Goal: Information Seeking & Learning: Learn about a topic

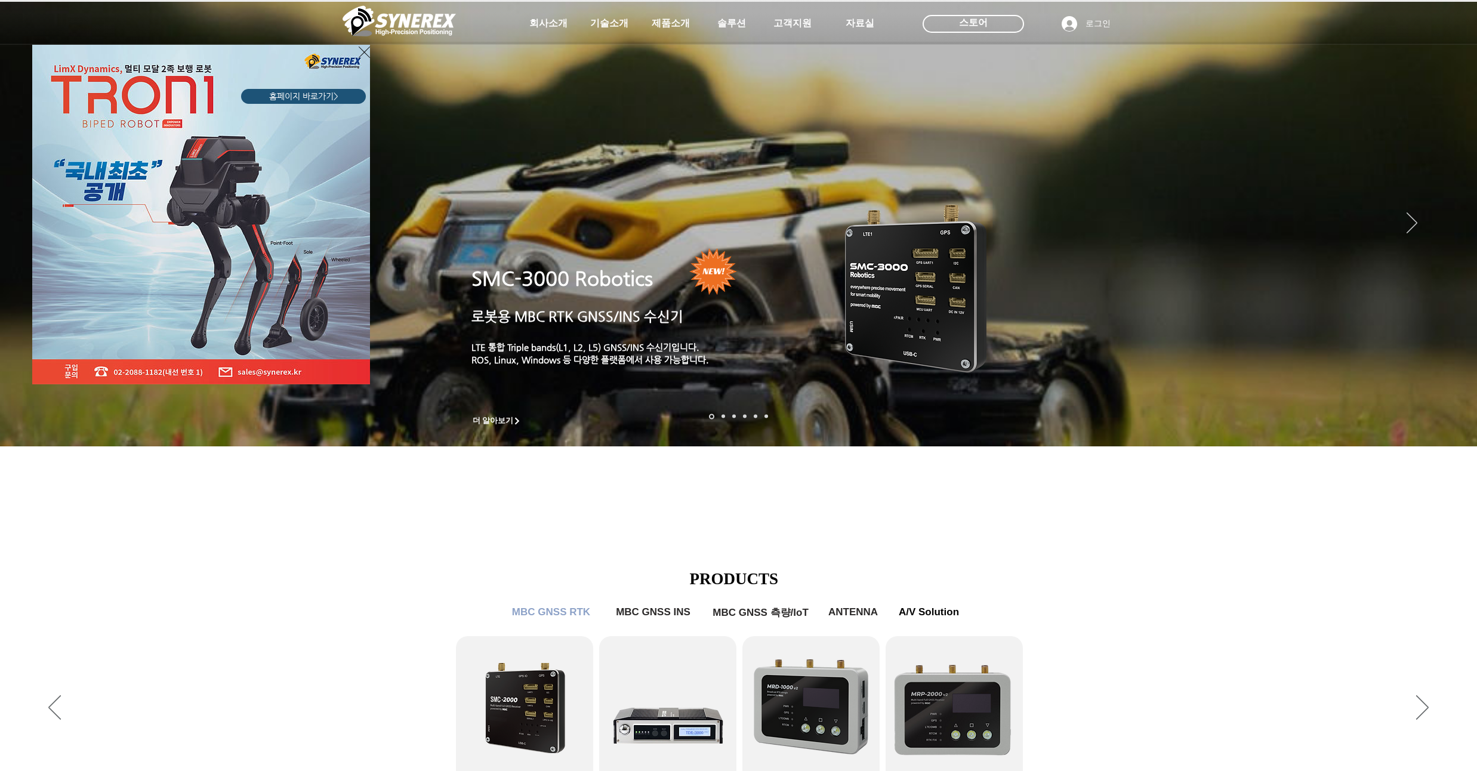
click at [364, 55] on icon "사이트로 돌아가기" at bounding box center [364, 52] width 11 height 15
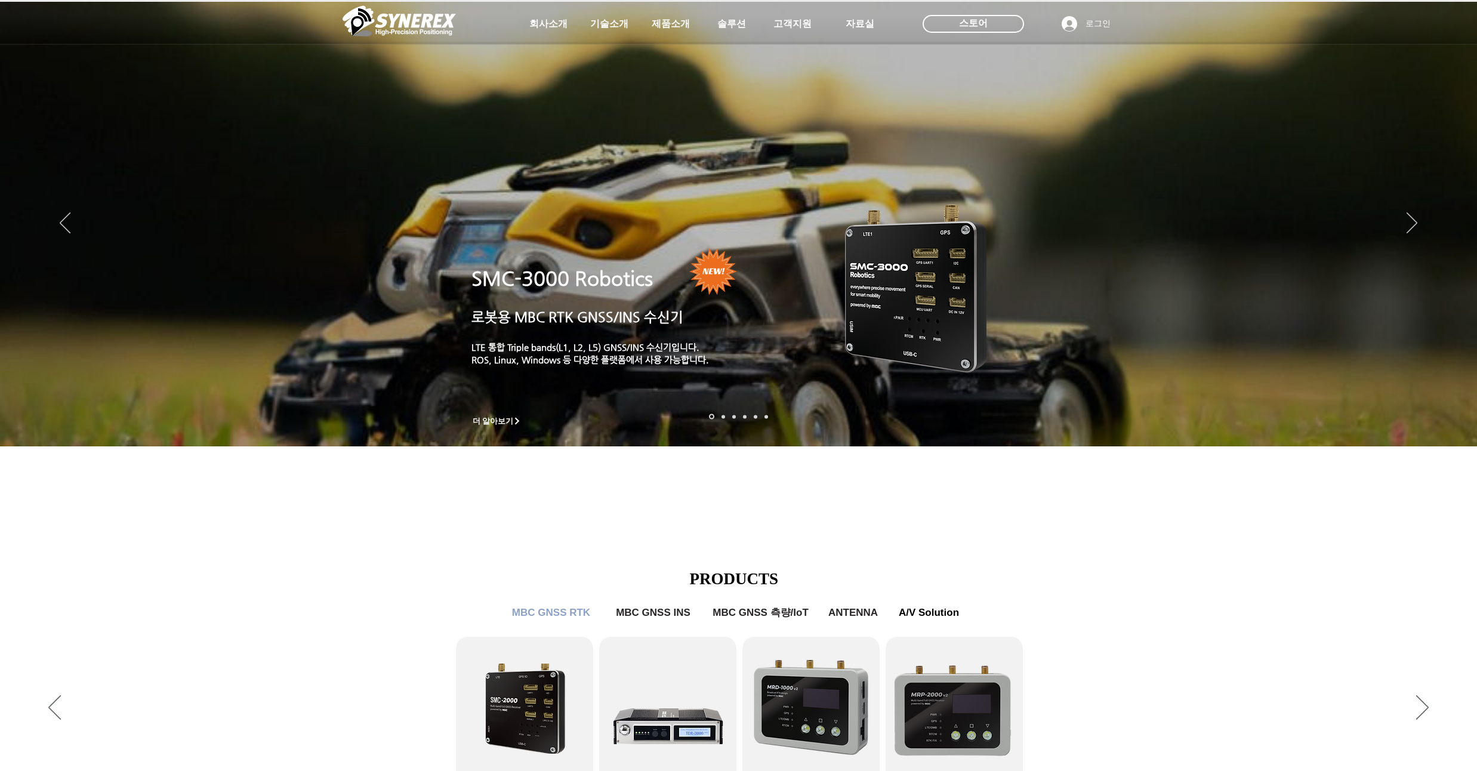
drag, startPoint x: 236, startPoint y: 222, endPoint x: 244, endPoint y: 195, distance: 28.5
click at [244, 195] on img "슬라이드쇼" at bounding box center [738, 224] width 1477 height 445
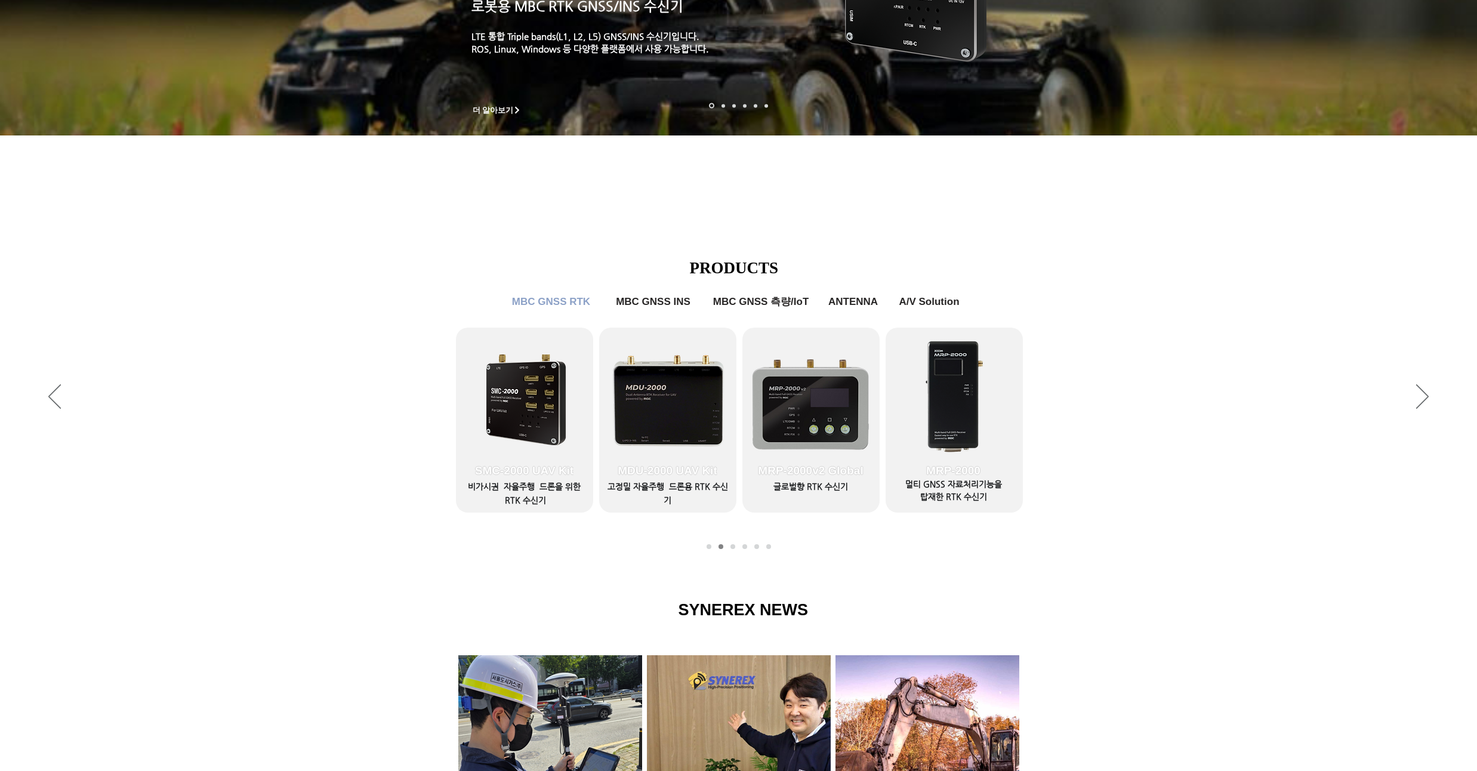
scroll to position [430, 0]
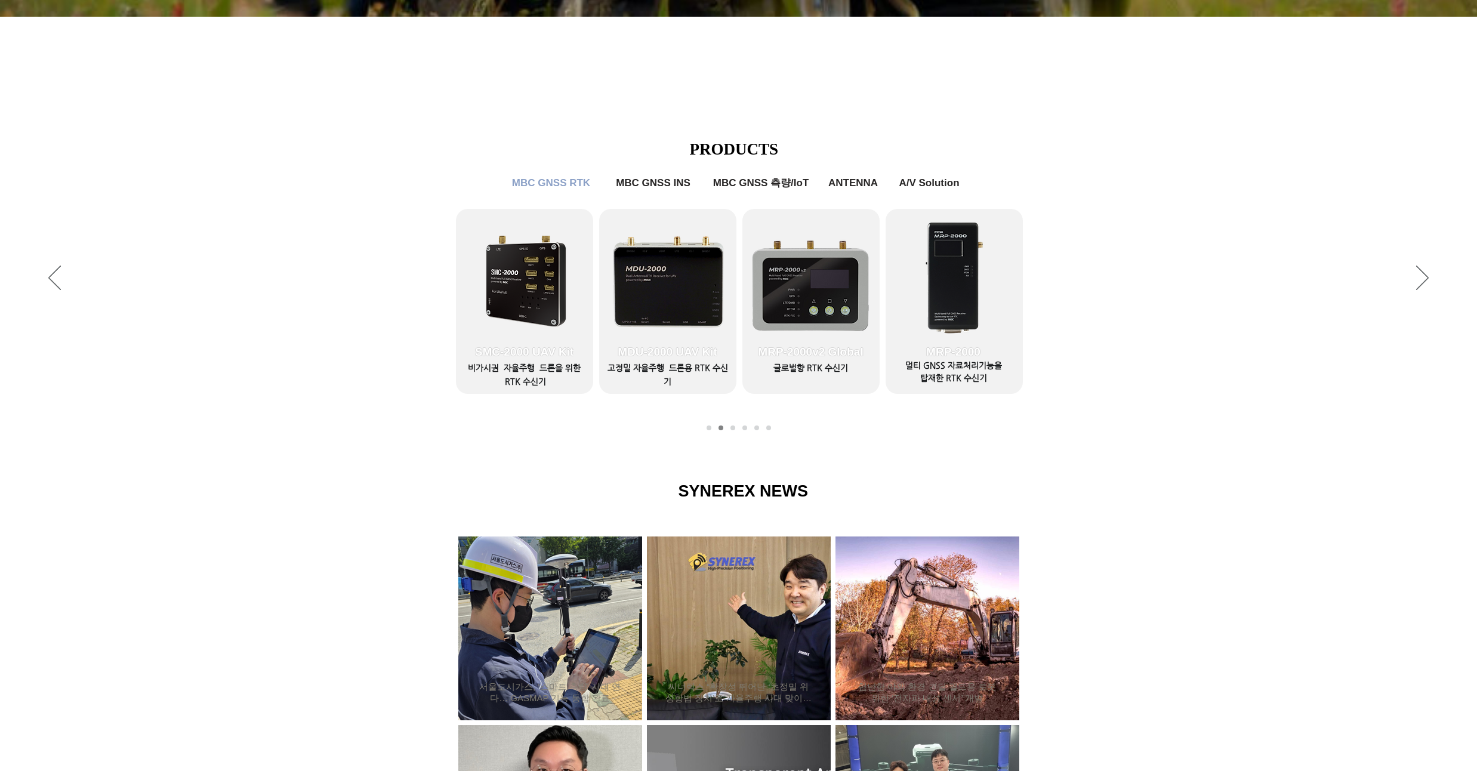
drag, startPoint x: 221, startPoint y: 244, endPoint x: 224, endPoint y: 217, distance: 27.0
click at [224, 217] on div "슬라이드쇼" at bounding box center [738, 279] width 1477 height 328
drag, startPoint x: 181, startPoint y: 249, endPoint x: 181, endPoint y: 230, distance: 18.5
click at [181, 230] on div "슬라이드쇼" at bounding box center [738, 279] width 1477 height 328
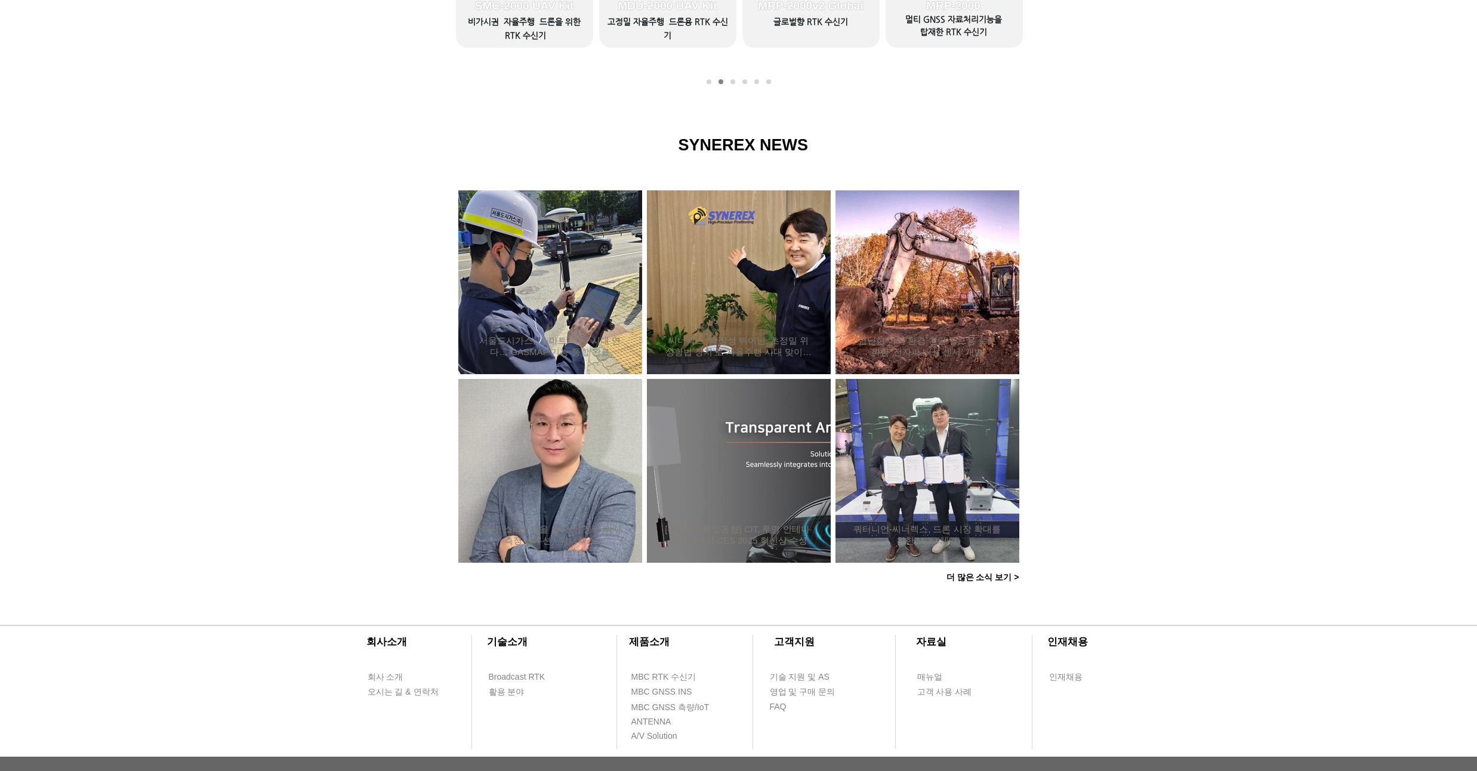
scroll to position [860, 0]
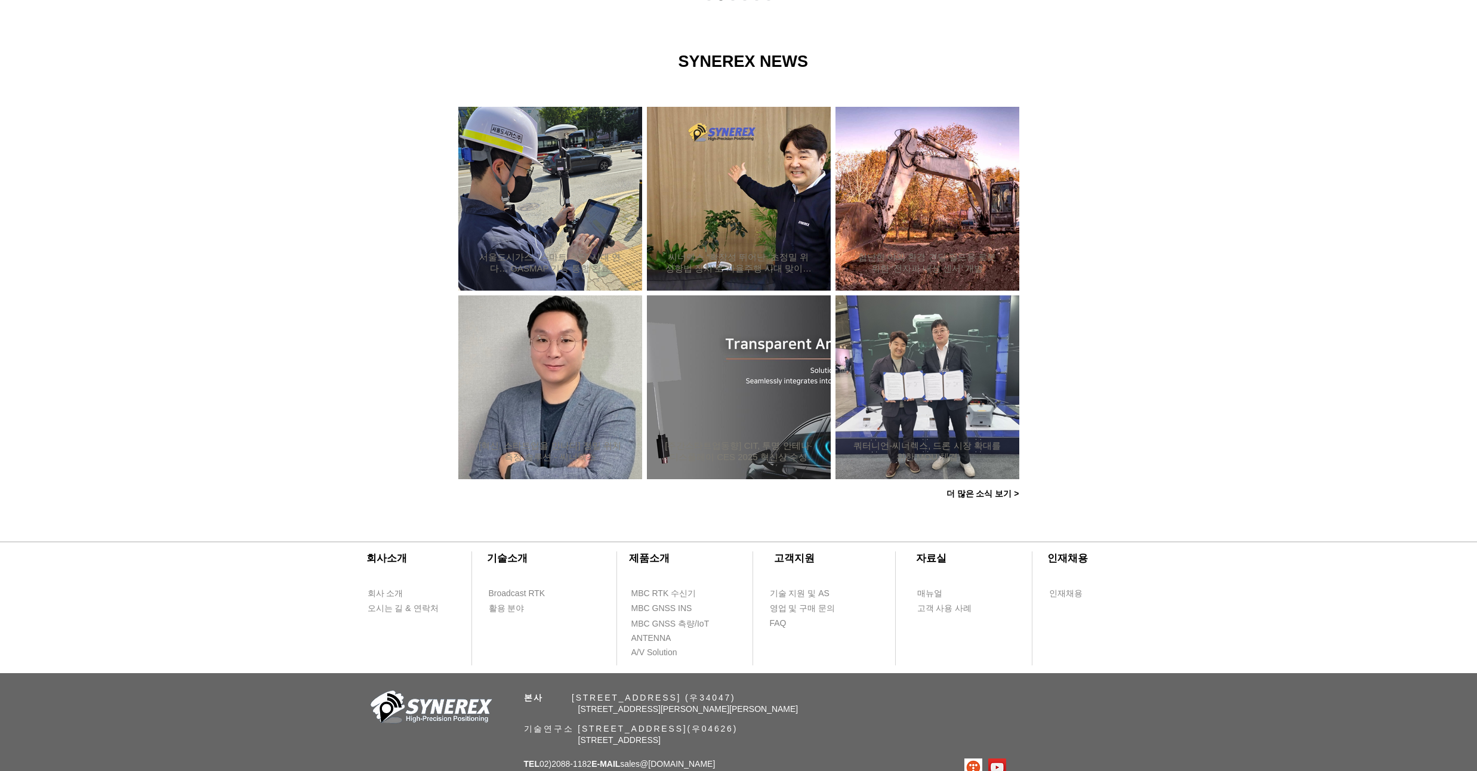
drag, startPoint x: 178, startPoint y: 236, endPoint x: 180, endPoint y: 219, distance: 17.4
click at [180, 219] on div at bounding box center [738, 266] width 1477 height 507
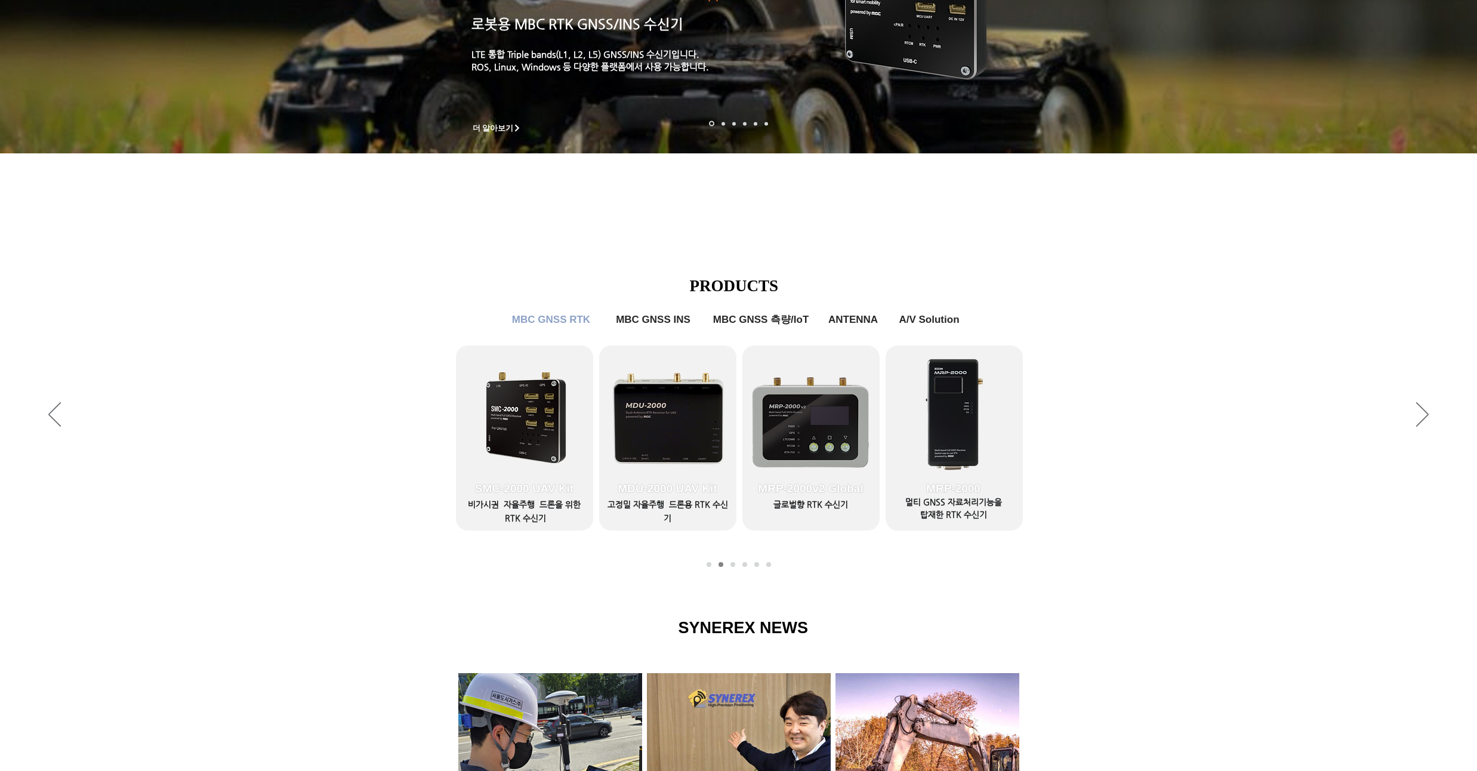
scroll to position [215, 0]
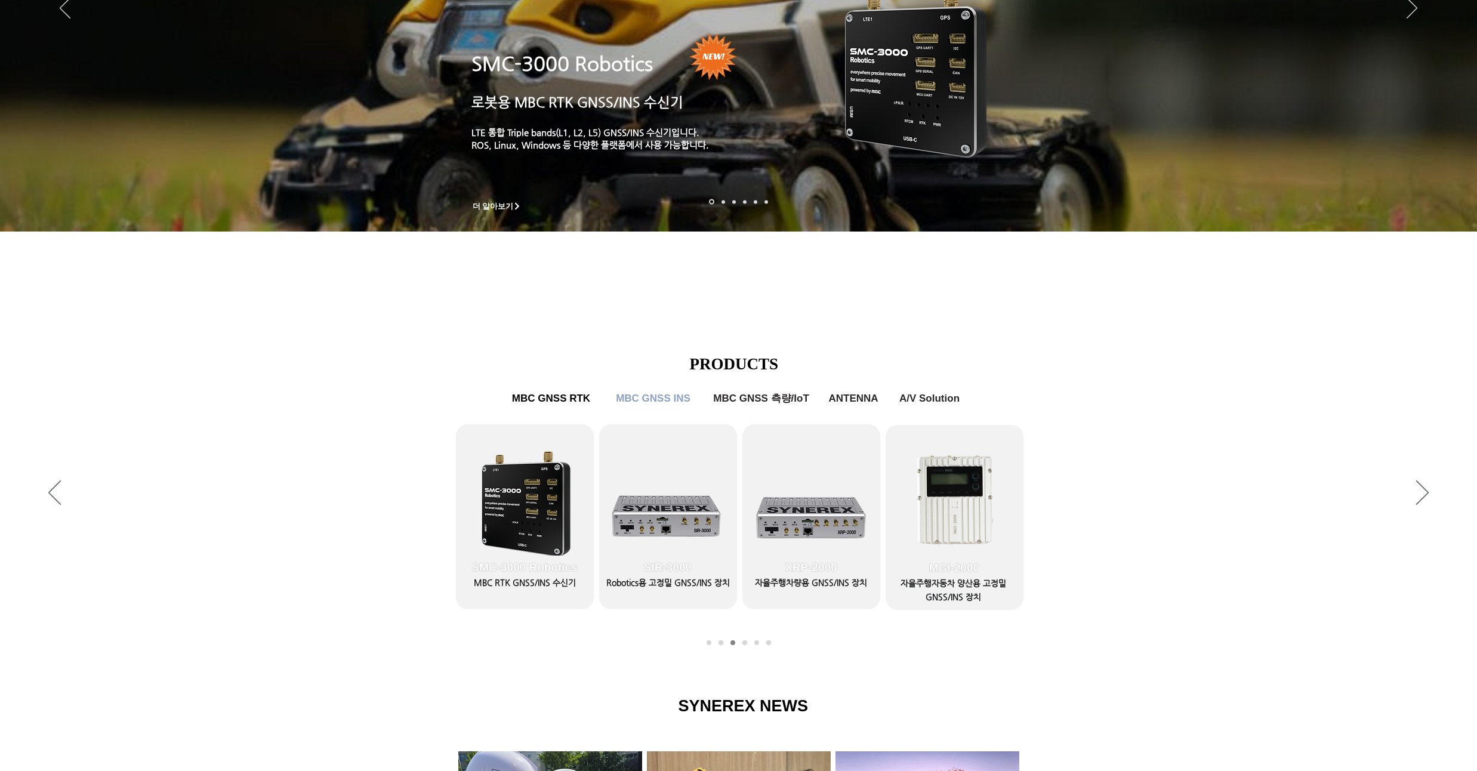
drag, startPoint x: 176, startPoint y: 271, endPoint x: 176, endPoint y: 259, distance: 11.9
click at [176, 259] on div "main content" at bounding box center [738, 149] width 1477 height 362
drag, startPoint x: 176, startPoint y: 259, endPoint x: 173, endPoint y: 252, distance: 7.2
click at [173, 252] on div "main content" at bounding box center [738, 149] width 1477 height 362
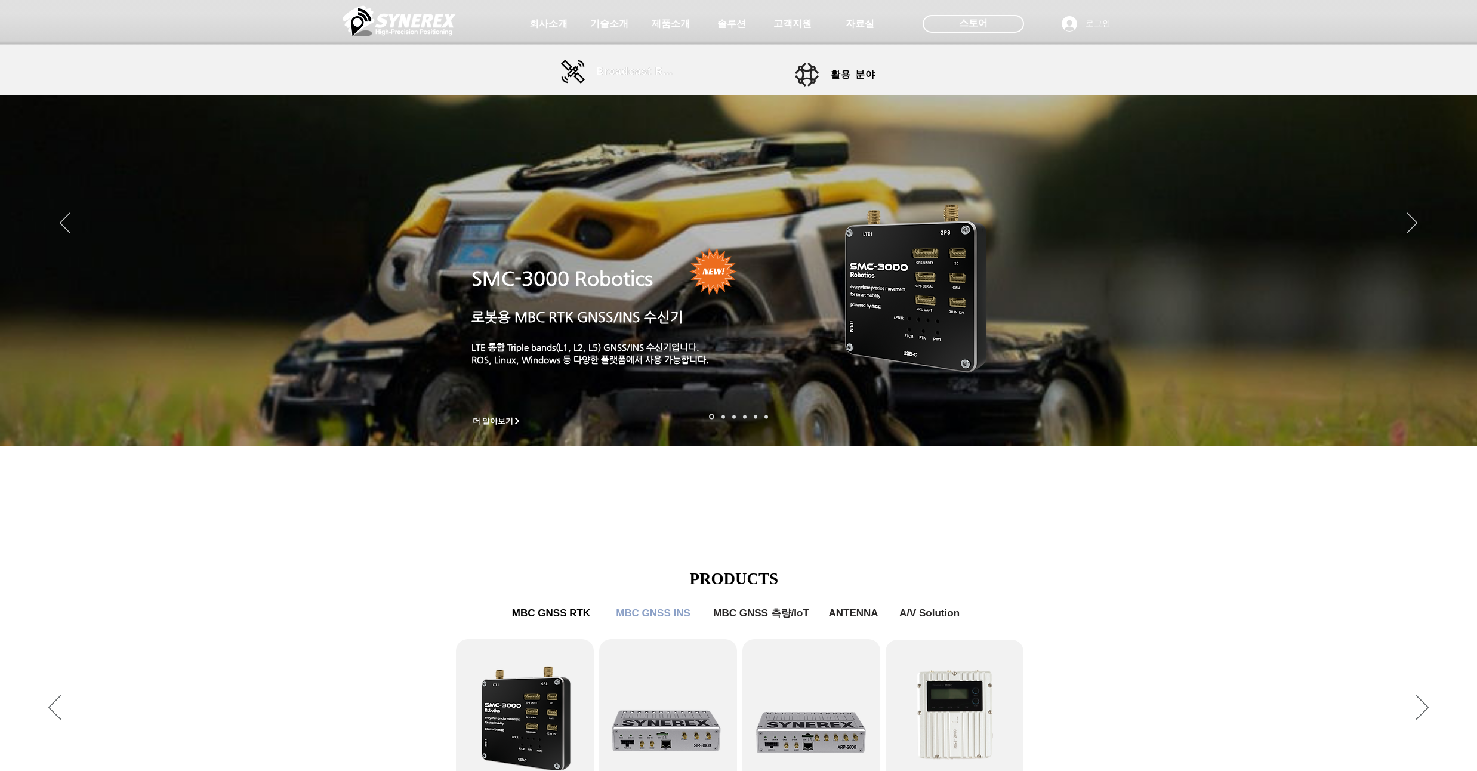
click at [628, 73] on span "Broadcast RTK" at bounding box center [637, 71] width 81 height 11
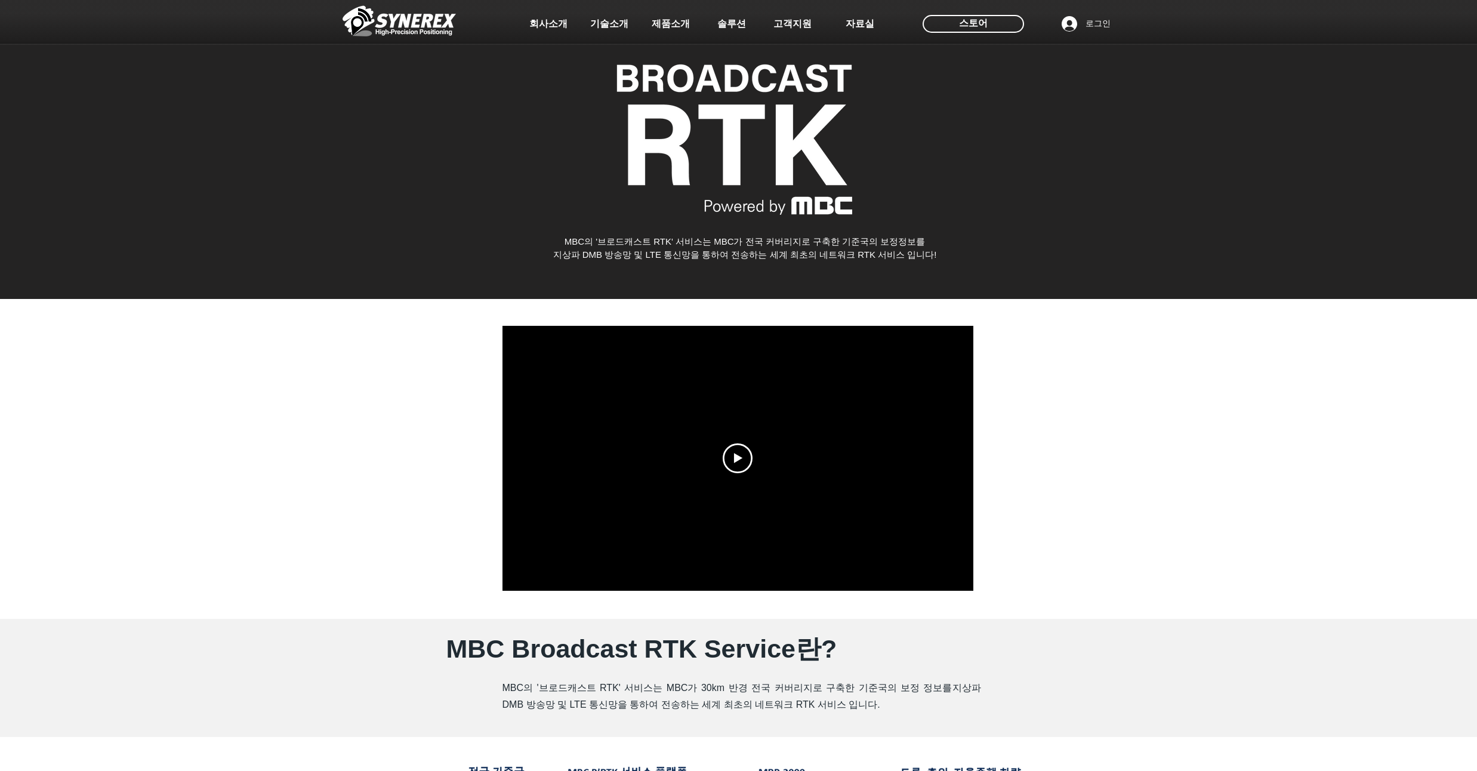
drag, startPoint x: 227, startPoint y: 324, endPoint x: 232, endPoint y: 308, distance: 16.8
click at [232, 308] on div at bounding box center [738, 459] width 1477 height 320
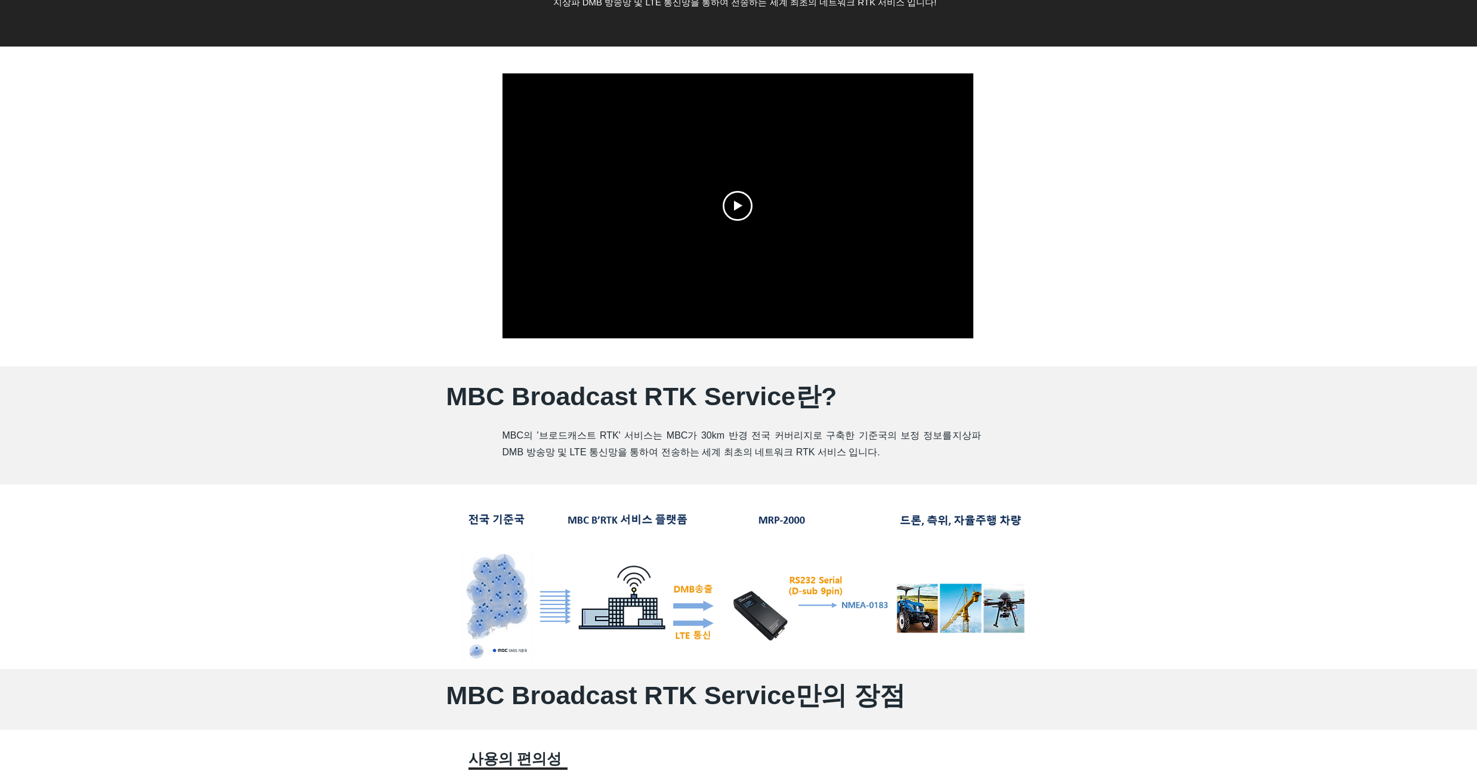
scroll to position [287, 0]
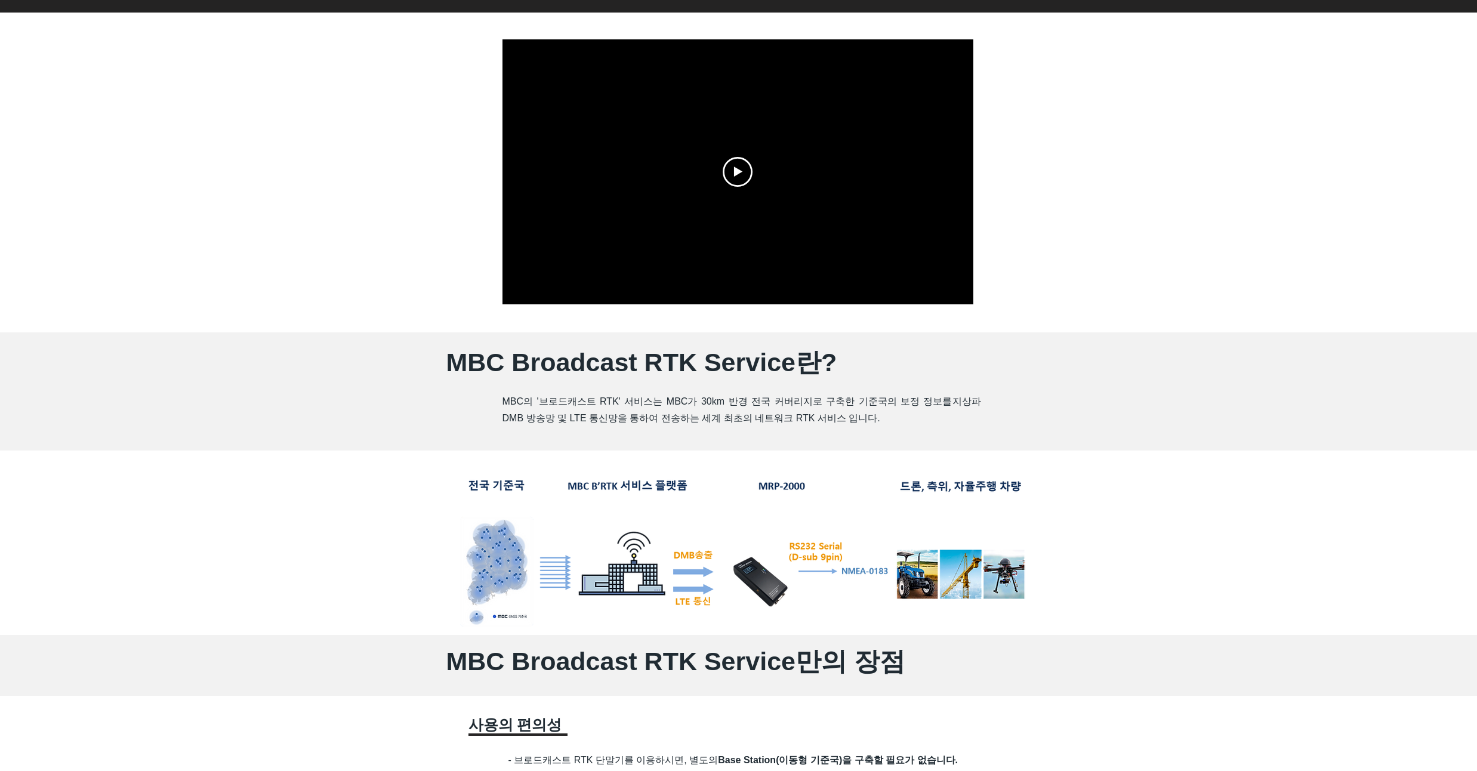
drag, startPoint x: 165, startPoint y: 284, endPoint x: 166, endPoint y: 267, distance: 16.7
click at [166, 267] on div at bounding box center [738, 173] width 1477 height 320
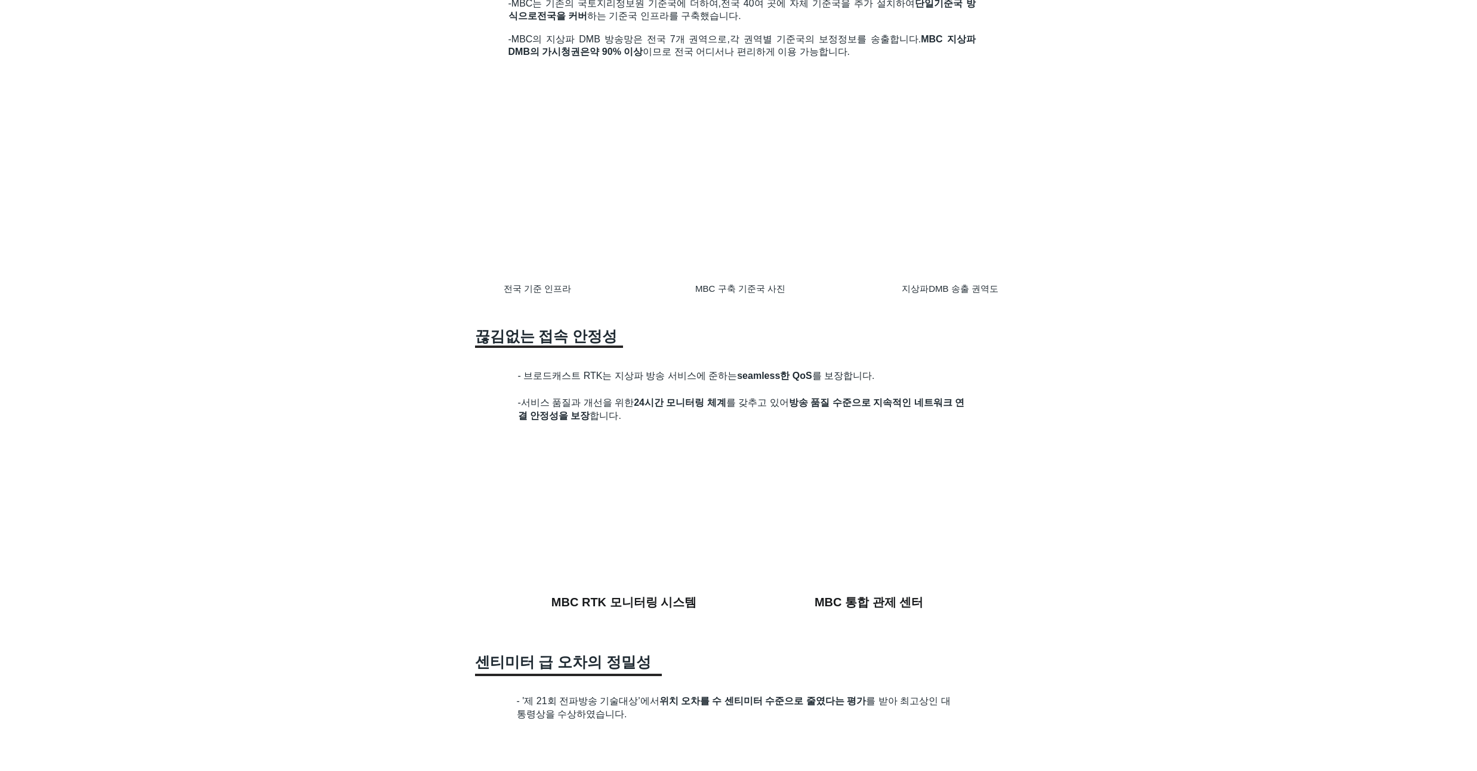
scroll to position [1146, 0]
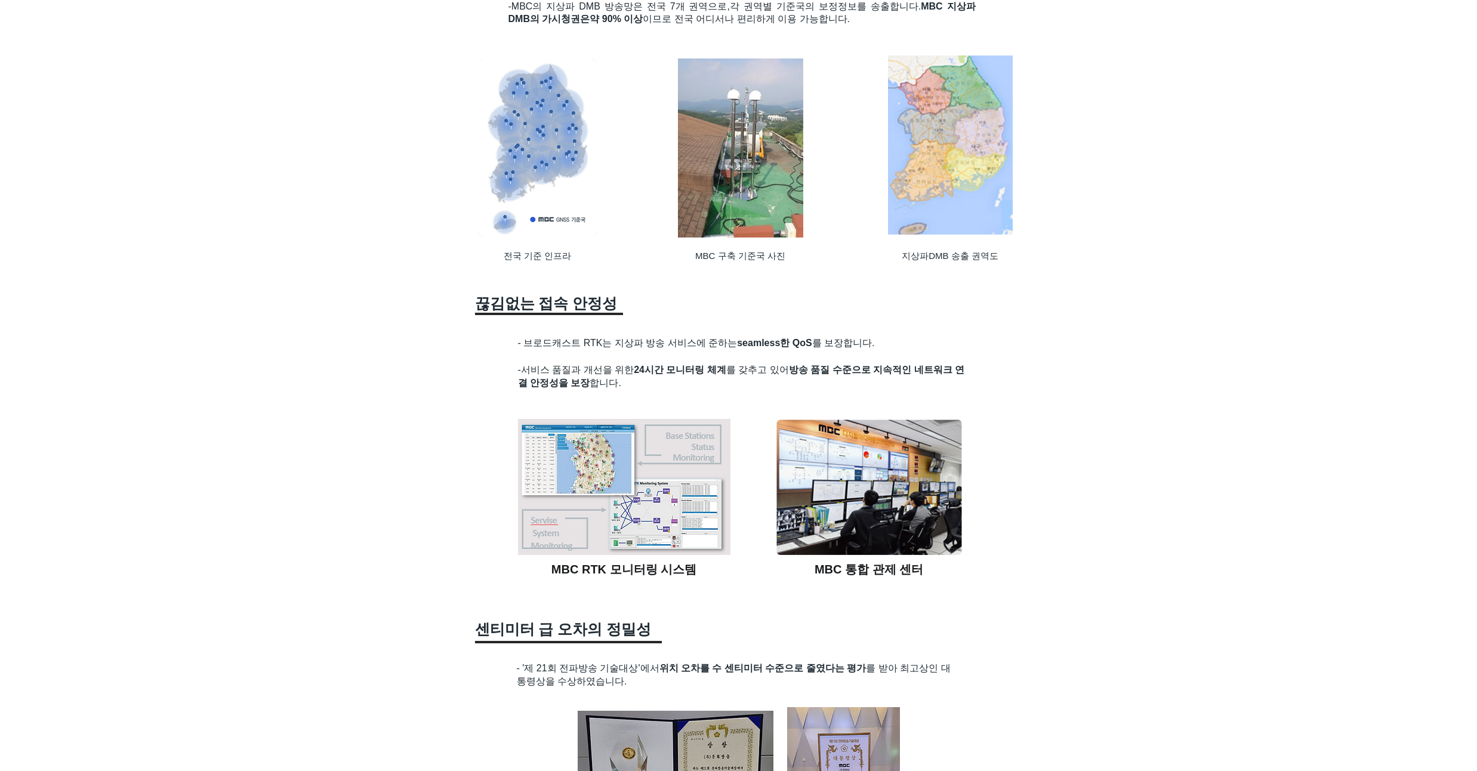
drag, startPoint x: 166, startPoint y: 267, endPoint x: 162, endPoint y: 244, distance: 24.2
click at [162, 244] on div at bounding box center [738, 607] width 1477 height 2032
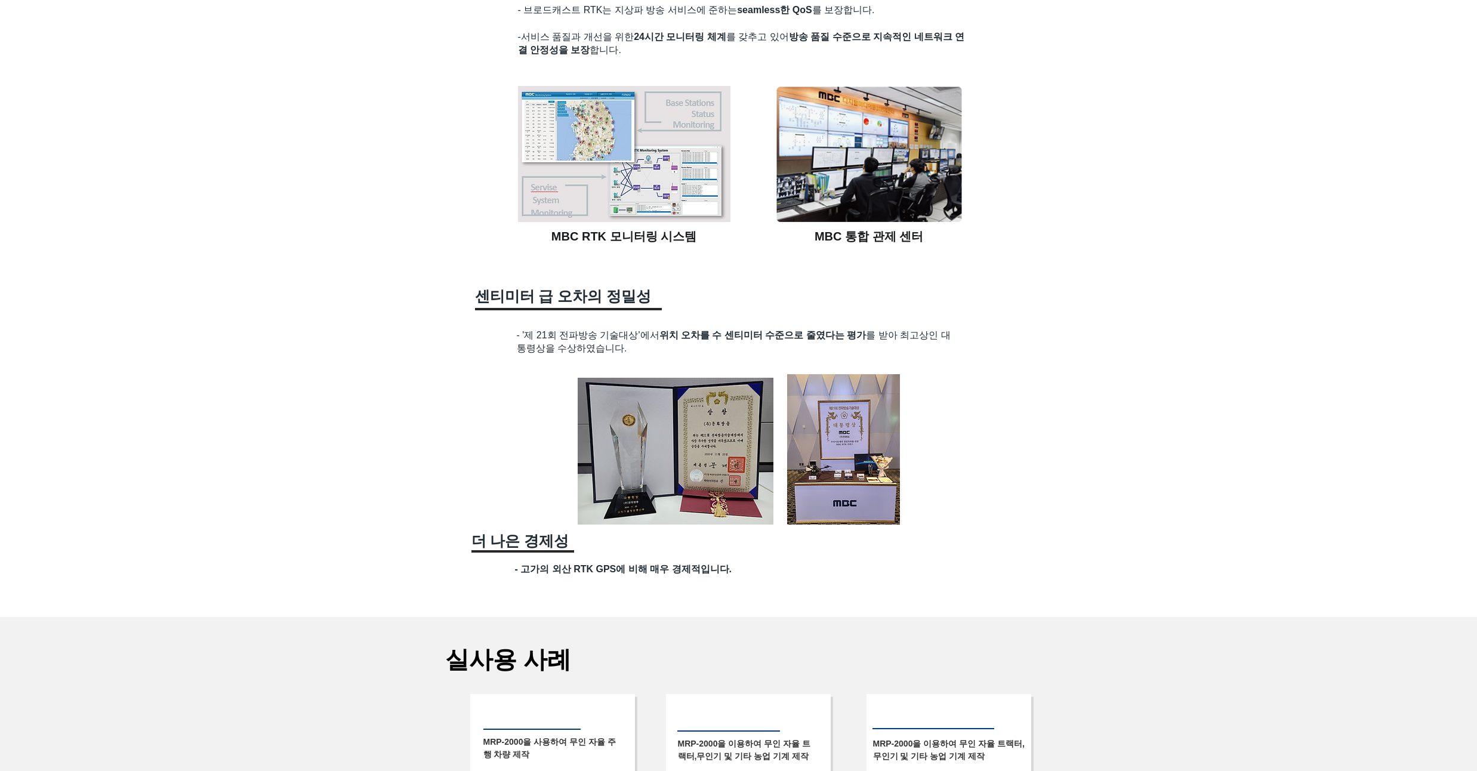
scroll to position [1504, 0]
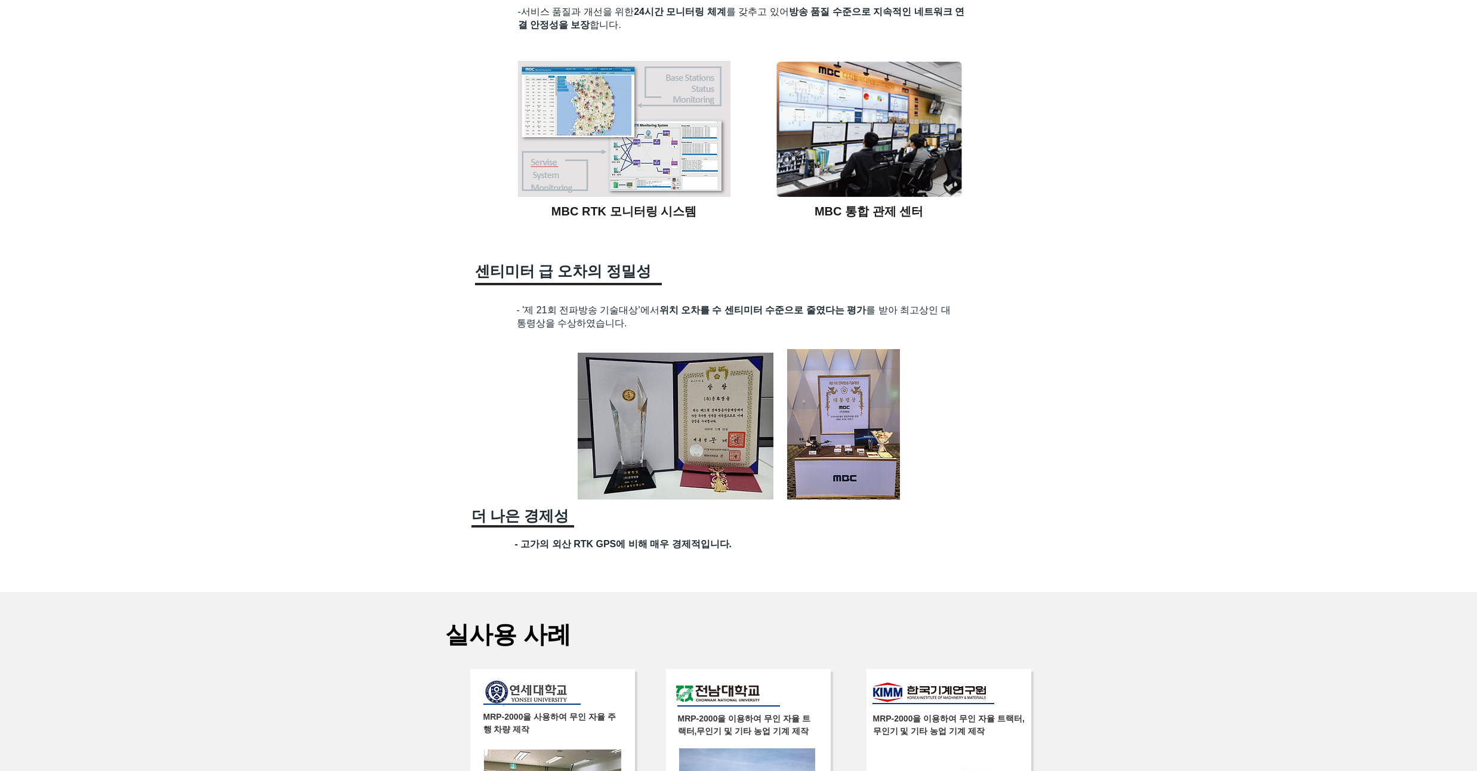
drag, startPoint x: 162, startPoint y: 244, endPoint x: 158, endPoint y: 224, distance: 20.0
click at [158, 224] on div at bounding box center [738, 249] width 1477 height 2032
drag, startPoint x: 158, startPoint y: 224, endPoint x: 155, endPoint y: 187, distance: 37.2
click at [155, 187] on div at bounding box center [738, 249] width 1477 height 2032
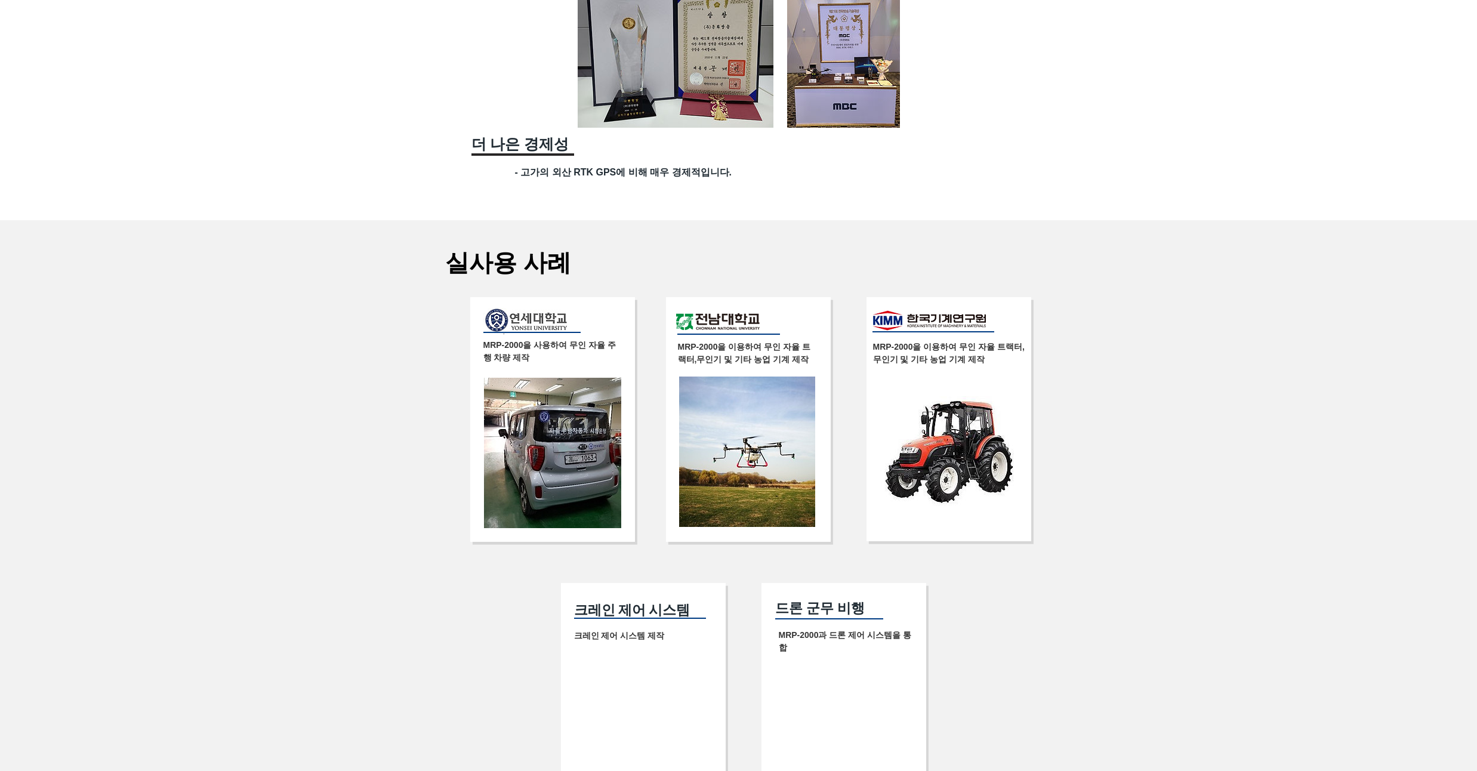
scroll to position [1934, 0]
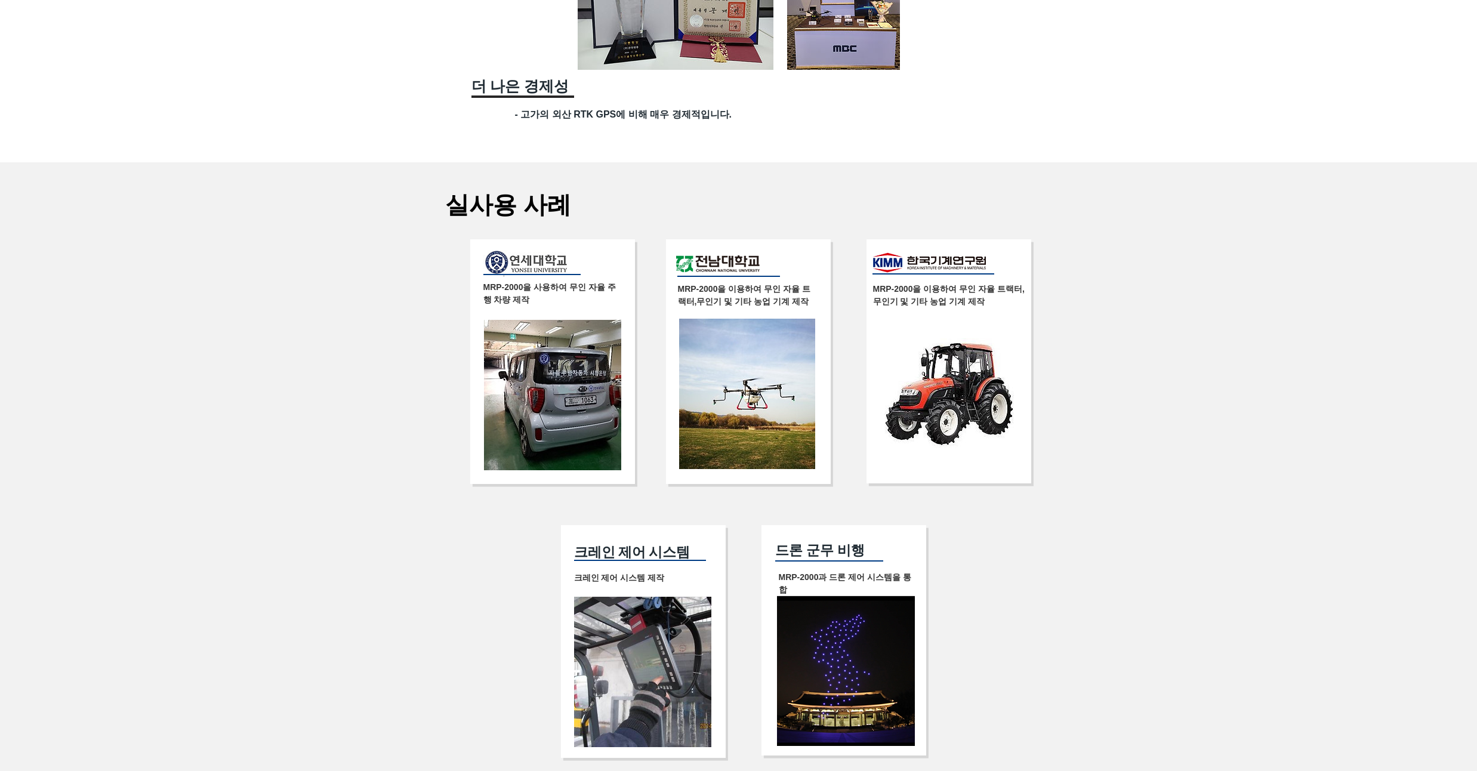
drag, startPoint x: 153, startPoint y: 234, endPoint x: 153, endPoint y: 210, distance: 24.5
click at [153, 210] on div at bounding box center [738, 480] width 1477 height 637
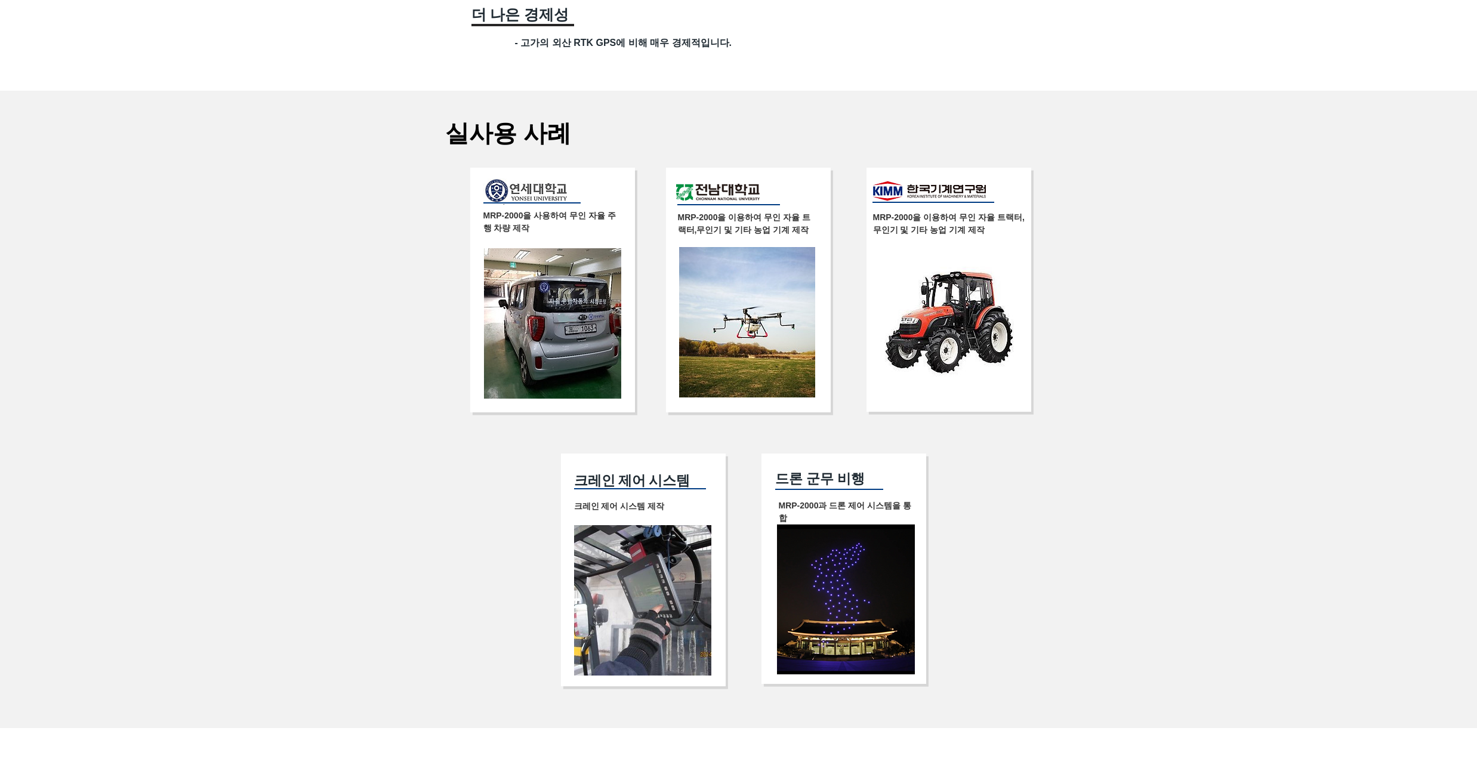
drag, startPoint x: 138, startPoint y: 266, endPoint x: 137, endPoint y: 243, distance: 23.3
click at [137, 243] on div at bounding box center [738, 409] width 1477 height 637
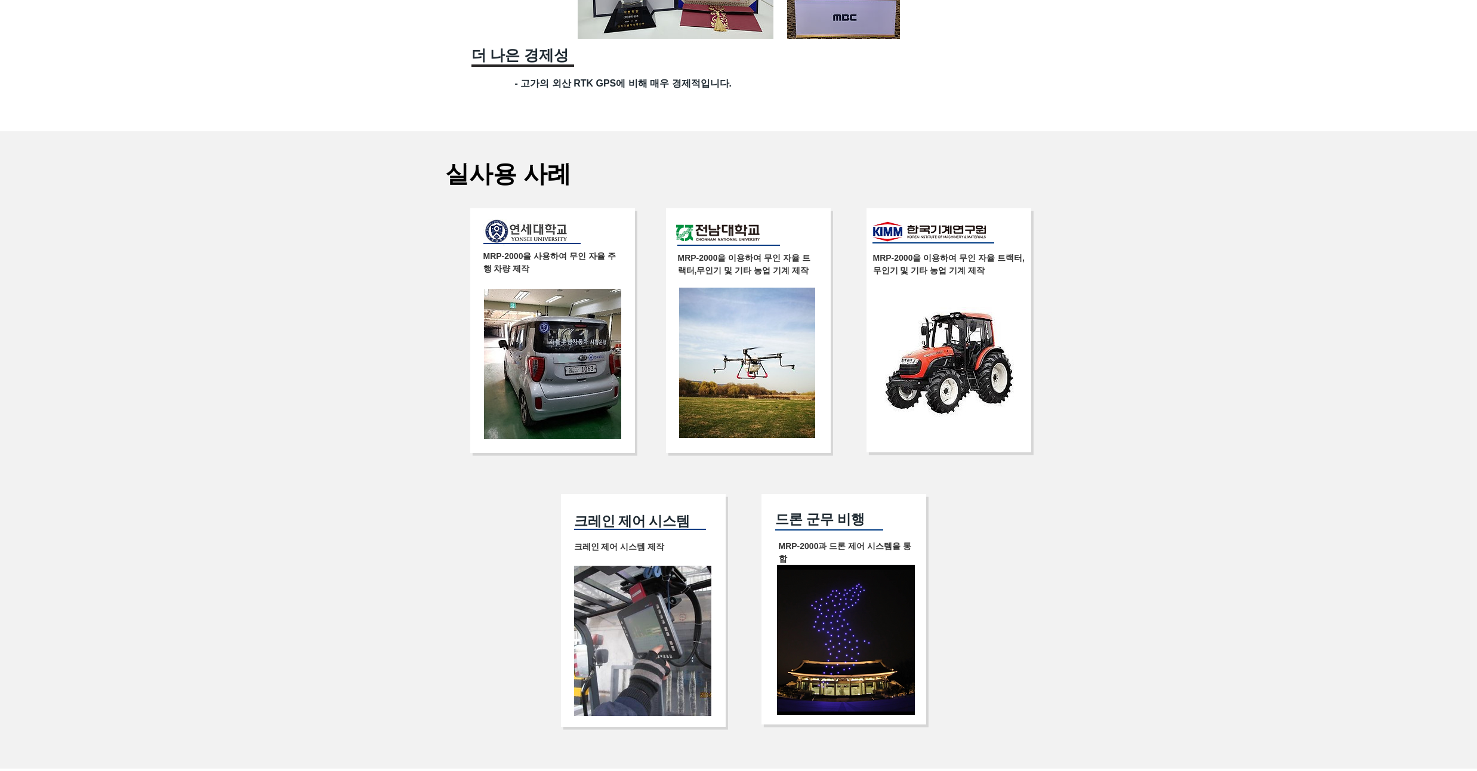
scroll to position [1957, 0]
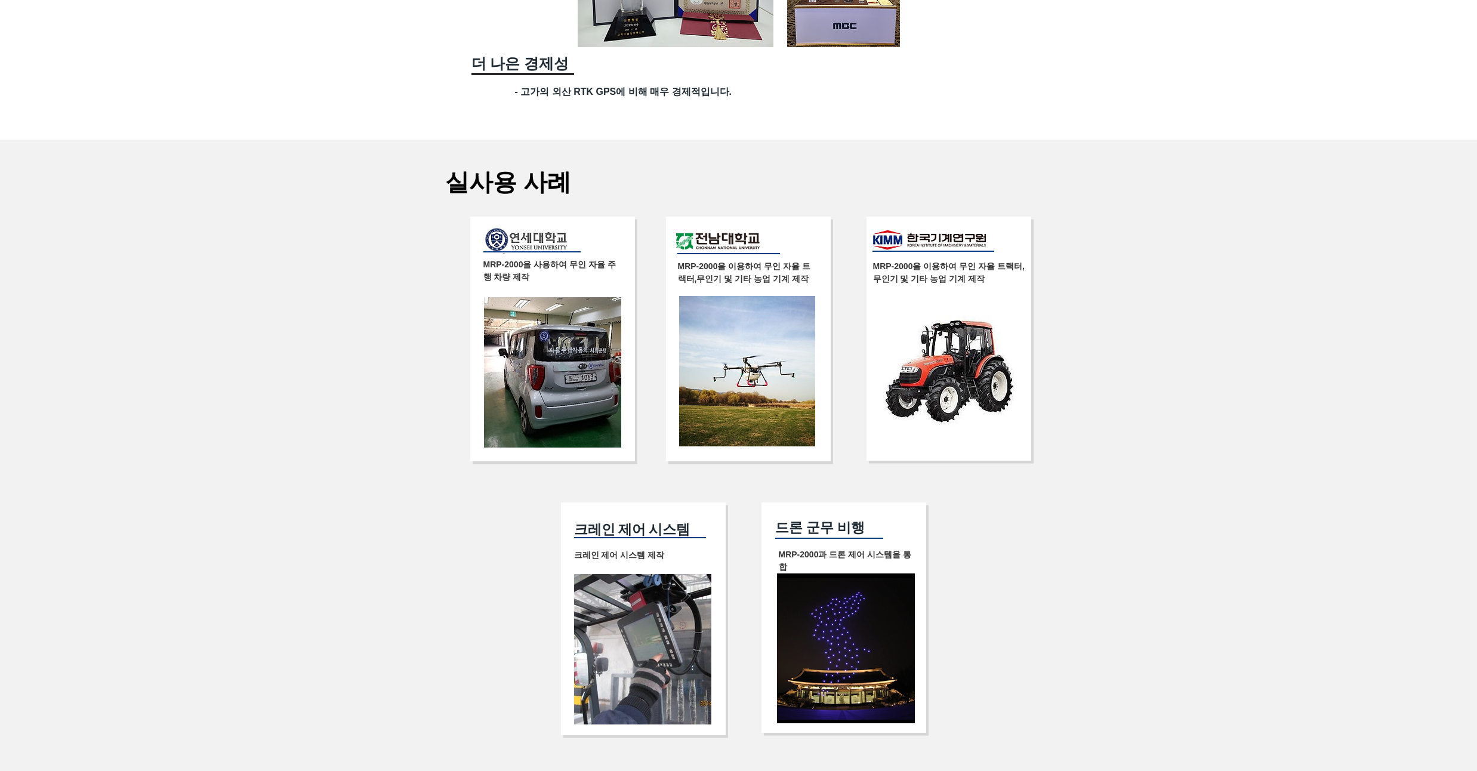
drag, startPoint x: 137, startPoint y: 243, endPoint x: 137, endPoint y: 221, distance: 21.5
click at [137, 221] on div at bounding box center [738, 458] width 1477 height 637
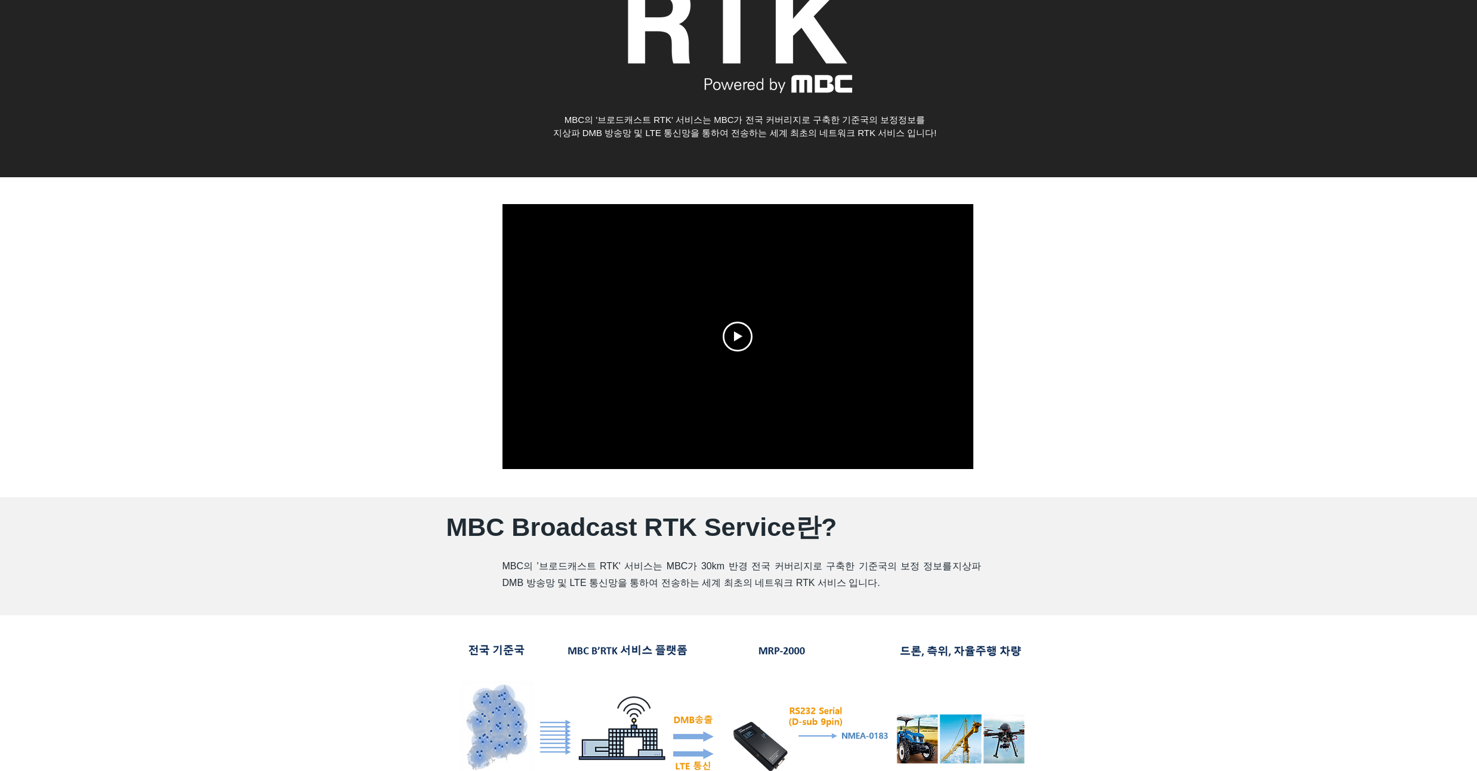
scroll to position [0, 0]
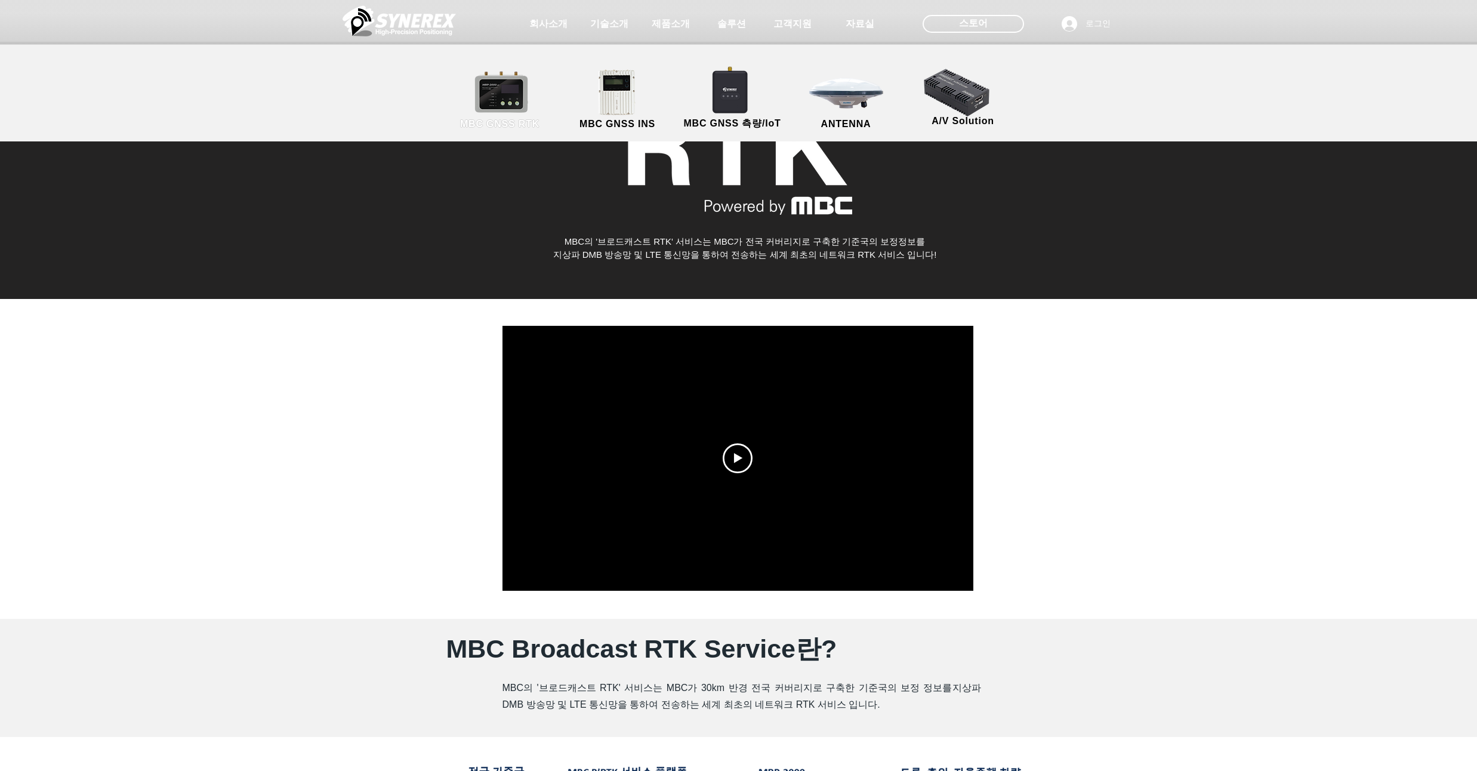
click at [533, 87] on link "MBC GNSS RTK" at bounding box center [499, 100] width 107 height 63
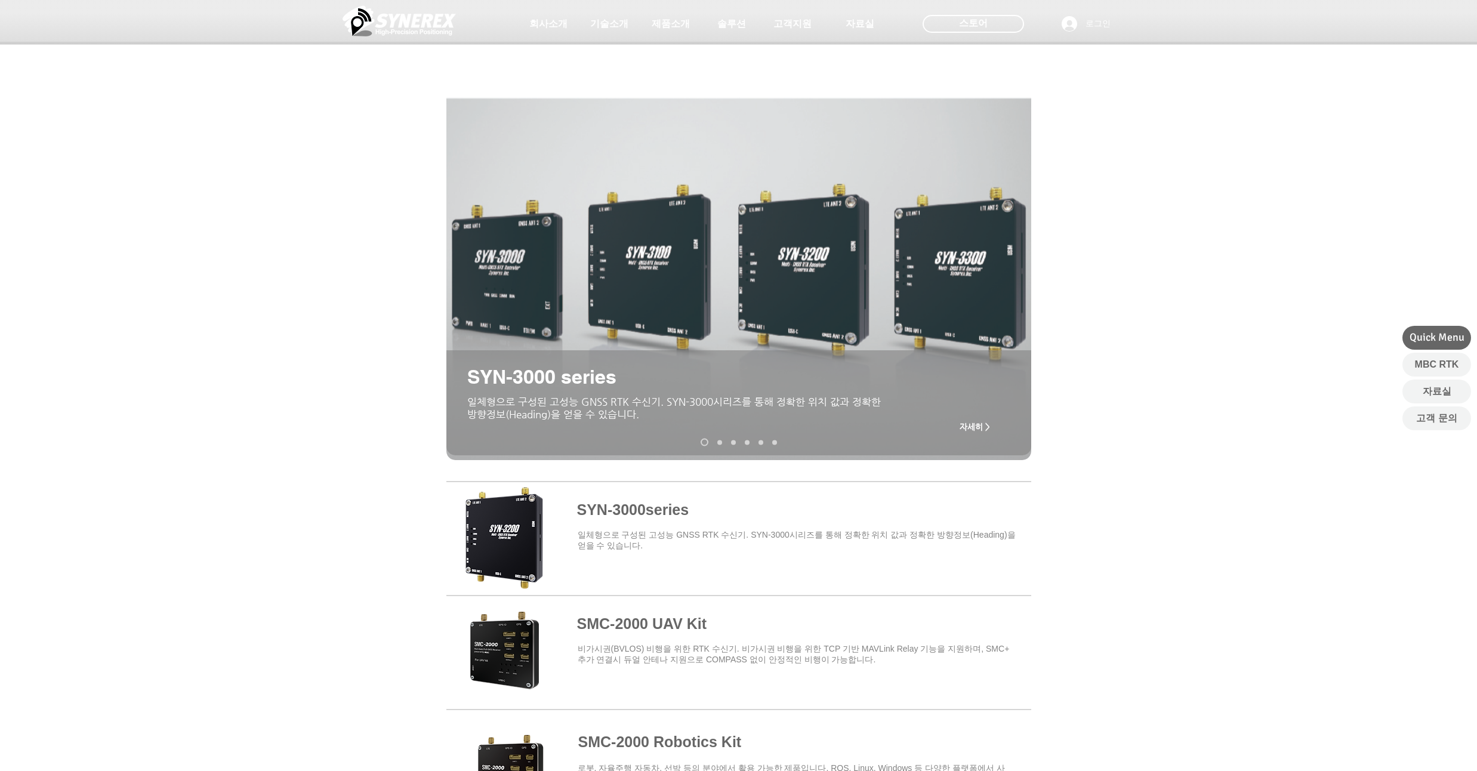
drag, startPoint x: 225, startPoint y: 292, endPoint x: 225, endPoint y: 264, distance: 28.1
click at [225, 264] on div "main content" at bounding box center [738, 327] width 1477 height 288
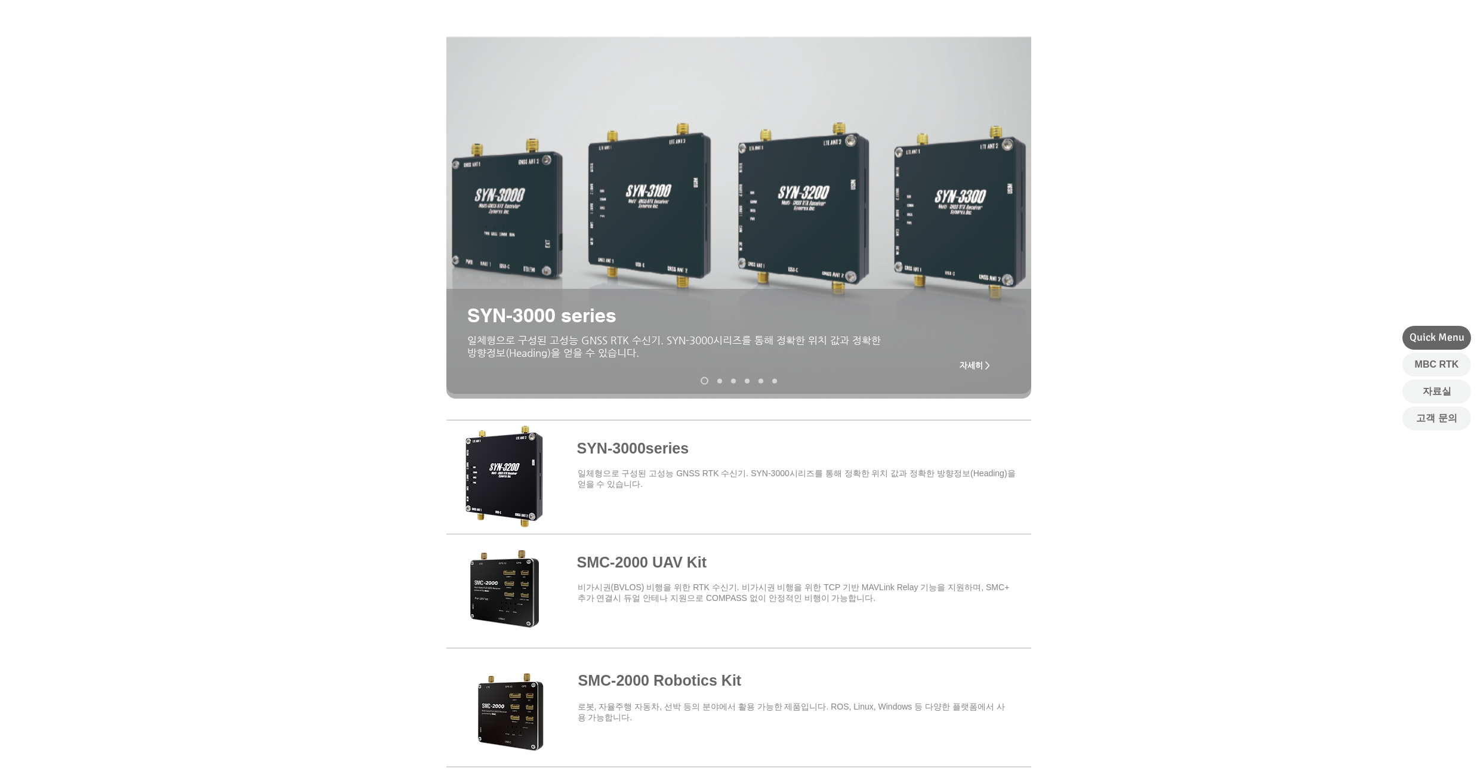
scroll to position [215, 0]
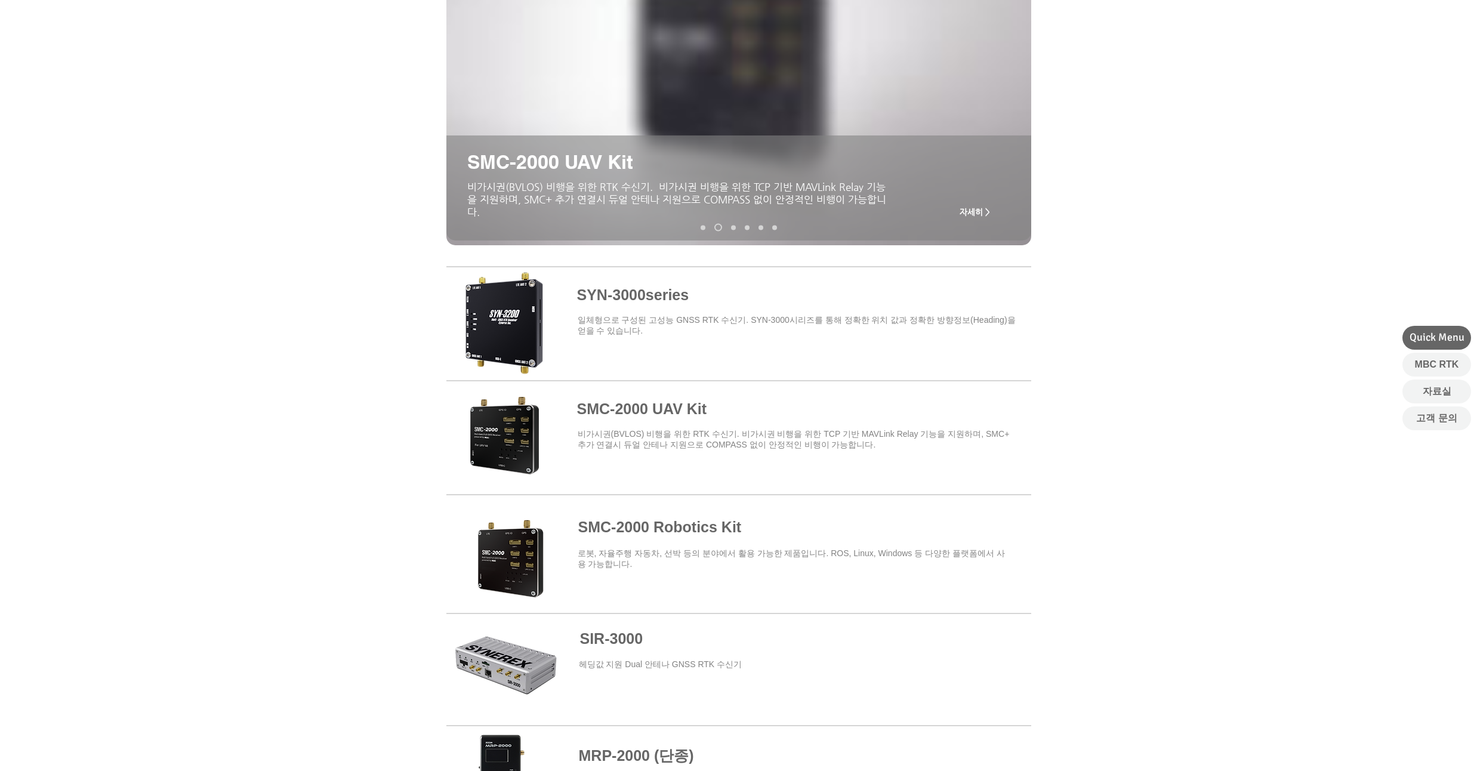
drag, startPoint x: 206, startPoint y: 259, endPoint x: 201, endPoint y: 228, distance: 31.4
click at [201, 228] on div "SMC-2000 UAV Kit ​비가시권(BVLOS) 비행을 위한 RTK 수신기. 비가시권 비행을 위한 TCP 기반 MAVLink Relay …" at bounding box center [738, 735] width 1477 height 1535
drag, startPoint x: 142, startPoint y: 258, endPoint x: 142, endPoint y: 236, distance: 22.7
click at [142, 236] on div "SMC-2000 UAV Kit ​비가시권(BVLOS) 비행을 위한 RTK 수신기. 비가시권 비행을 위한 TCP 기반 MAVLink Relay …" at bounding box center [738, 735] width 1477 height 1535
click at [142, 230] on div "main content" at bounding box center [738, 112] width 1477 height 288
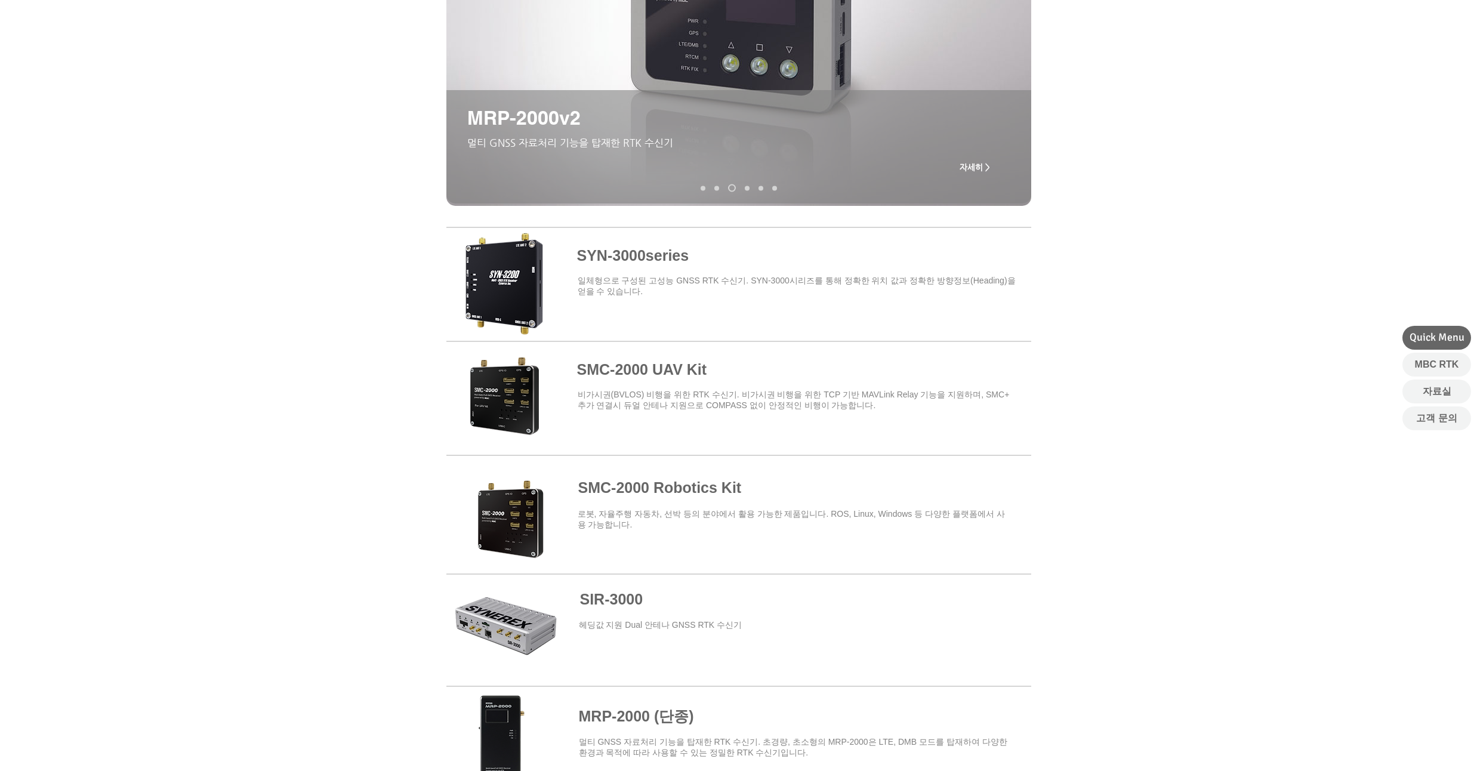
scroll to position [287, 0]
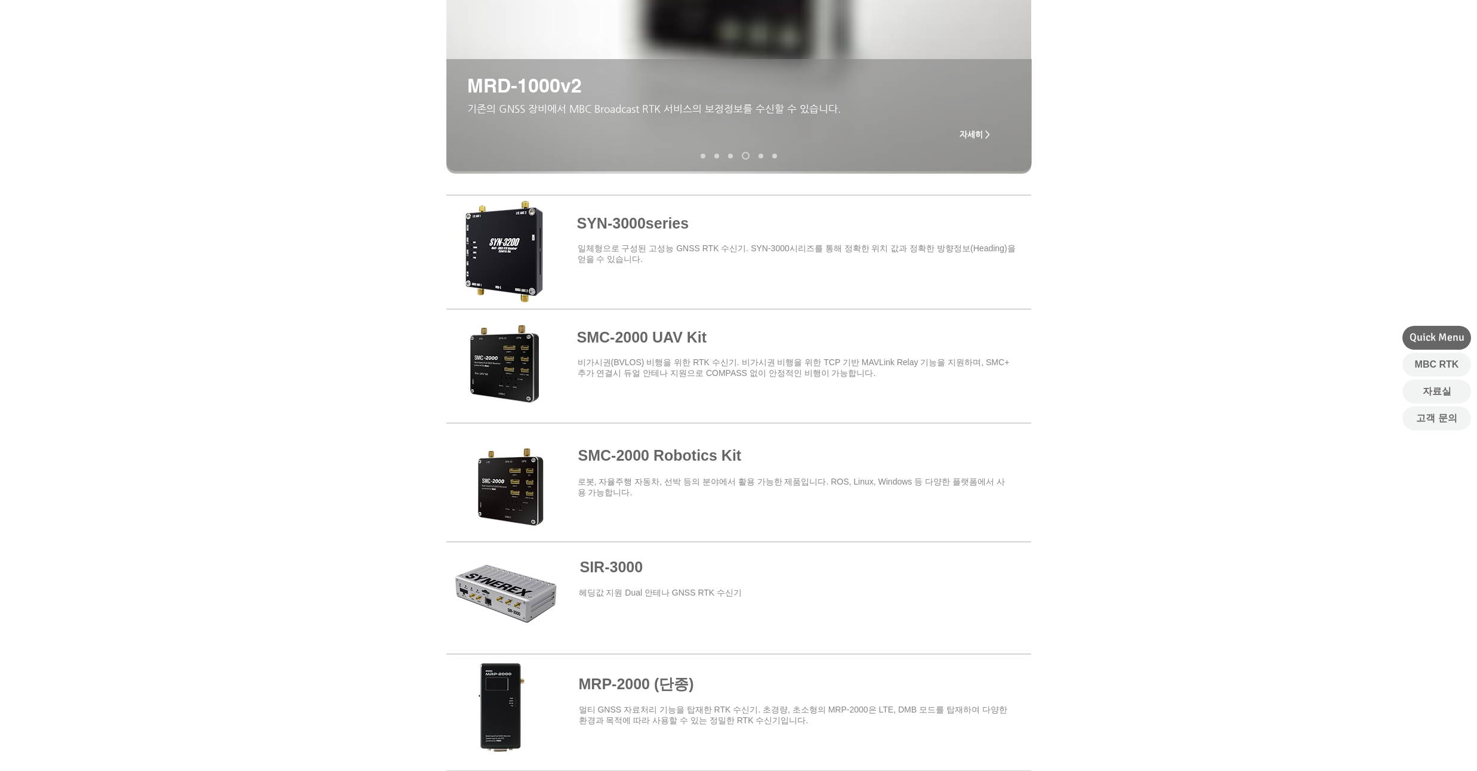
drag, startPoint x: 142, startPoint y: 230, endPoint x: 145, endPoint y: 204, distance: 26.4
click at [145, 204] on div at bounding box center [738, 359] width 1477 height 350
drag, startPoint x: 145, startPoint y: 204, endPoint x: 146, endPoint y: 198, distance: 6.6
click at [146, 198] on div at bounding box center [738, 359] width 1477 height 350
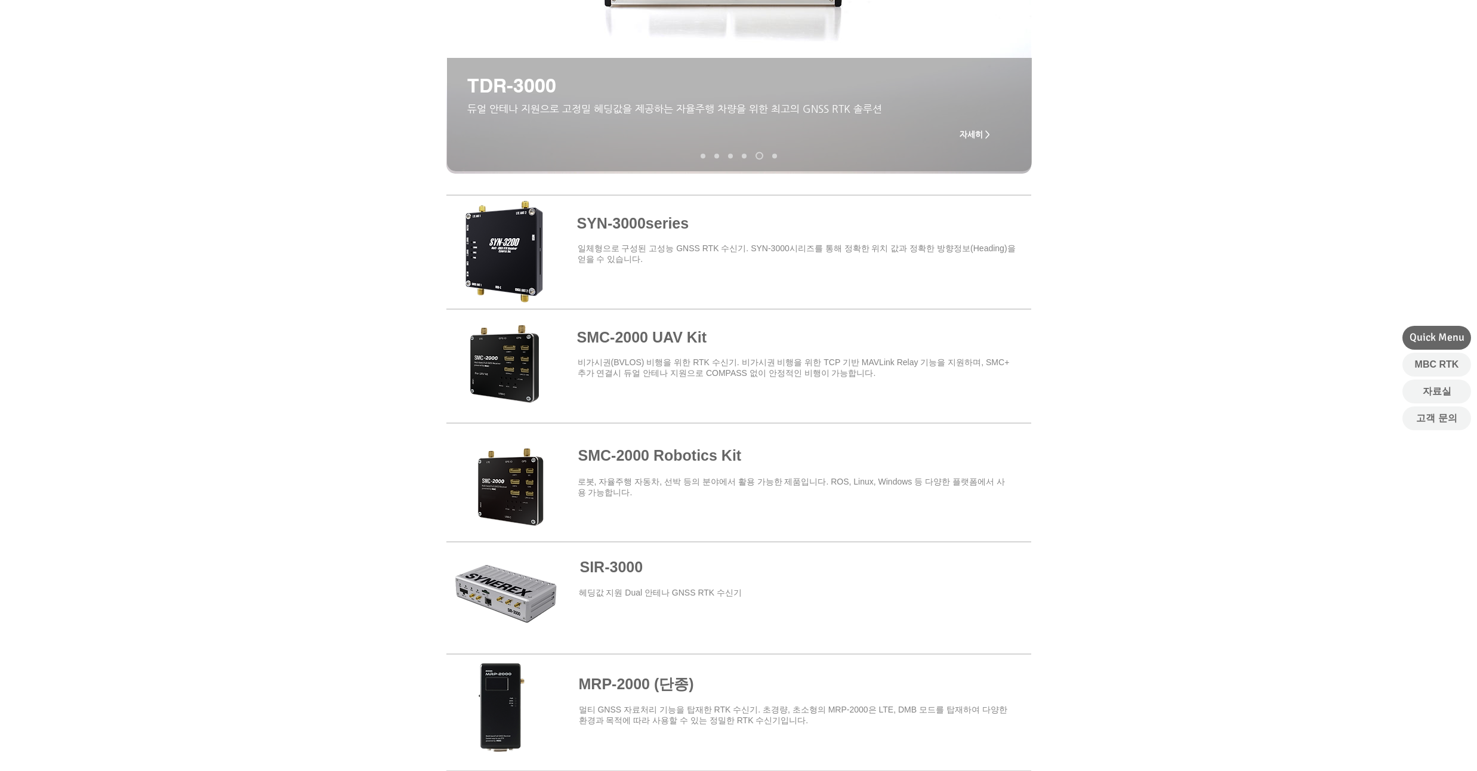
drag, startPoint x: 170, startPoint y: 272, endPoint x: 169, endPoint y: 252, distance: 20.3
click at [169, 252] on div at bounding box center [738, 359] width 1477 height 350
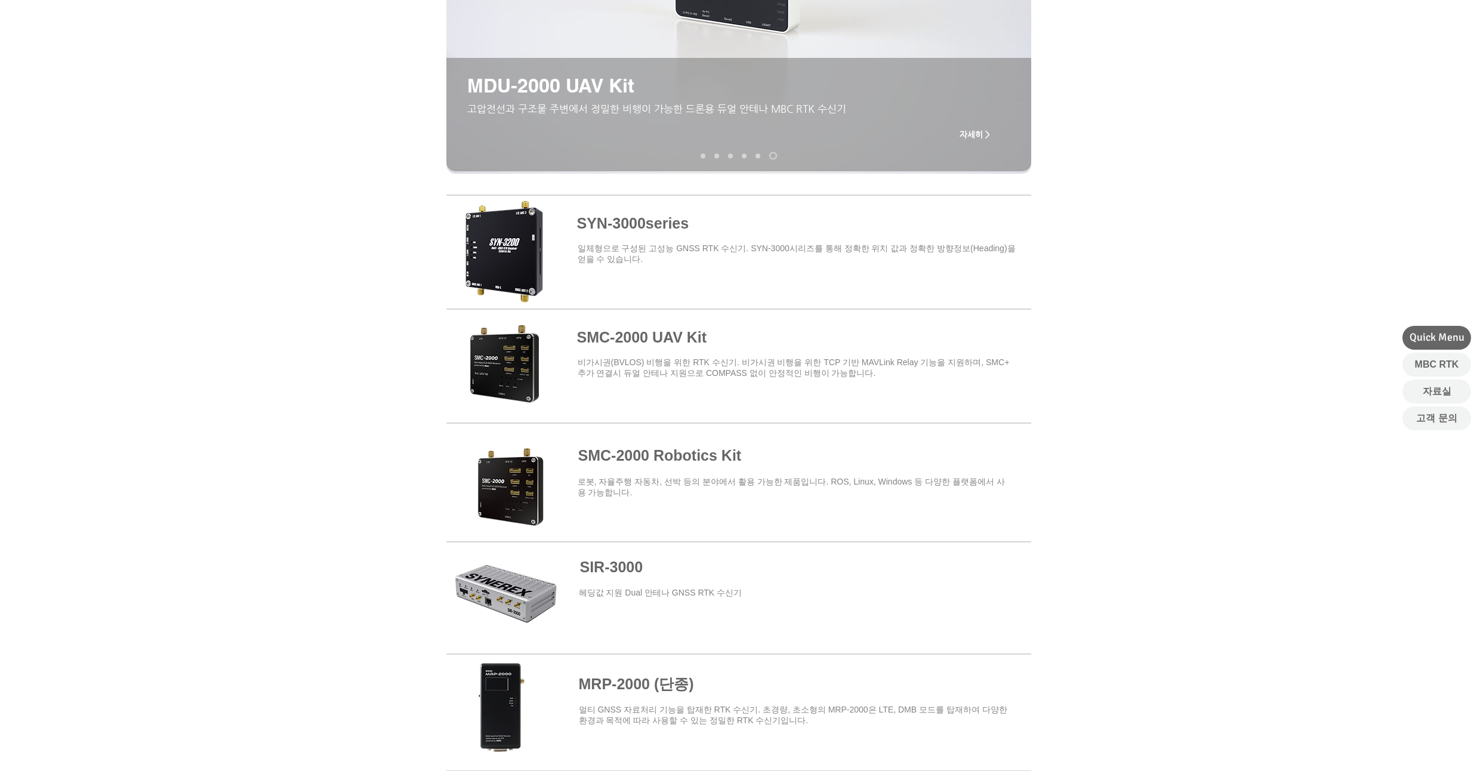
drag, startPoint x: 169, startPoint y: 252, endPoint x: 169, endPoint y: 236, distance: 16.1
click at [169, 236] on div at bounding box center [738, 359] width 1477 height 350
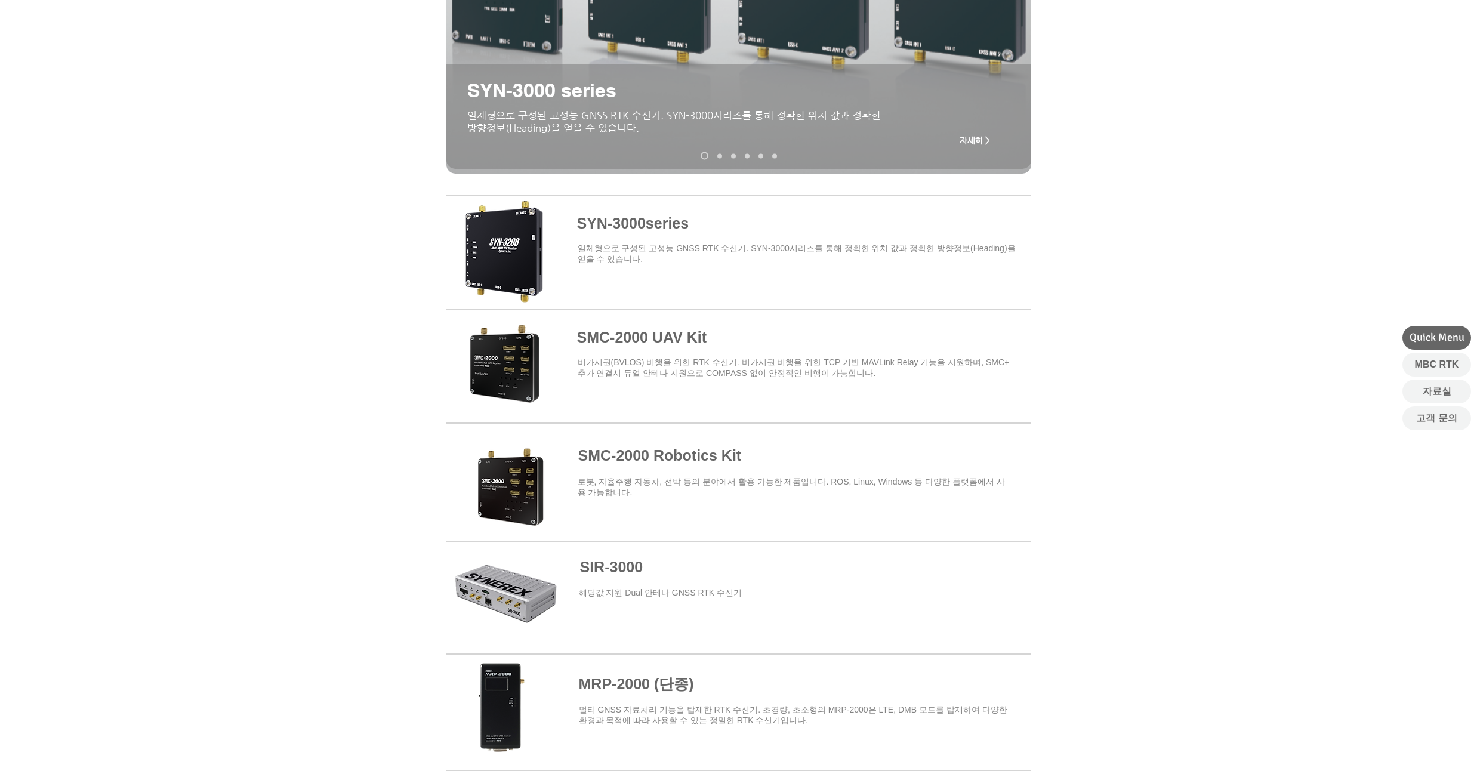
click at [611, 219] on span at bounding box center [738, 250] width 585 height 104
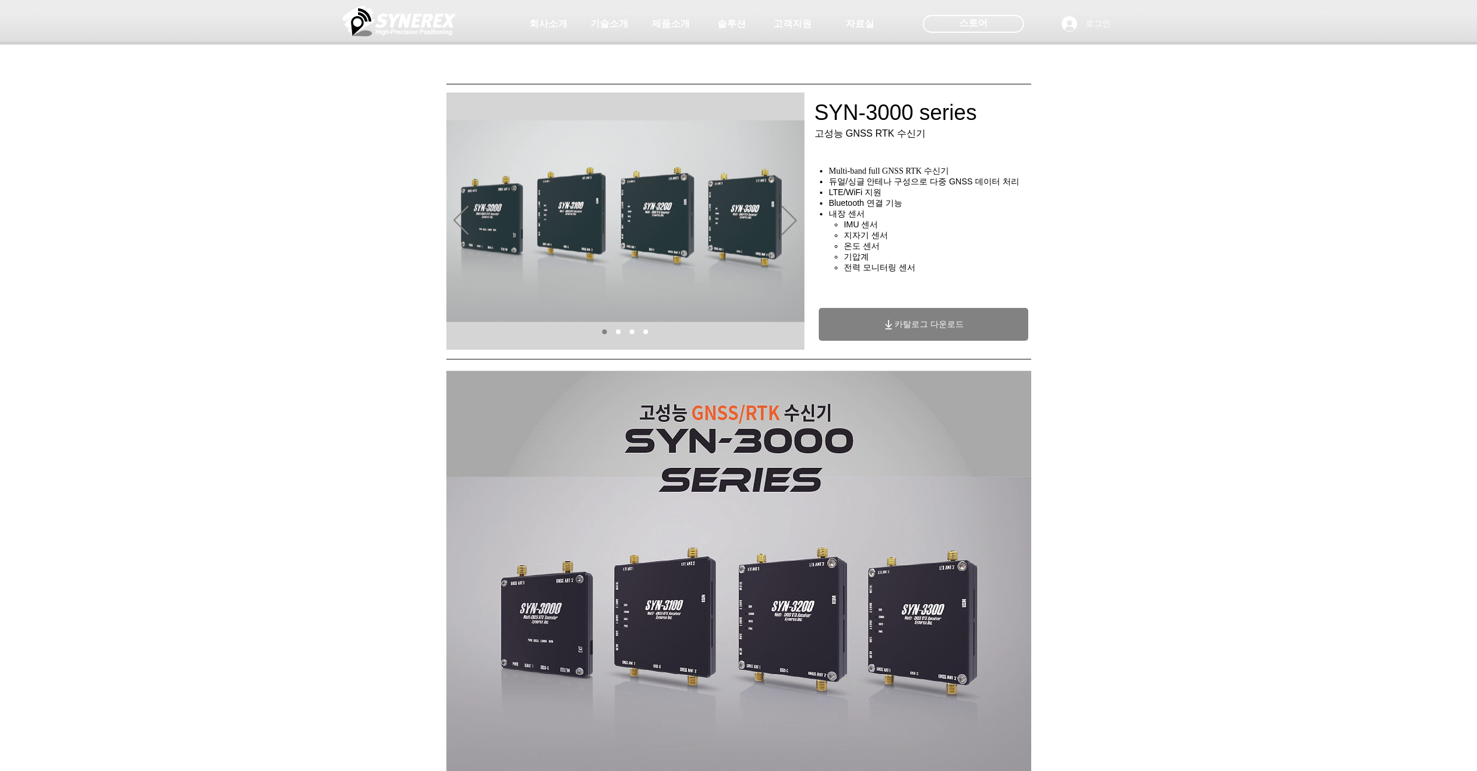
drag, startPoint x: 153, startPoint y: 255, endPoint x: 149, endPoint y: 227, distance: 28.4
click at [149, 227] on div "main content" at bounding box center [738, 268] width 1477 height 171
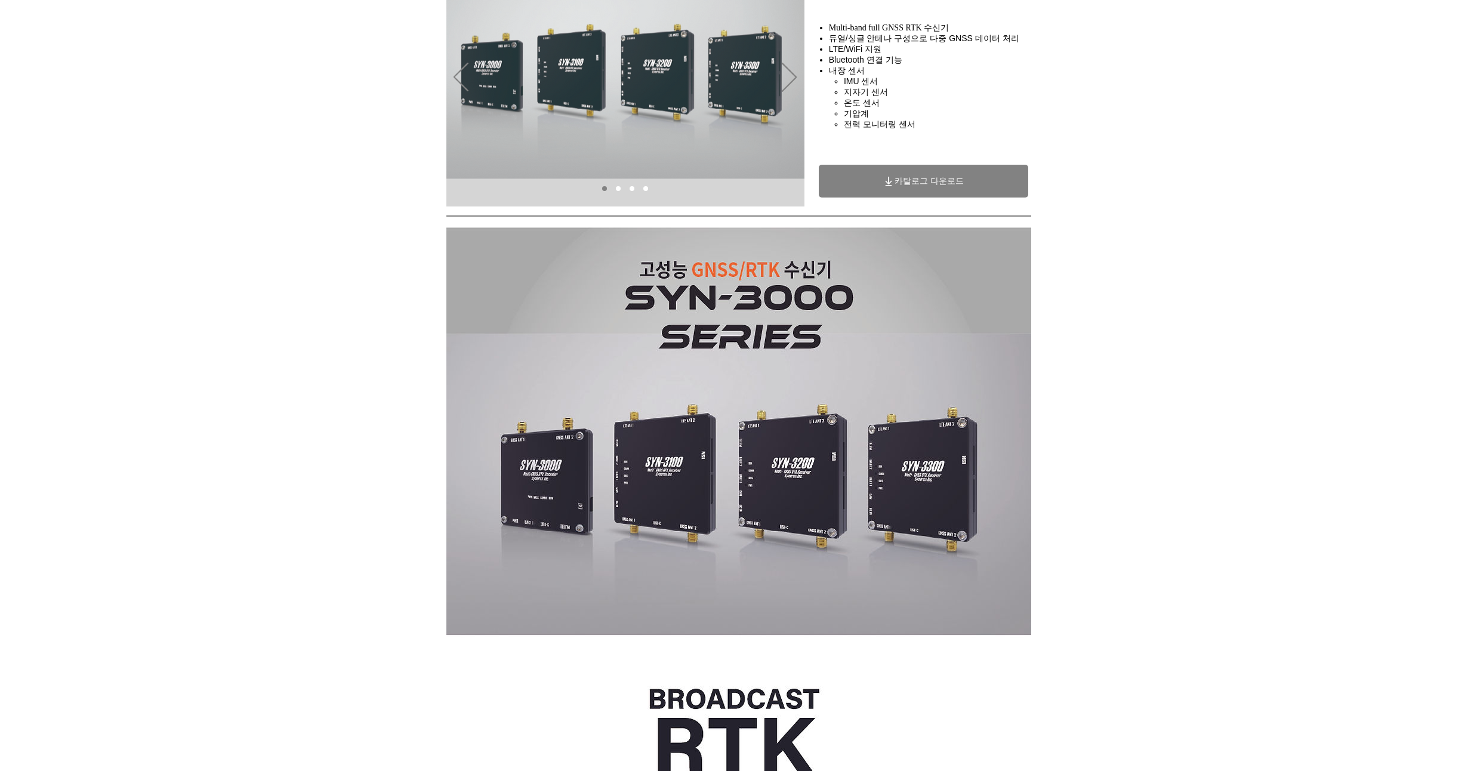
scroll to position [72, 0]
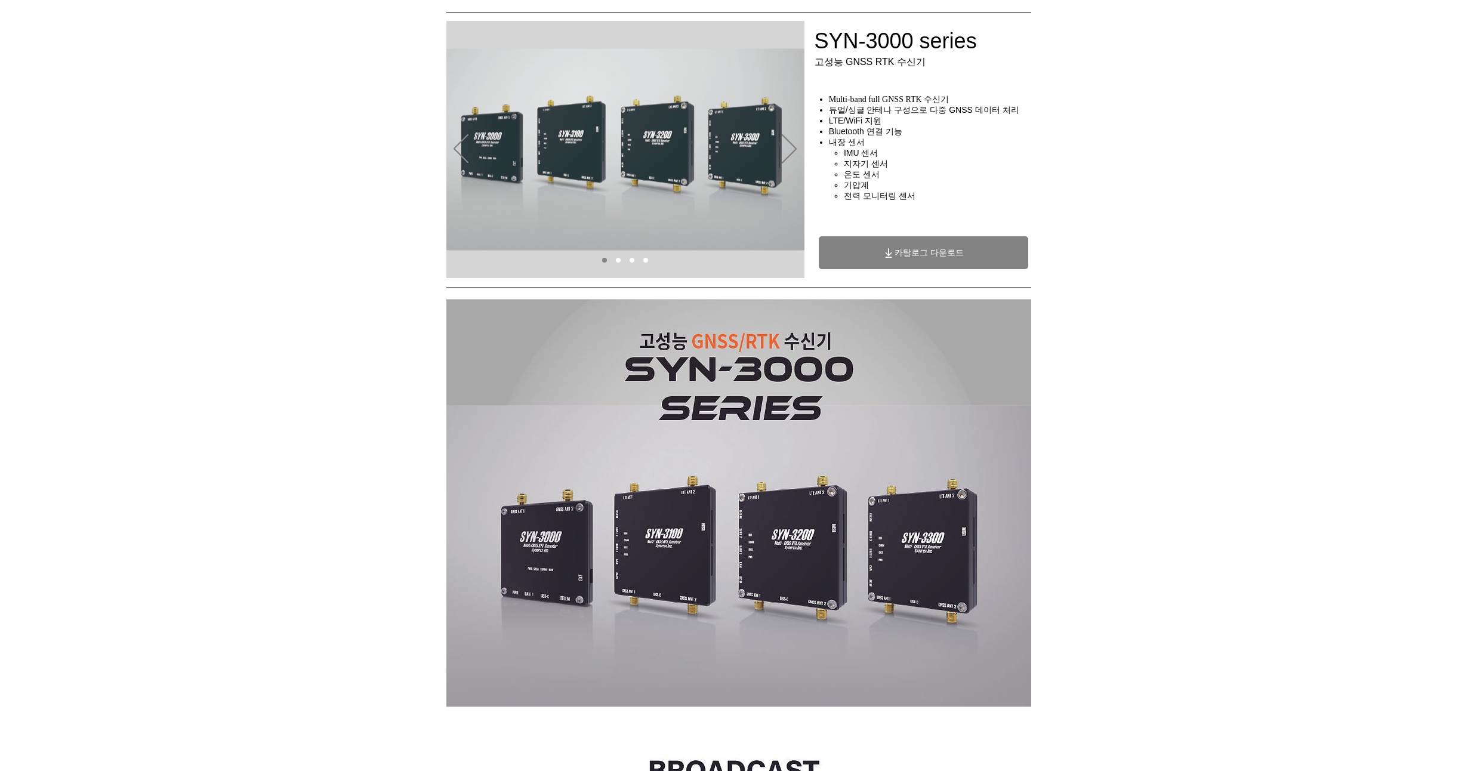
drag, startPoint x: 152, startPoint y: 228, endPoint x: 159, endPoint y: 199, distance: 29.7
click at [159, 199] on div "main content" at bounding box center [738, 196] width 1477 height 171
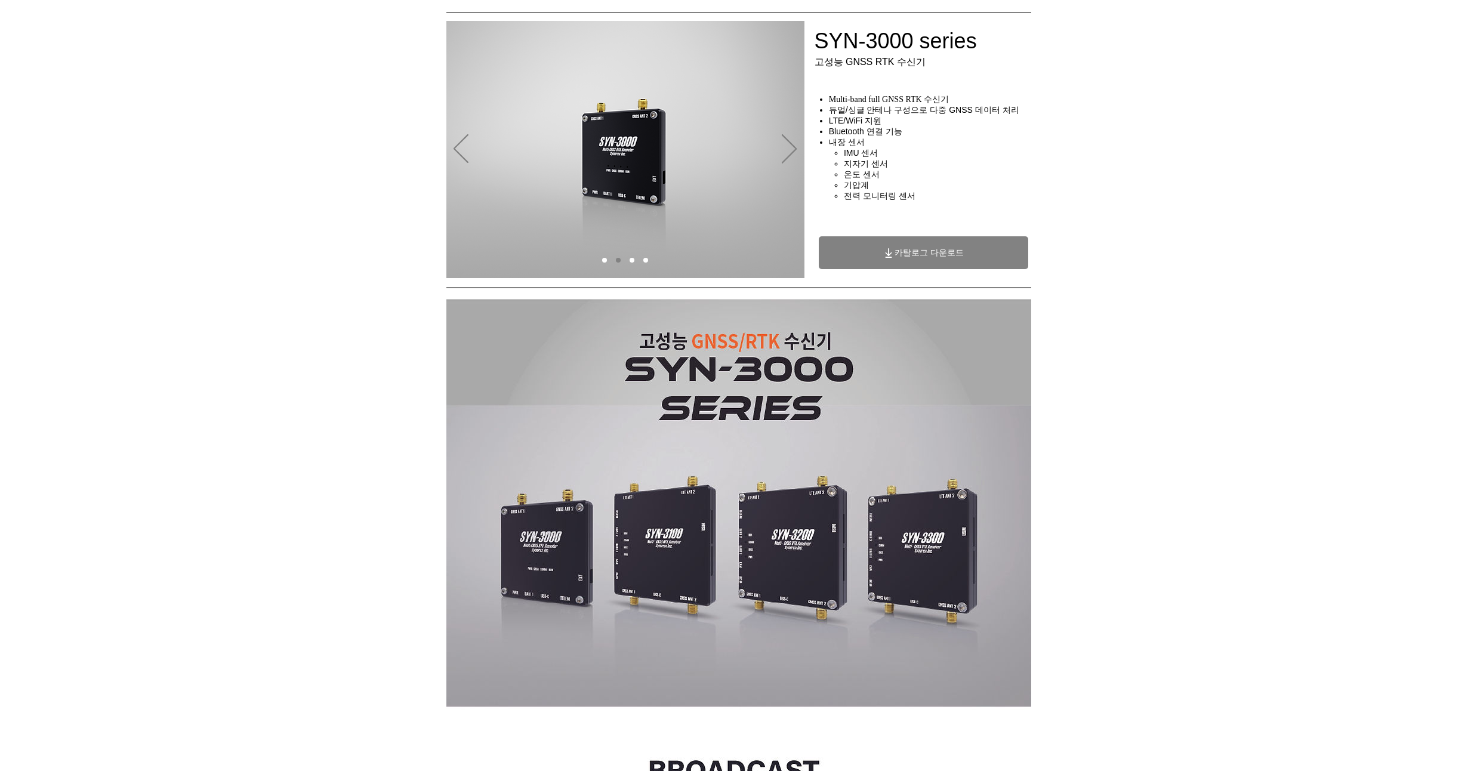
drag, startPoint x: 158, startPoint y: 224, endPoint x: 159, endPoint y: 205, distance: 19.2
click at [159, 205] on div "main content" at bounding box center [738, 196] width 1477 height 171
drag, startPoint x: 160, startPoint y: 202, endPoint x: 165, endPoint y: 186, distance: 16.8
click at [165, 186] on div "main content" at bounding box center [738, 196] width 1477 height 171
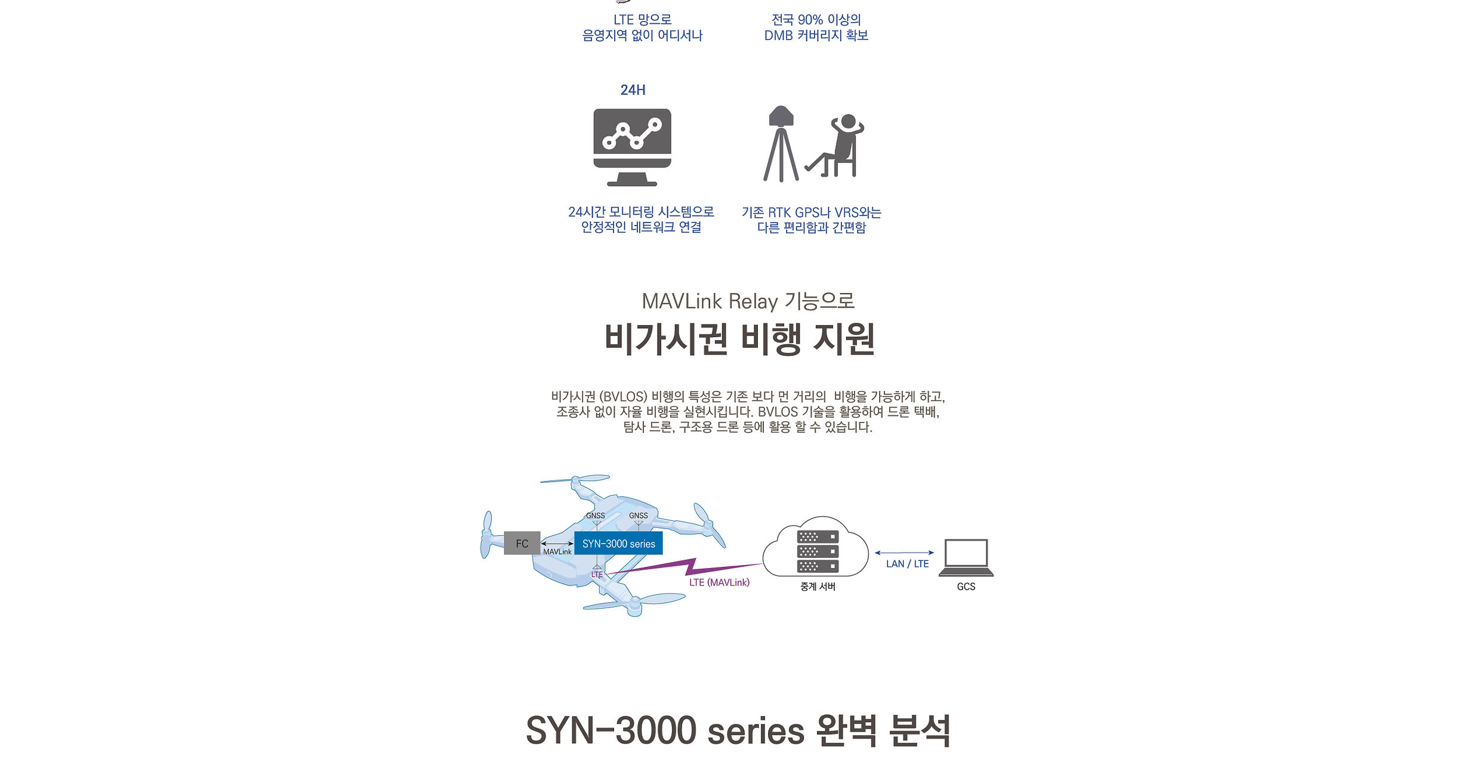
scroll to position [1289, 0]
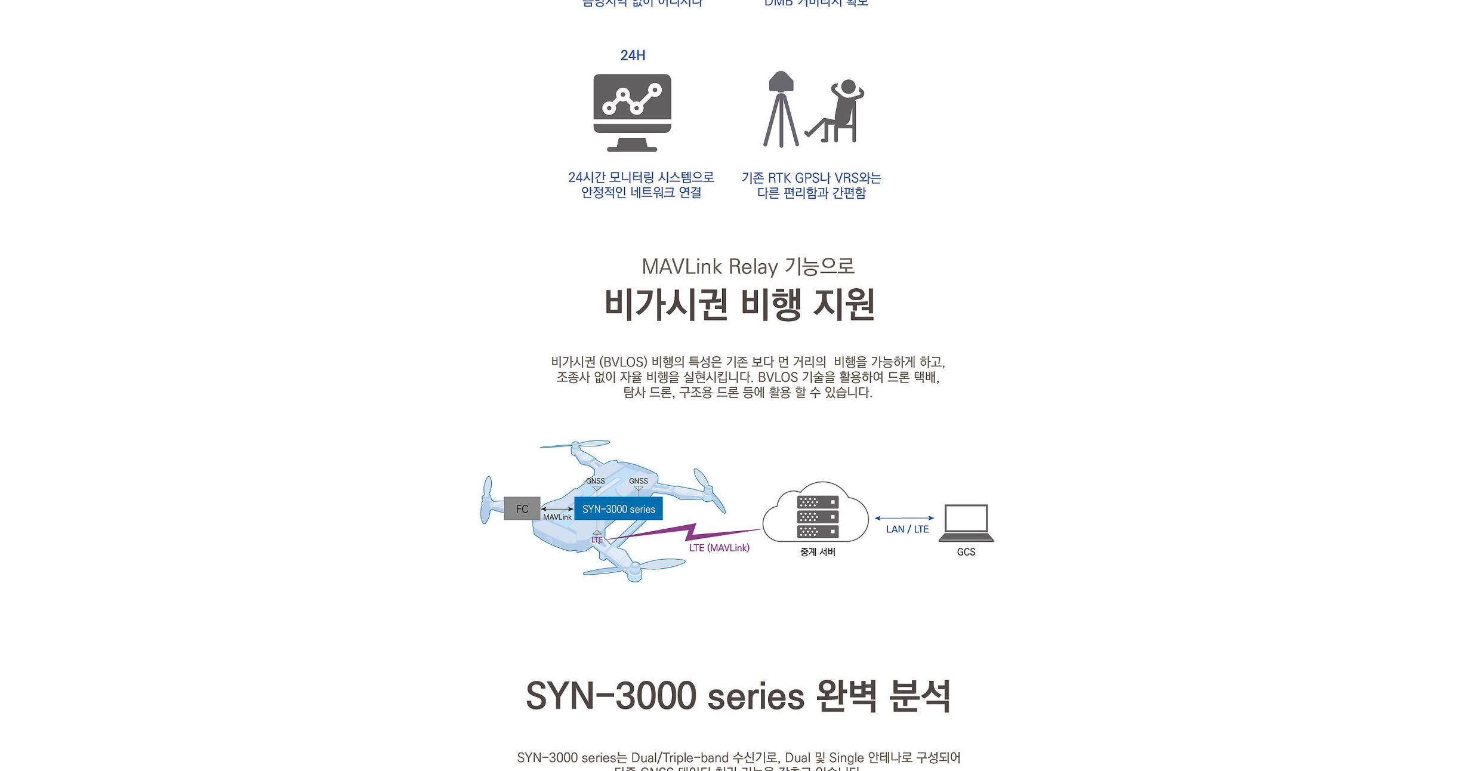
drag, startPoint x: 165, startPoint y: 186, endPoint x: 167, endPoint y: 172, distance: 13.9
click at [167, 172] on div at bounding box center [738, 714] width 1477 height 3301
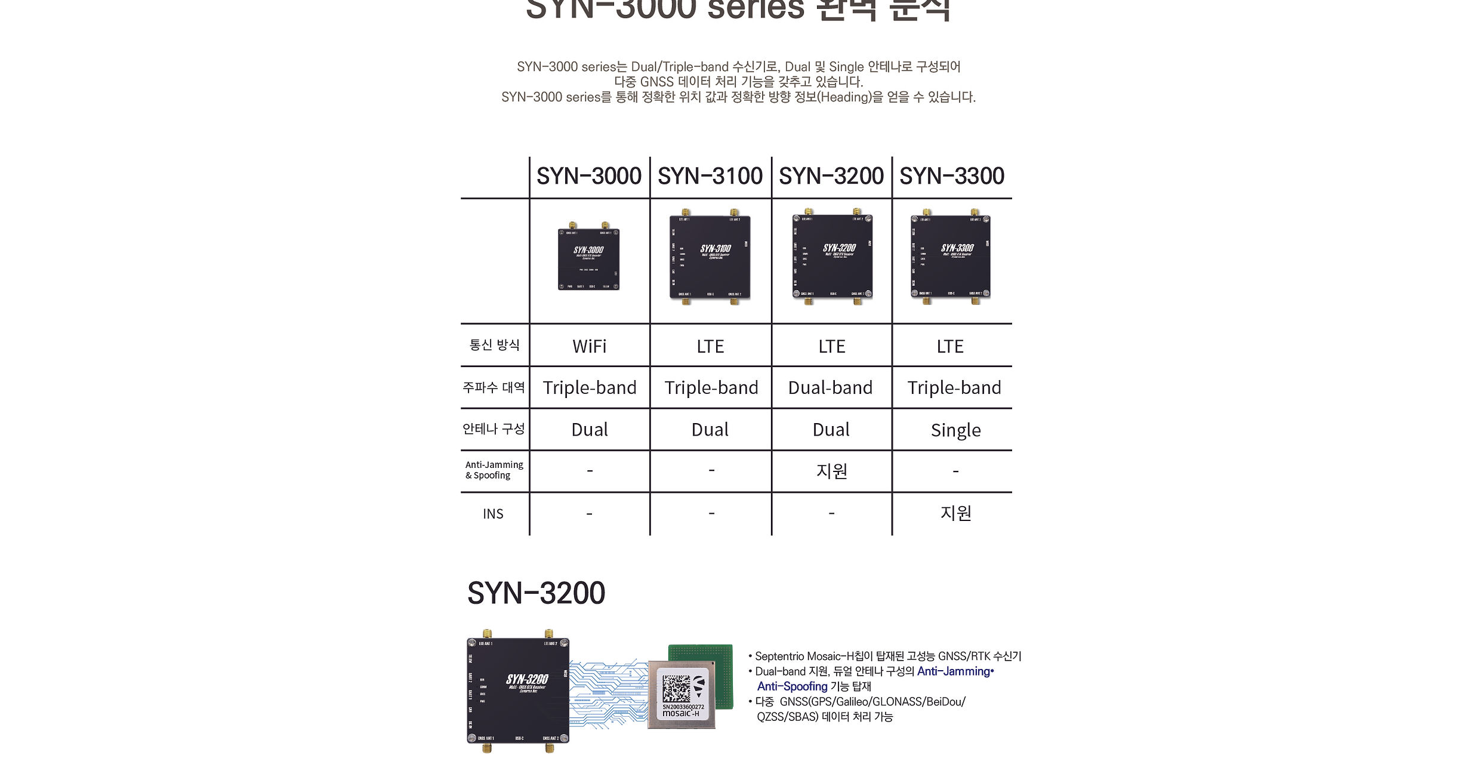
scroll to position [2006, 0]
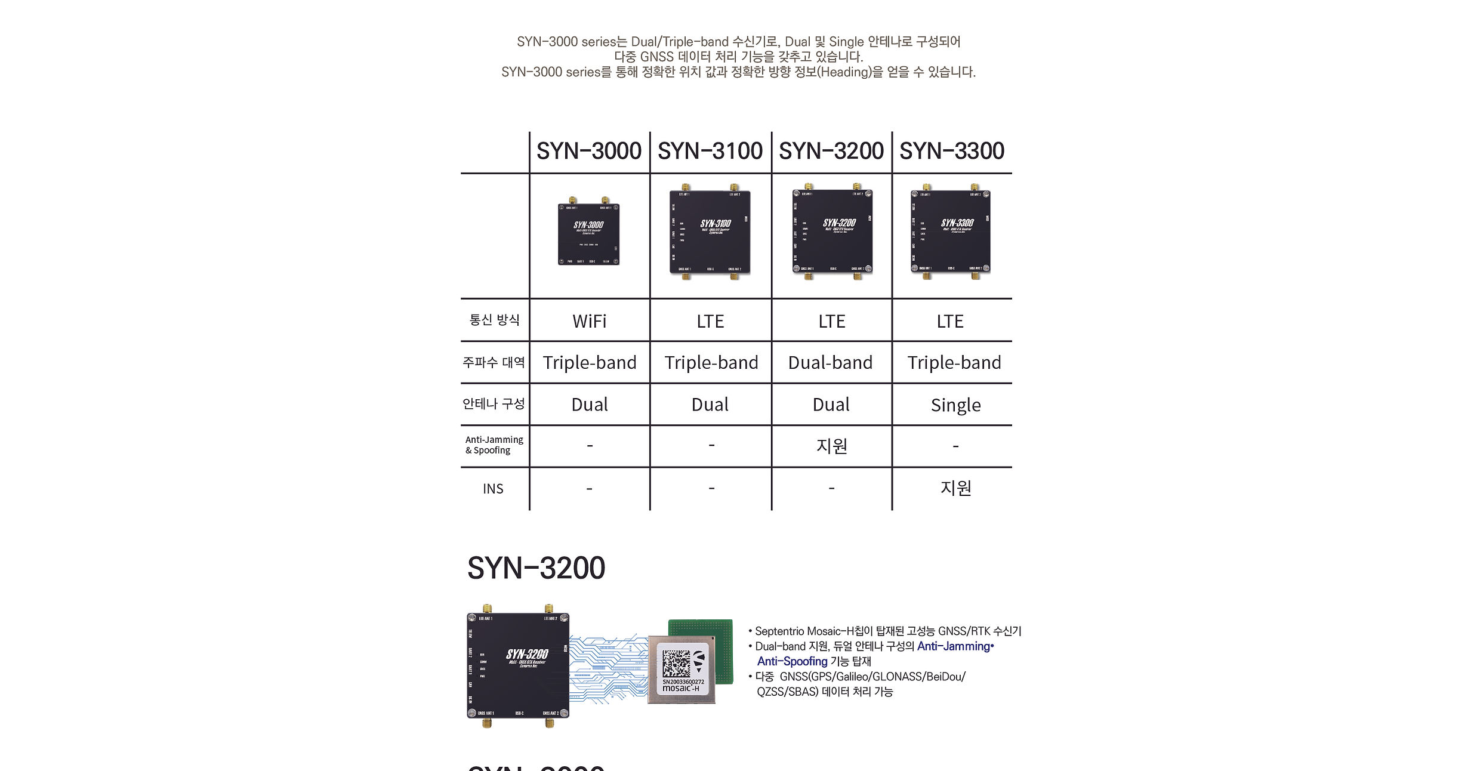
drag, startPoint x: 167, startPoint y: 171, endPoint x: 171, endPoint y: 149, distance: 23.1
drag, startPoint x: 170, startPoint y: 203, endPoint x: 177, endPoint y: 171, distance: 32.3
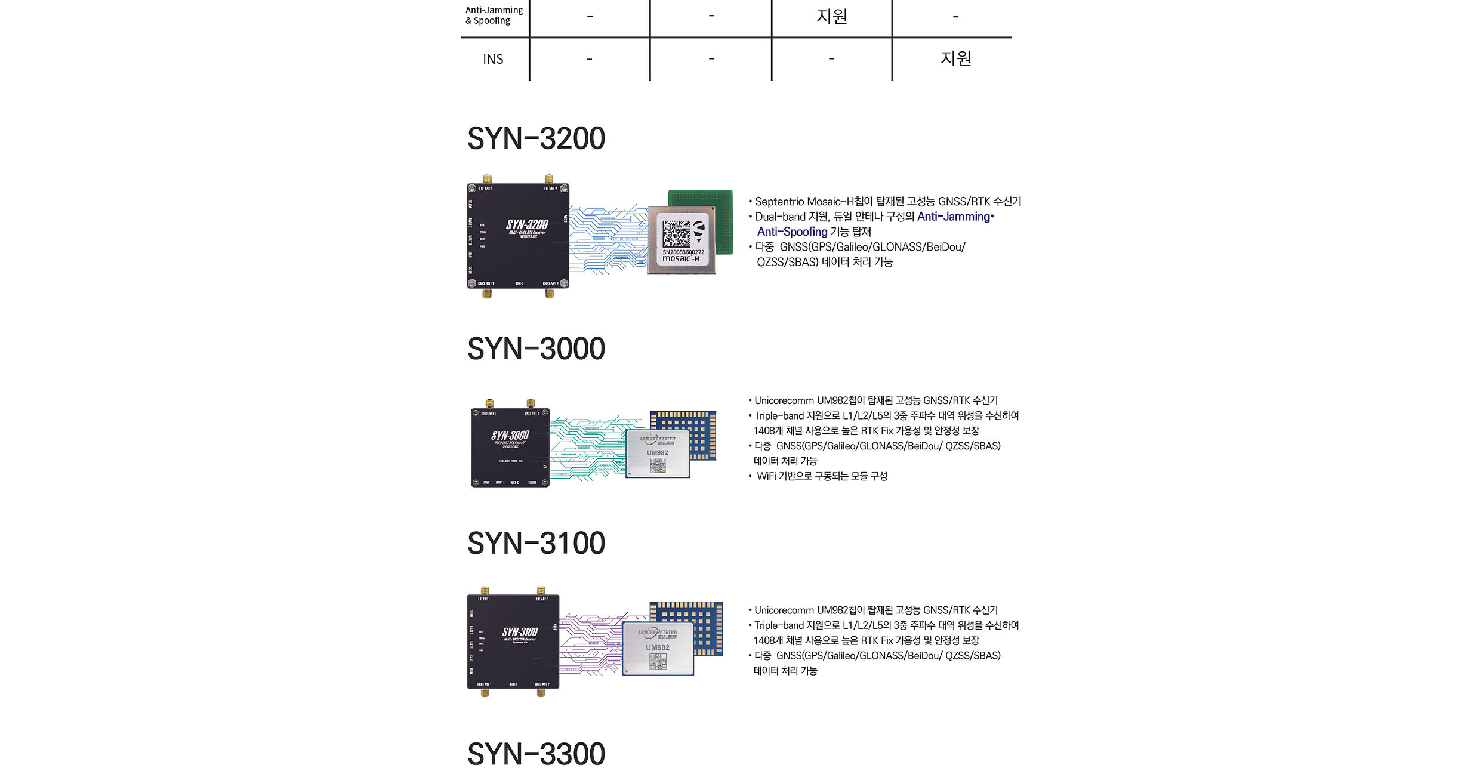
drag, startPoint x: 177, startPoint y: 171, endPoint x: 179, endPoint y: 161, distance: 10.4
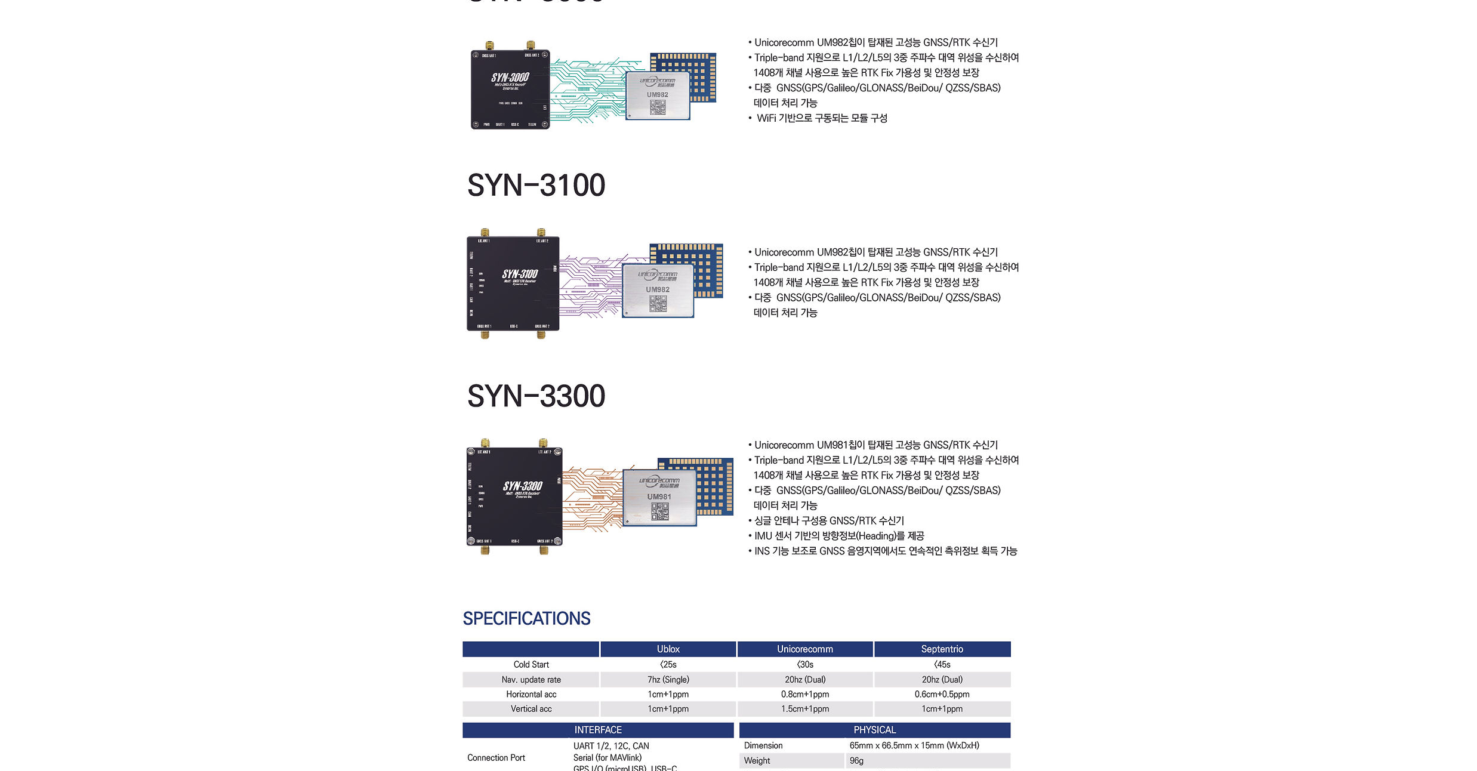
drag, startPoint x: 179, startPoint y: 161, endPoint x: 182, endPoint y: 135, distance: 25.8
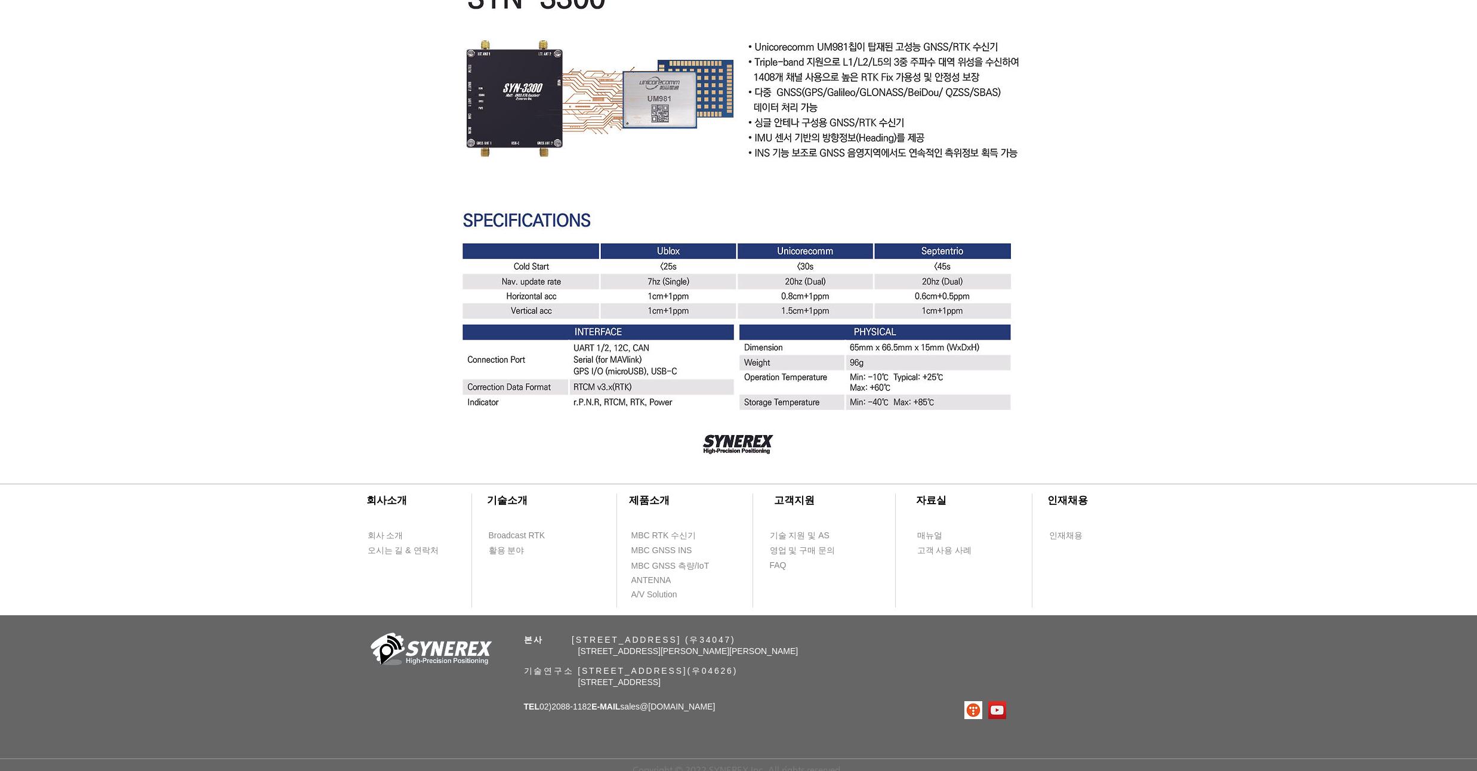
scroll to position [3205, 0]
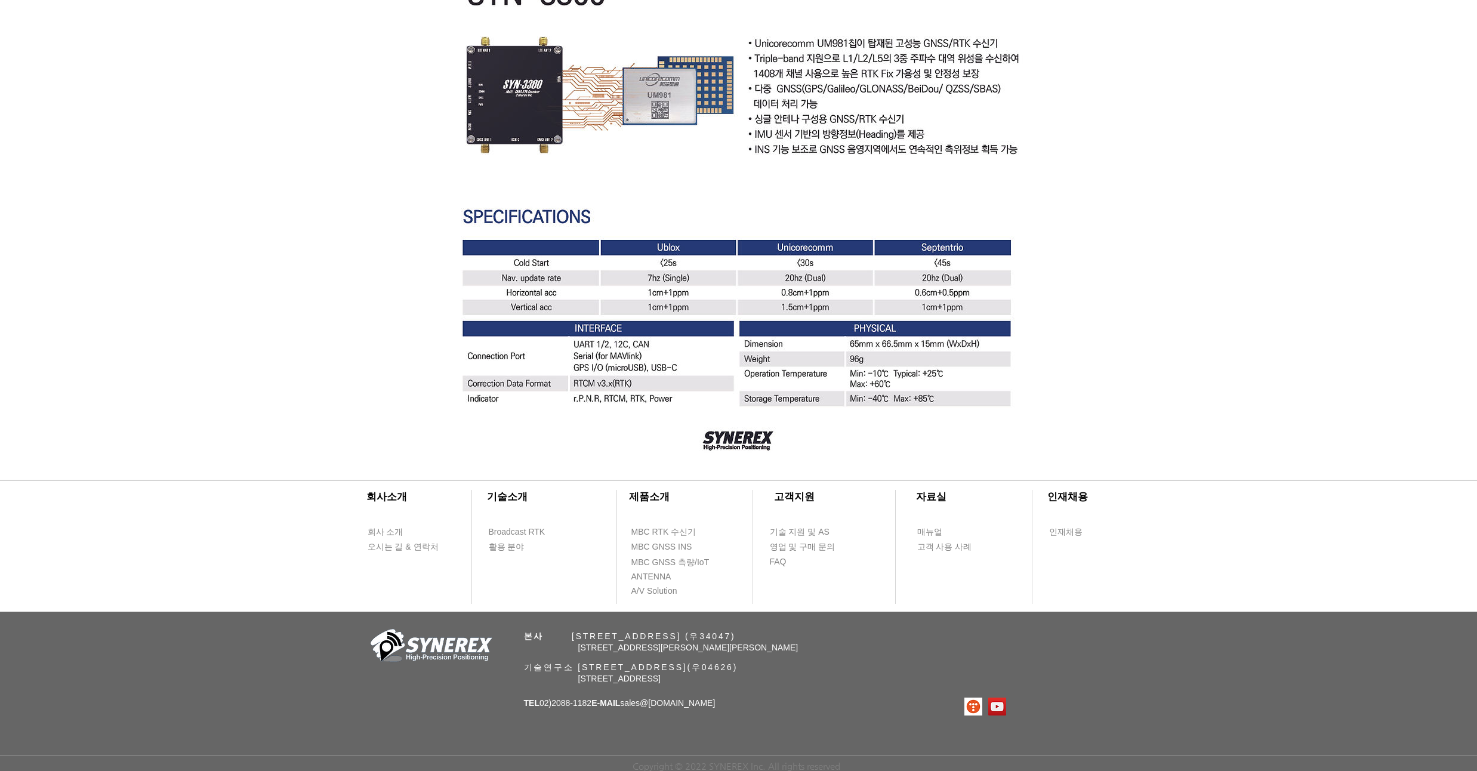
drag, startPoint x: 182, startPoint y: 135, endPoint x: 180, endPoint y: 119, distance: 16.8
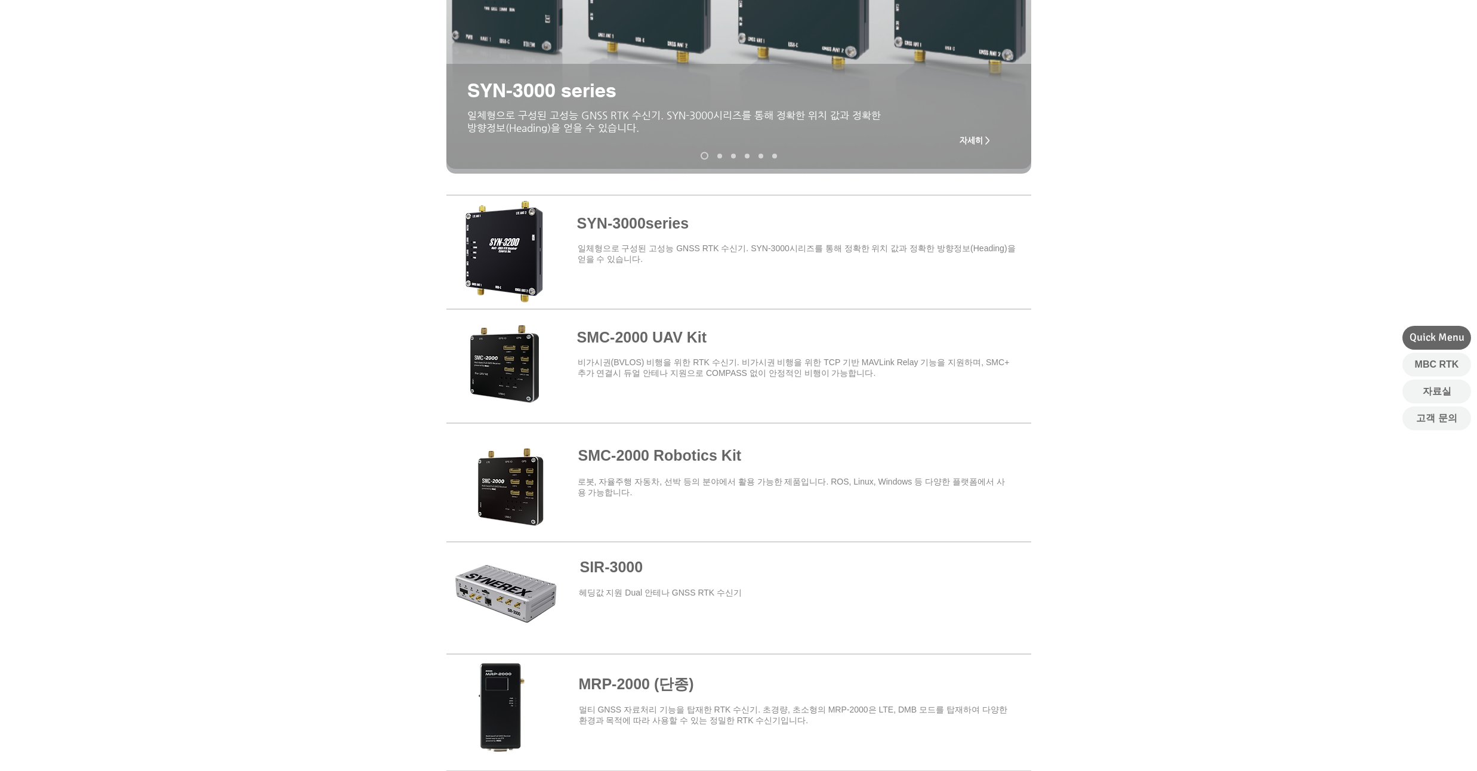
scroll to position [358, 0]
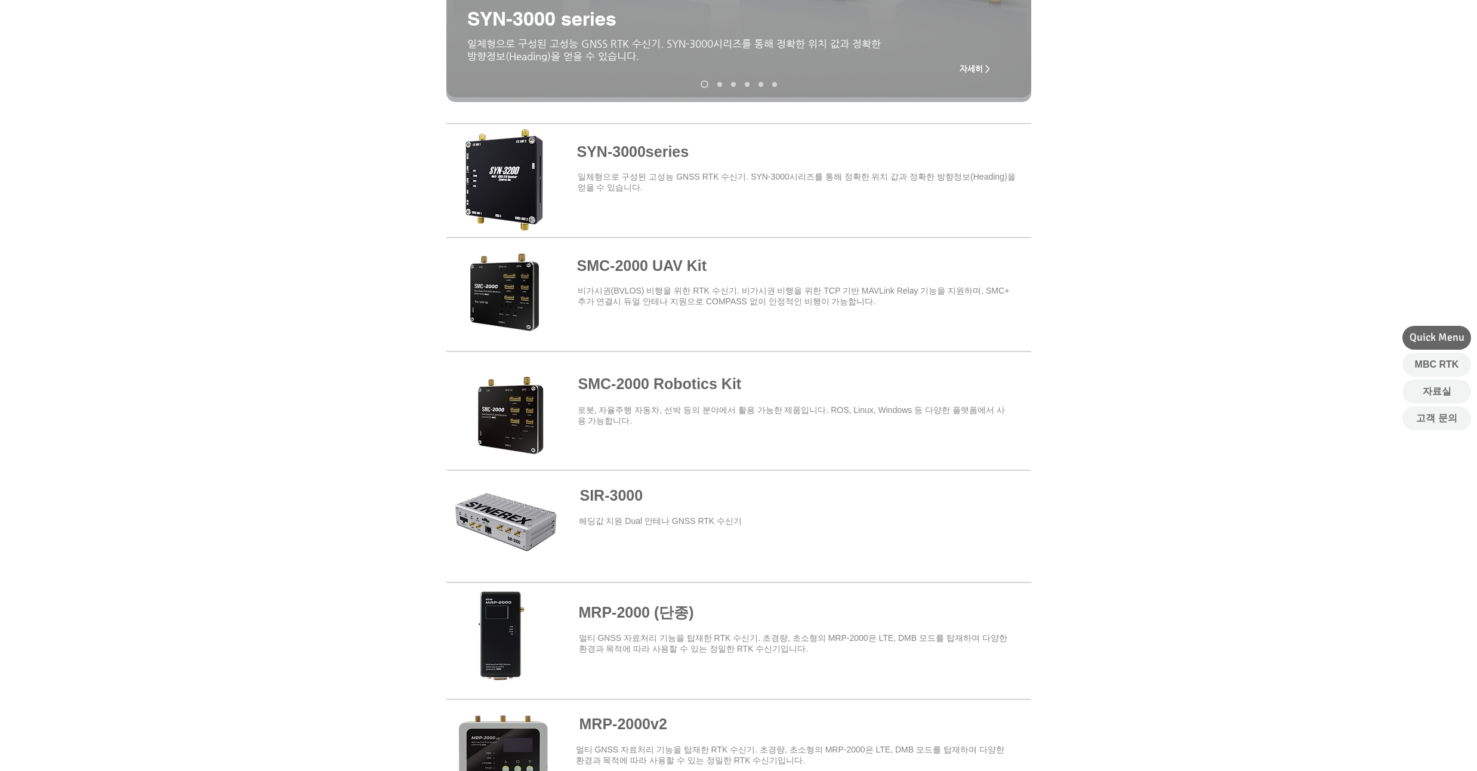
drag, startPoint x: 122, startPoint y: 187, endPoint x: 129, endPoint y: 146, distance: 41.7
click at [129, 146] on div at bounding box center [738, 287] width 1477 height 350
drag, startPoint x: 129, startPoint y: 146, endPoint x: 131, endPoint y: 130, distance: 16.3
click at [131, 130] on div at bounding box center [738, 287] width 1477 height 350
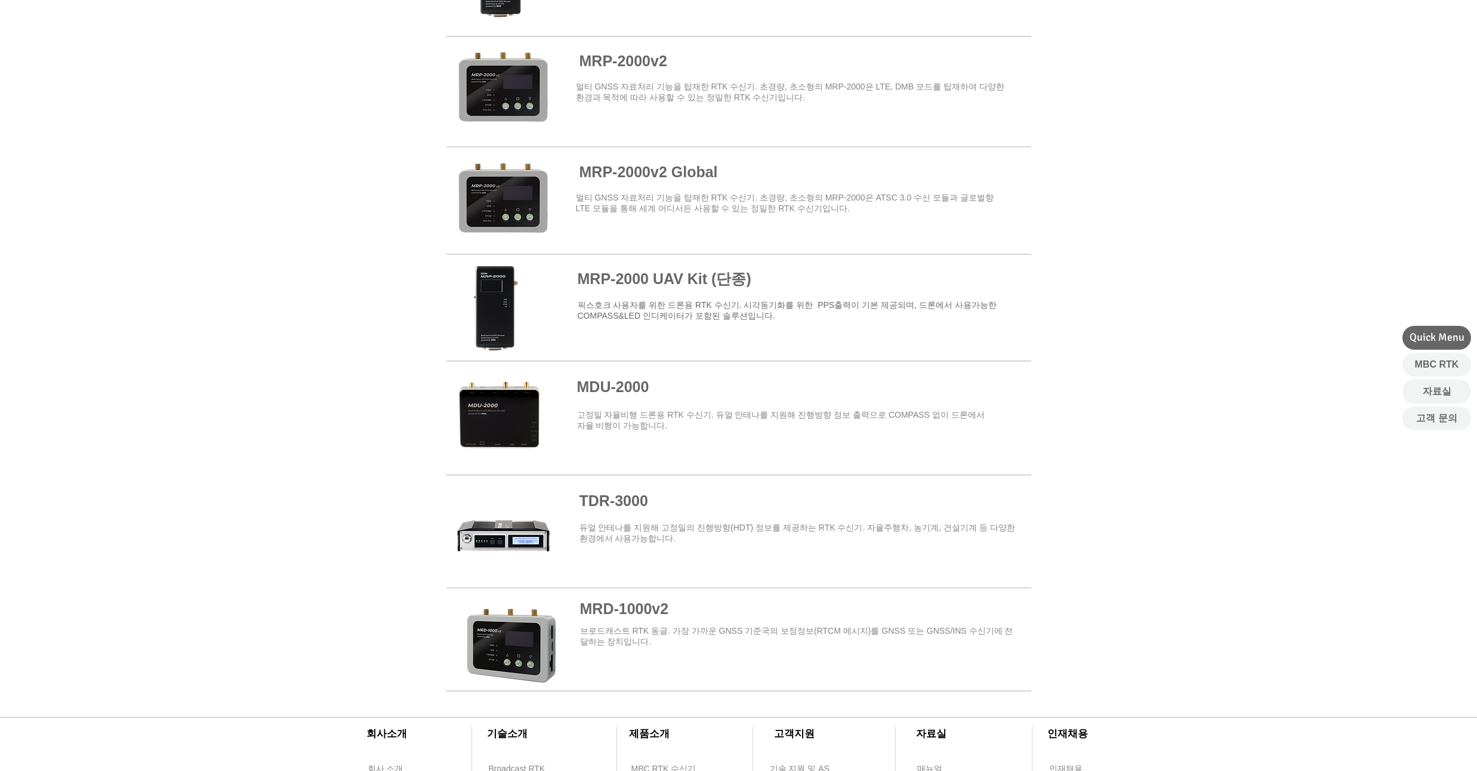
scroll to position [1146, 0]
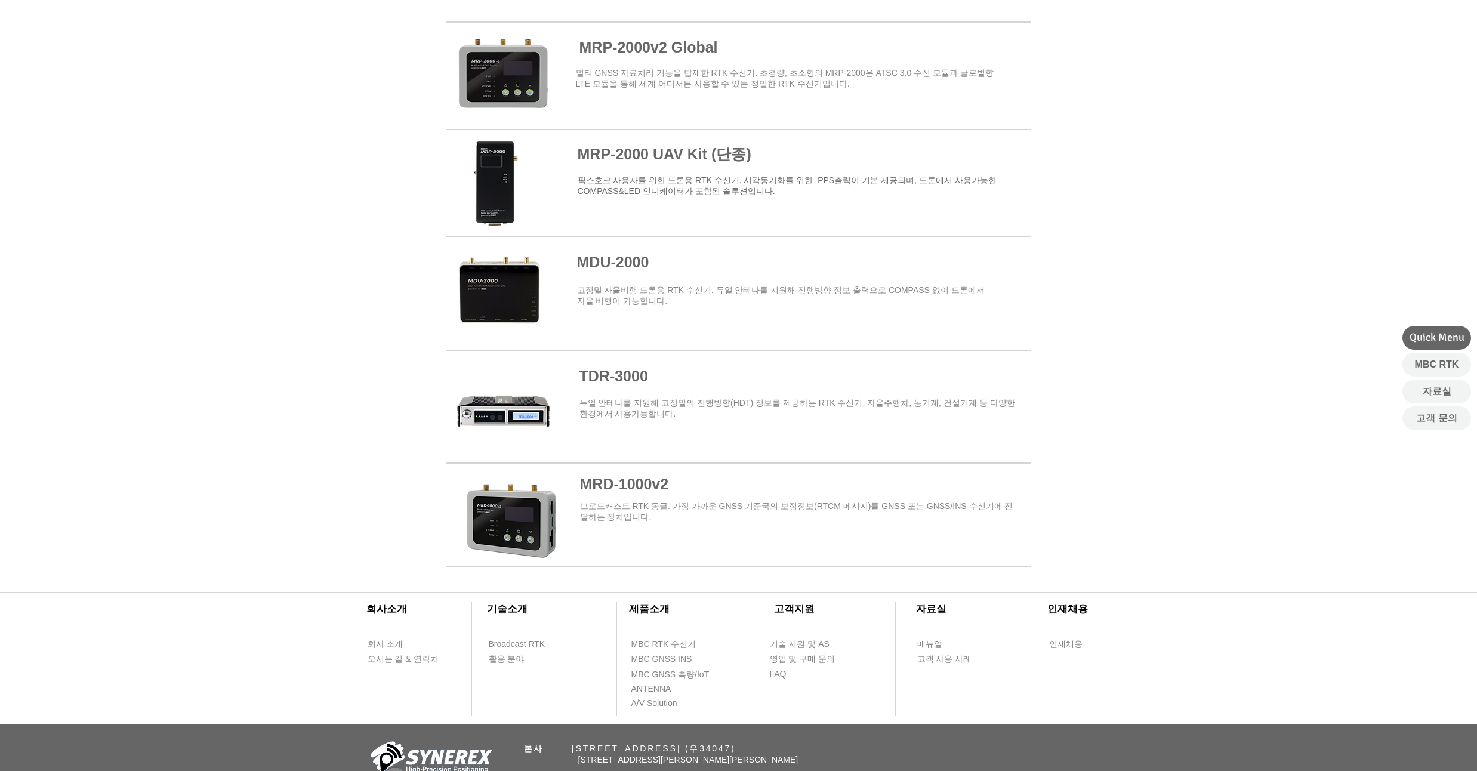
drag, startPoint x: 164, startPoint y: 248, endPoint x: 172, endPoint y: 208, distance: 40.2
click at [172, 208] on div at bounding box center [738, 123] width 1477 height 897
drag, startPoint x: 172, startPoint y: 208, endPoint x: 169, endPoint y: 179, distance: 29.4
click at [169, 179] on div at bounding box center [738, 123] width 1477 height 897
drag, startPoint x: 161, startPoint y: 205, endPoint x: 161, endPoint y: 190, distance: 15.5
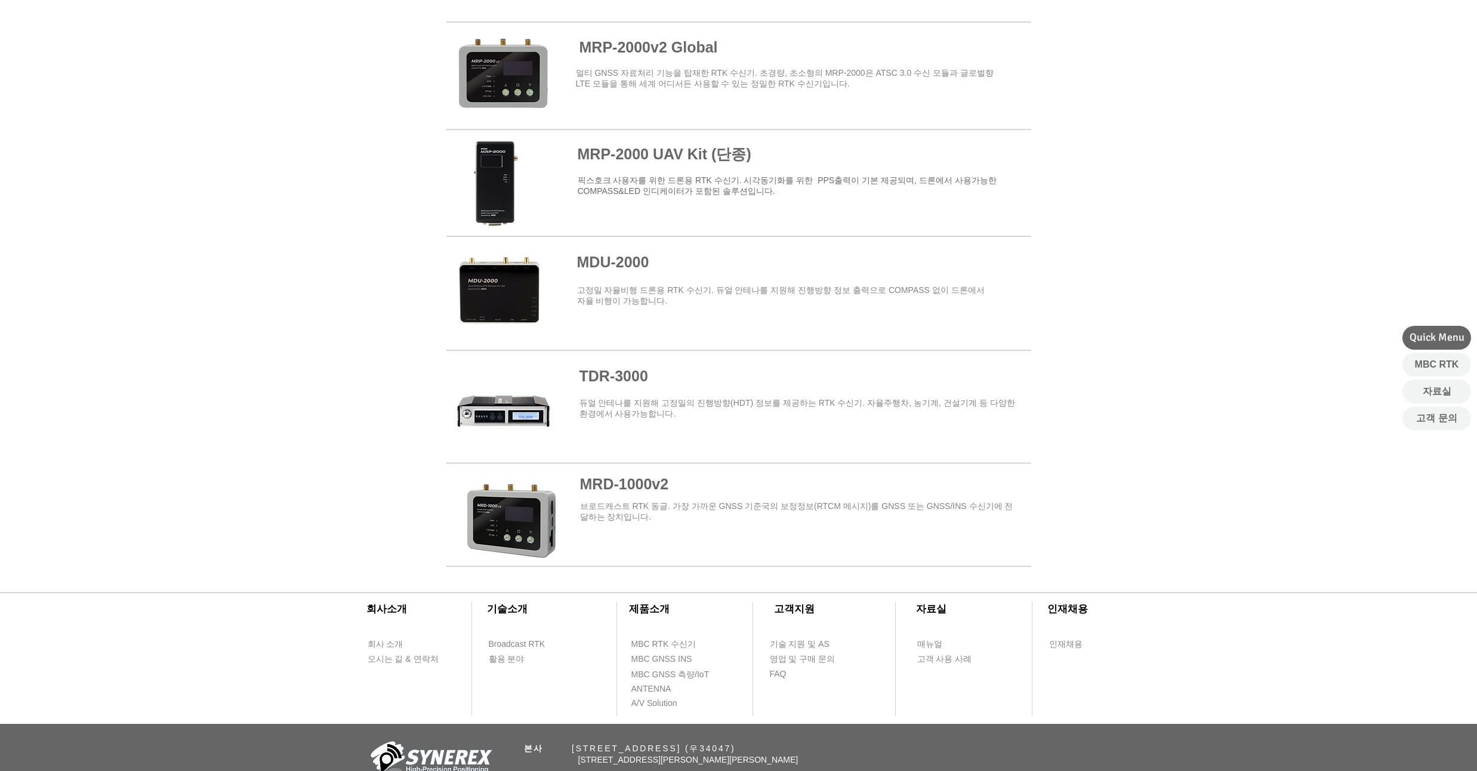
click at [161, 190] on div at bounding box center [738, 123] width 1477 height 897
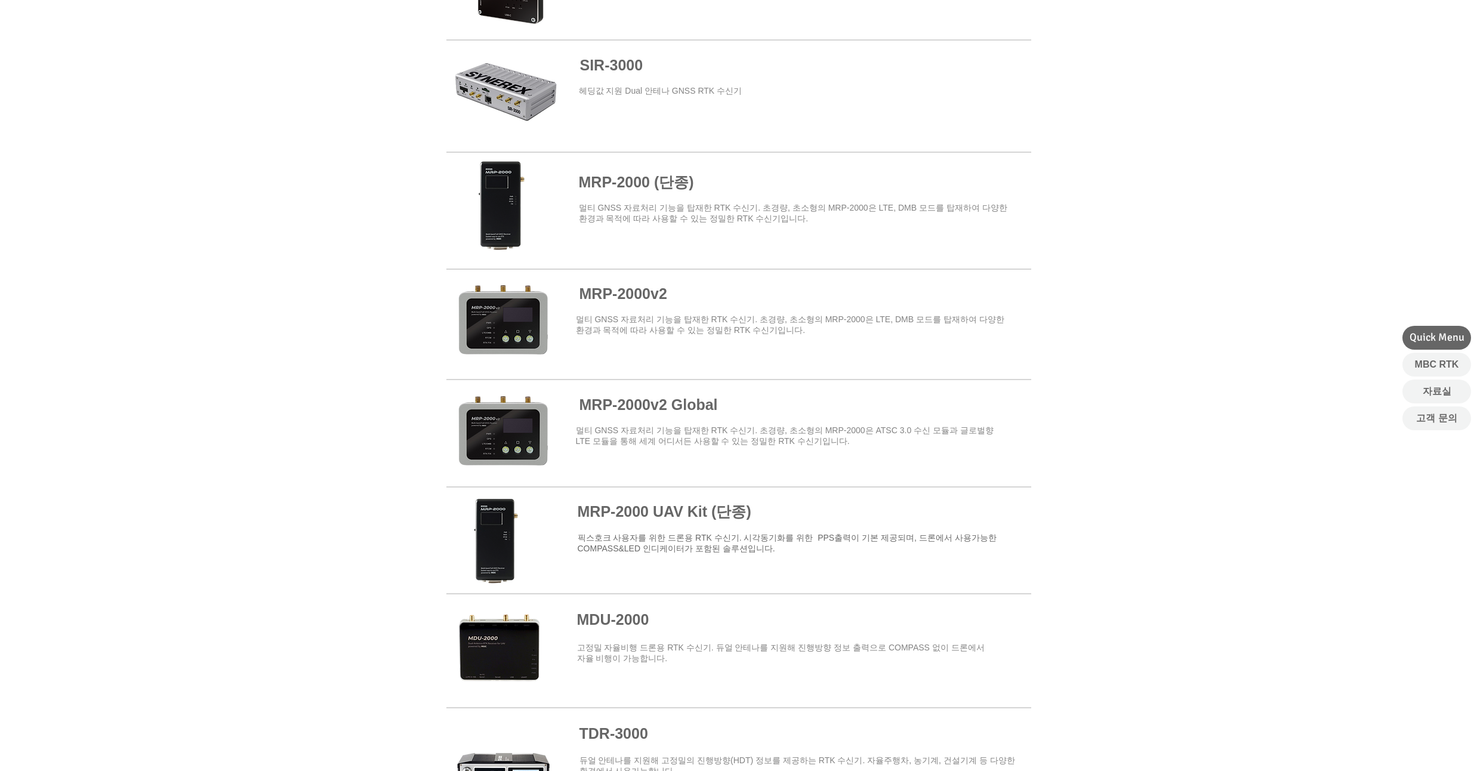
scroll to position [788, 0]
drag, startPoint x: 154, startPoint y: 208, endPoint x: 131, endPoint y: 180, distance: 36.9
click at [131, 180] on div at bounding box center [738, 481] width 1477 height 897
drag, startPoint x: 131, startPoint y: 180, endPoint x: 125, endPoint y: 161, distance: 20.0
click at [125, 161] on div at bounding box center [738, 481] width 1477 height 897
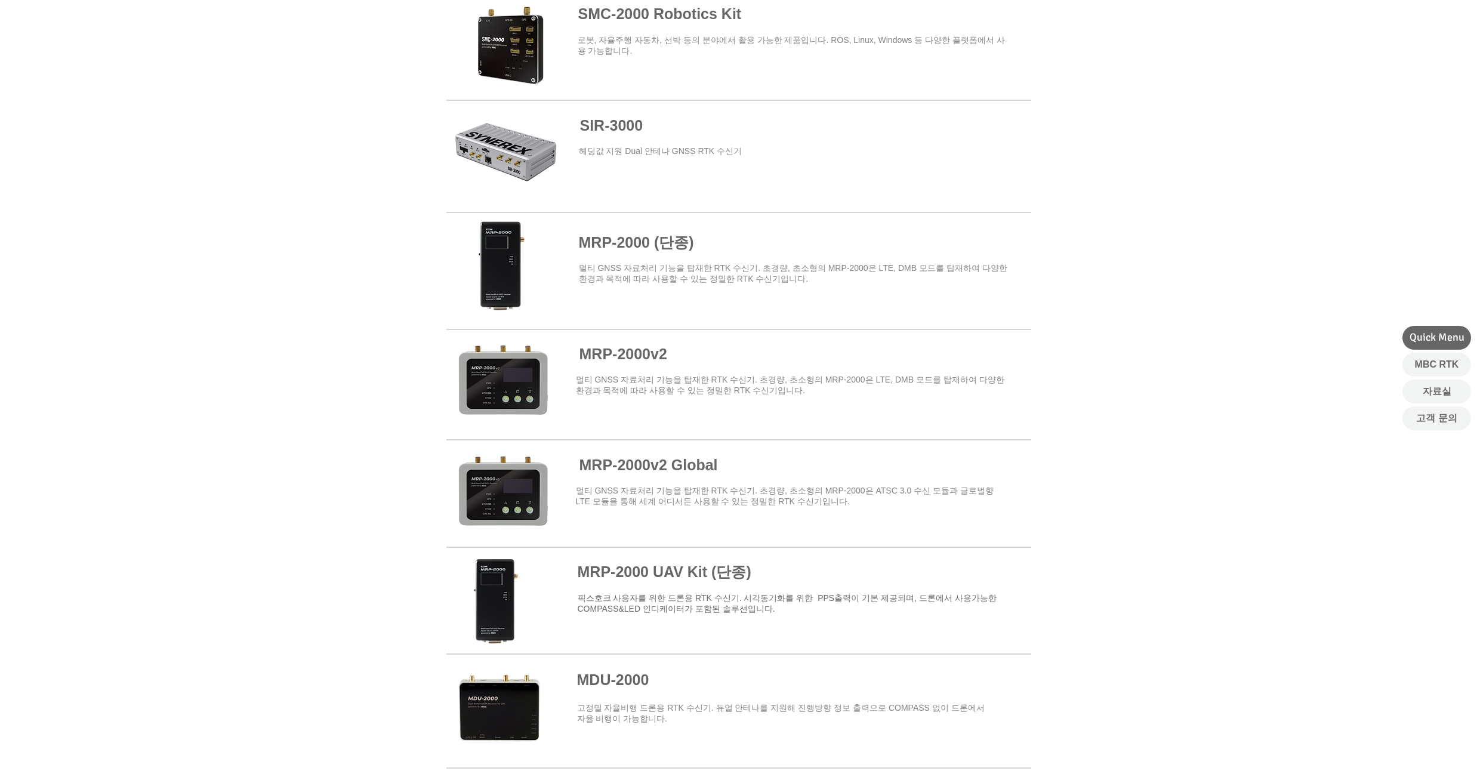
scroll to position [645, 0]
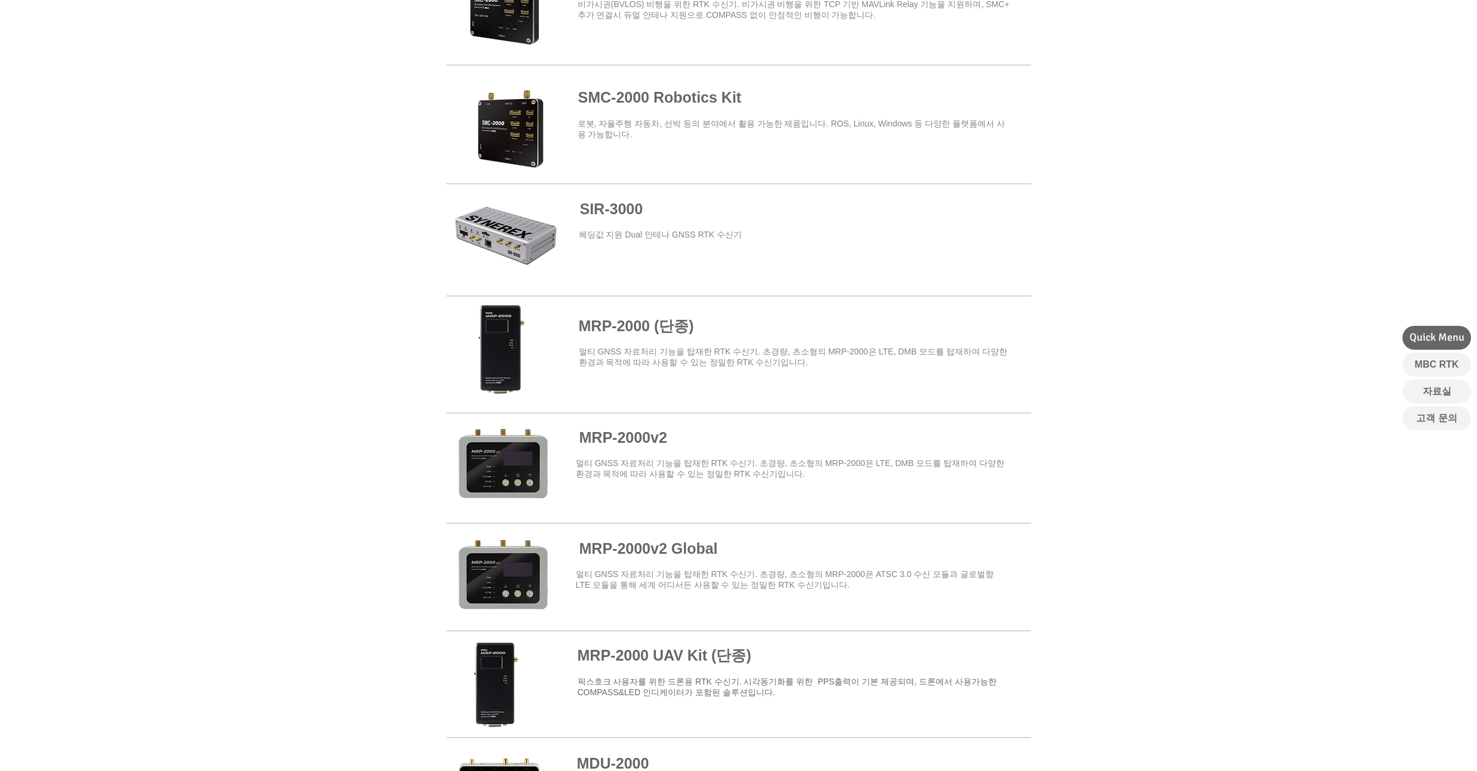
click at [612, 443] on span at bounding box center [738, 467] width 585 height 104
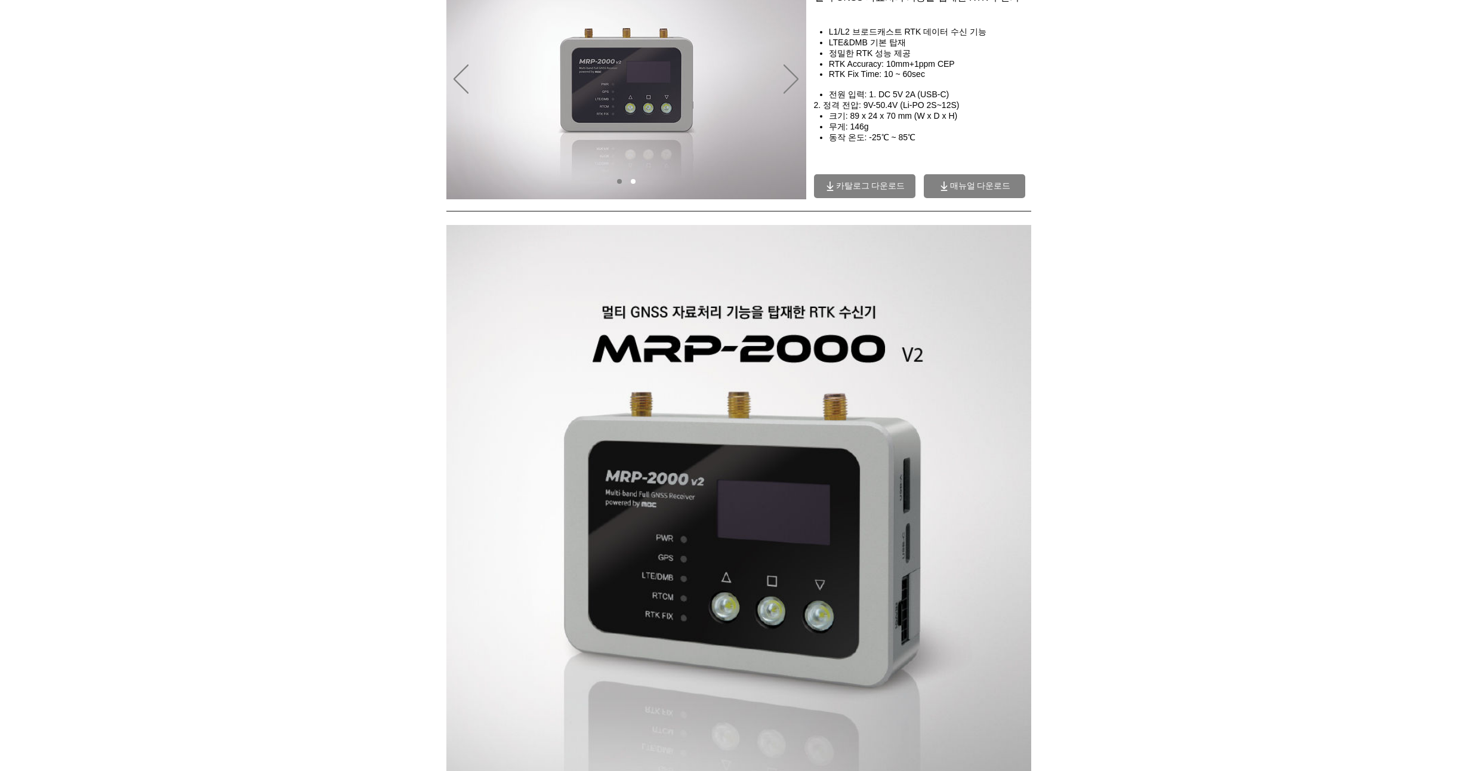
scroll to position [287, 0]
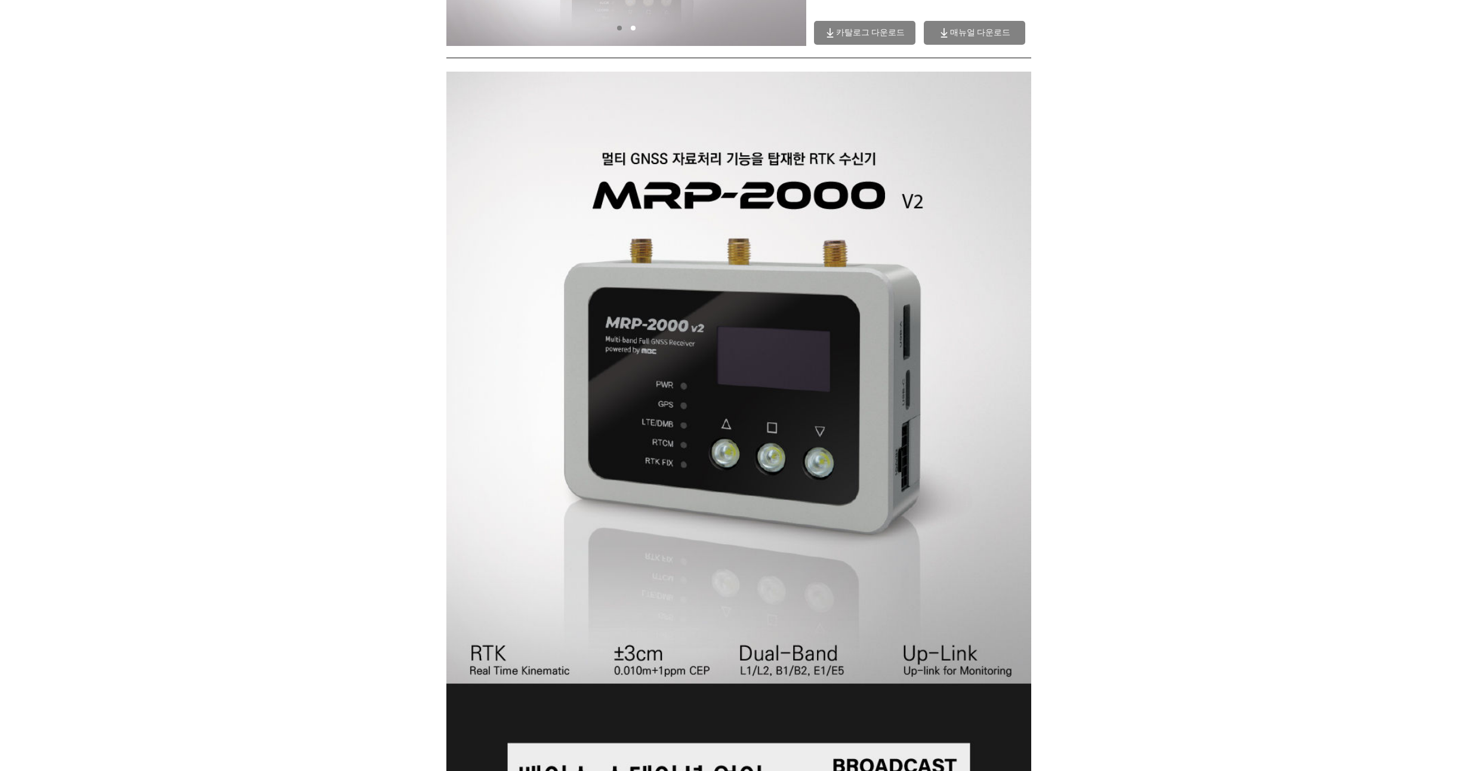
drag, startPoint x: 162, startPoint y: 267, endPoint x: 162, endPoint y: 248, distance: 18.5
drag, startPoint x: 162, startPoint y: 248, endPoint x: 161, endPoint y: 227, distance: 21.0
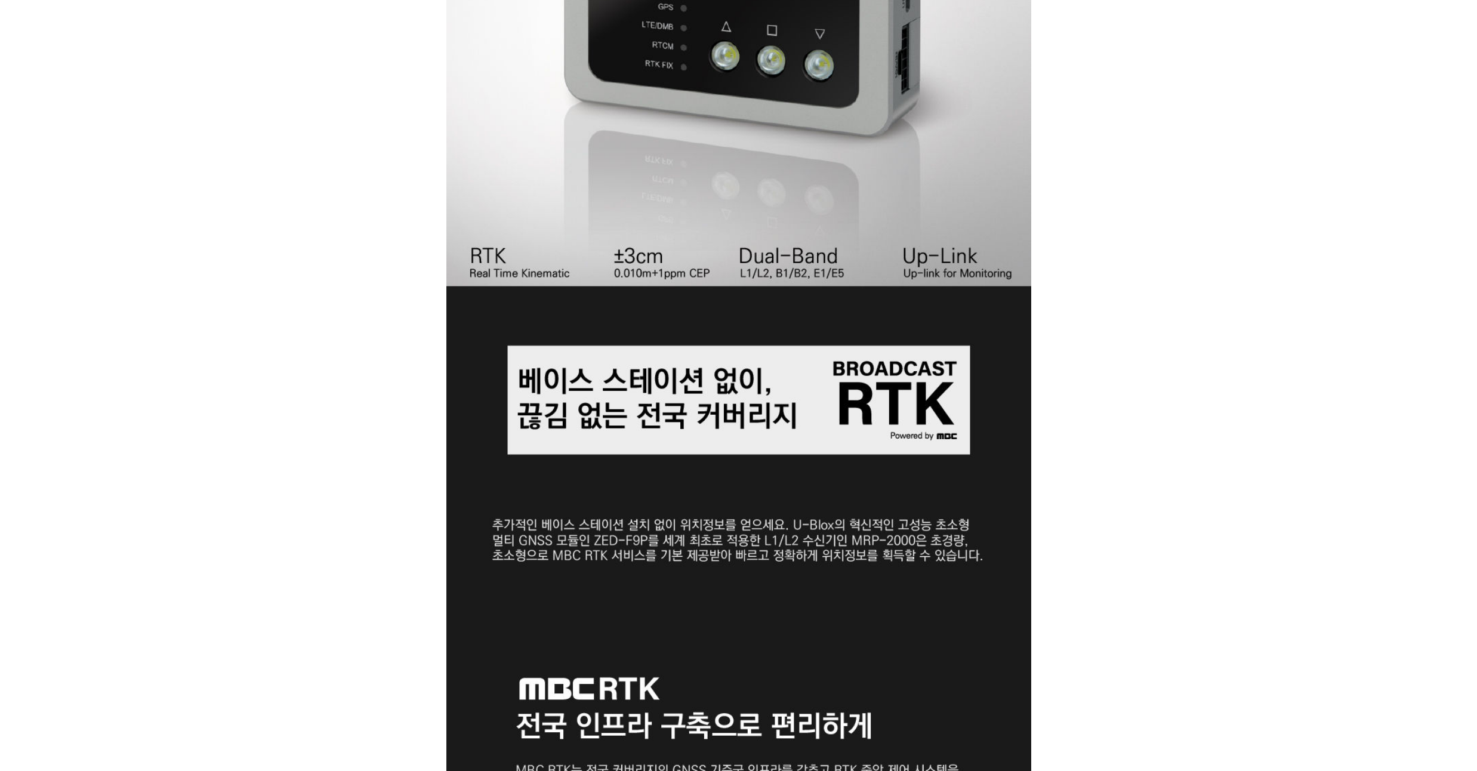
scroll to position [716, 0]
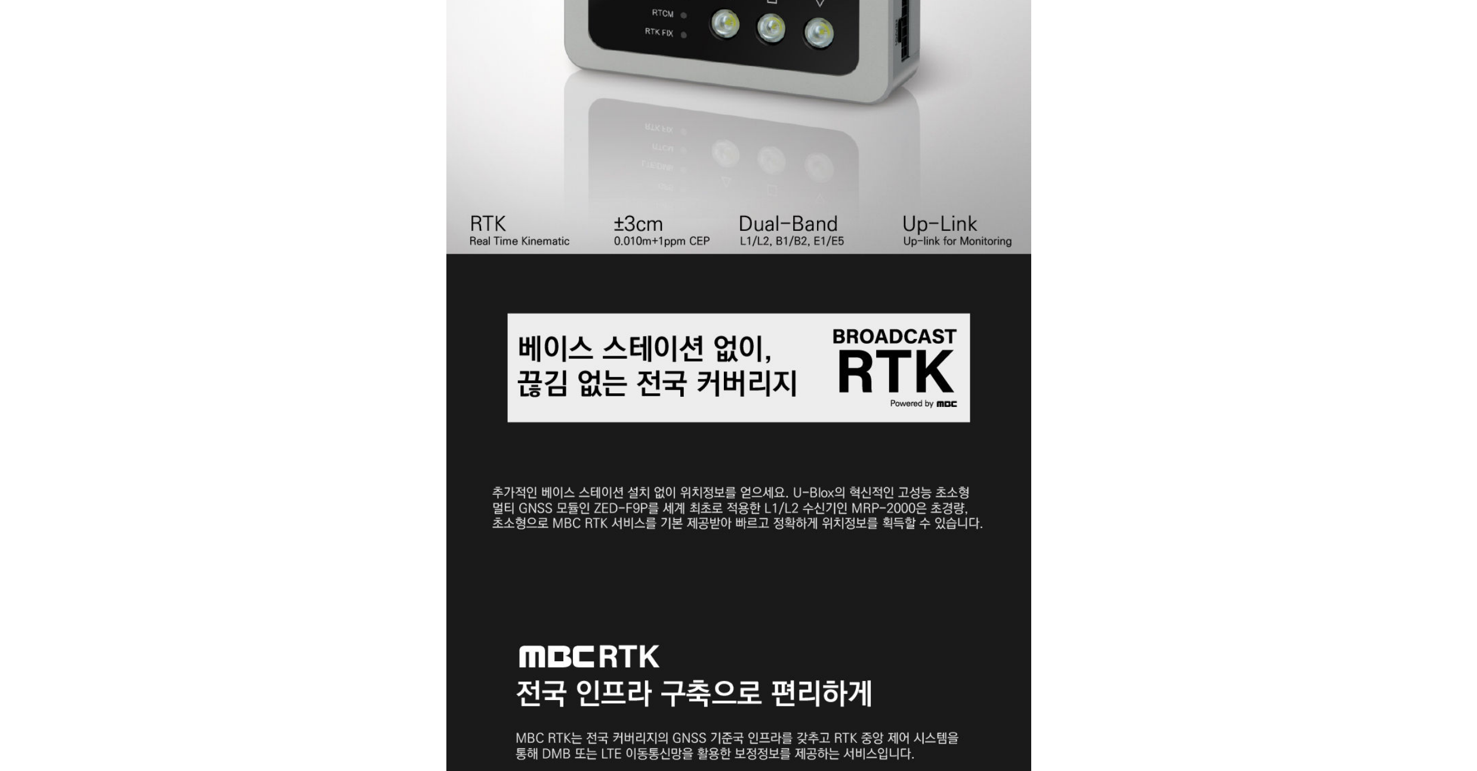
drag, startPoint x: 161, startPoint y: 227, endPoint x: 159, endPoint y: 218, distance: 9.7
drag, startPoint x: 159, startPoint y: 218, endPoint x: 155, endPoint y: 199, distance: 18.8
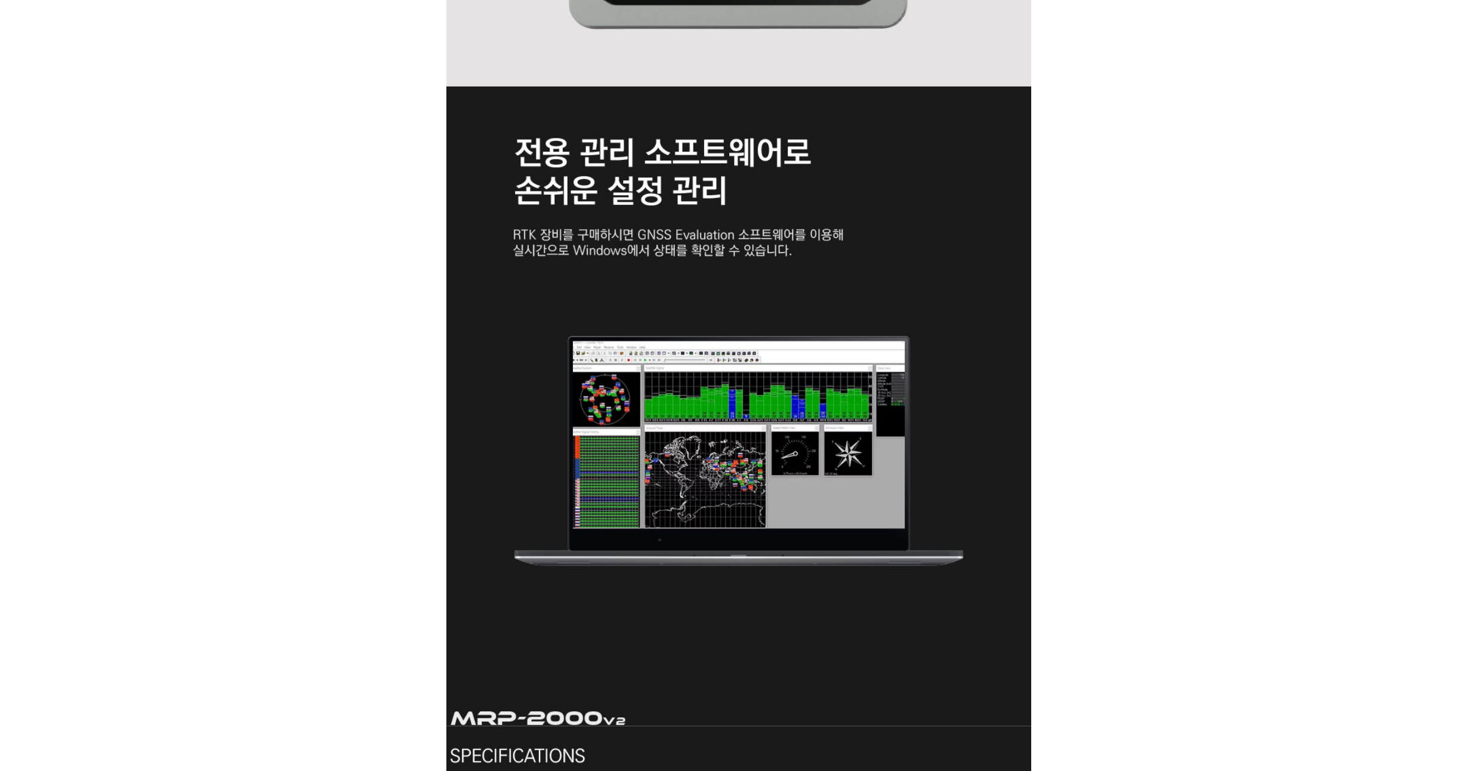
scroll to position [3008, 0]
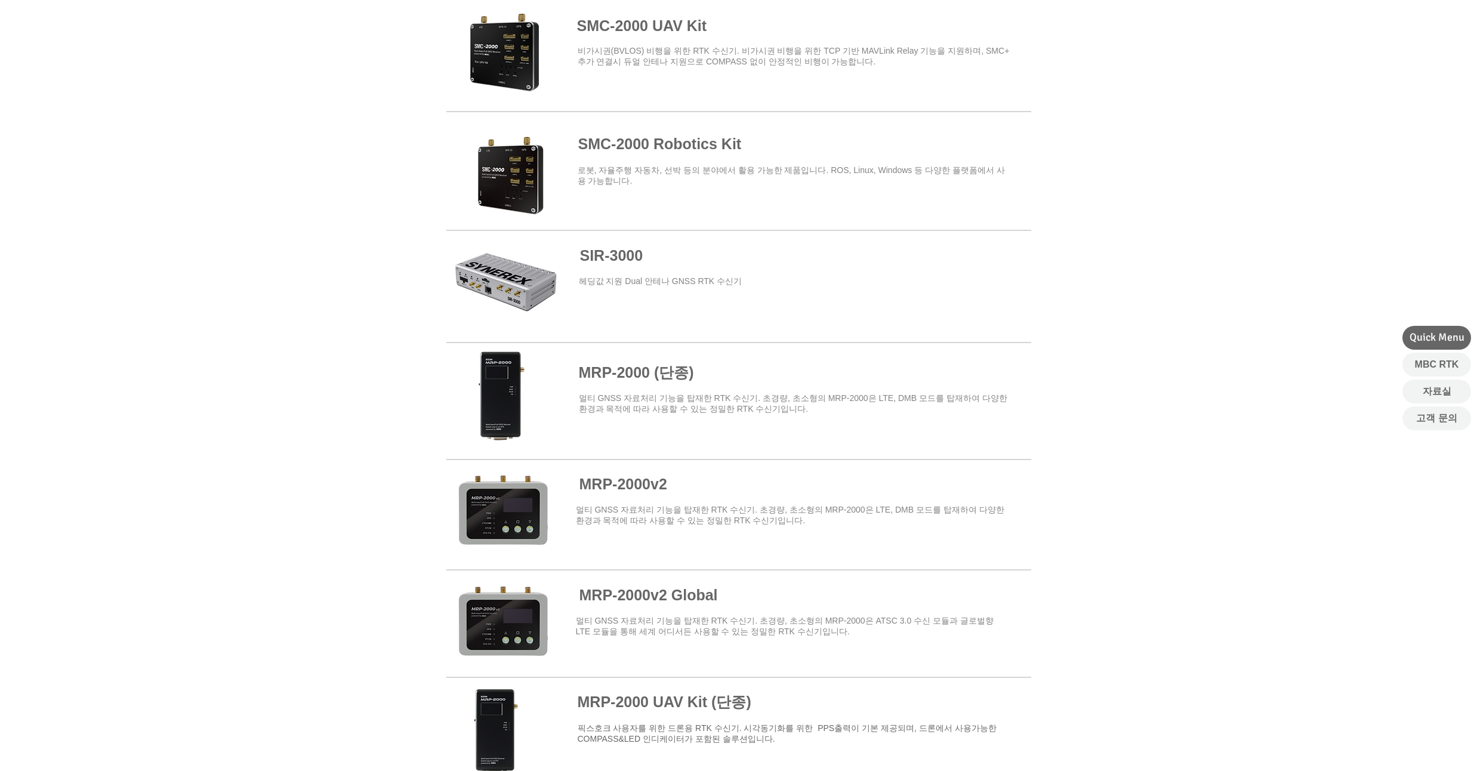
scroll to position [573, 0]
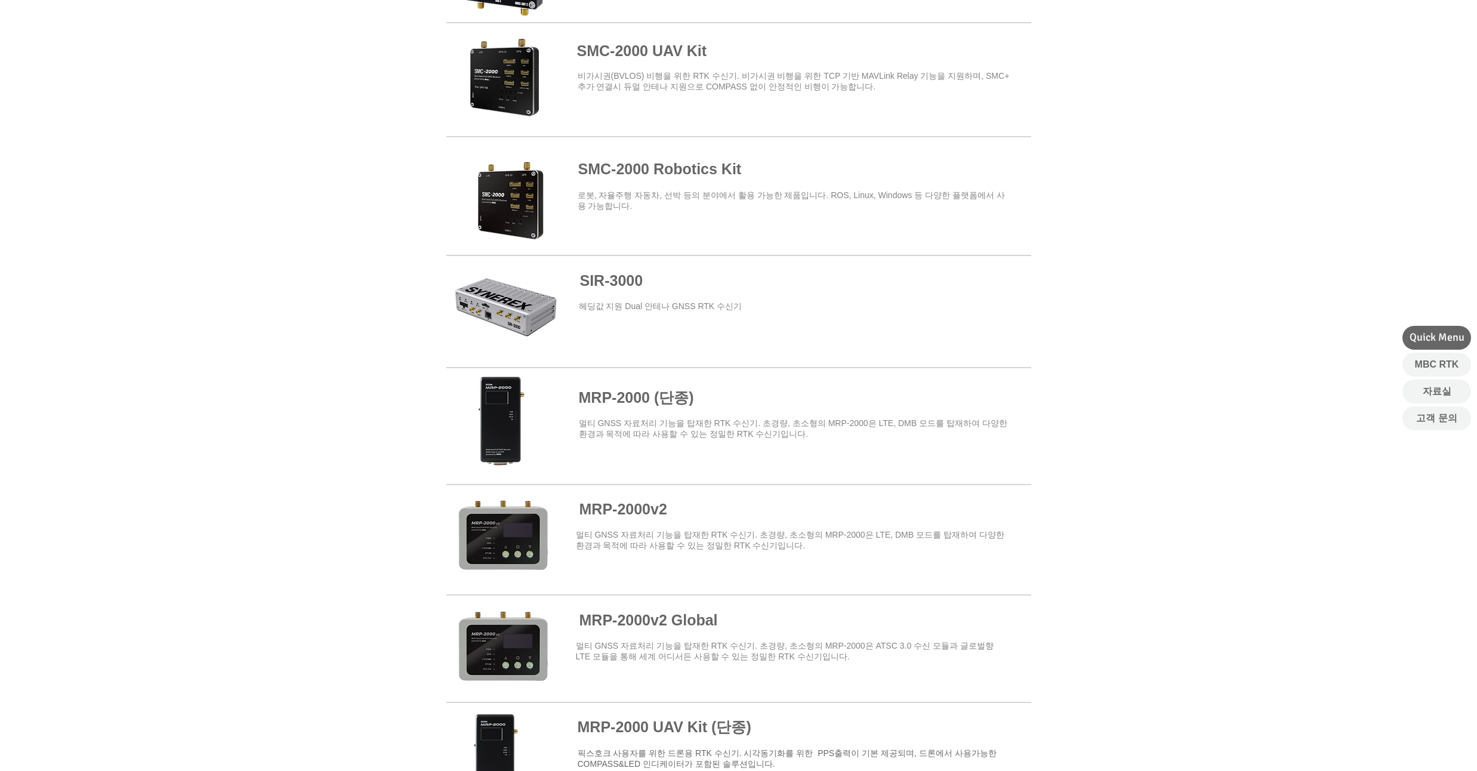
drag, startPoint x: 155, startPoint y: 161, endPoint x: 146, endPoint y: 135, distance: 26.8
click at [146, 135] on div at bounding box center [738, 72] width 1477 height 350
drag, startPoint x: 113, startPoint y: 190, endPoint x: 116, endPoint y: 168, distance: 22.3
click at [116, 168] on div at bounding box center [738, 72] width 1477 height 350
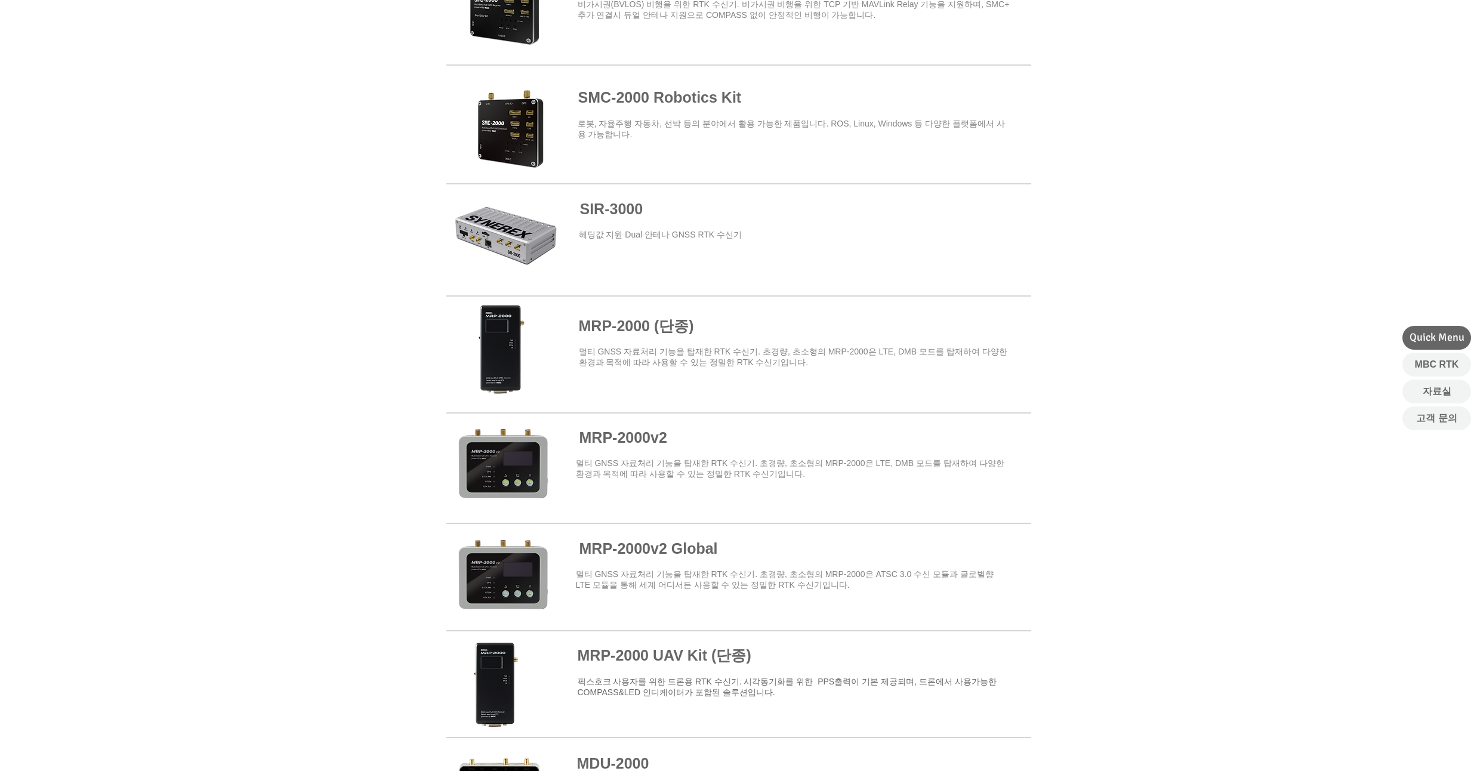
drag, startPoint x: 116, startPoint y: 168, endPoint x: 118, endPoint y: 155, distance: 13.3
click at [118, 155] on div at bounding box center [738, 1] width 1477 height 350
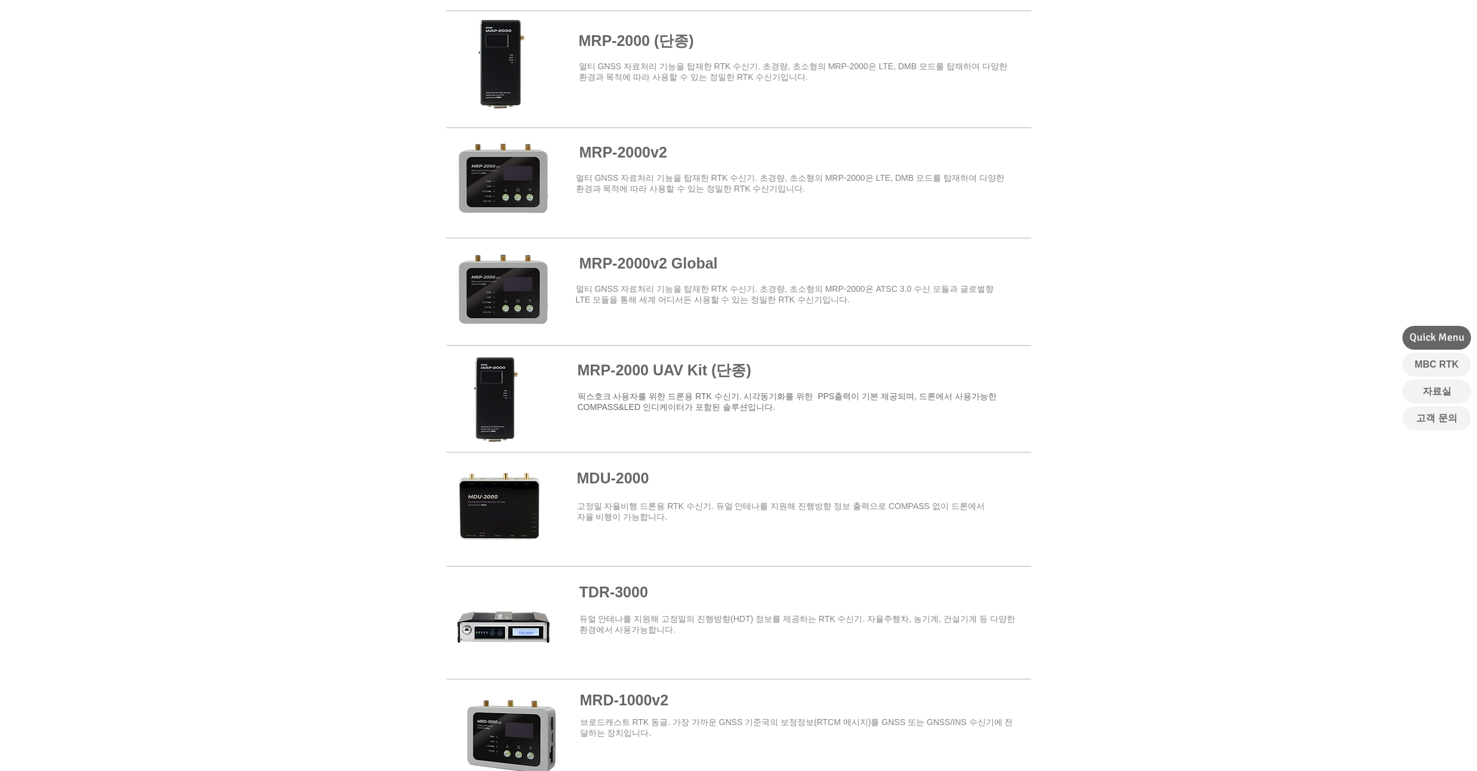
scroll to position [931, 0]
drag, startPoint x: 125, startPoint y: 144, endPoint x: 125, endPoint y: 125, distance: 19.7
click at [125, 125] on div at bounding box center [738, 338] width 1477 height 897
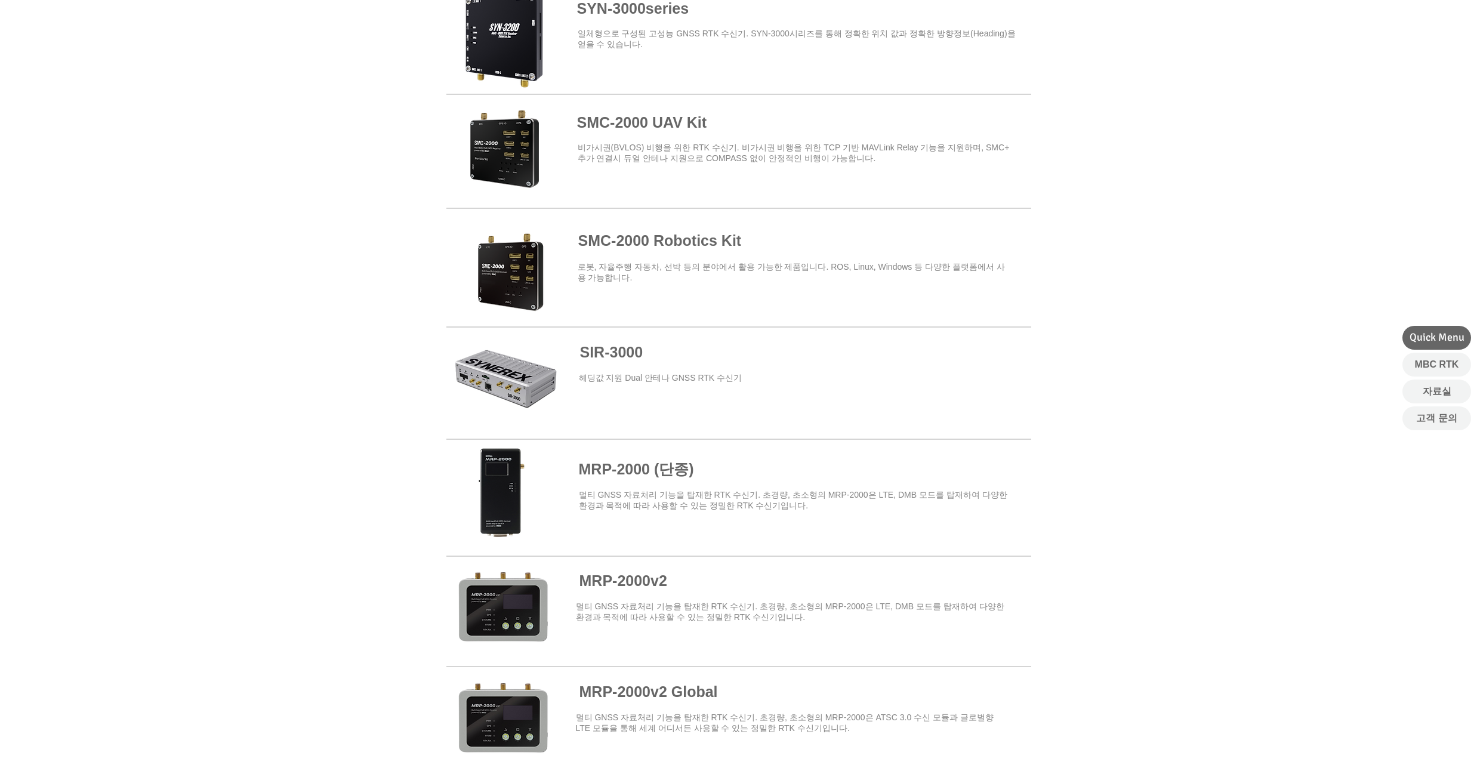
scroll to position [430, 0]
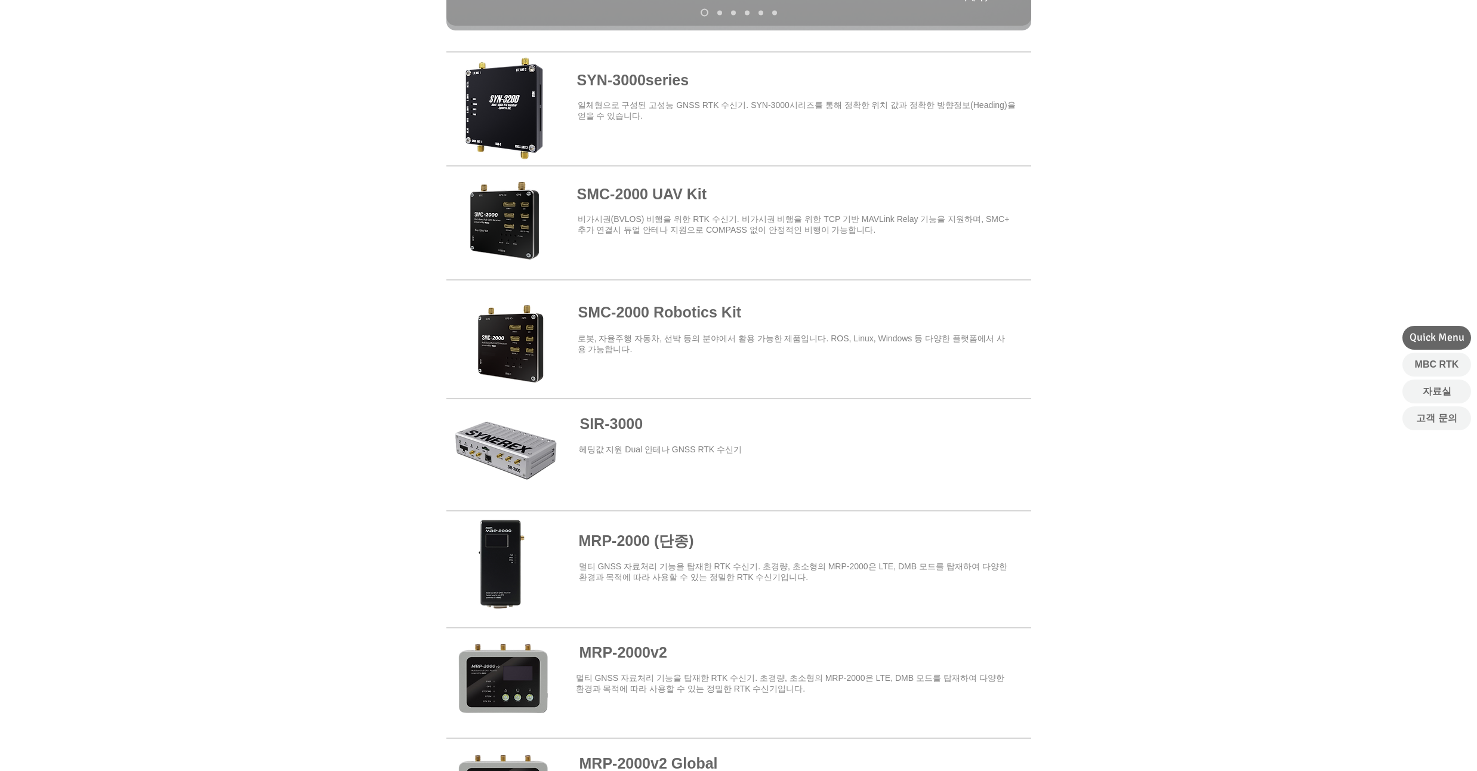
drag, startPoint x: 111, startPoint y: 142, endPoint x: 126, endPoint y: 112, distance: 33.9
click at [126, 112] on div at bounding box center [738, 216] width 1477 height 350
drag, startPoint x: 126, startPoint y: 112, endPoint x: 137, endPoint y: 86, distance: 28.1
click at [137, 86] on div at bounding box center [738, 216] width 1477 height 350
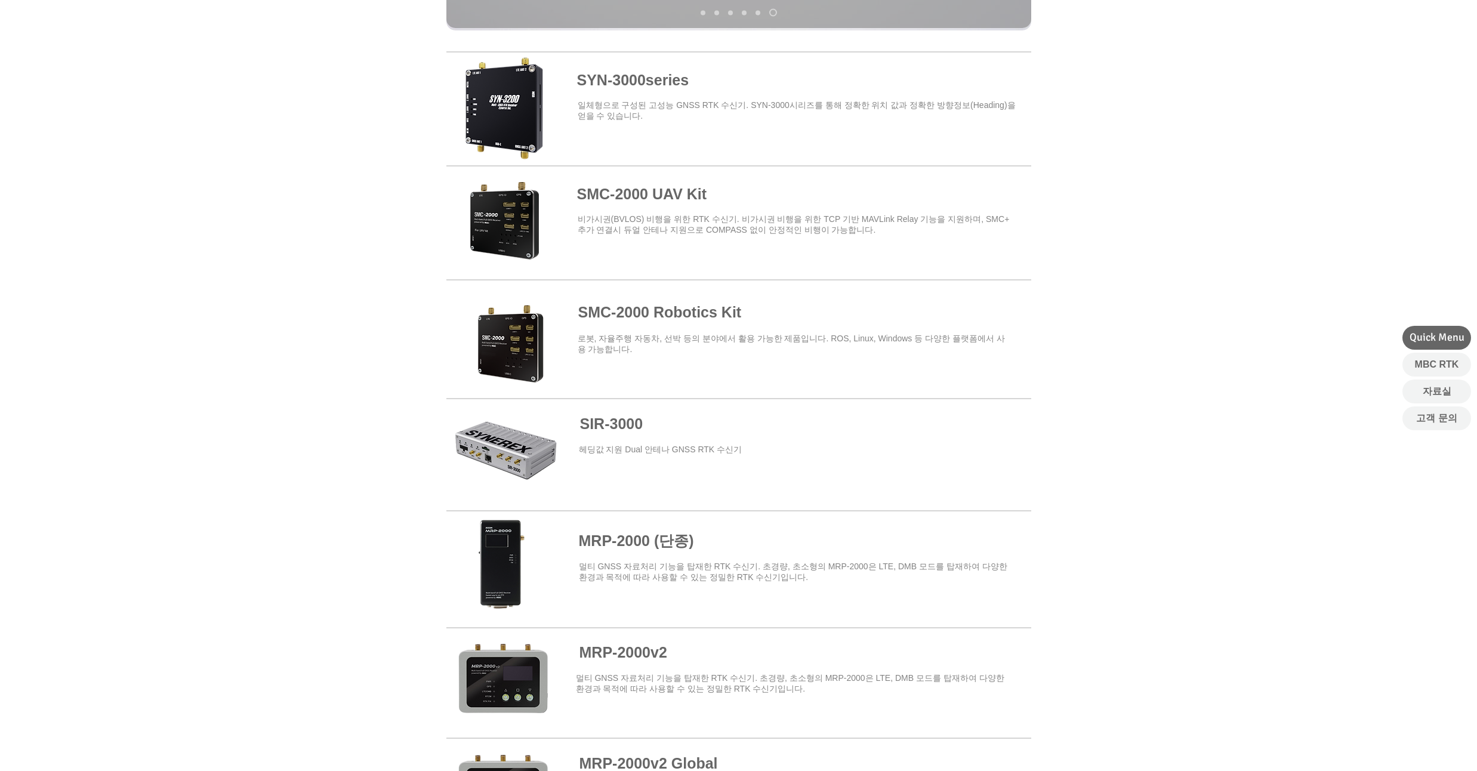
drag, startPoint x: 125, startPoint y: 175, endPoint x: 133, endPoint y: 131, distance: 45.0
click at [133, 131] on div at bounding box center [738, 216] width 1477 height 350
drag, startPoint x: 157, startPoint y: 187, endPoint x: 165, endPoint y: 153, distance: 34.5
click at [165, 153] on div at bounding box center [738, 216] width 1477 height 350
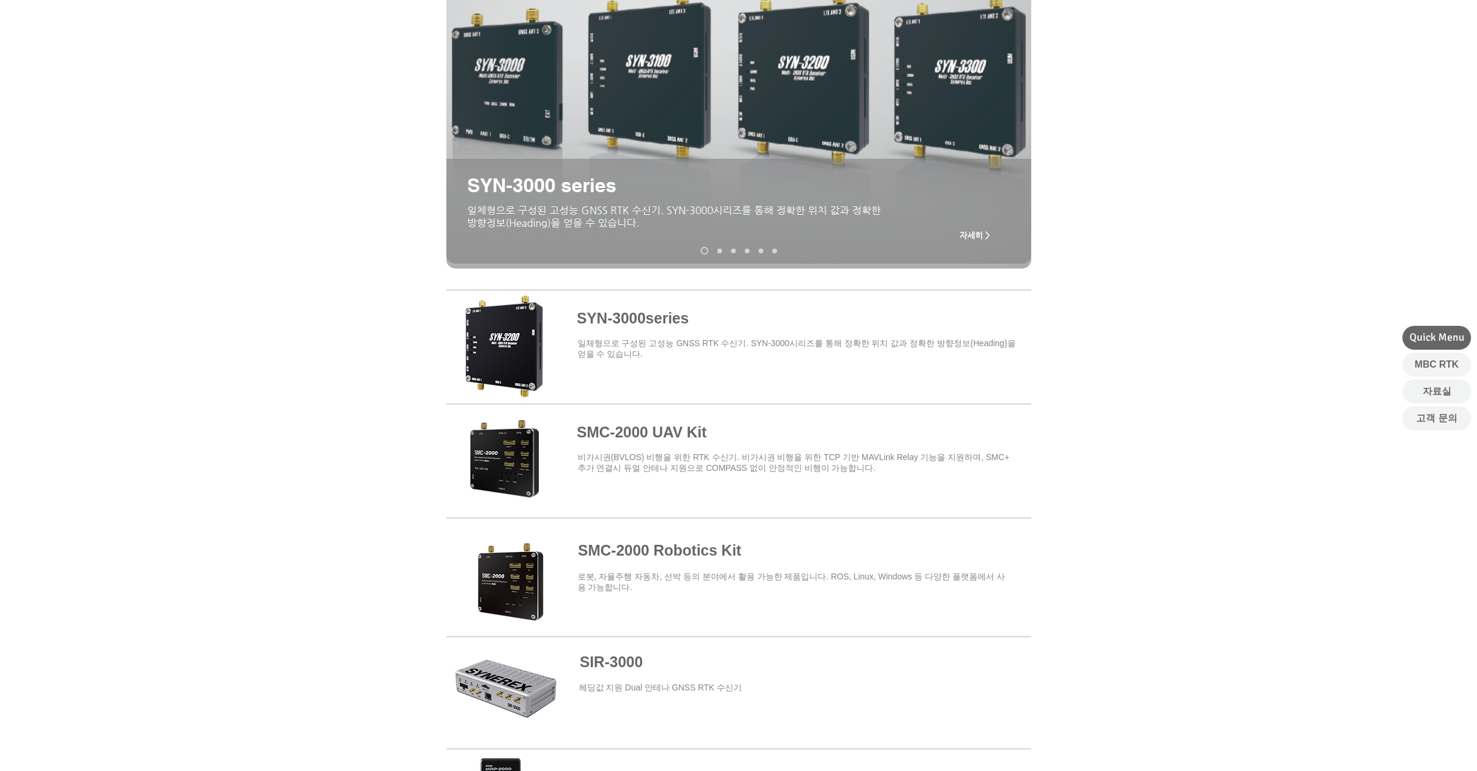
scroll to position [0, 0]
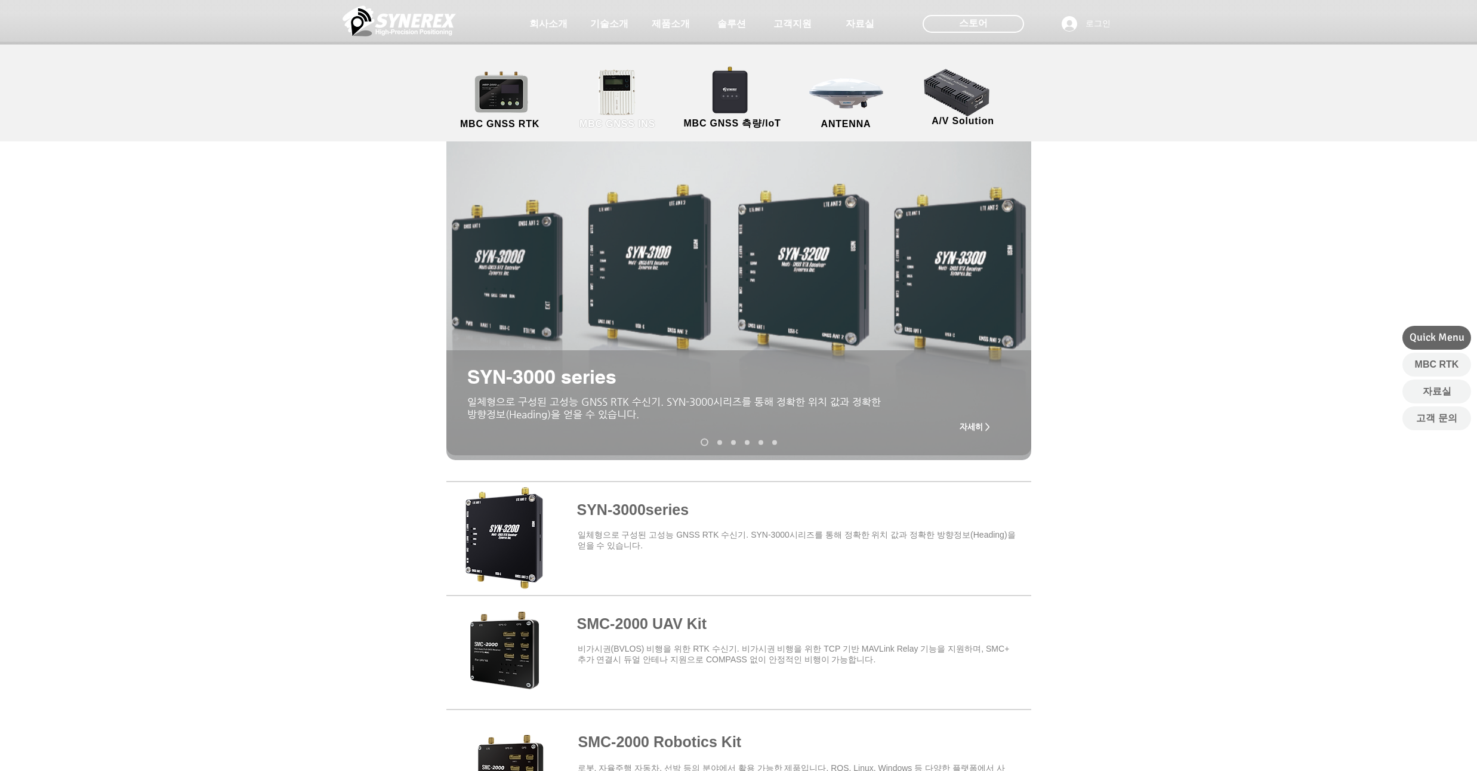
click at [608, 102] on link "MBC GNSS INS" at bounding box center [617, 100] width 107 height 63
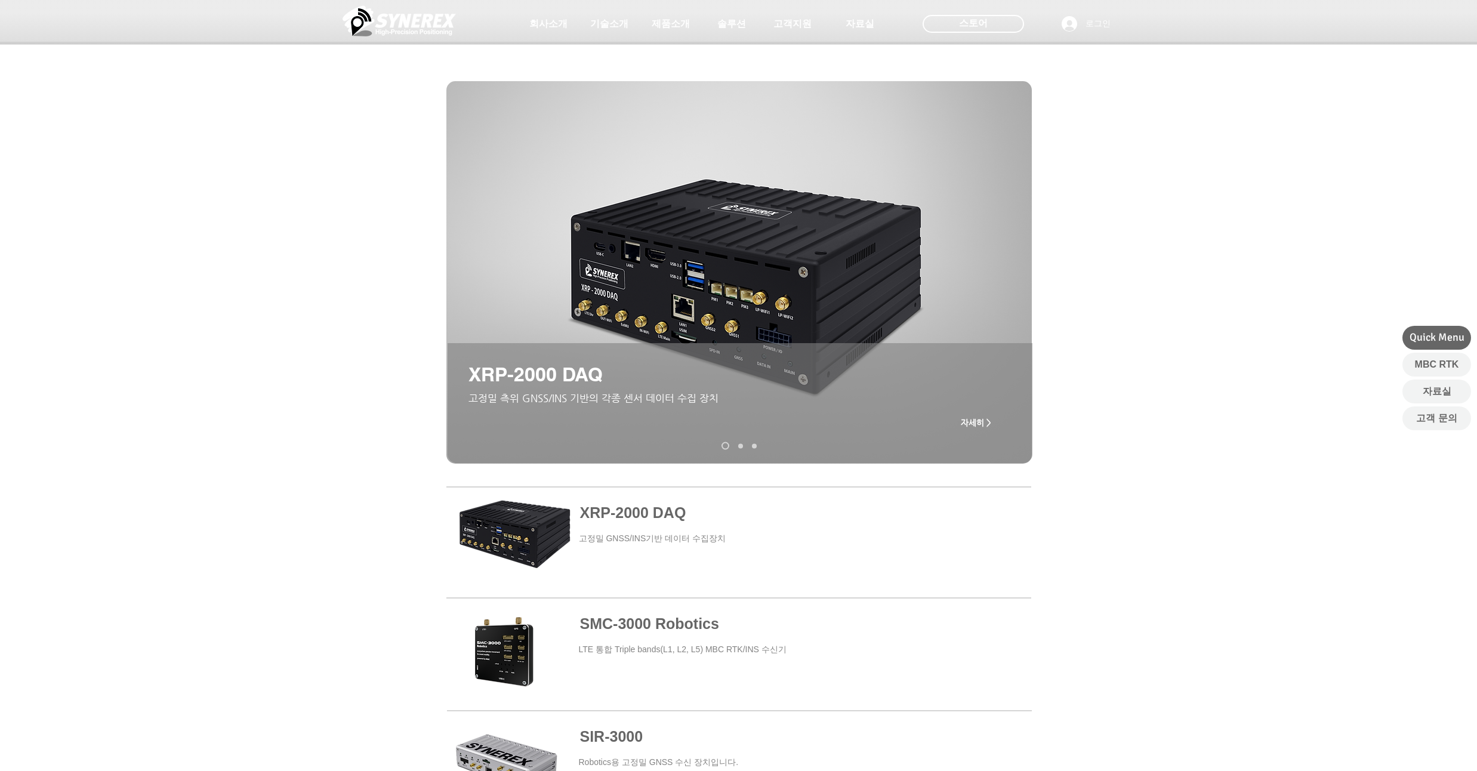
scroll to position [287, 0]
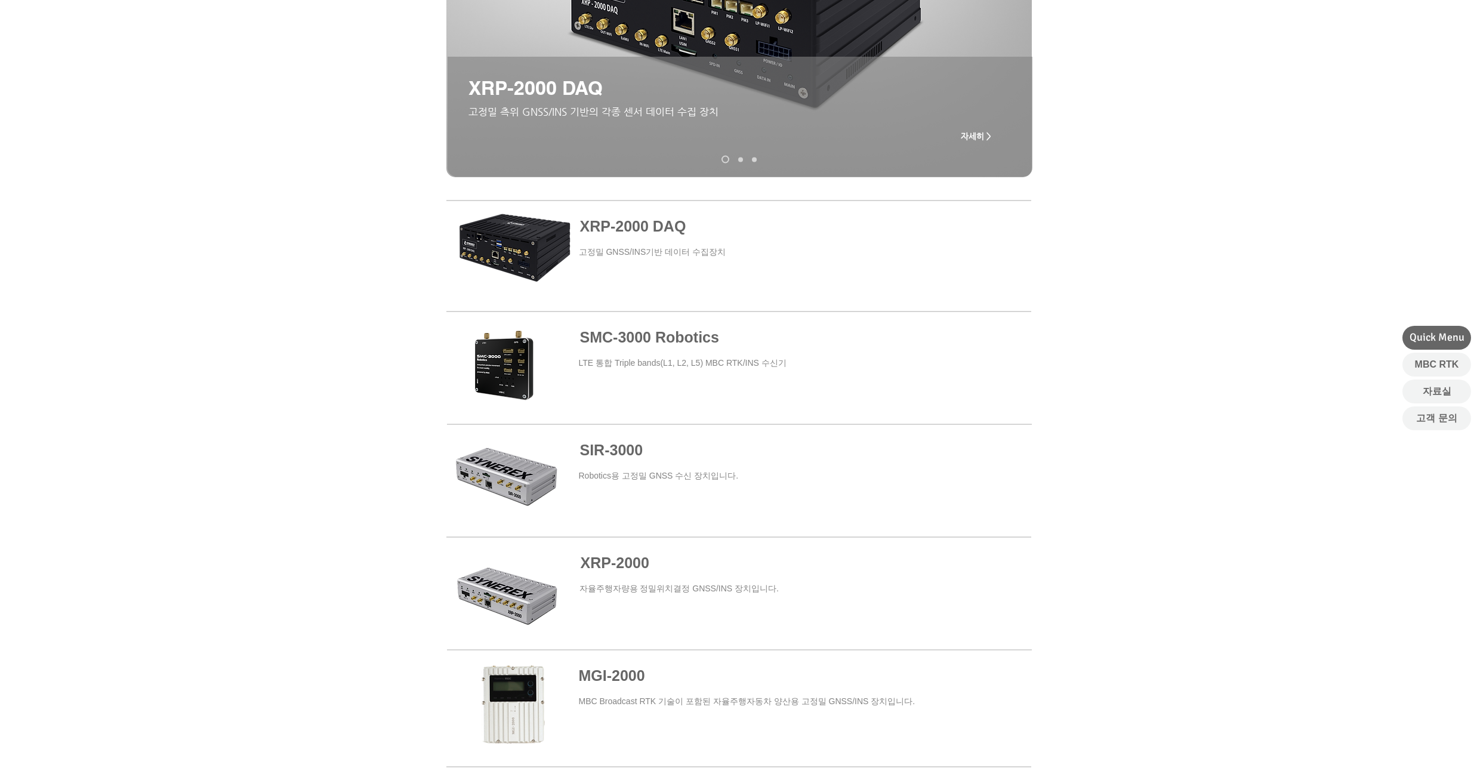
drag, startPoint x: 221, startPoint y: 226, endPoint x: 220, endPoint y: 209, distance: 17.3
click at [220, 209] on div at bounding box center [738, 482] width 1477 height 573
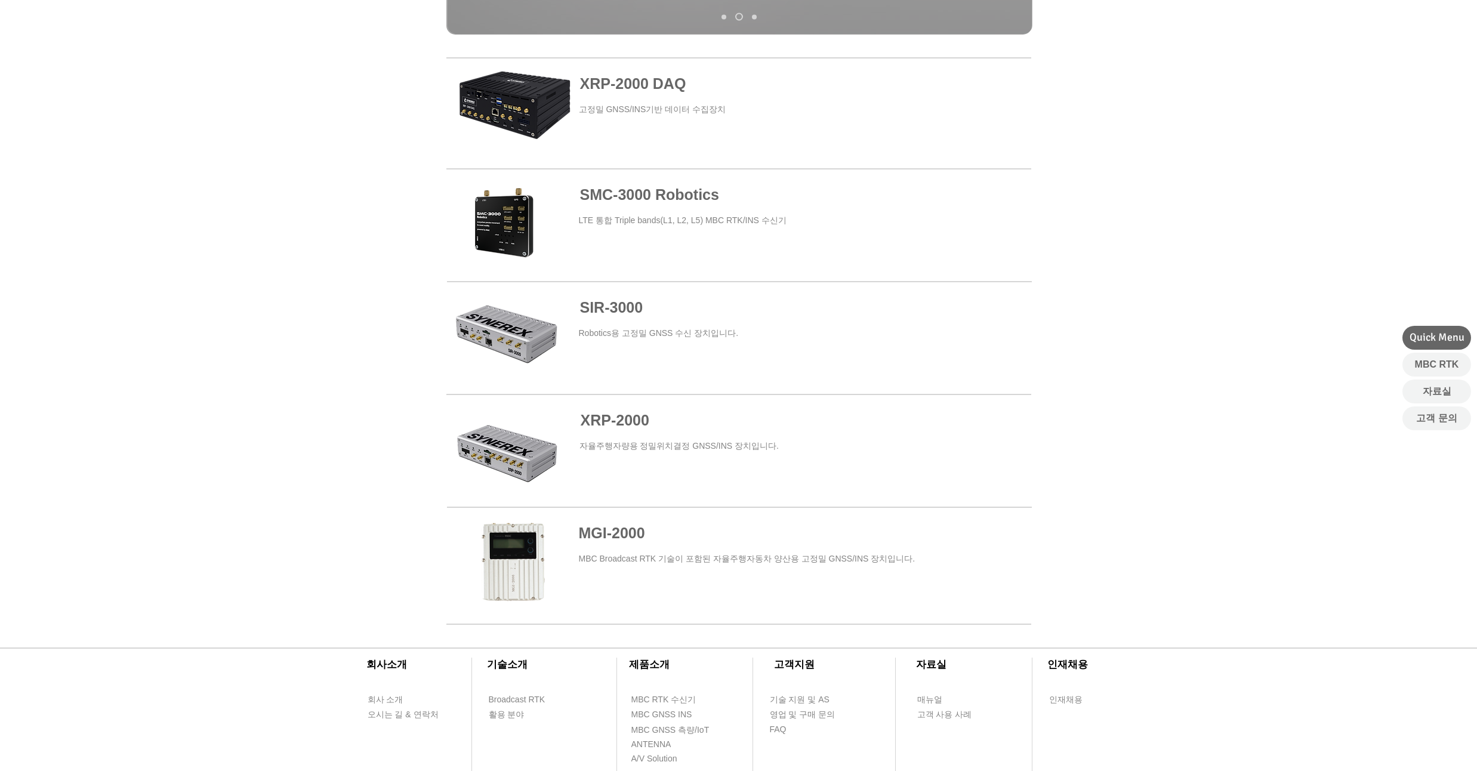
scroll to position [430, 0]
drag, startPoint x: 218, startPoint y: 214, endPoint x: 208, endPoint y: 187, distance: 28.7
click at [208, 187] on div at bounding box center [738, 339] width 1477 height 573
drag, startPoint x: 204, startPoint y: 193, endPoint x: 197, endPoint y: 184, distance: 11.0
click at [197, 184] on div at bounding box center [738, 339] width 1477 height 573
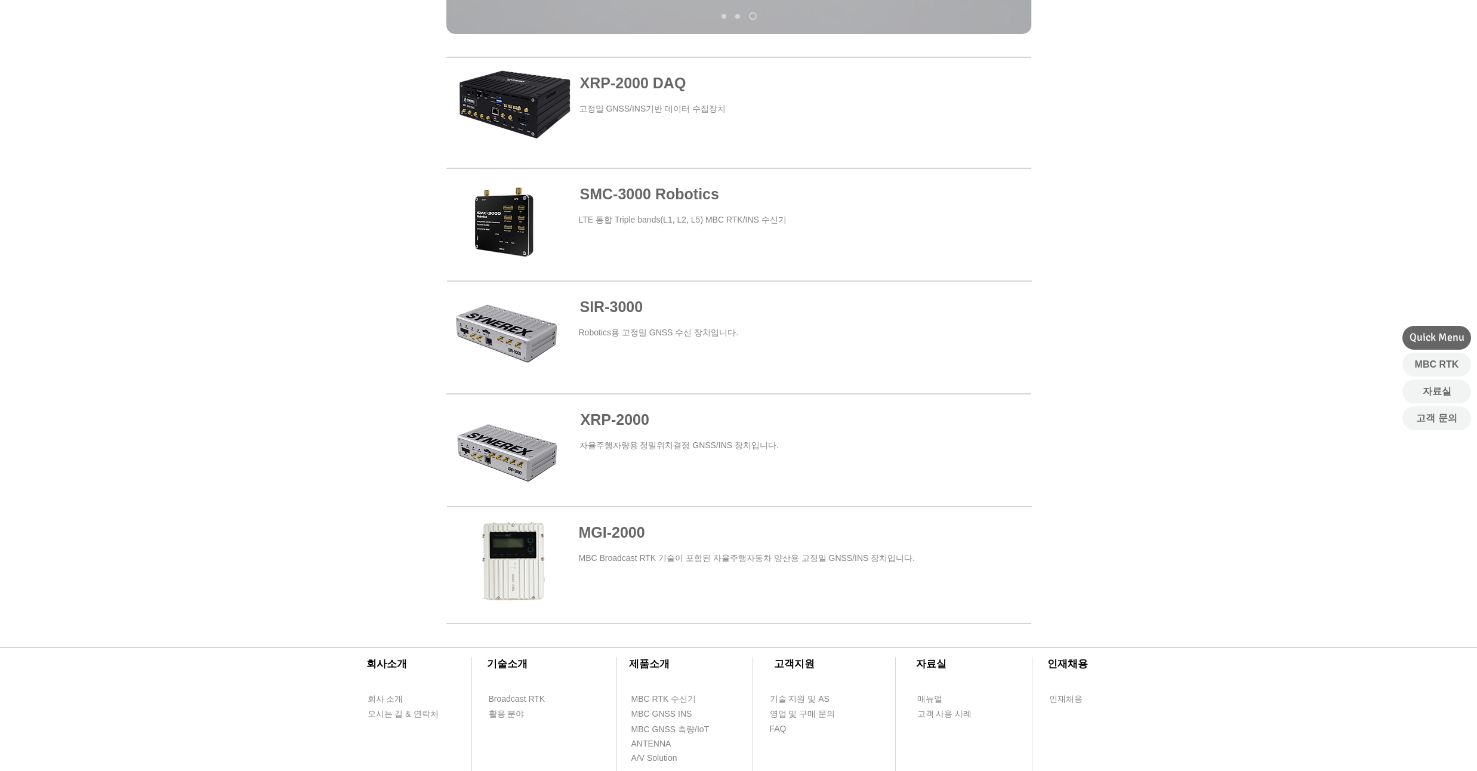
drag, startPoint x: 184, startPoint y: 210, endPoint x: 183, endPoint y: 194, distance: 16.1
click at [183, 194] on div at bounding box center [738, 339] width 1477 height 573
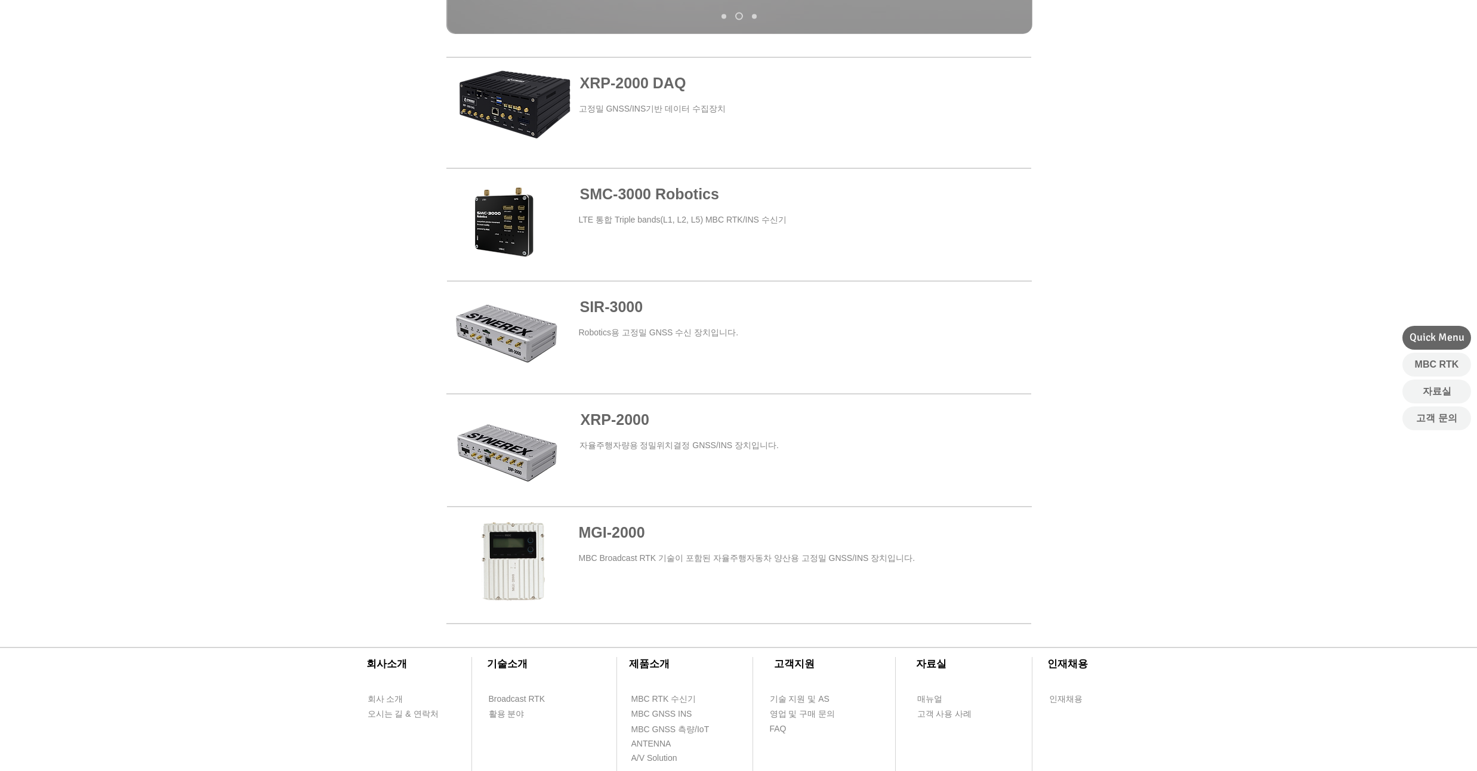
drag, startPoint x: 228, startPoint y: 343, endPoint x: 226, endPoint y: 304, distance: 38.9
click at [226, 304] on div at bounding box center [738, 339] width 1477 height 573
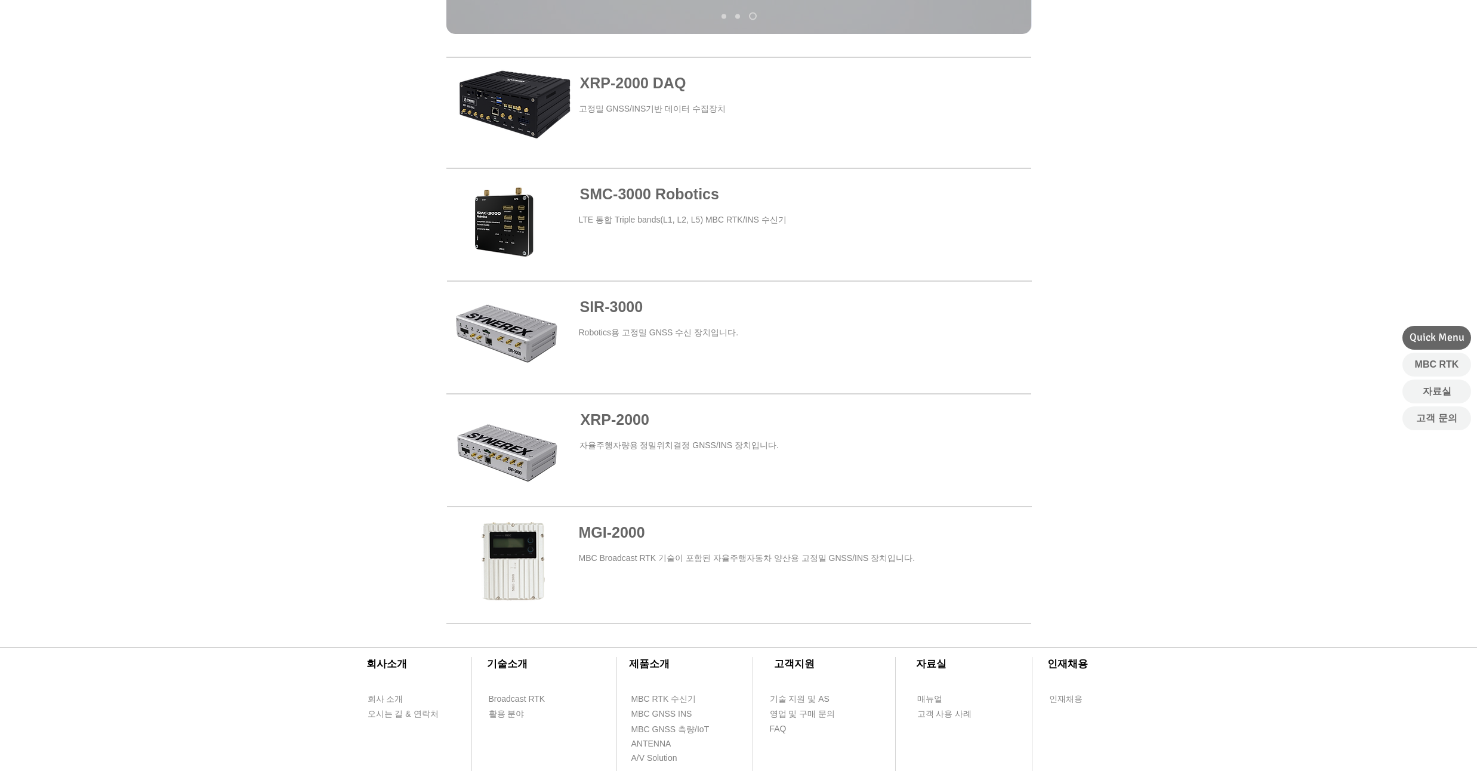
click at [641, 312] on span "SIR-3000" at bounding box center [611, 306] width 63 height 17
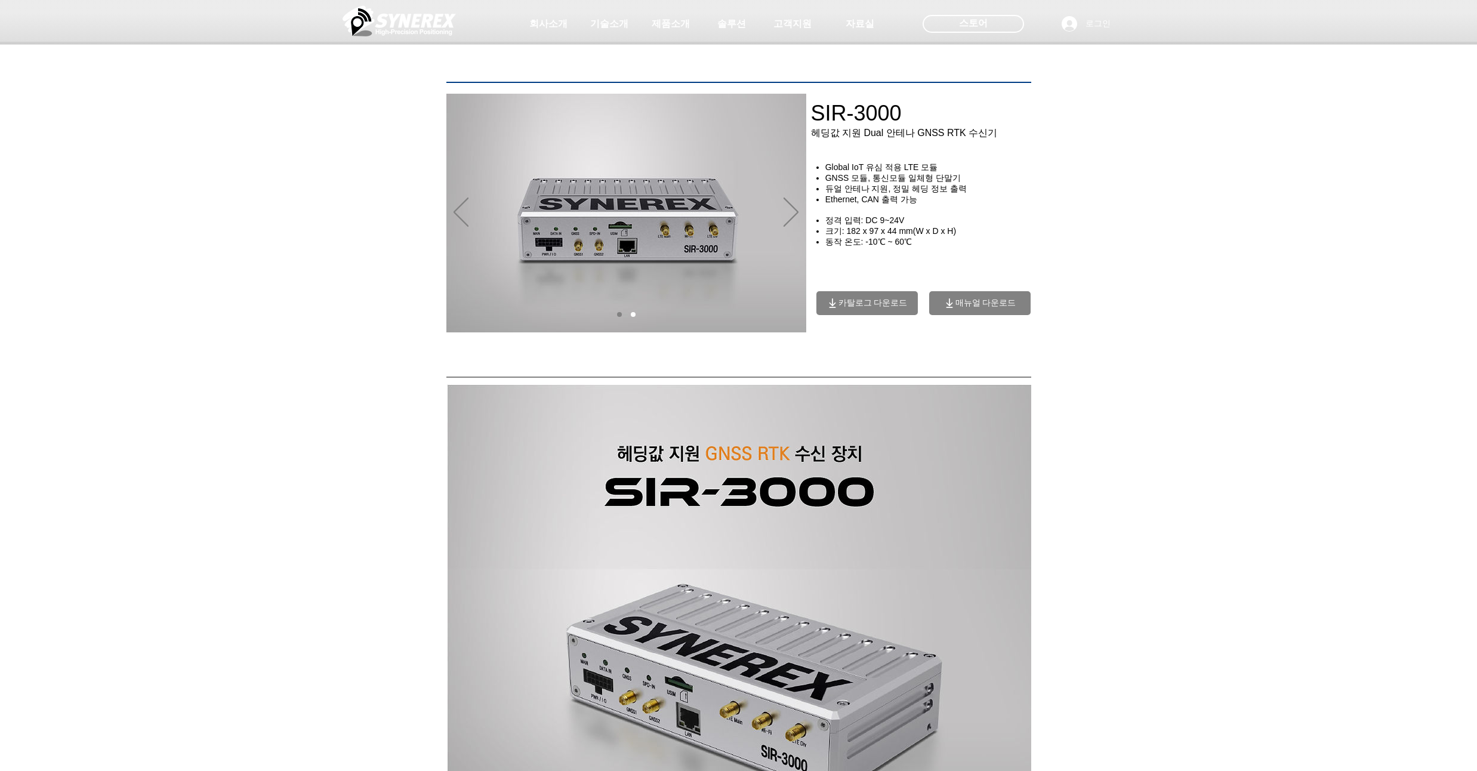
drag, startPoint x: 198, startPoint y: 236, endPoint x: 192, endPoint y: 210, distance: 27.5
click at [192, 210] on div "main content" at bounding box center [738, 274] width 1477 height 183
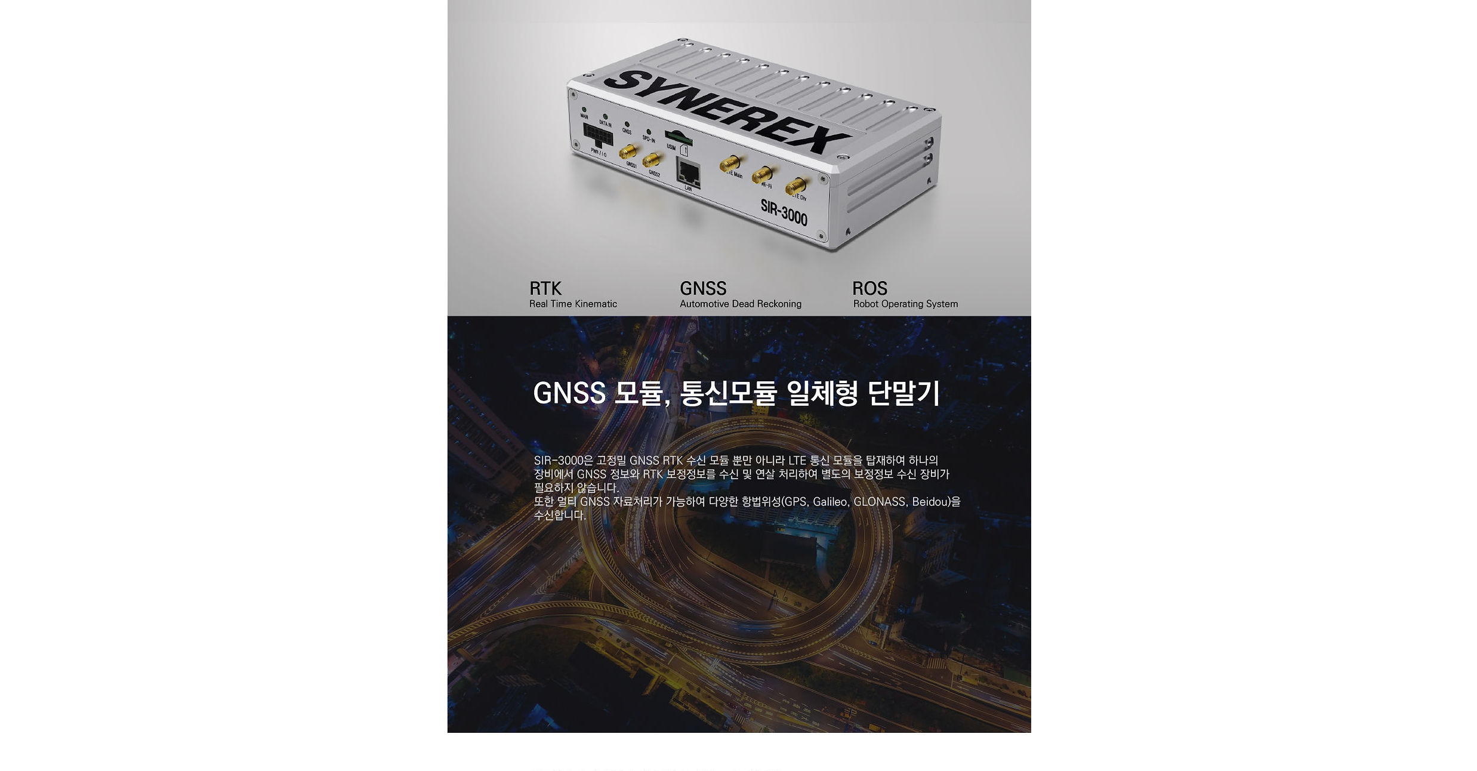
scroll to position [716, 0]
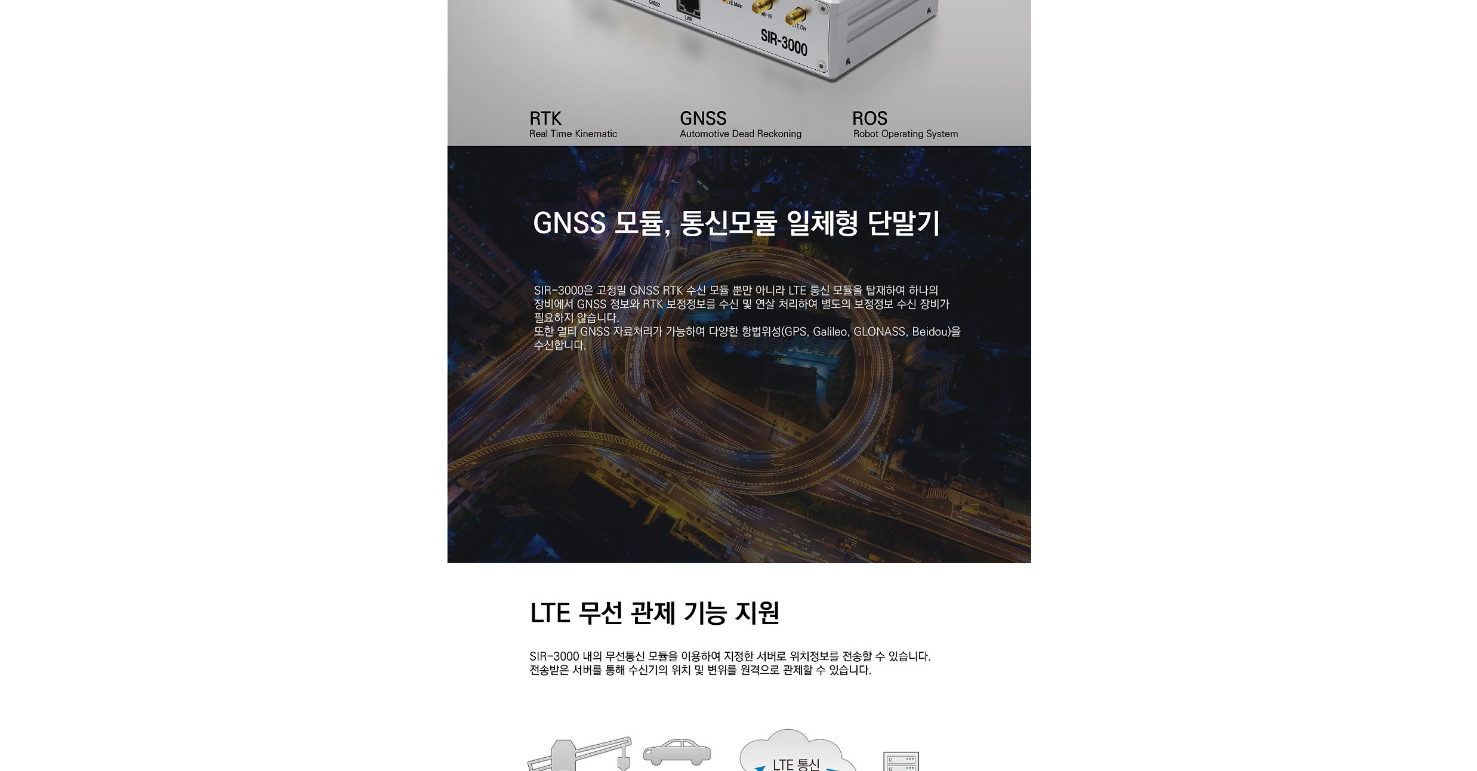
drag, startPoint x: 192, startPoint y: 210, endPoint x: 190, endPoint y: 182, distance: 27.6
drag, startPoint x: 182, startPoint y: 203, endPoint x: 182, endPoint y: 187, distance: 15.5
drag, startPoint x: 175, startPoint y: 207, endPoint x: 175, endPoint y: 184, distance: 22.7
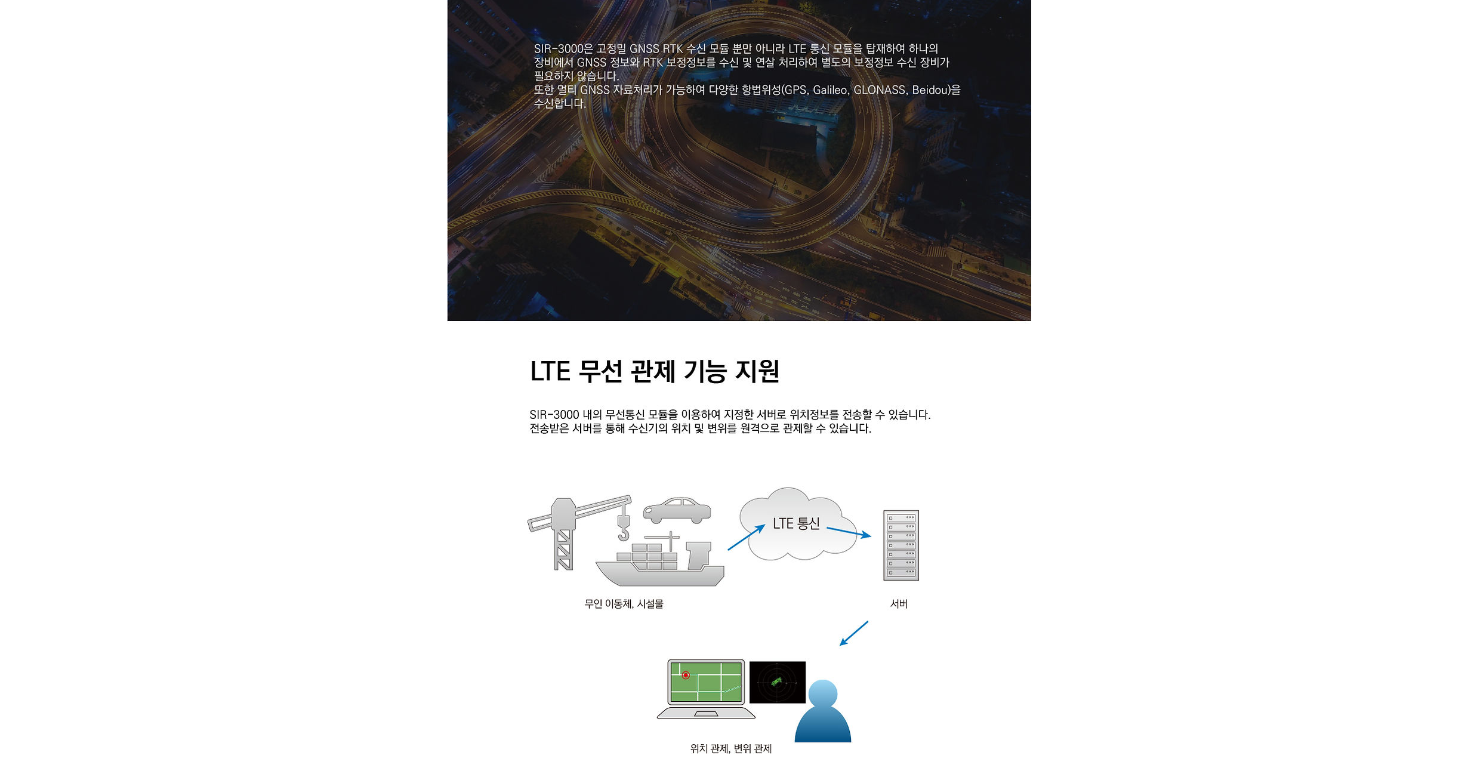
scroll to position [1074, 0]
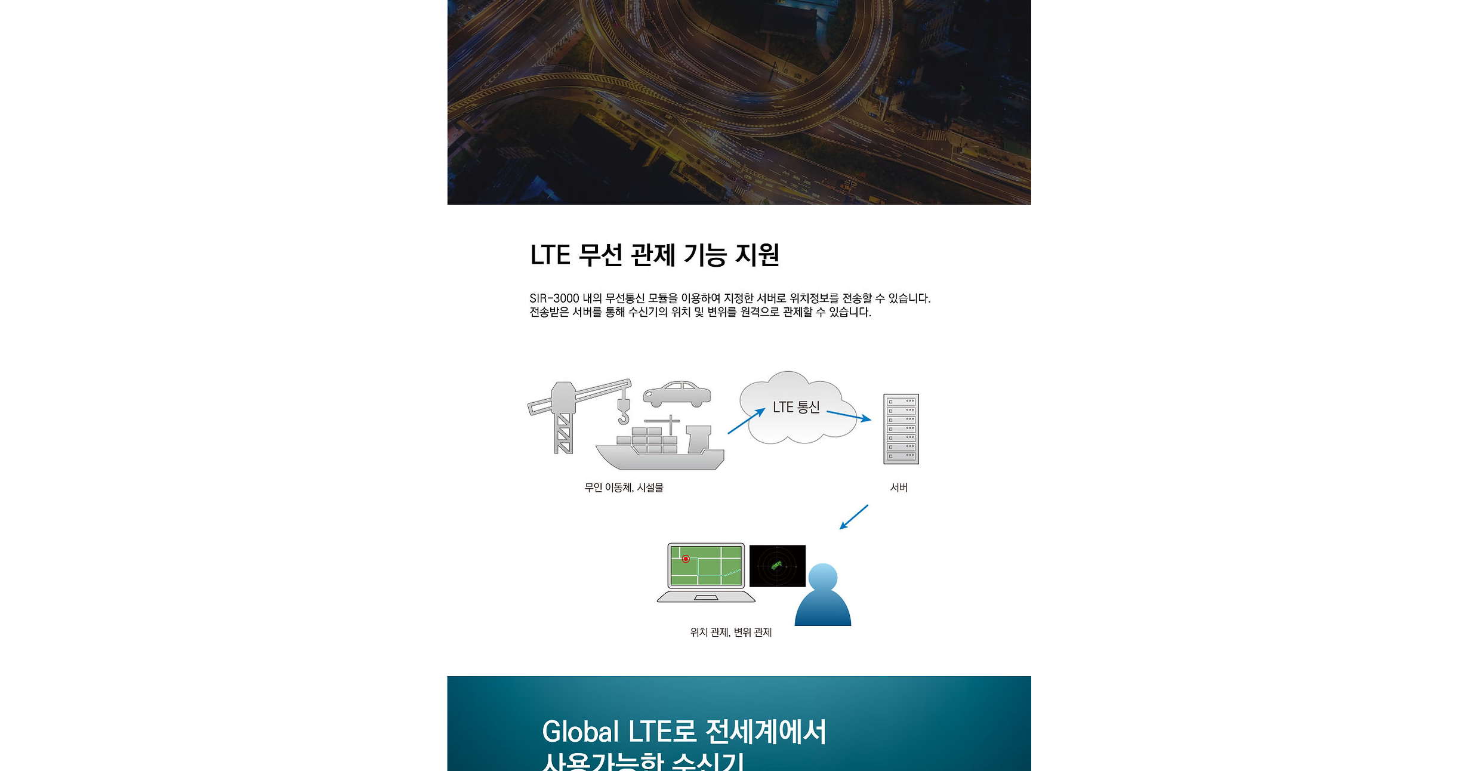
drag, startPoint x: 175, startPoint y: 184, endPoint x: 177, endPoint y: 171, distance: 13.3
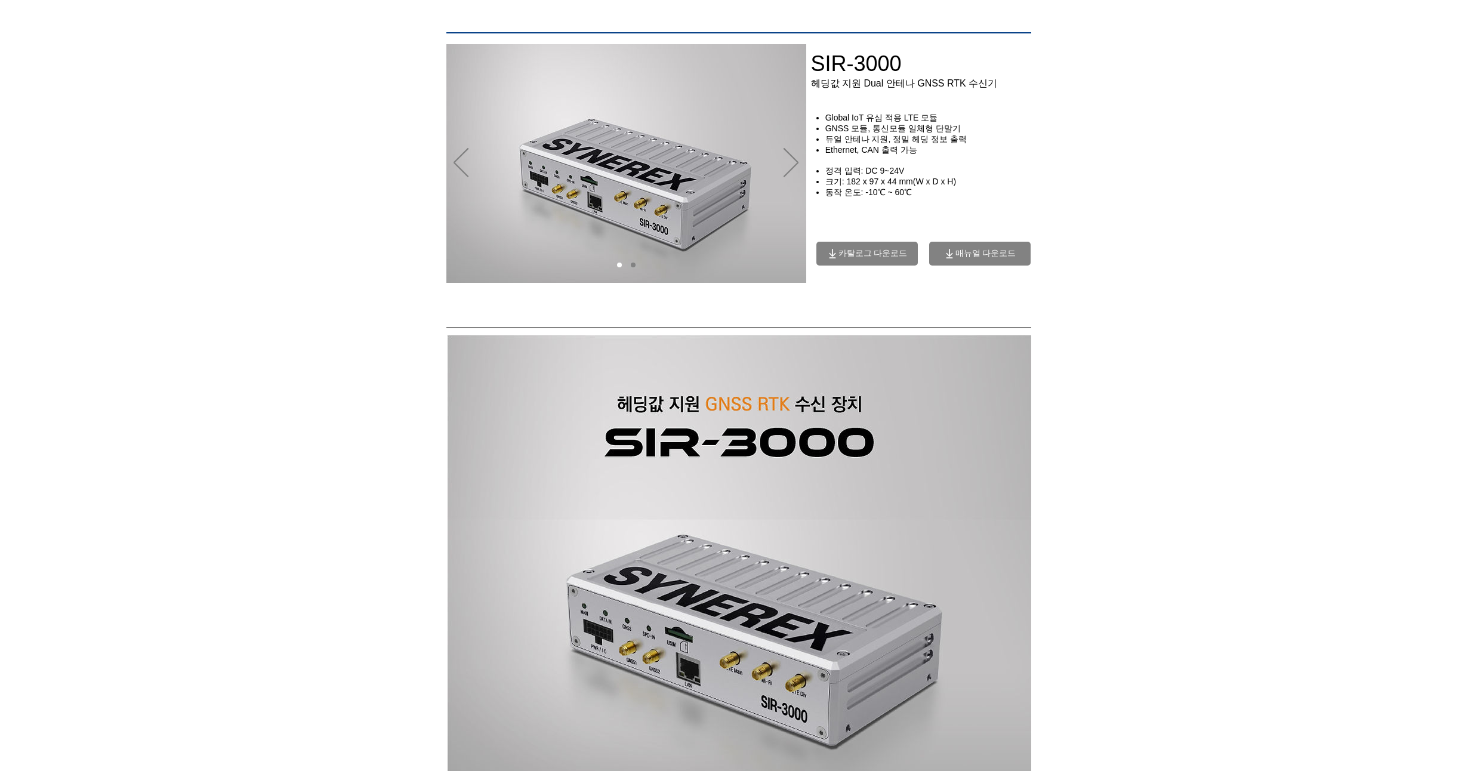
scroll to position [0, 0]
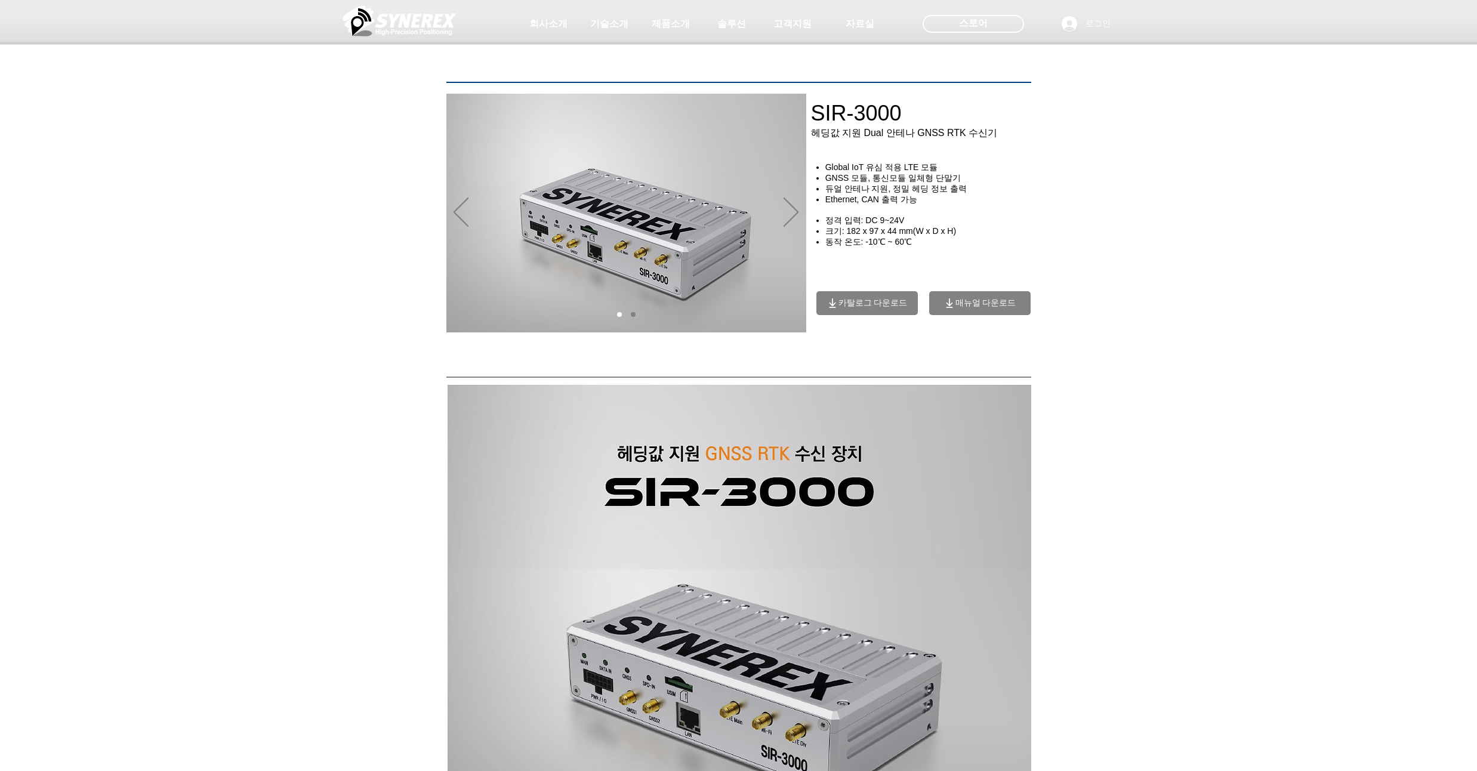
click at [905, 302] on span "카탈로그 다운로드" at bounding box center [867, 303] width 101 height 24
click at [865, 303] on span "카탈로그 다운로드" at bounding box center [873, 303] width 69 height 11
click at [1097, 118] on div at bounding box center [738, 88] width 1477 height 177
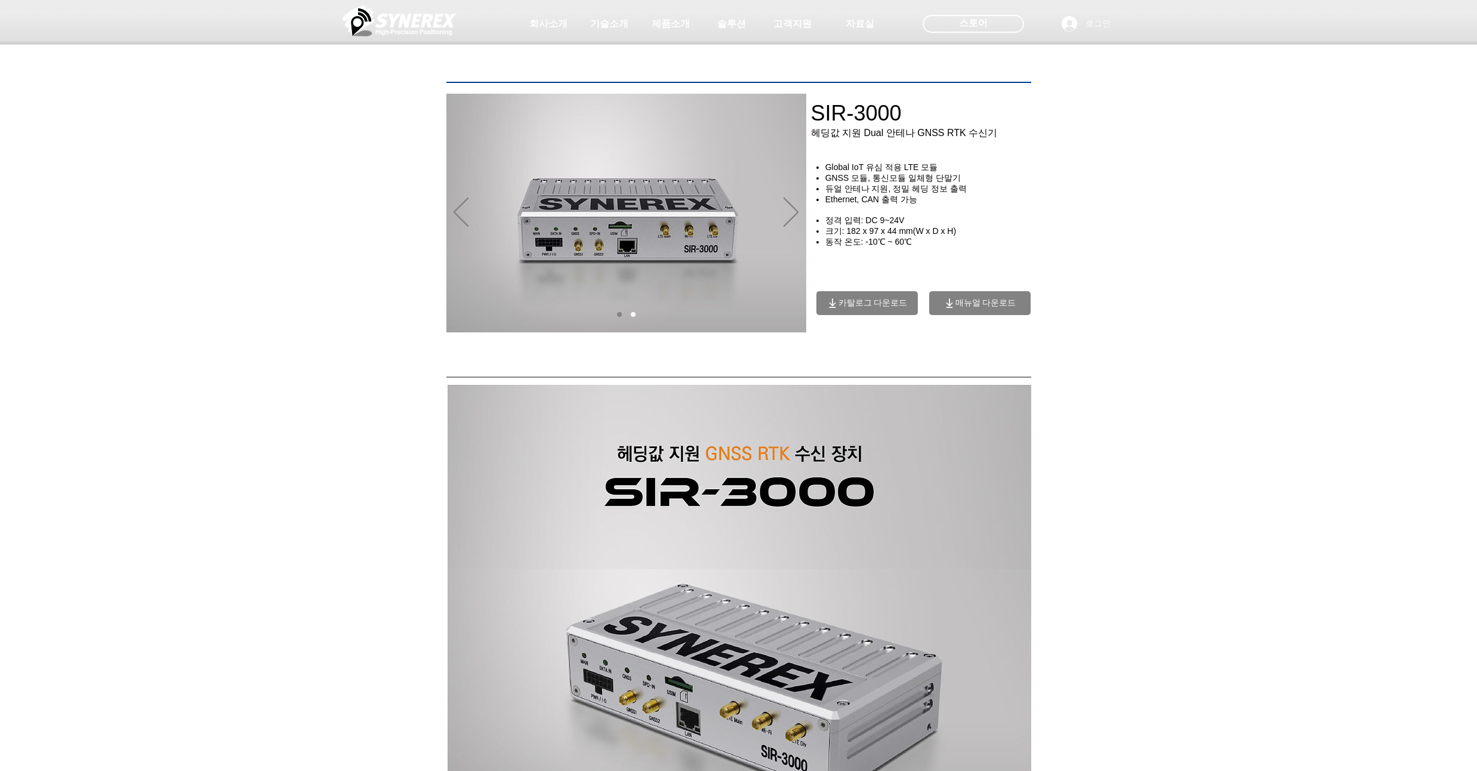
click at [886, 301] on span "카탈로그 다운로드" at bounding box center [873, 303] width 69 height 11
click at [854, 309] on span "카탈로그 다운로드" at bounding box center [873, 303] width 69 height 11
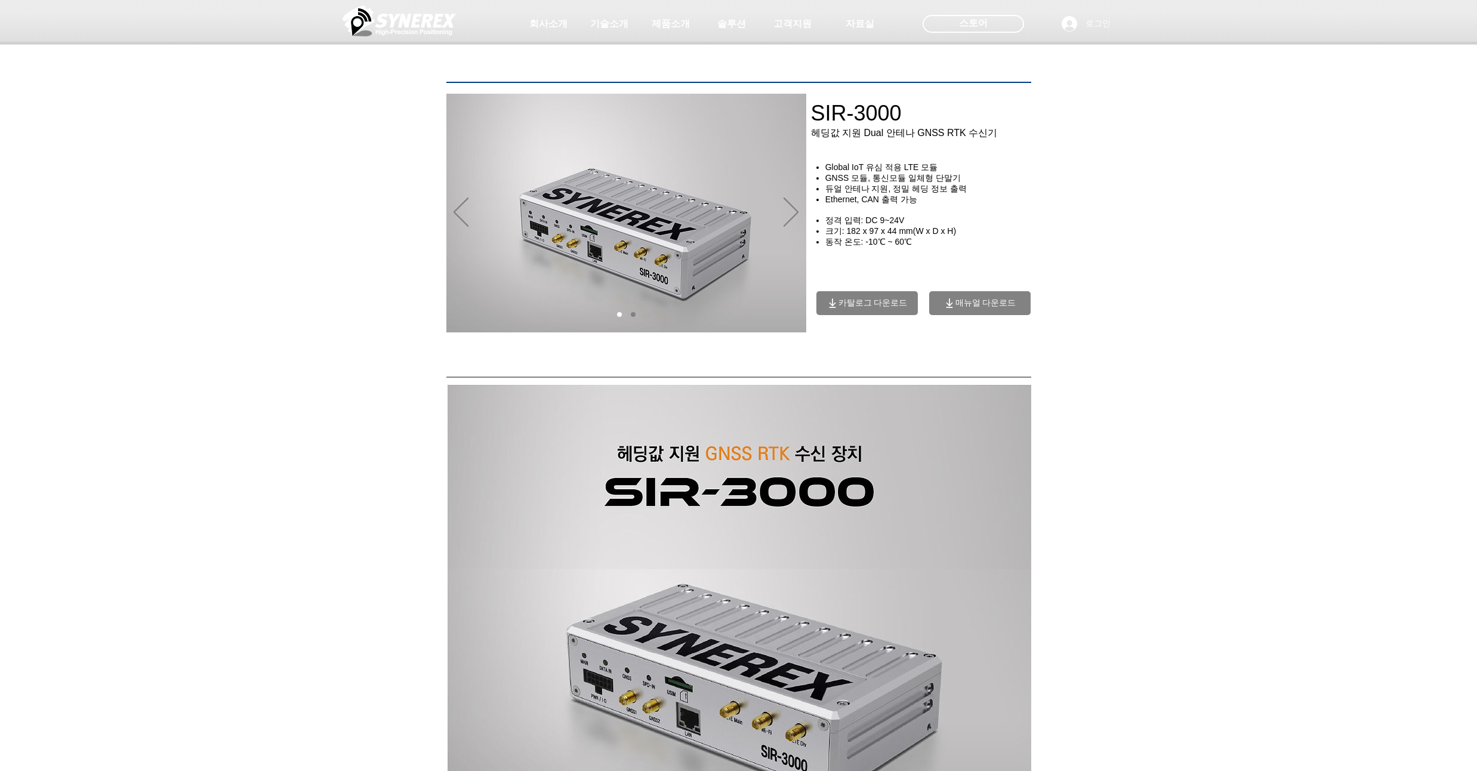
click at [854, 309] on span "카탈로그 다운로드" at bounding box center [873, 303] width 69 height 11
click at [1024, 308] on span "매뉴얼 다운로드" at bounding box center [979, 303] width 101 height 24
click at [906, 305] on span "카탈로그 다운로드" at bounding box center [867, 303] width 101 height 24
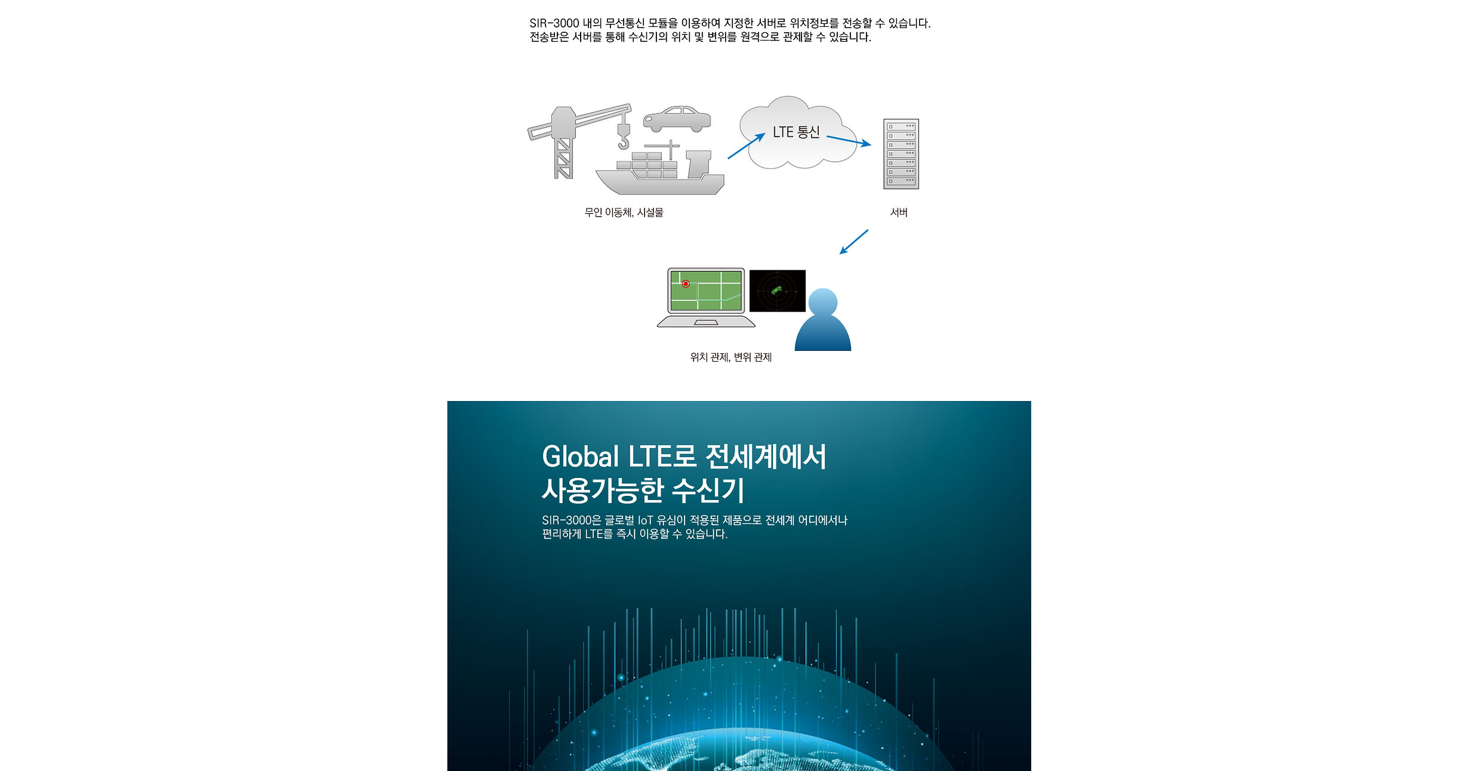
scroll to position [1504, 0]
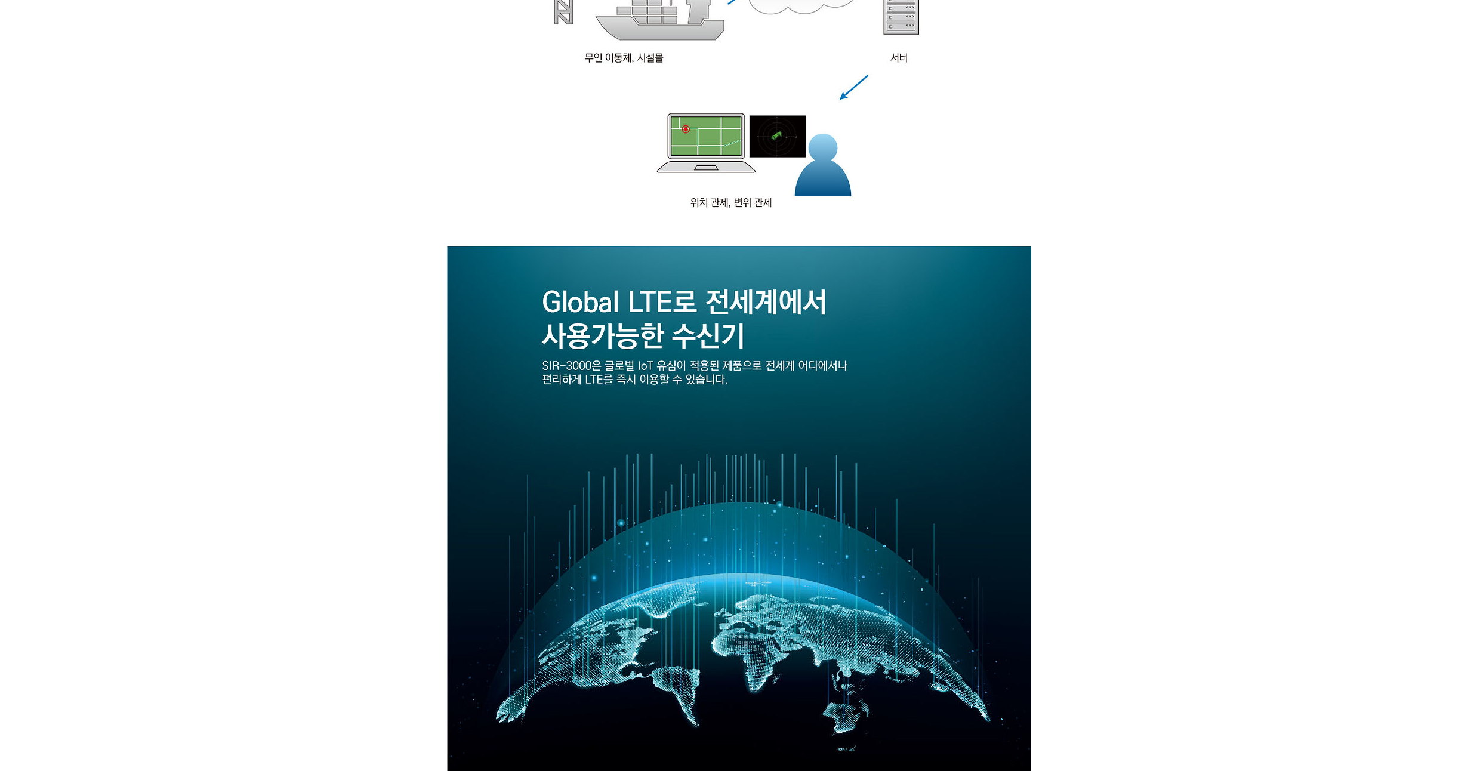
drag, startPoint x: 184, startPoint y: 284, endPoint x: 186, endPoint y: 258, distance: 26.3
click at [186, 258] on div at bounding box center [738, 707] width 1477 height 3692
drag, startPoint x: 187, startPoint y: 252, endPoint x: 192, endPoint y: 230, distance: 22.1
click at [192, 230] on div at bounding box center [738, 707] width 1477 height 3692
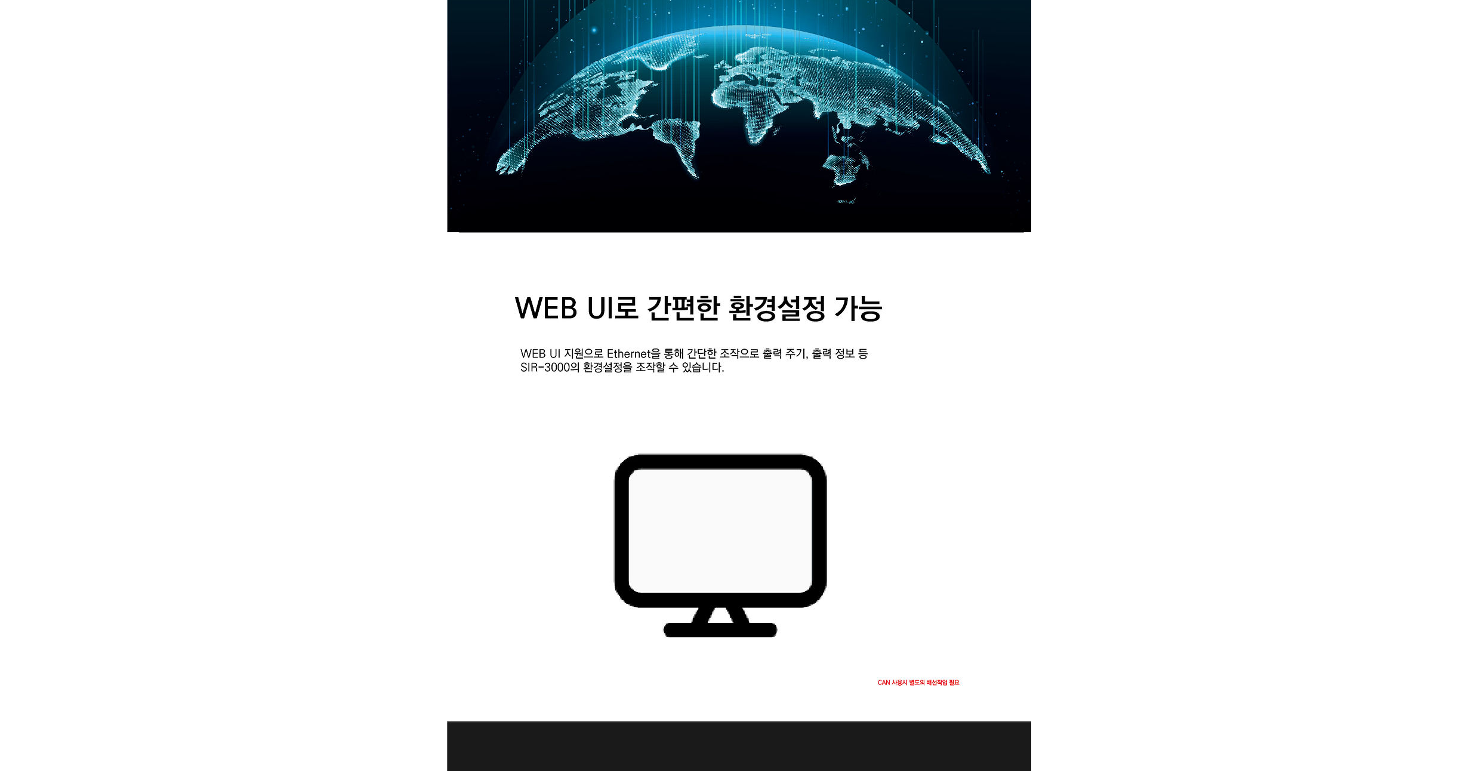
scroll to position [2077, 0]
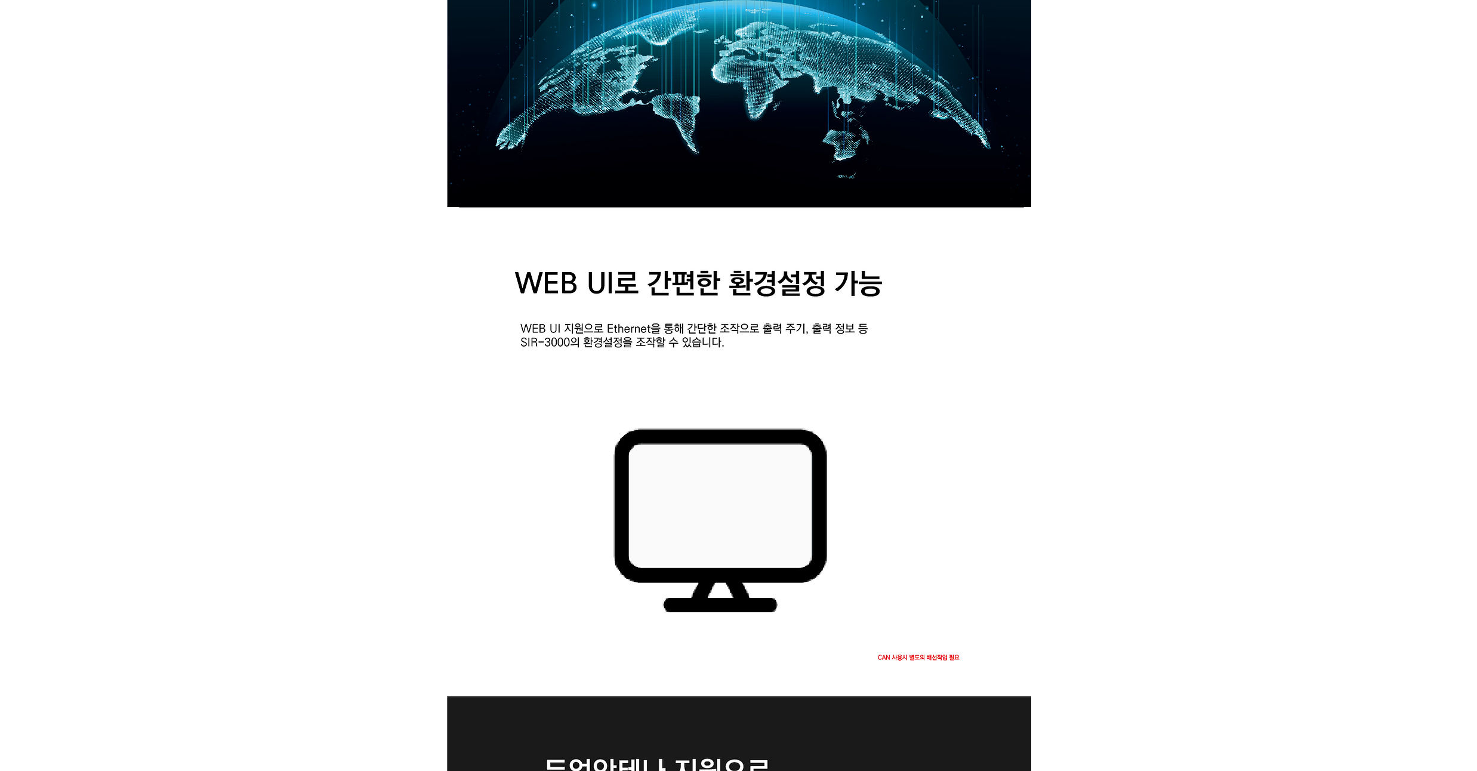
drag, startPoint x: 192, startPoint y: 230, endPoint x: 198, endPoint y: 203, distance: 28.1
click at [198, 203] on div at bounding box center [738, 134] width 1477 height 3692
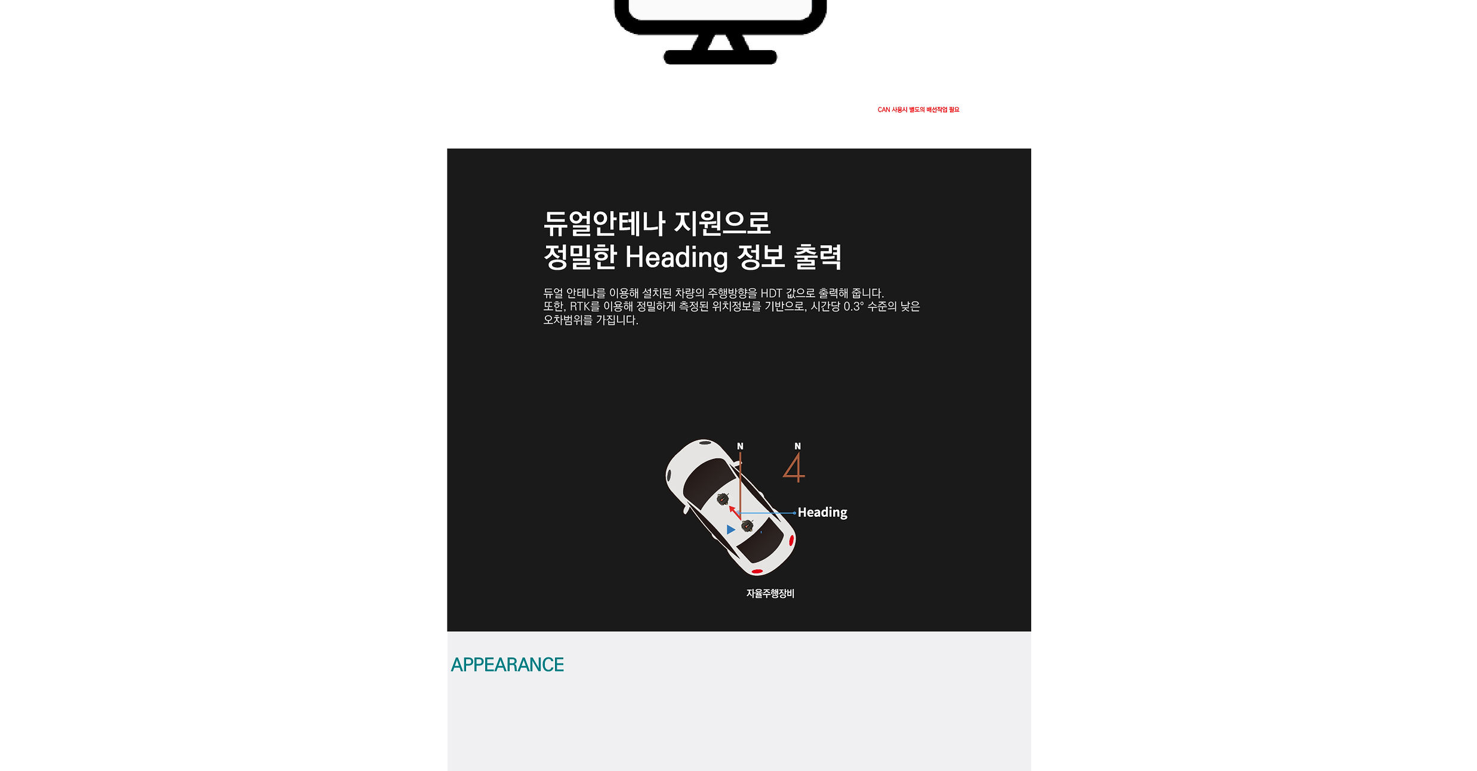
scroll to position [2650, 0]
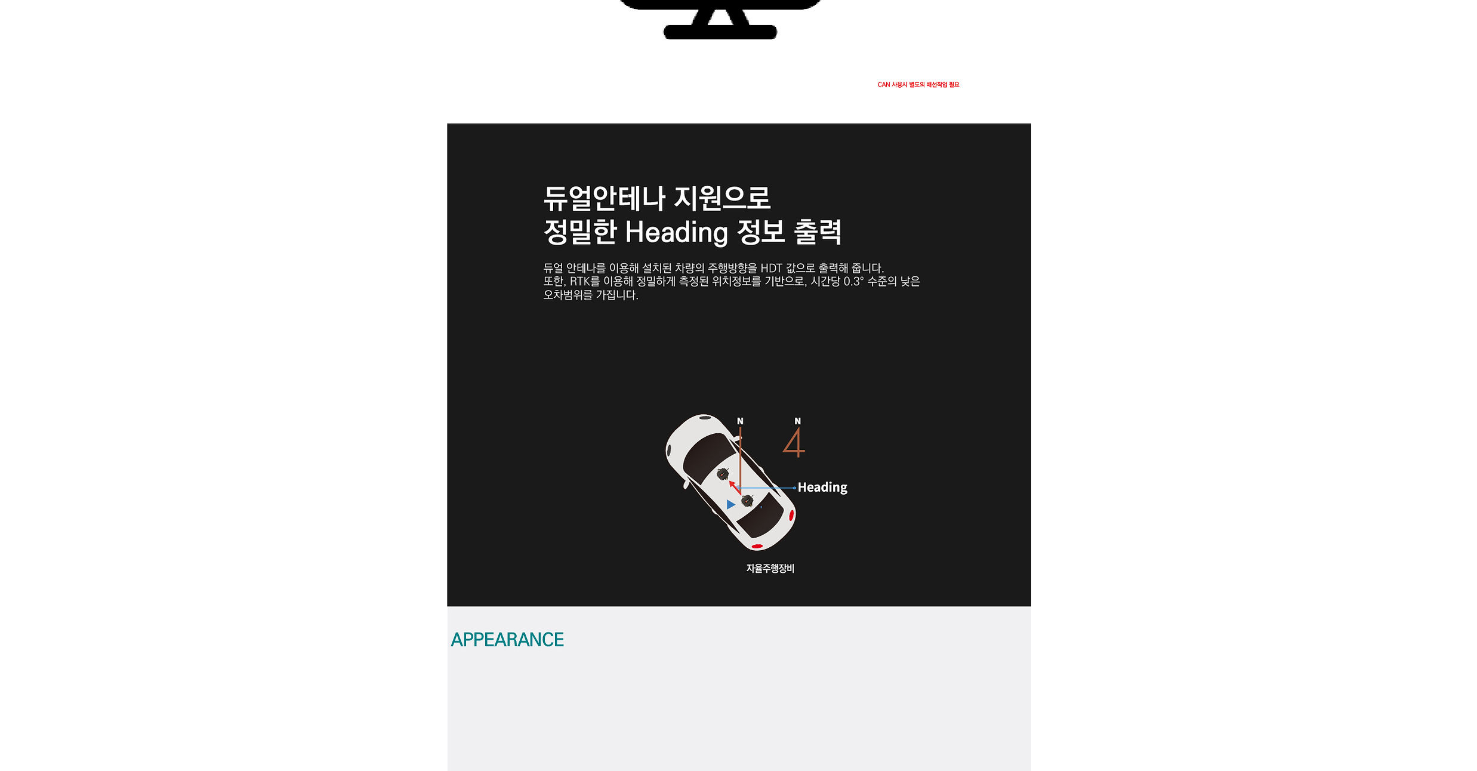
drag, startPoint x: 195, startPoint y: 227, endPoint x: 197, endPoint y: 214, distance: 13.3
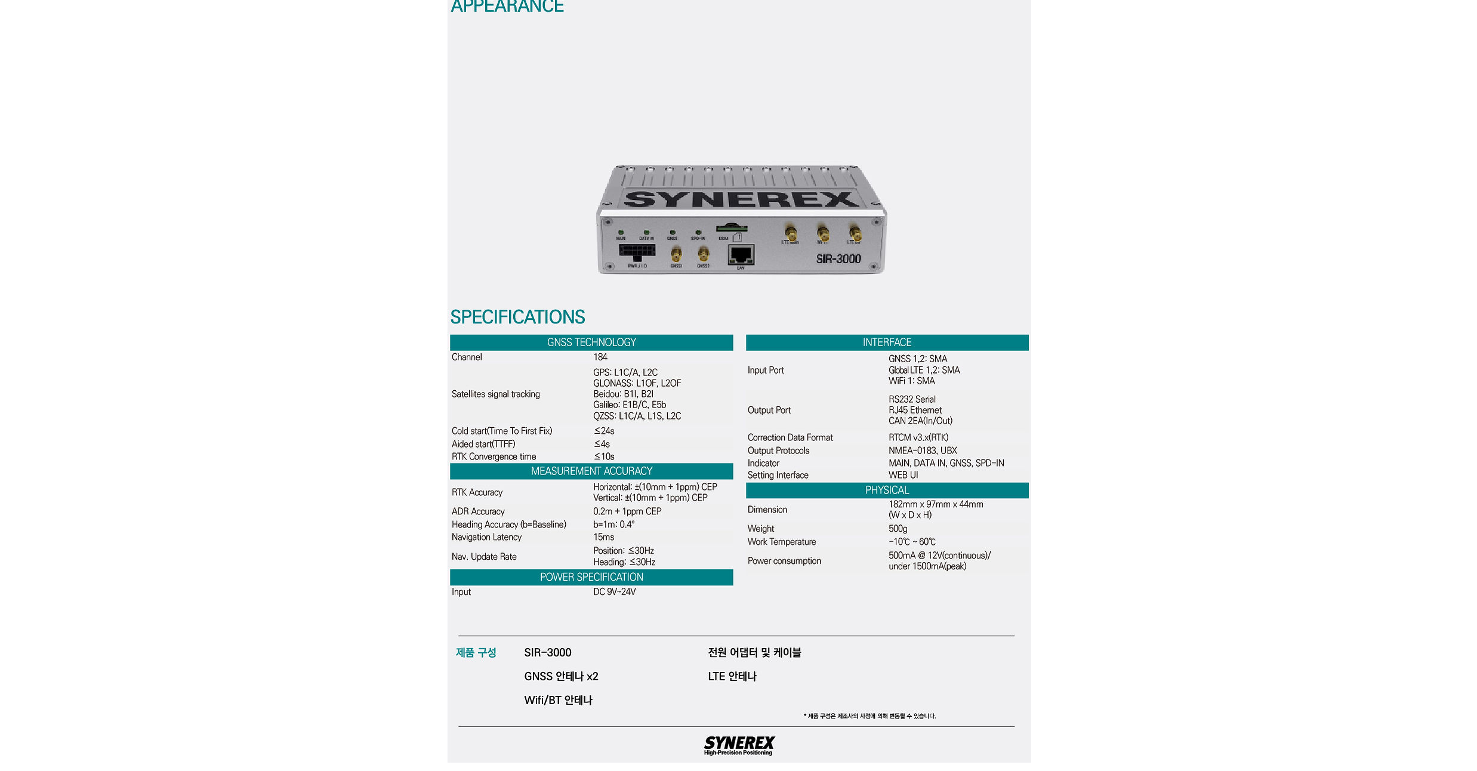
scroll to position [3295, 0]
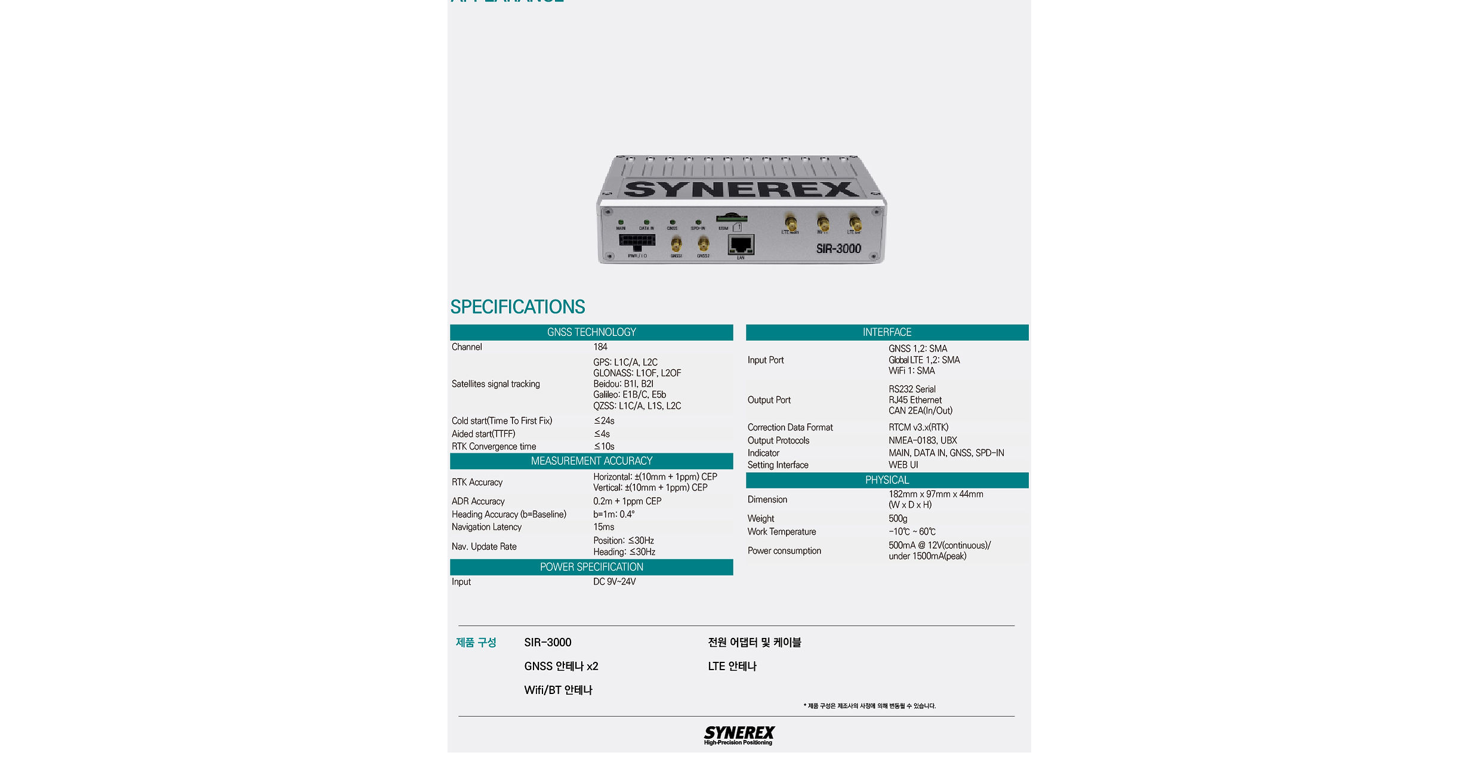
drag, startPoint x: 197, startPoint y: 221, endPoint x: 199, endPoint y: 199, distance: 22.8
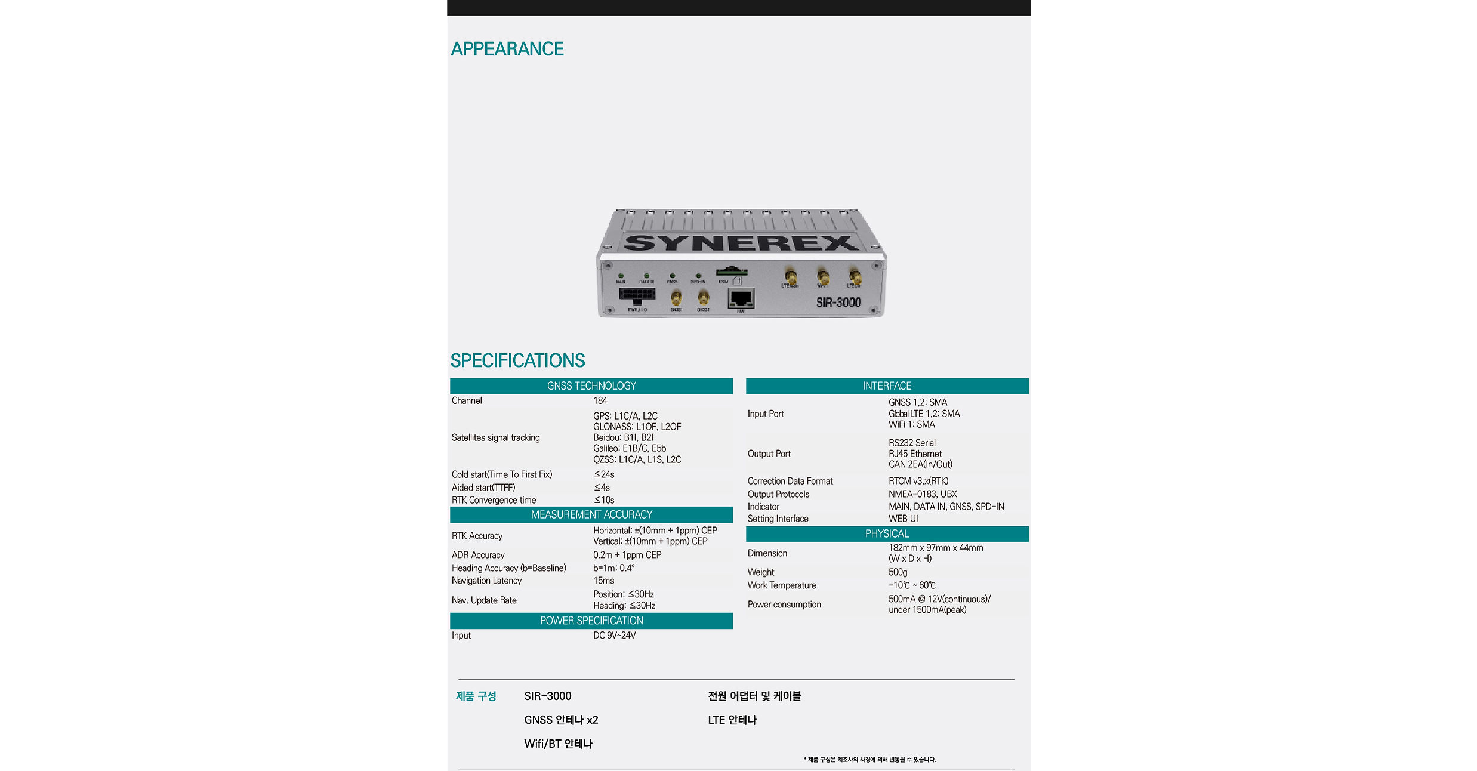
scroll to position [3313, 0]
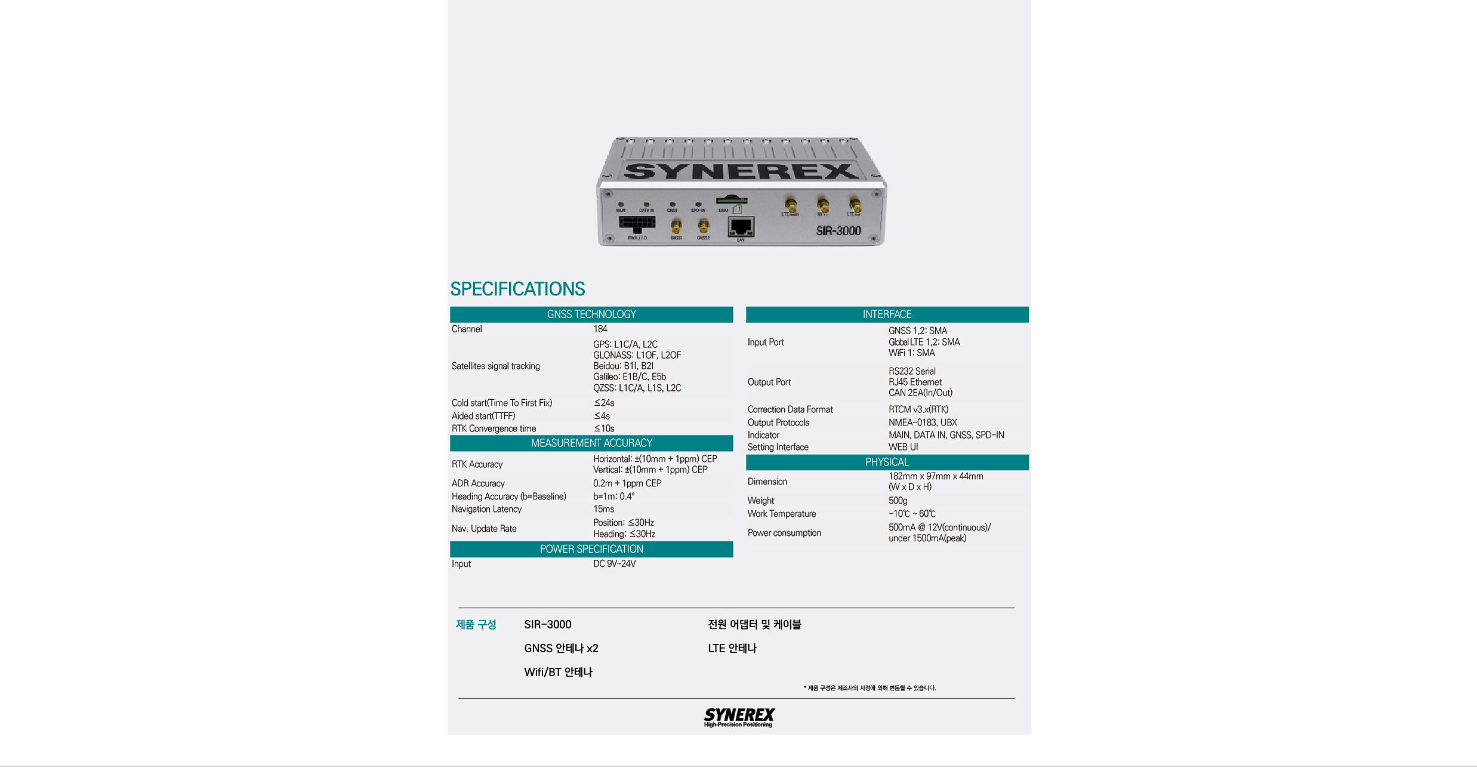
drag, startPoint x: 177, startPoint y: 199, endPoint x: 178, endPoint y: 173, distance: 25.7
drag, startPoint x: 163, startPoint y: 188, endPoint x: 165, endPoint y: 176, distance: 12.2
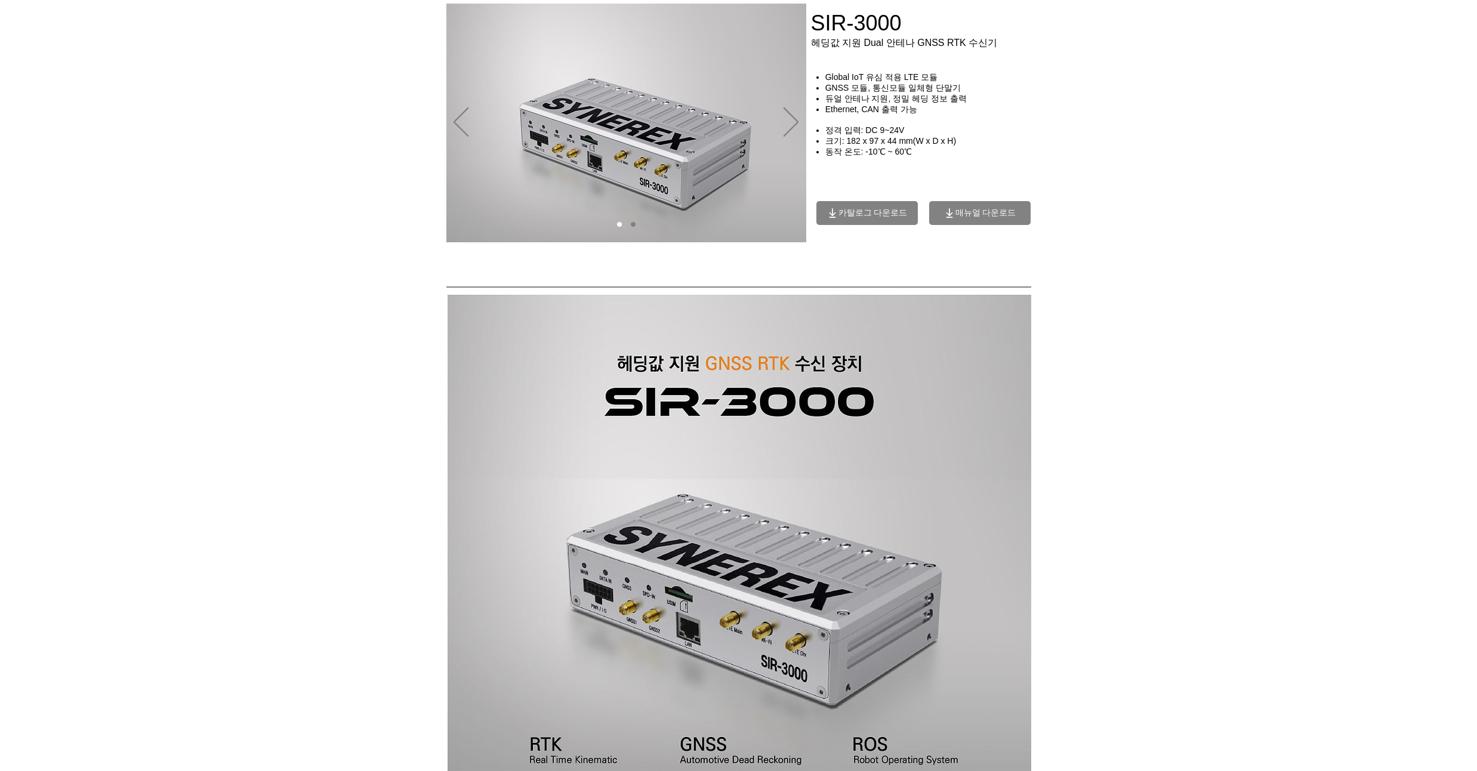
scroll to position [0, 0]
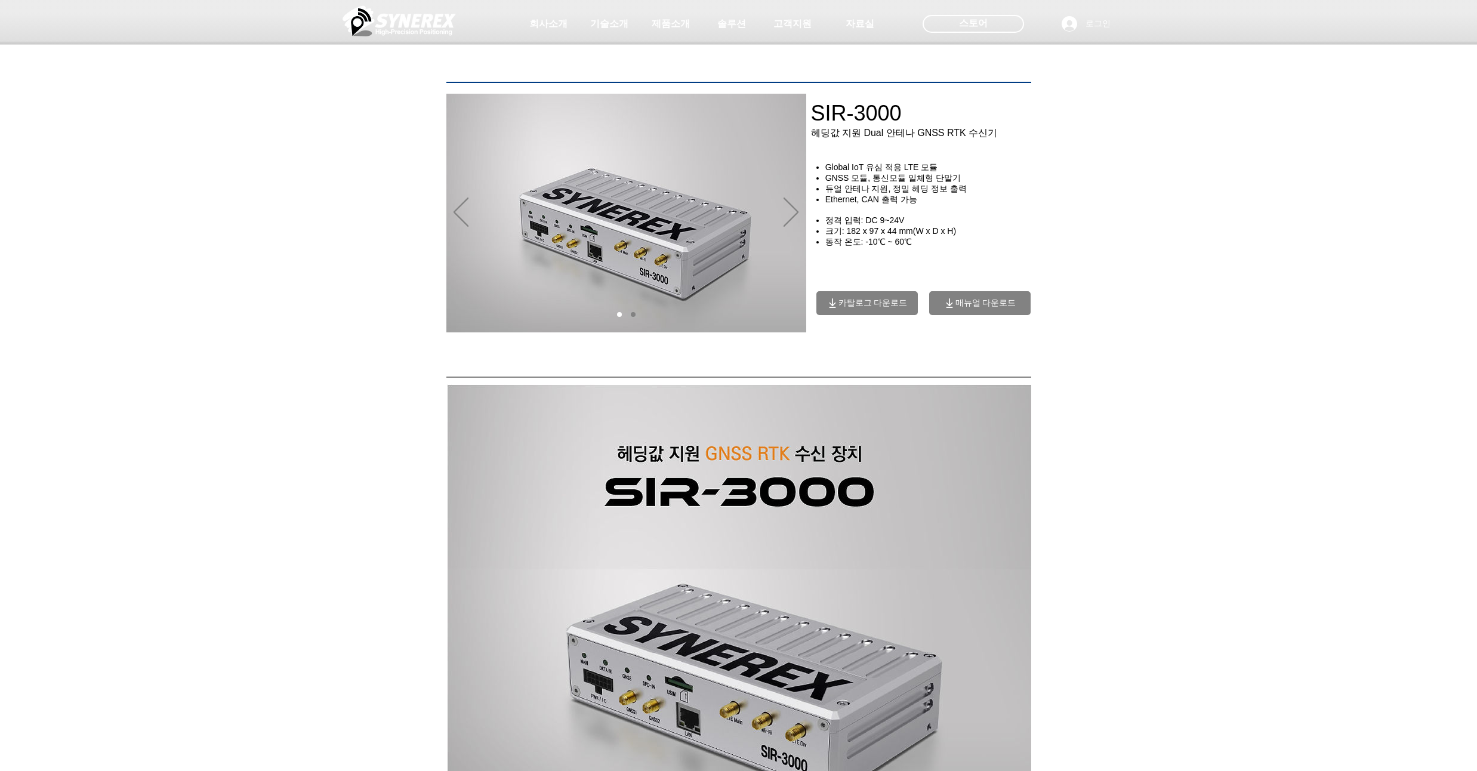
drag, startPoint x: 171, startPoint y: 173, endPoint x: 164, endPoint y: 181, distance: 11.0
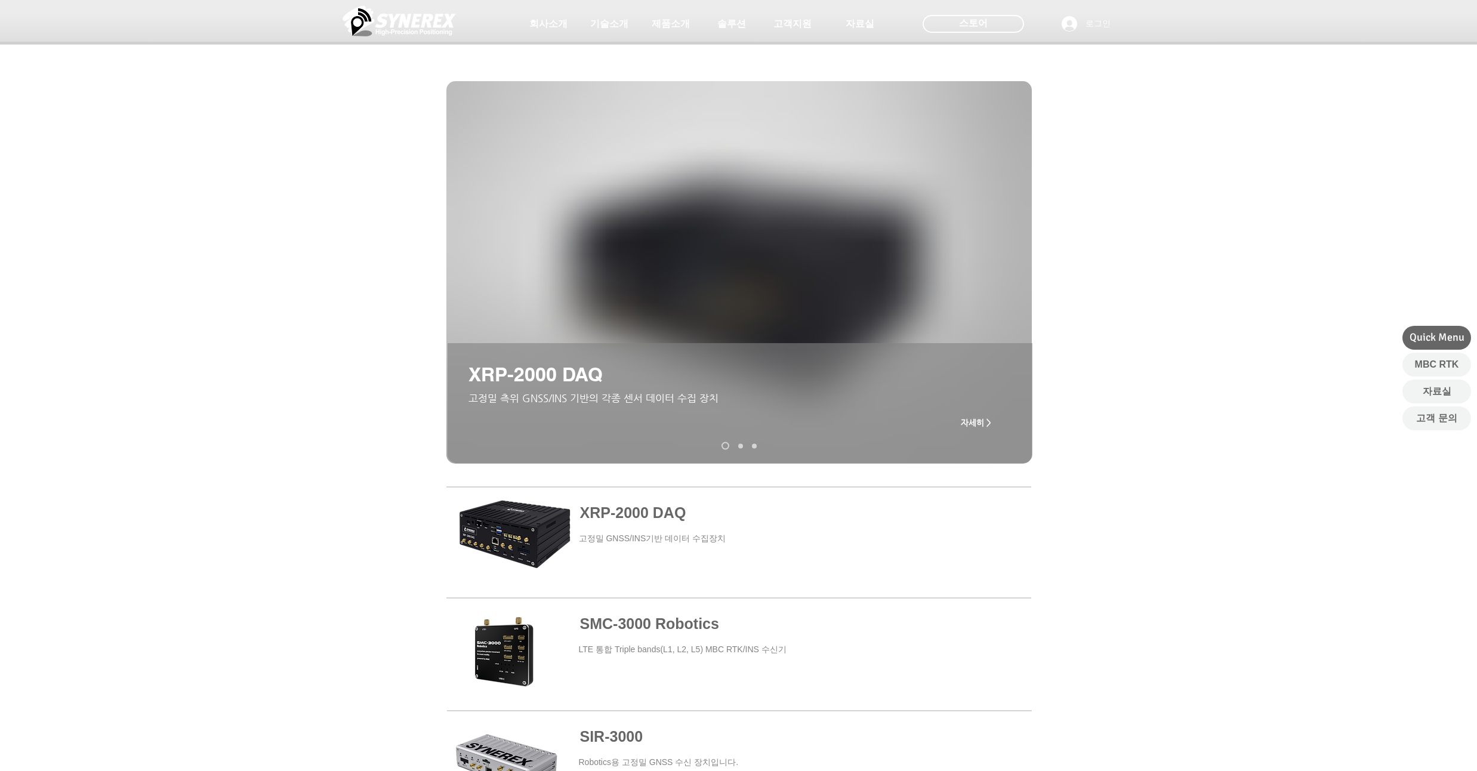
scroll to position [430, 0]
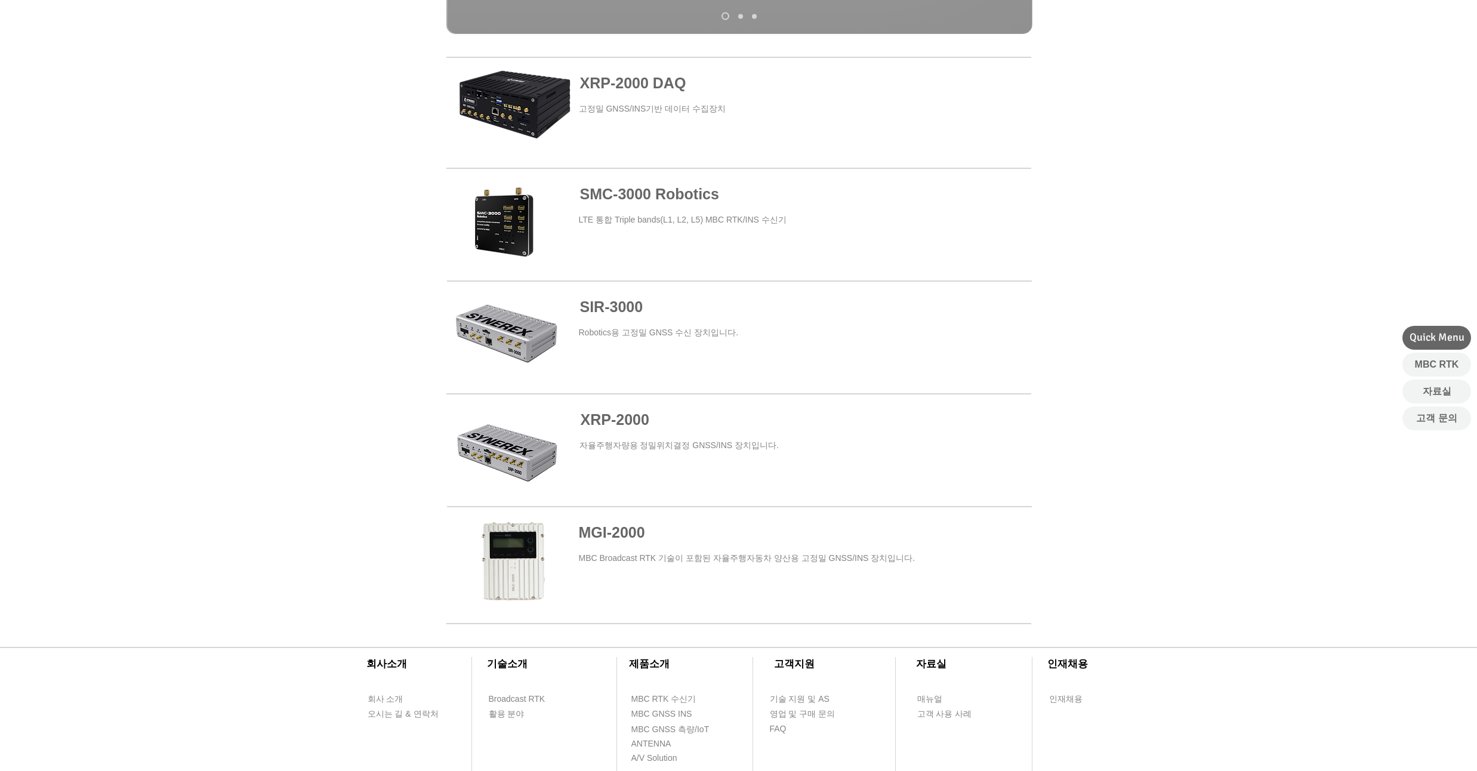
drag, startPoint x: 152, startPoint y: 230, endPoint x: 153, endPoint y: 199, distance: 31.6
click at [153, 199] on div at bounding box center [738, 339] width 1477 height 573
click at [636, 201] on span "SMC-3000 Robotics" at bounding box center [649, 194] width 139 height 17
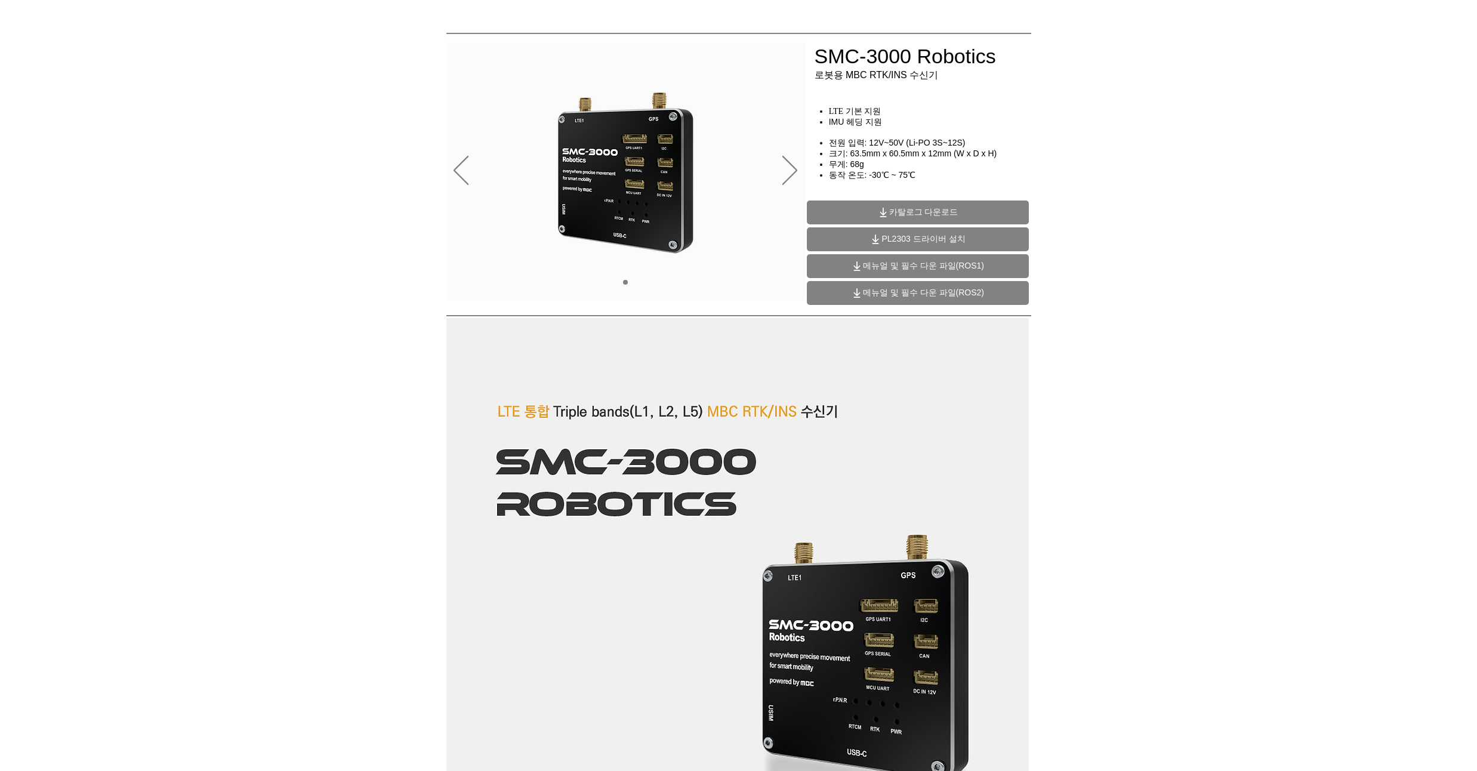
scroll to position [143, 0]
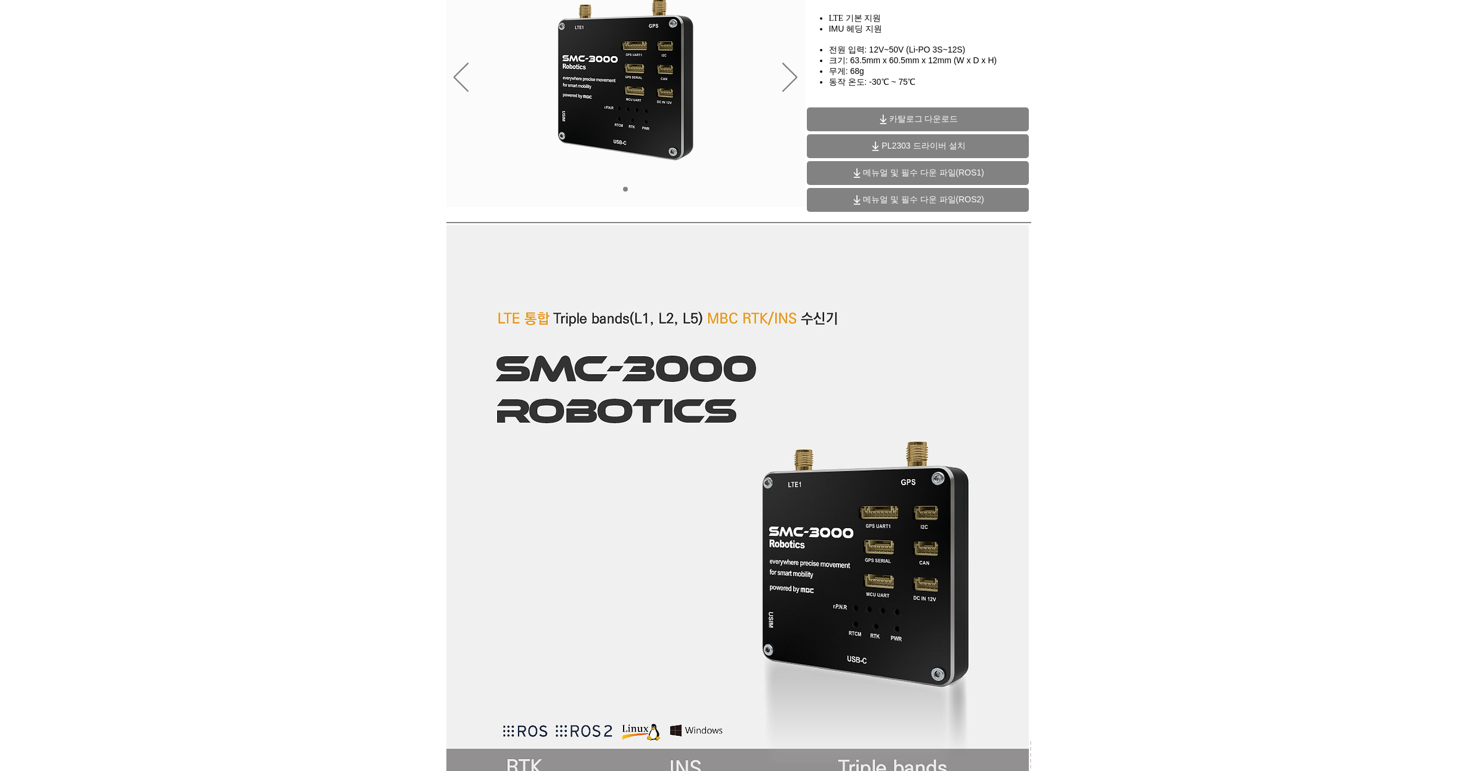
drag, startPoint x: 174, startPoint y: 229, endPoint x: 173, endPoint y: 201, distance: 28.1
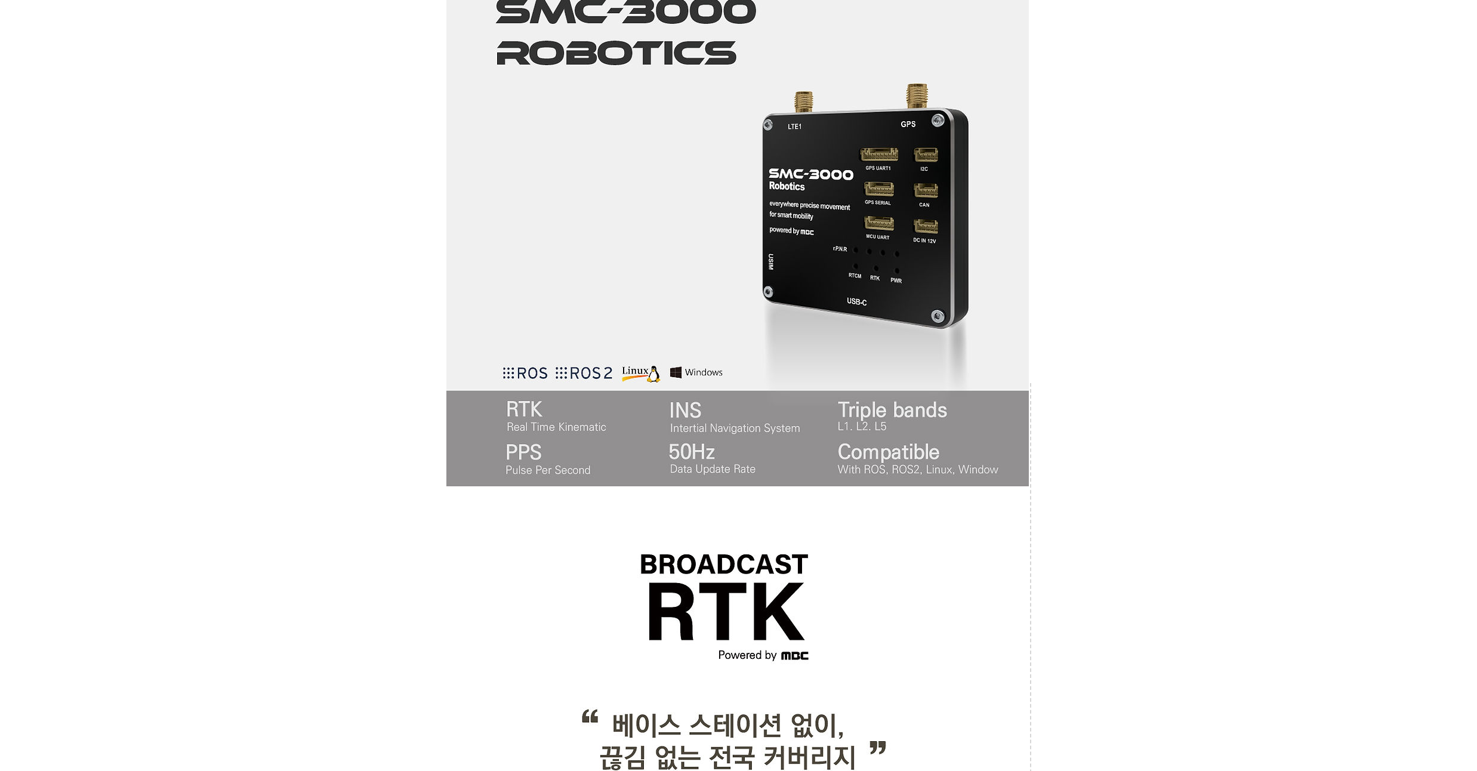
drag, startPoint x: 173, startPoint y: 201, endPoint x: 181, endPoint y: 178, distance: 24.2
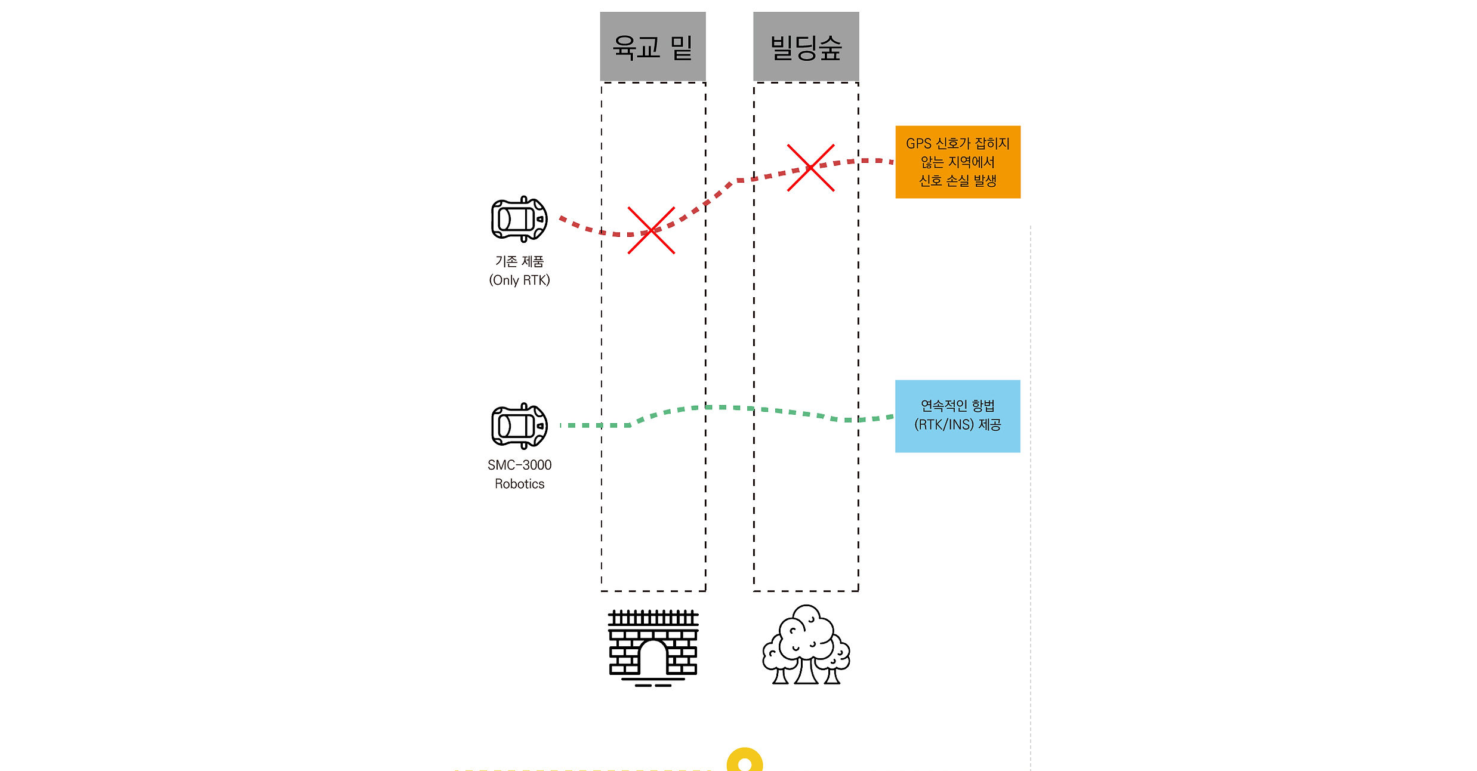
scroll to position [2006, 0]
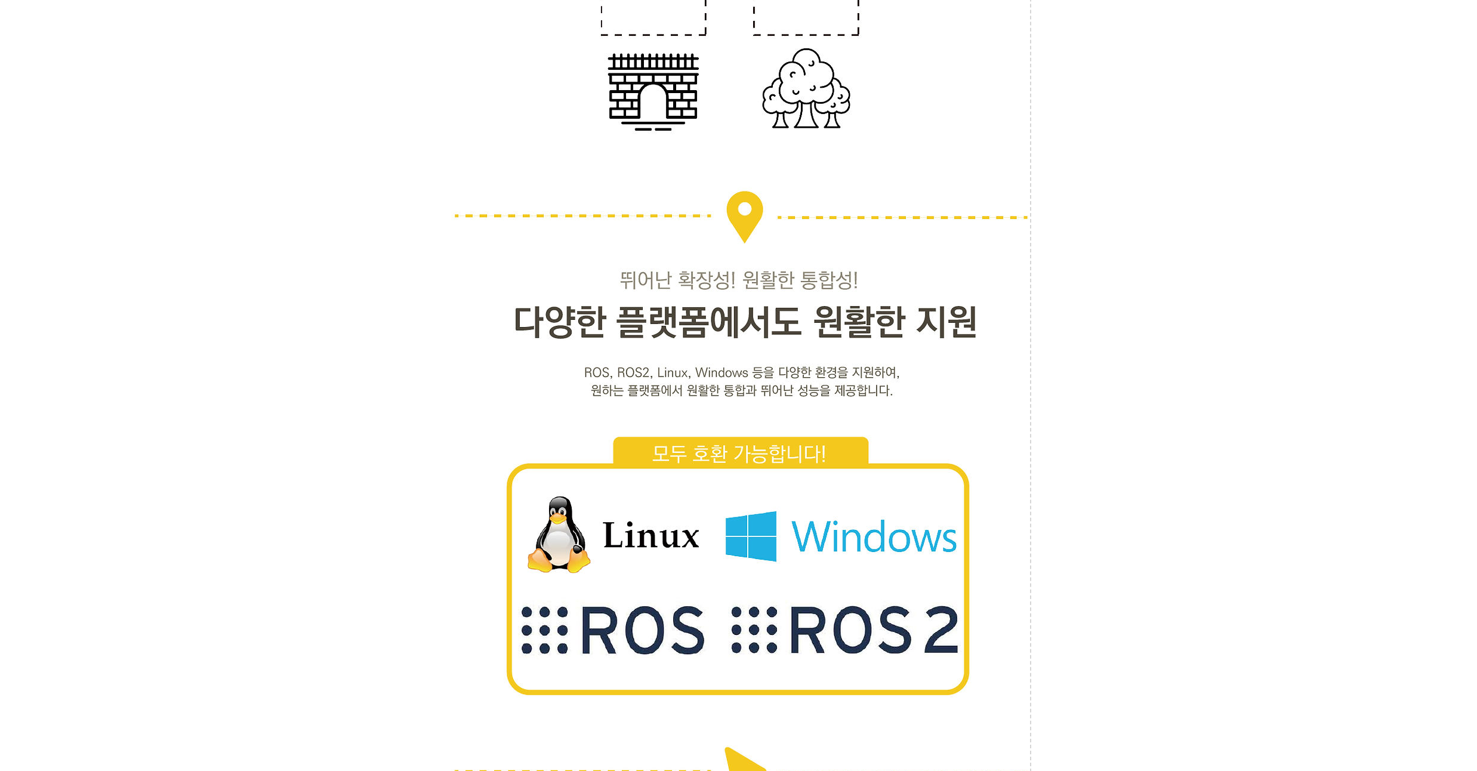
drag, startPoint x: 176, startPoint y: 190, endPoint x: 183, endPoint y: 165, distance: 25.9
click at [183, 165] on div at bounding box center [738, 85] width 1477 height 4606
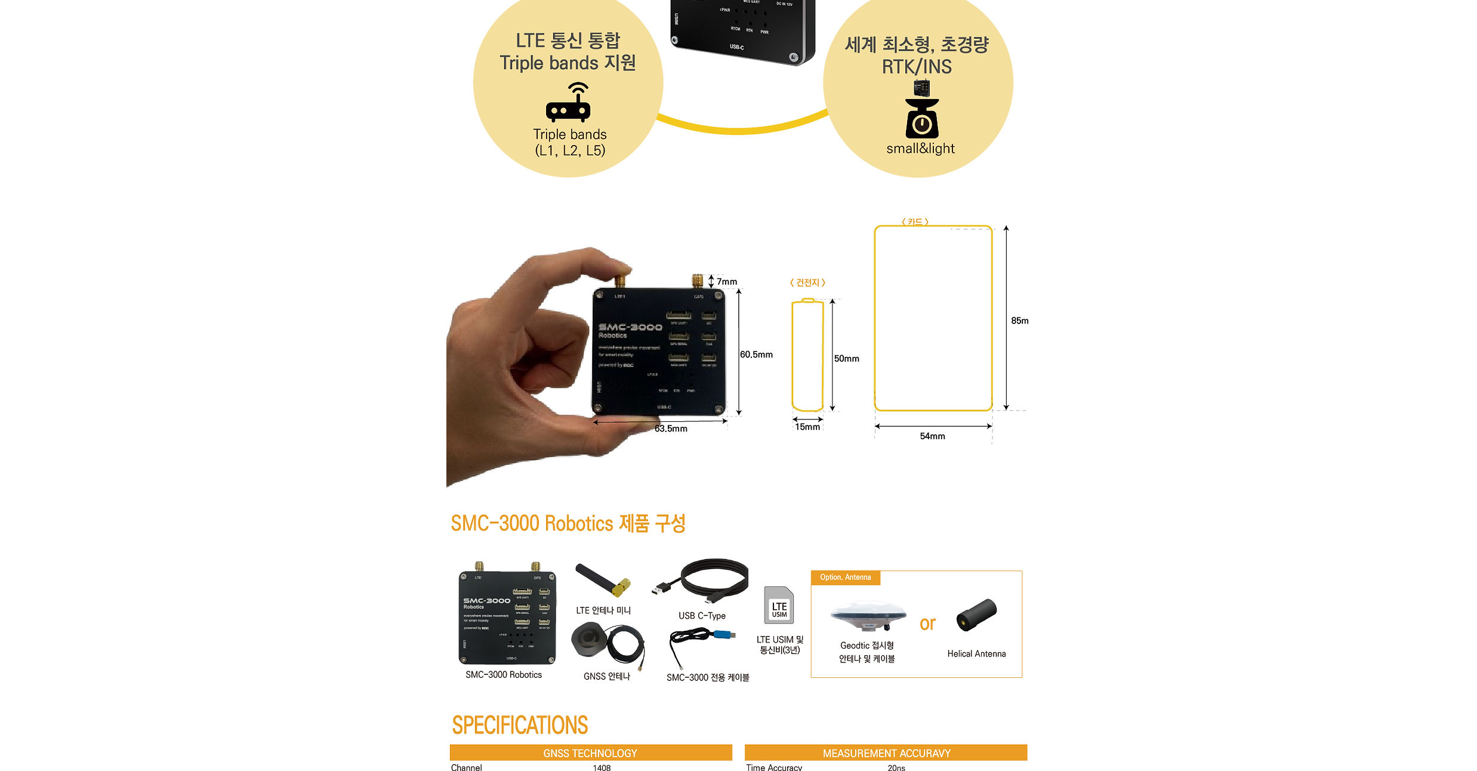
scroll to position [4011, 0]
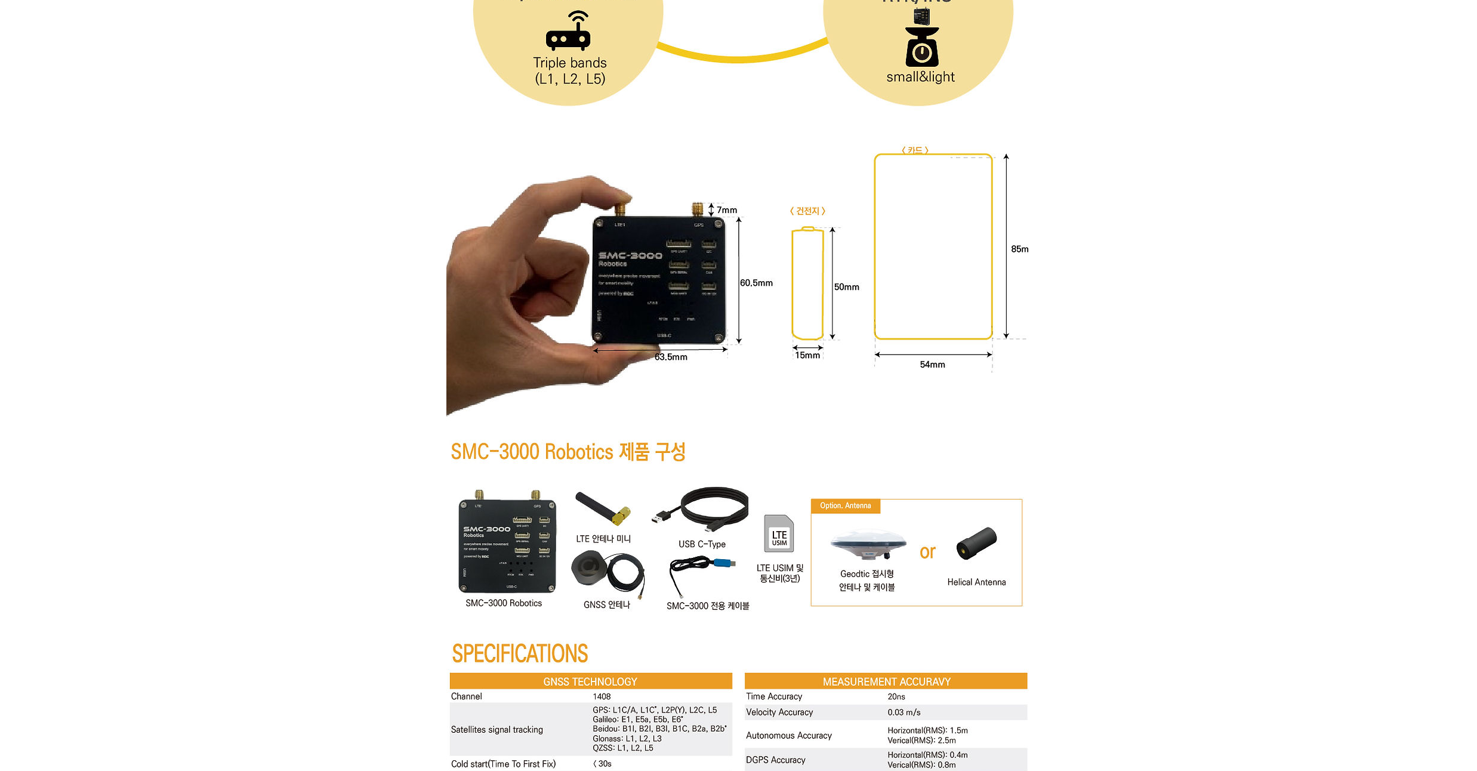
drag, startPoint x: 183, startPoint y: 167, endPoint x: 139, endPoint y: 149, distance: 47.1
drag, startPoint x: 140, startPoint y: 145, endPoint x: 141, endPoint y: 138, distance: 7.3
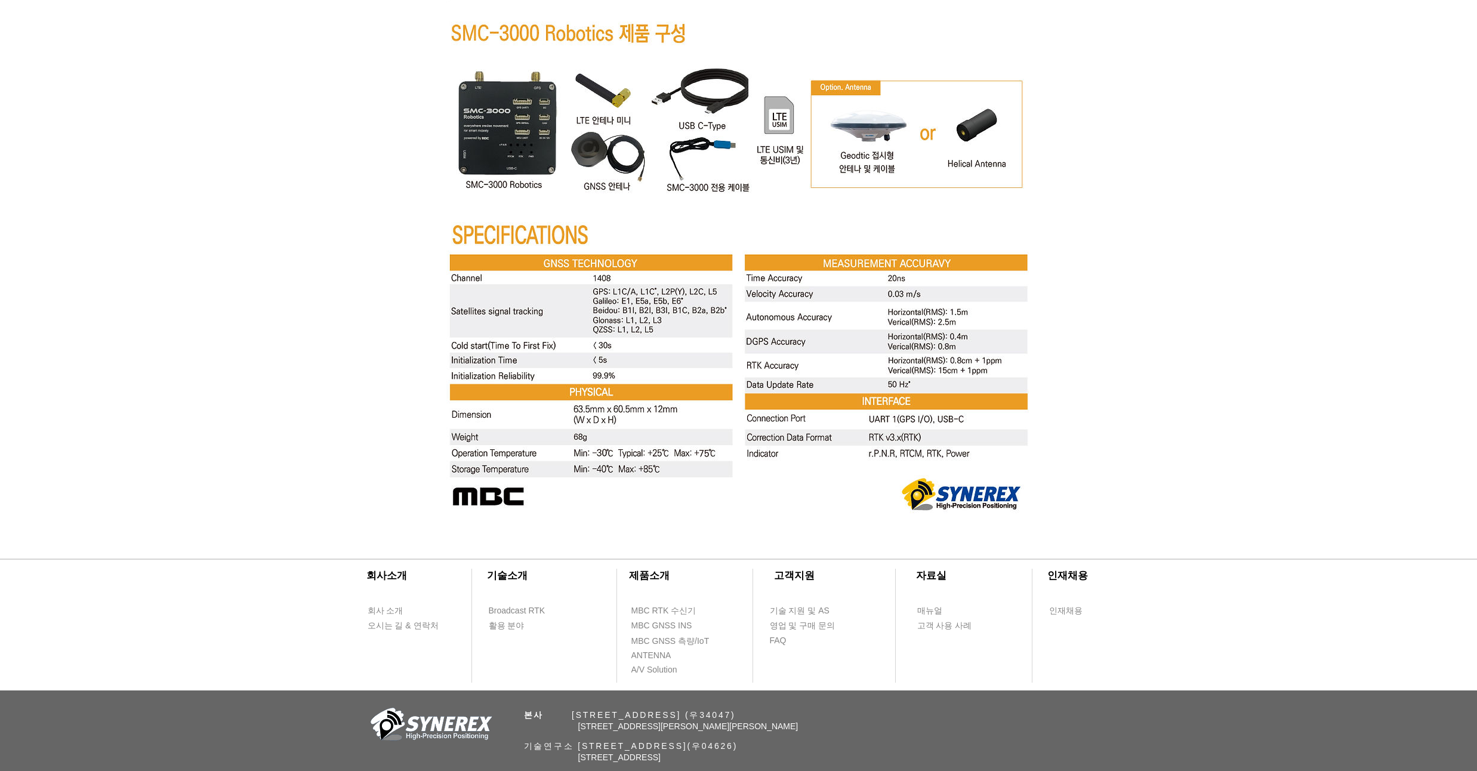
scroll to position [4509, 0]
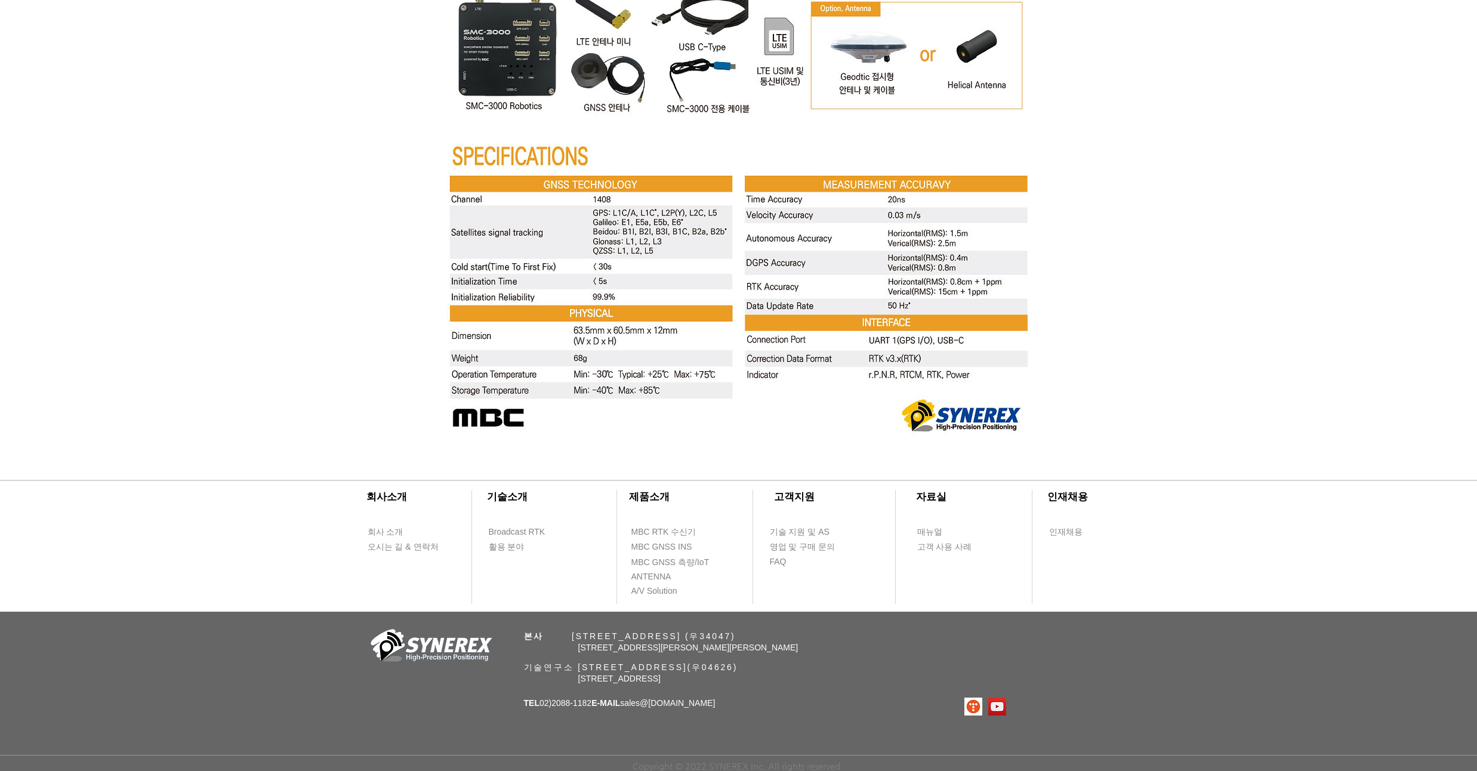
drag, startPoint x: 125, startPoint y: 206, endPoint x: 128, endPoint y: 181, distance: 24.7
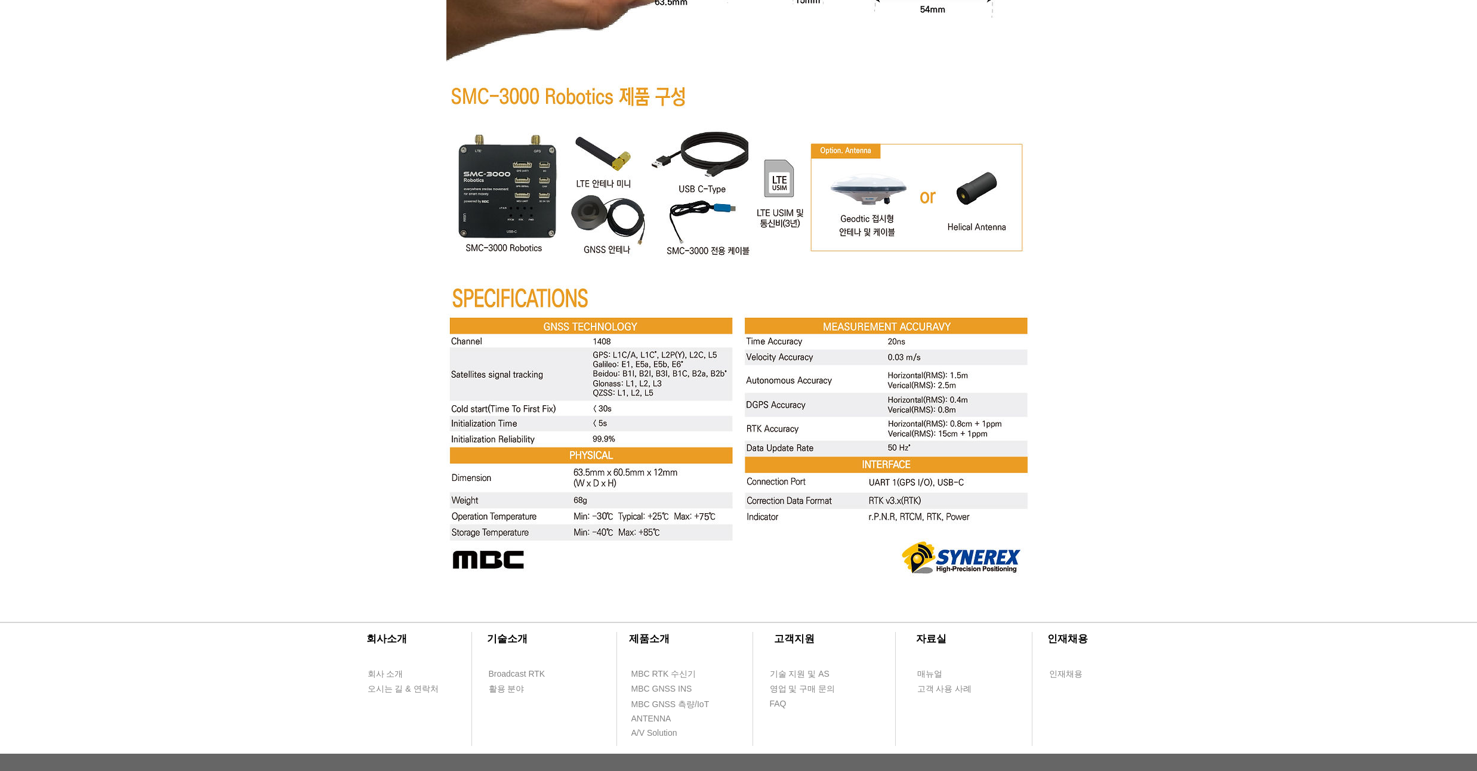
scroll to position [4366, 0]
drag, startPoint x: 129, startPoint y: 173, endPoint x: 152, endPoint y: 130, distance: 48.4
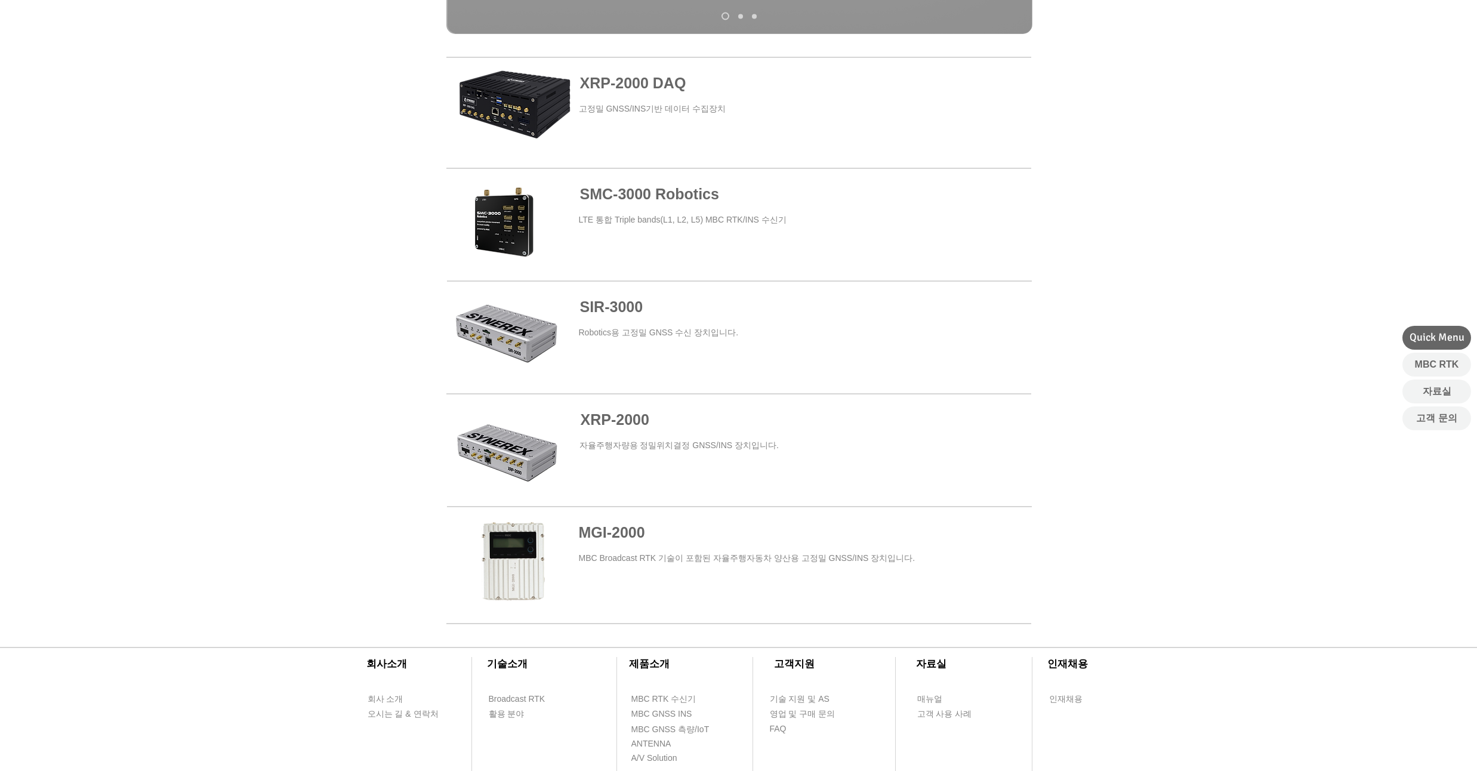
click at [678, 530] on span at bounding box center [738, 563] width 585 height 108
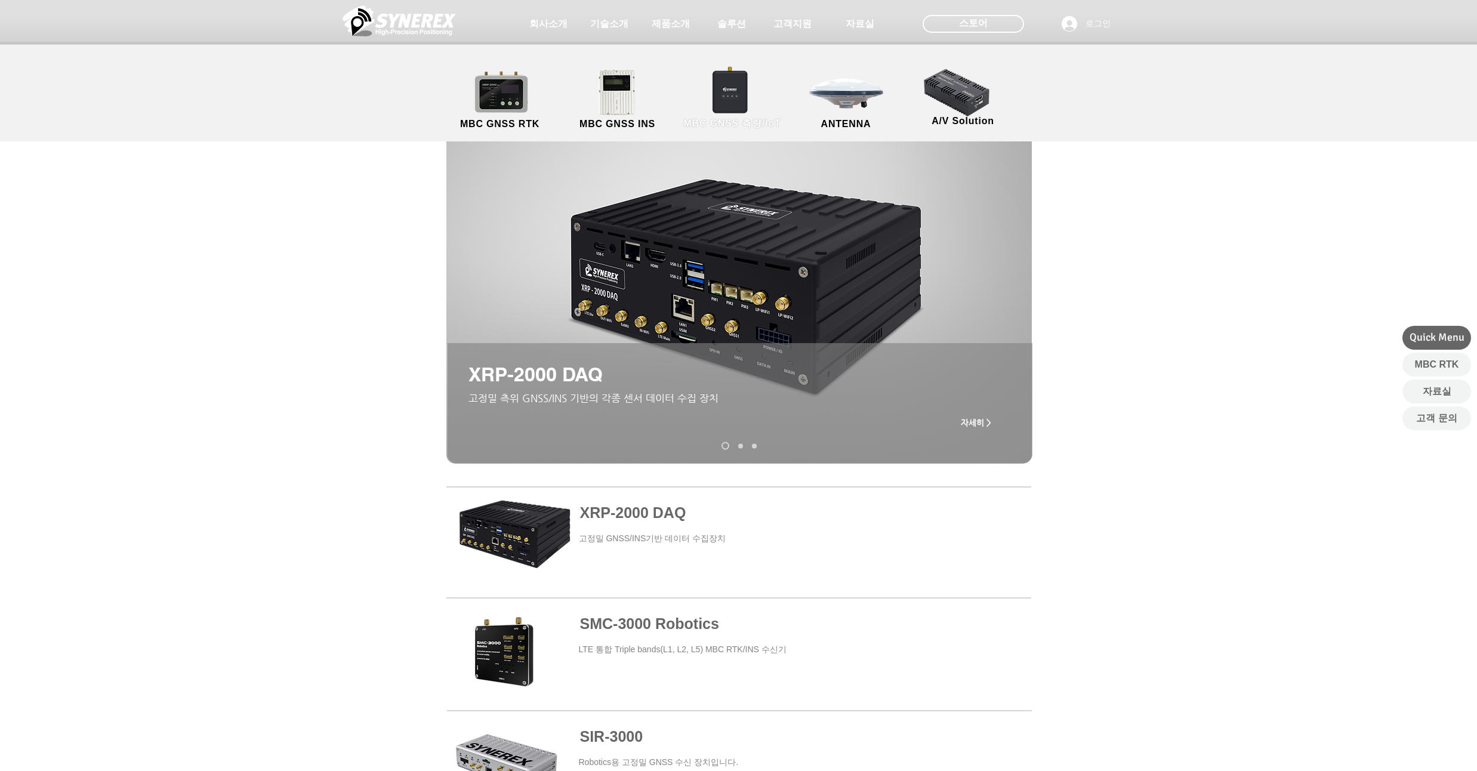
click at [739, 106] on link "MBC GNSS 측량/IoT" at bounding box center [733, 100] width 116 height 63
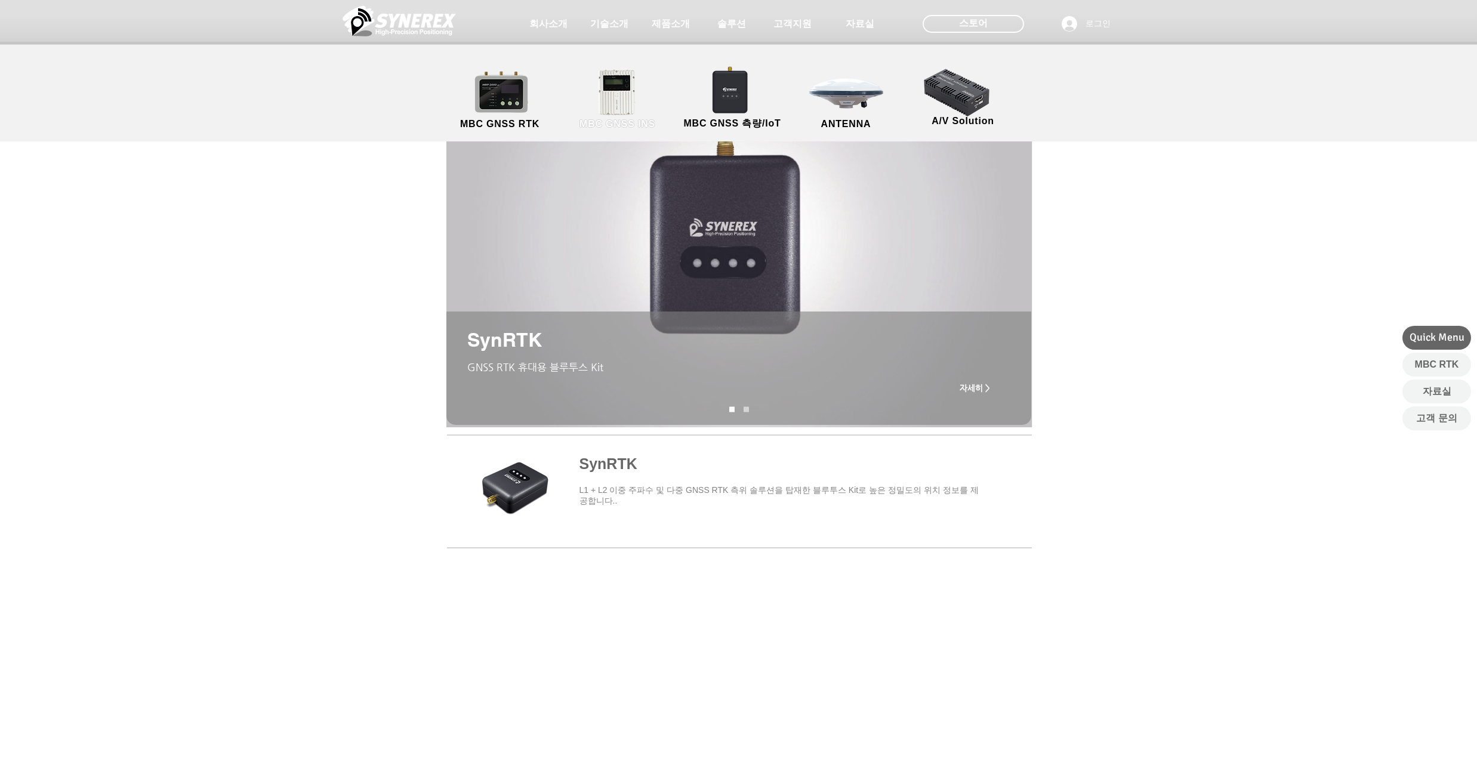
click at [595, 106] on link "MBC GNSS INS" at bounding box center [617, 100] width 107 height 63
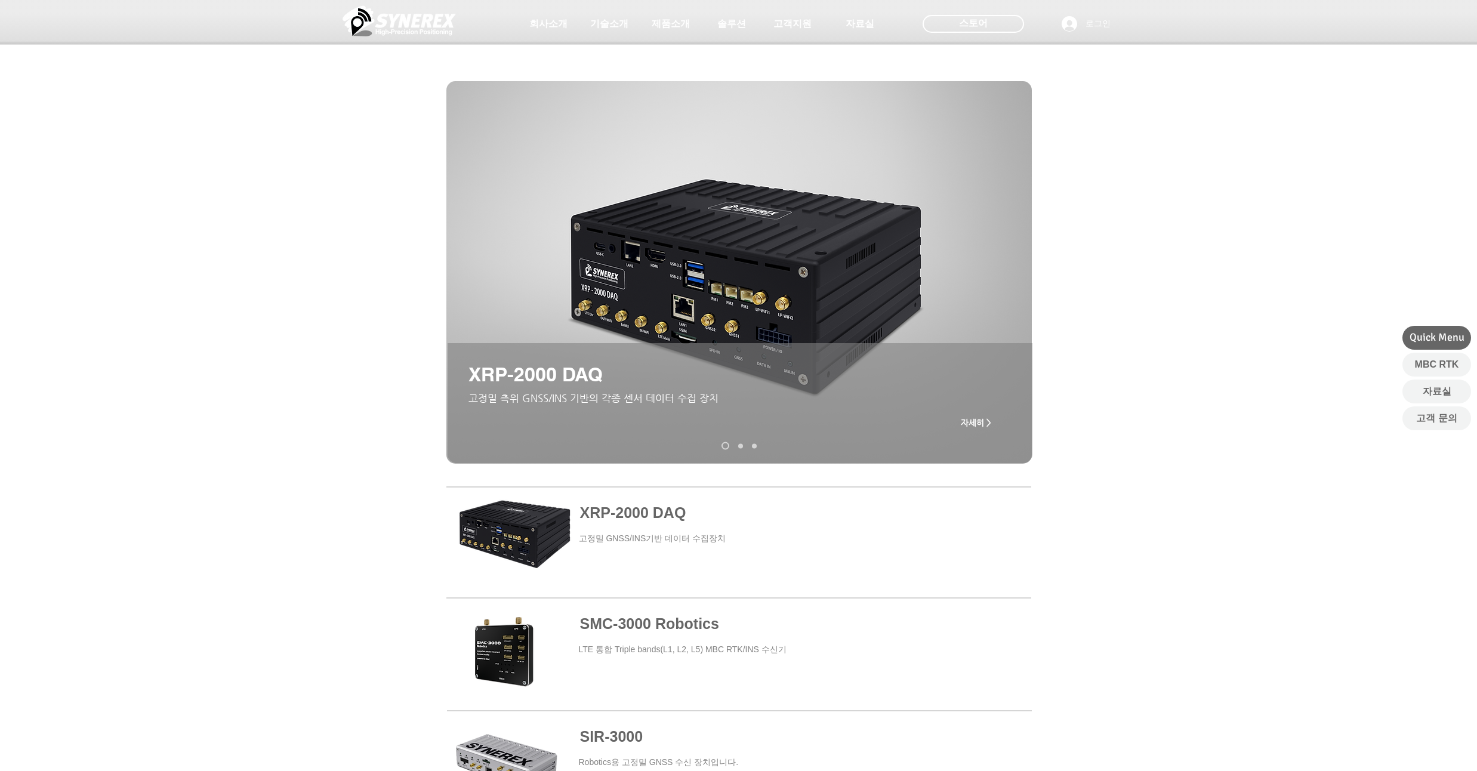
drag, startPoint x: 198, startPoint y: 215, endPoint x: 220, endPoint y: 175, distance: 45.7
click at [220, 175] on div "초고정밀 위치정보 솔루션 Broadcast RTK #comp-kyq9tmhv svg [data-color="1"] {fill: #000000;…" at bounding box center [738, 684] width 1477 height 1368
drag, startPoint x: 156, startPoint y: 156, endPoint x: 191, endPoint y: 127, distance: 45.8
click at [159, 137] on div at bounding box center [738, 88] width 1477 height 177
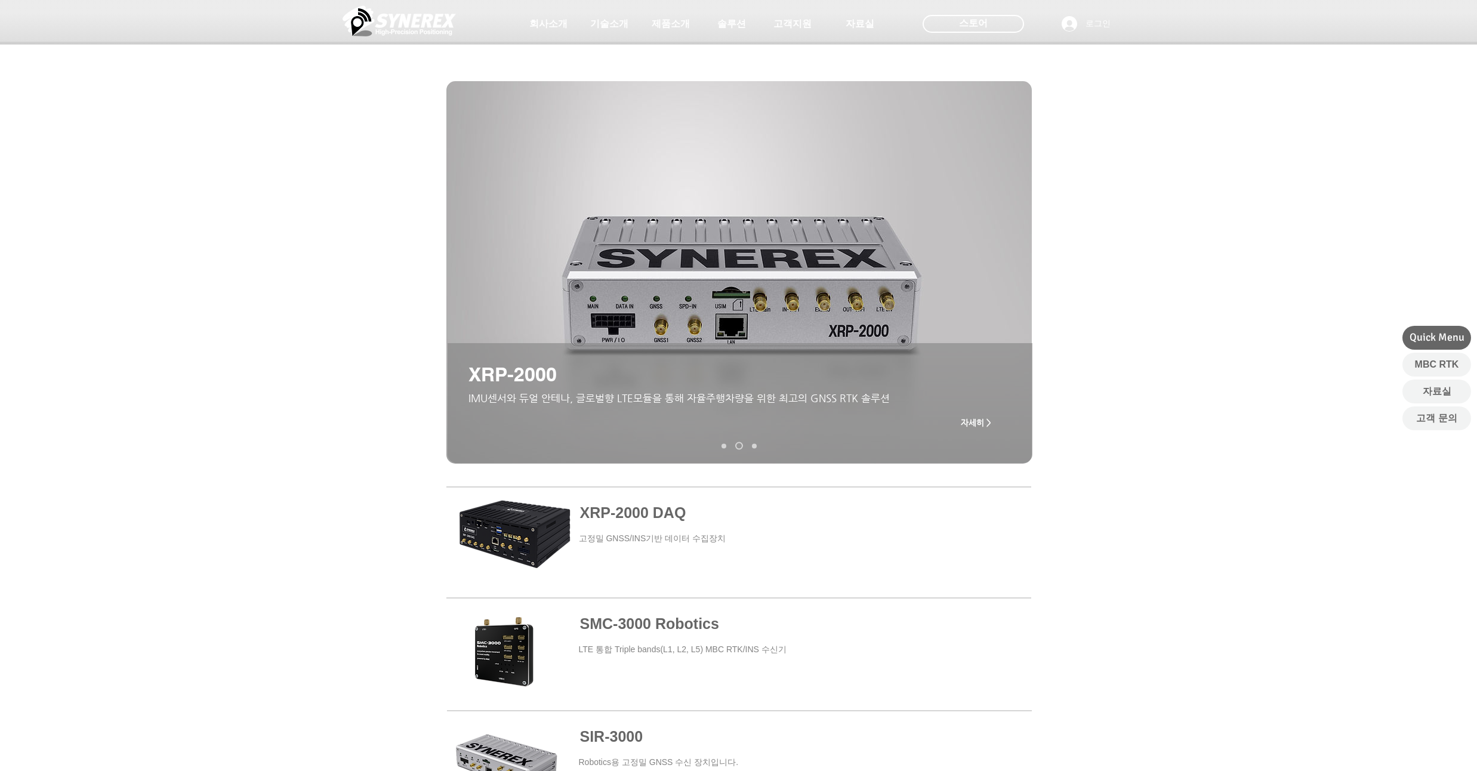
drag, startPoint x: 199, startPoint y: 226, endPoint x: 205, endPoint y: 195, distance: 31.5
click at [205, 195] on div "main content" at bounding box center [738, 333] width 1477 height 300
drag, startPoint x: 143, startPoint y: 292, endPoint x: 157, endPoint y: 263, distance: 32.9
click at [157, 263] on div "main content" at bounding box center [738, 333] width 1477 height 300
drag, startPoint x: 157, startPoint y: 263, endPoint x: 168, endPoint y: 232, distance: 32.8
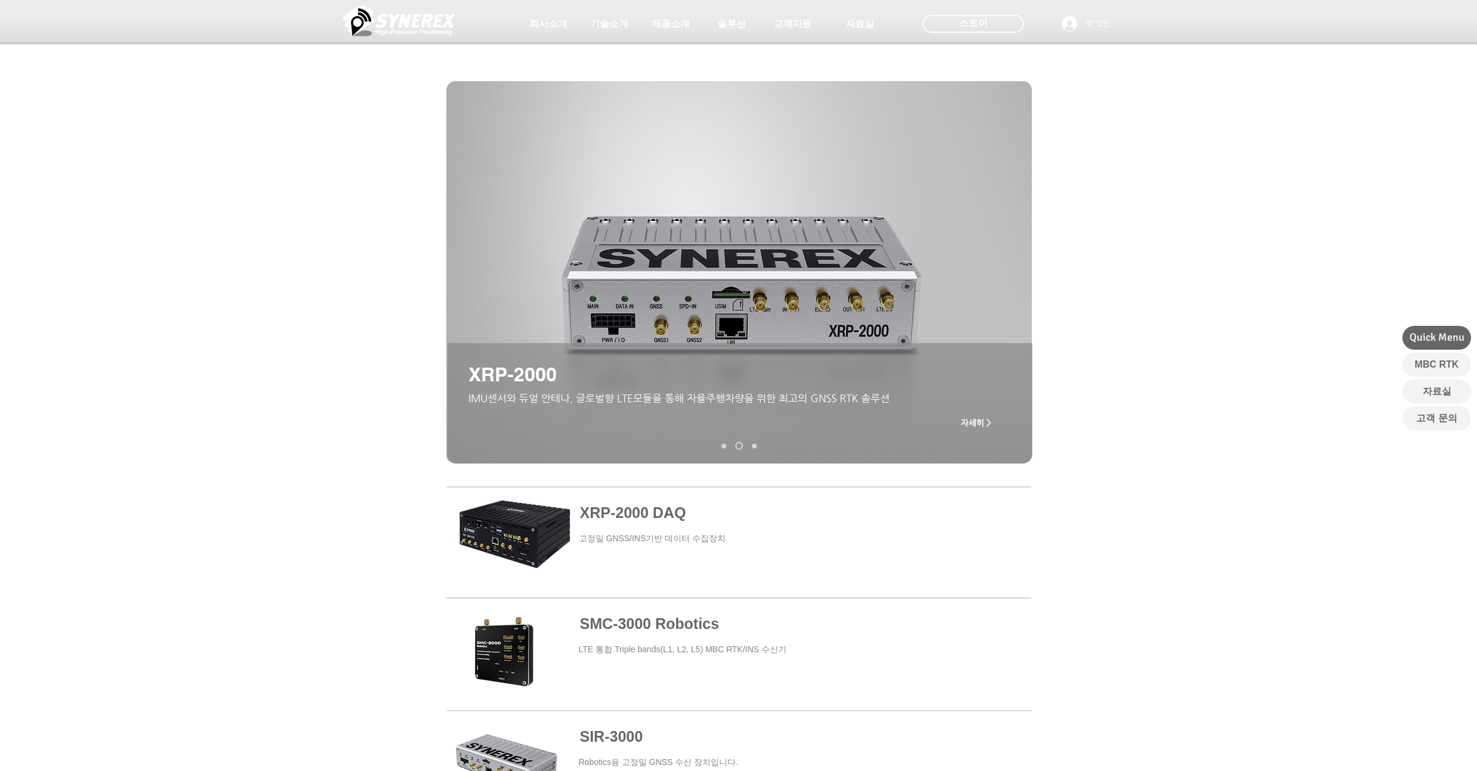
click at [168, 232] on div "main content" at bounding box center [738, 333] width 1477 height 300
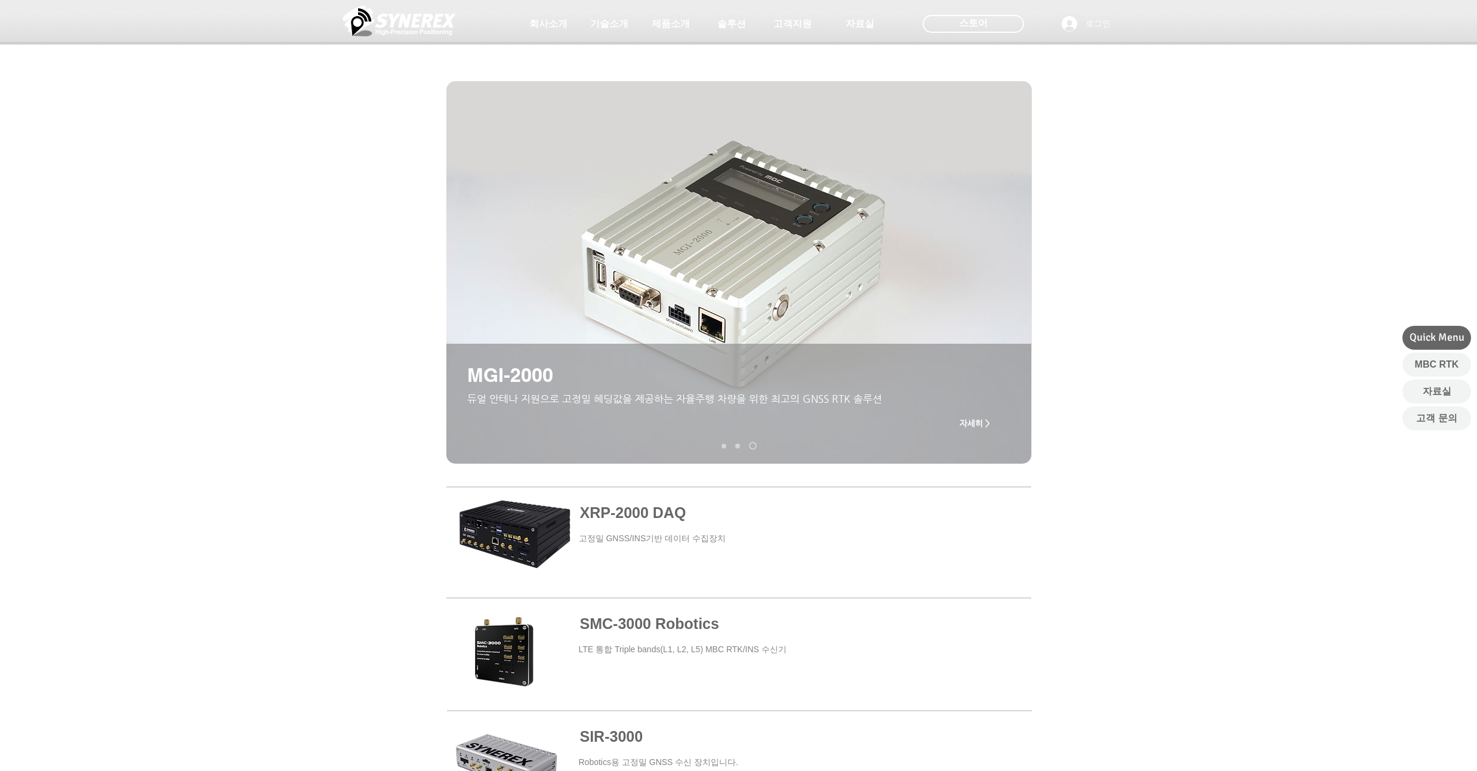
drag, startPoint x: 227, startPoint y: 177, endPoint x: 229, endPoint y: 150, distance: 26.3
click at [229, 150] on div "초고정밀 위치정보 솔루션 Broadcast RTK #comp-kyq9tmhv svg [data-color="1"] {fill: #000000;…" at bounding box center [738, 91] width 1477 height 183
drag, startPoint x: 201, startPoint y: 173, endPoint x: 206, endPoint y: 138, distance: 34.9
click at [206, 138] on div at bounding box center [738, 88] width 1477 height 177
drag, startPoint x: 156, startPoint y: 174, endPoint x: 164, endPoint y: 140, distance: 34.9
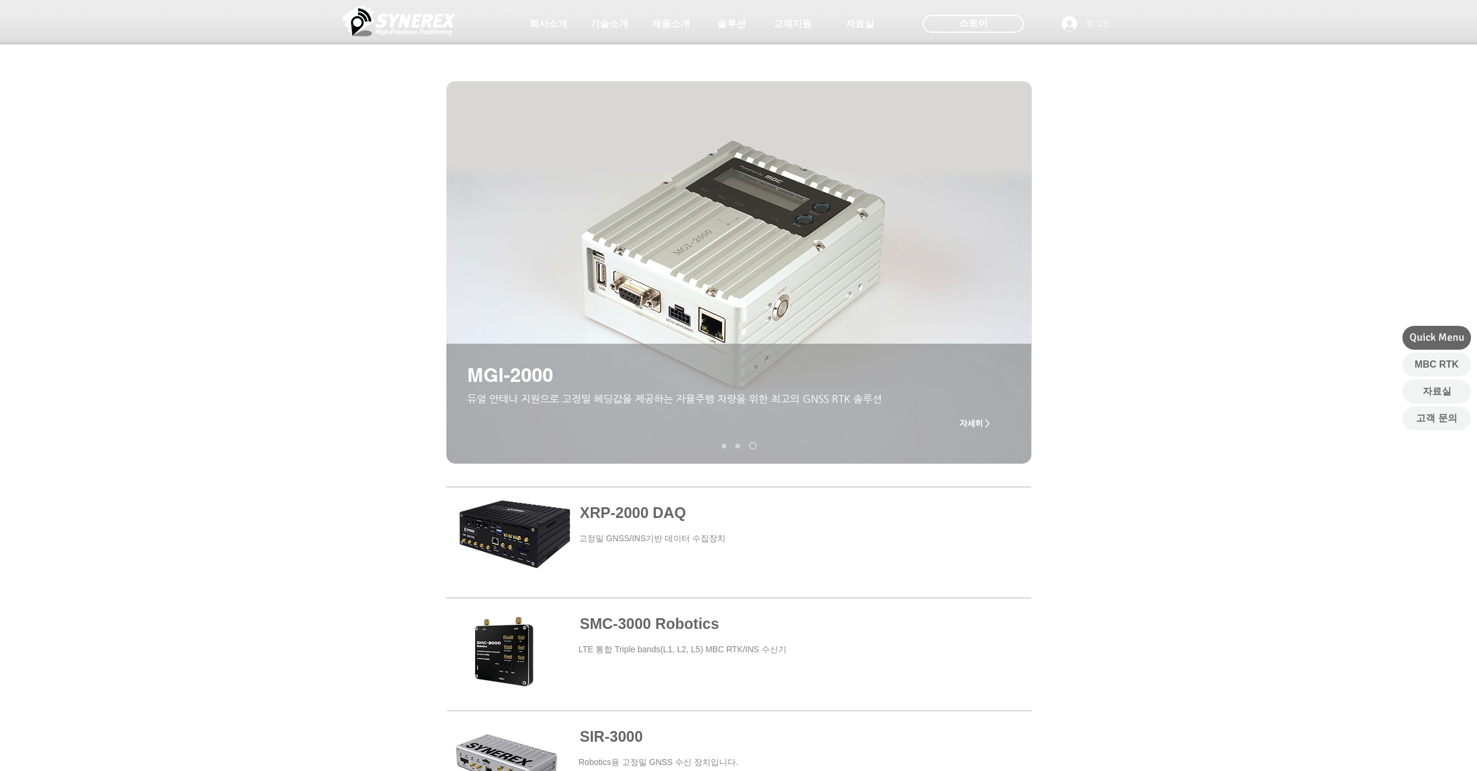
click at [164, 140] on div at bounding box center [738, 88] width 1477 height 177
drag, startPoint x: 143, startPoint y: 215, endPoint x: 150, endPoint y: 184, distance: 31.1
click at [150, 184] on div "main content" at bounding box center [738, 333] width 1477 height 300
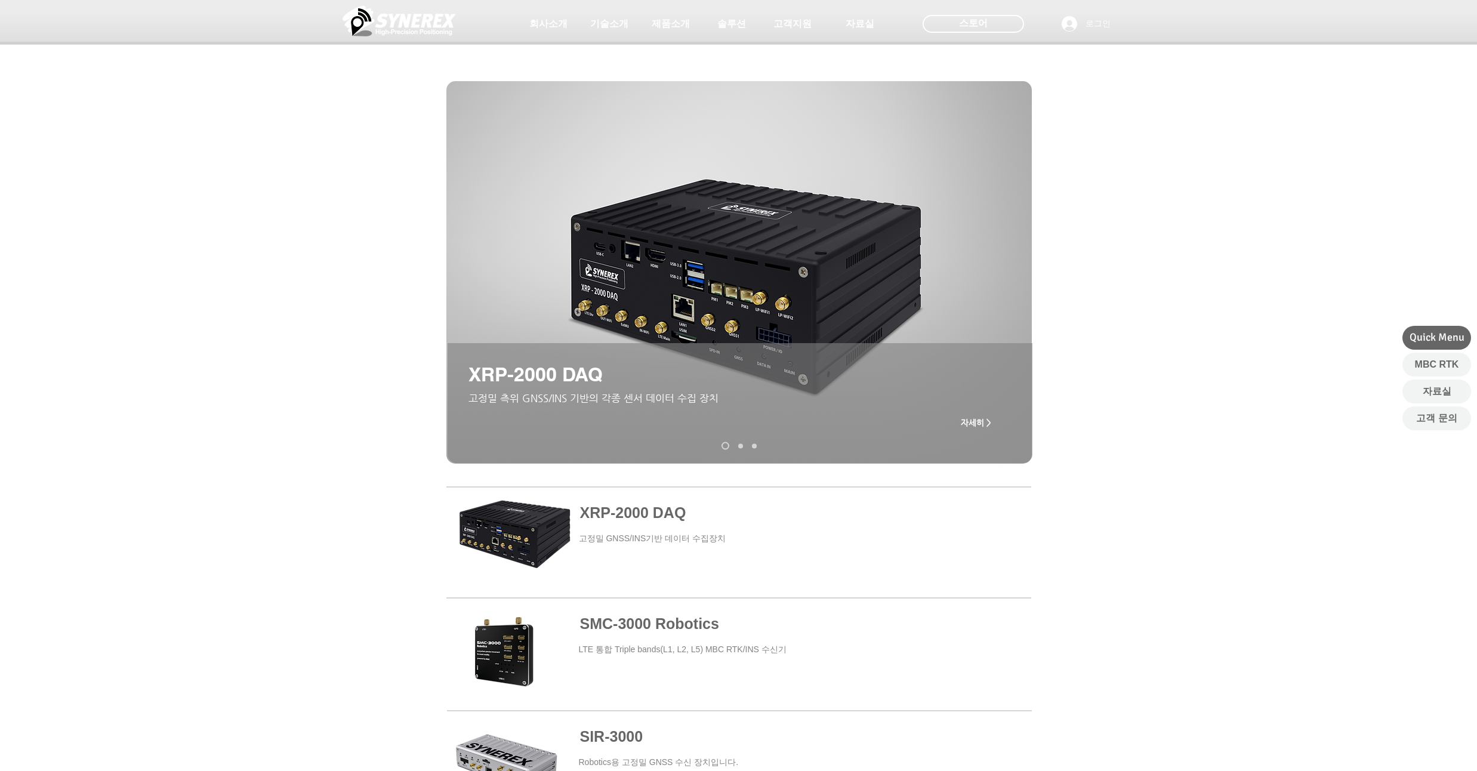
drag, startPoint x: 139, startPoint y: 329, endPoint x: 146, endPoint y: 313, distance: 17.6
click at [146, 313] on div "main content" at bounding box center [738, 333] width 1477 height 300
click at [743, 445] on nav "슬라이드" at bounding box center [739, 446] width 44 height 8
click at [741, 448] on link "XRP-2000" at bounding box center [740, 446] width 5 height 5
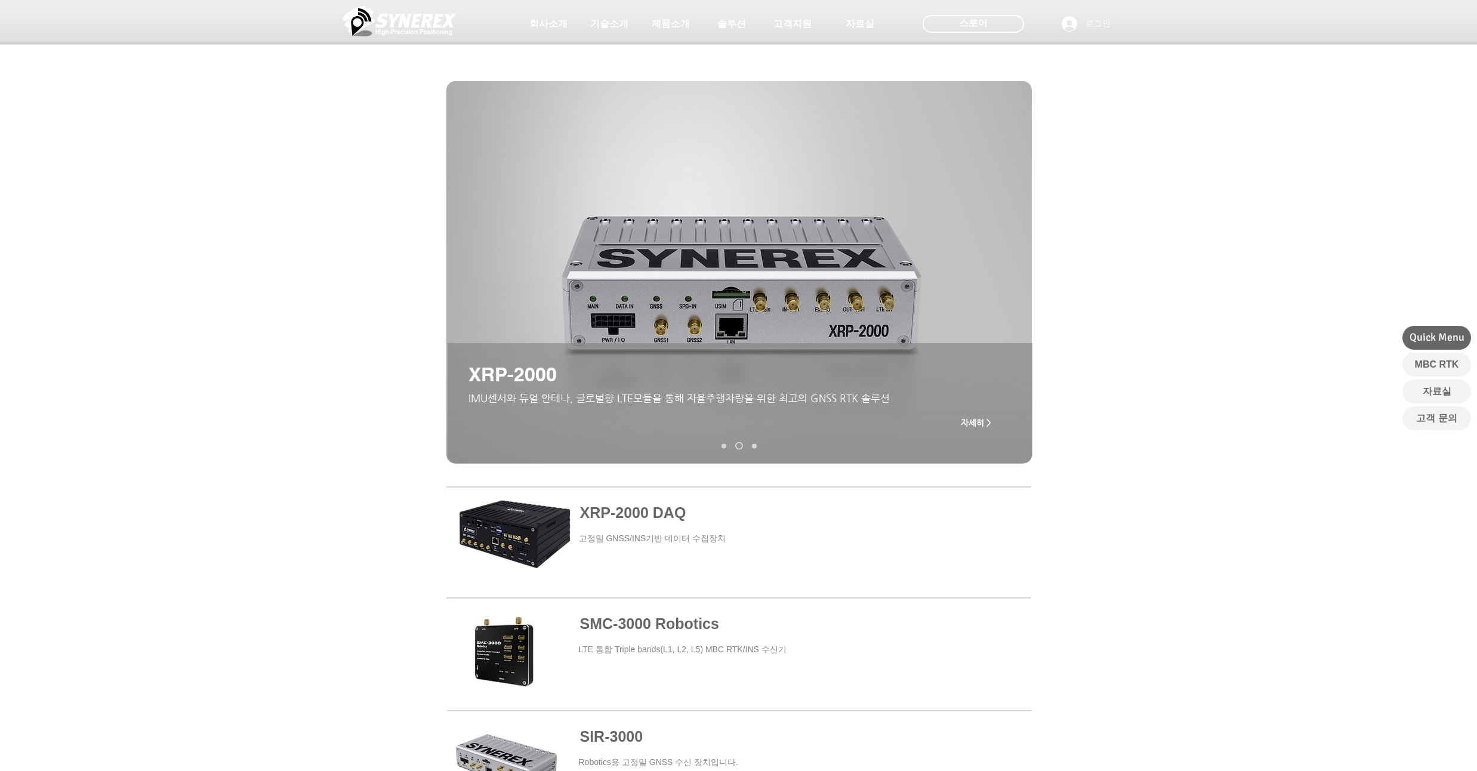
click at [752, 447] on link "MGI-2000" at bounding box center [754, 446] width 5 height 5
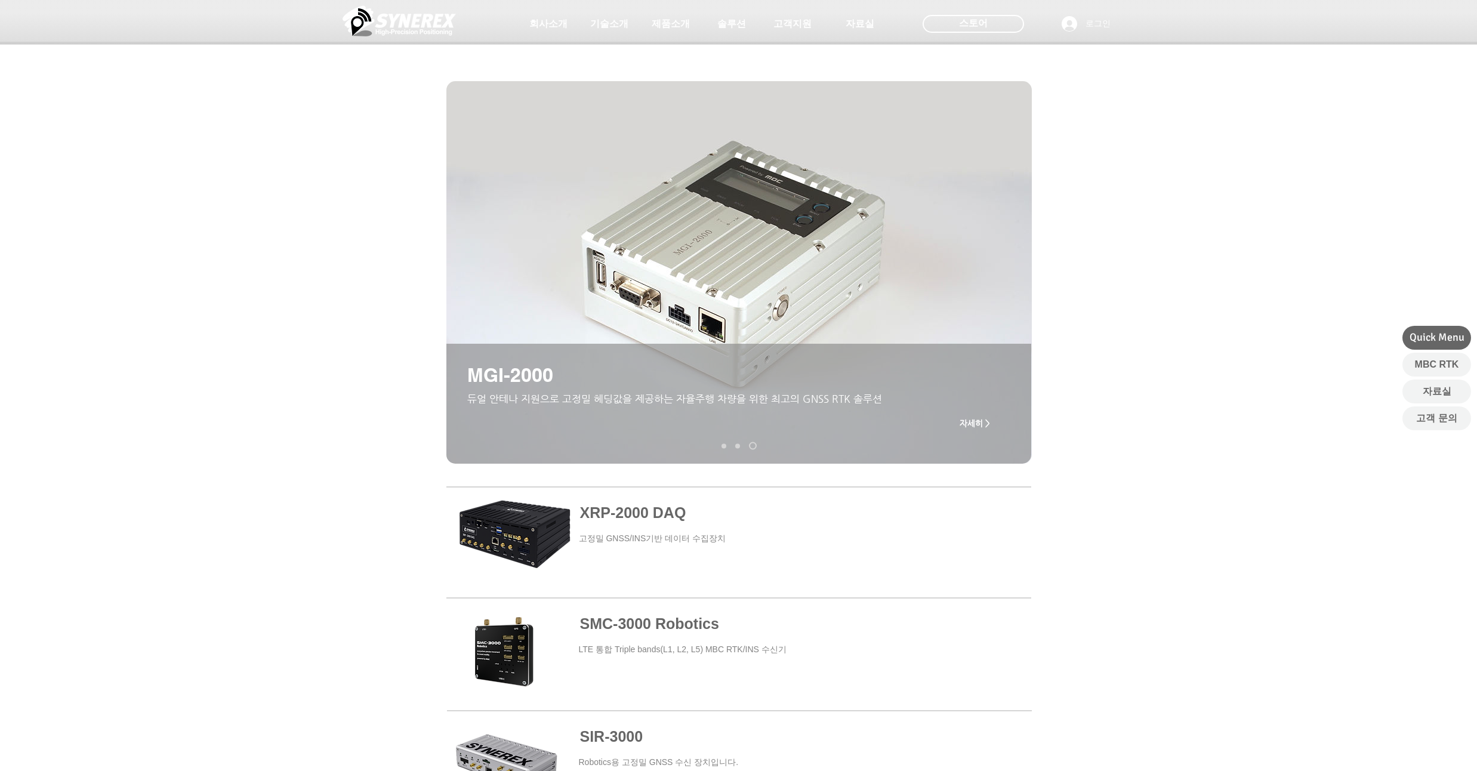
drag, startPoint x: 215, startPoint y: 321, endPoint x: 223, endPoint y: 288, distance: 34.3
click at [223, 288] on div "main content" at bounding box center [738, 333] width 1477 height 300
drag, startPoint x: 186, startPoint y: 294, endPoint x: 187, endPoint y: 276, distance: 17.9
click at [187, 276] on div "main content" at bounding box center [738, 333] width 1477 height 300
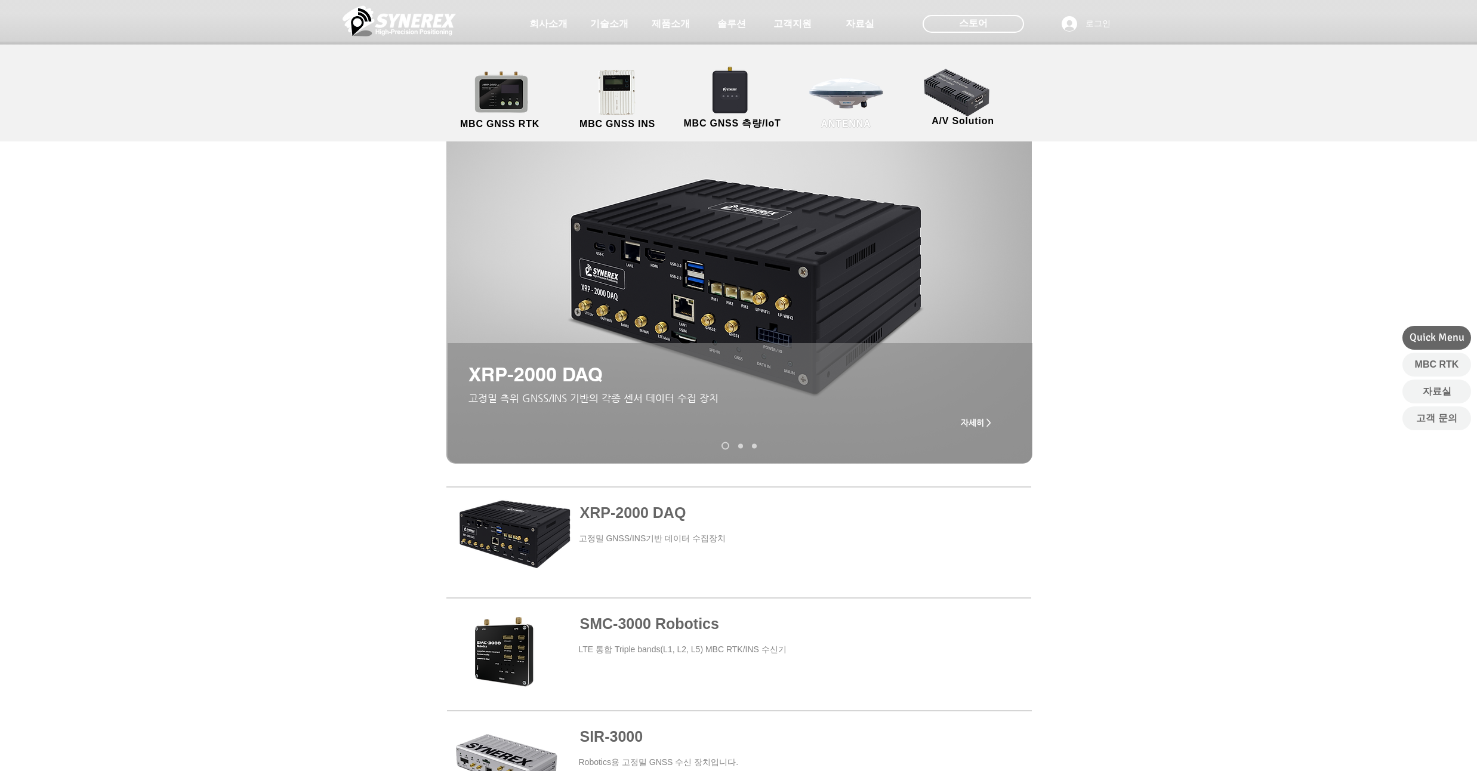
click at [867, 99] on link "ANTENNA" at bounding box center [846, 100] width 107 height 63
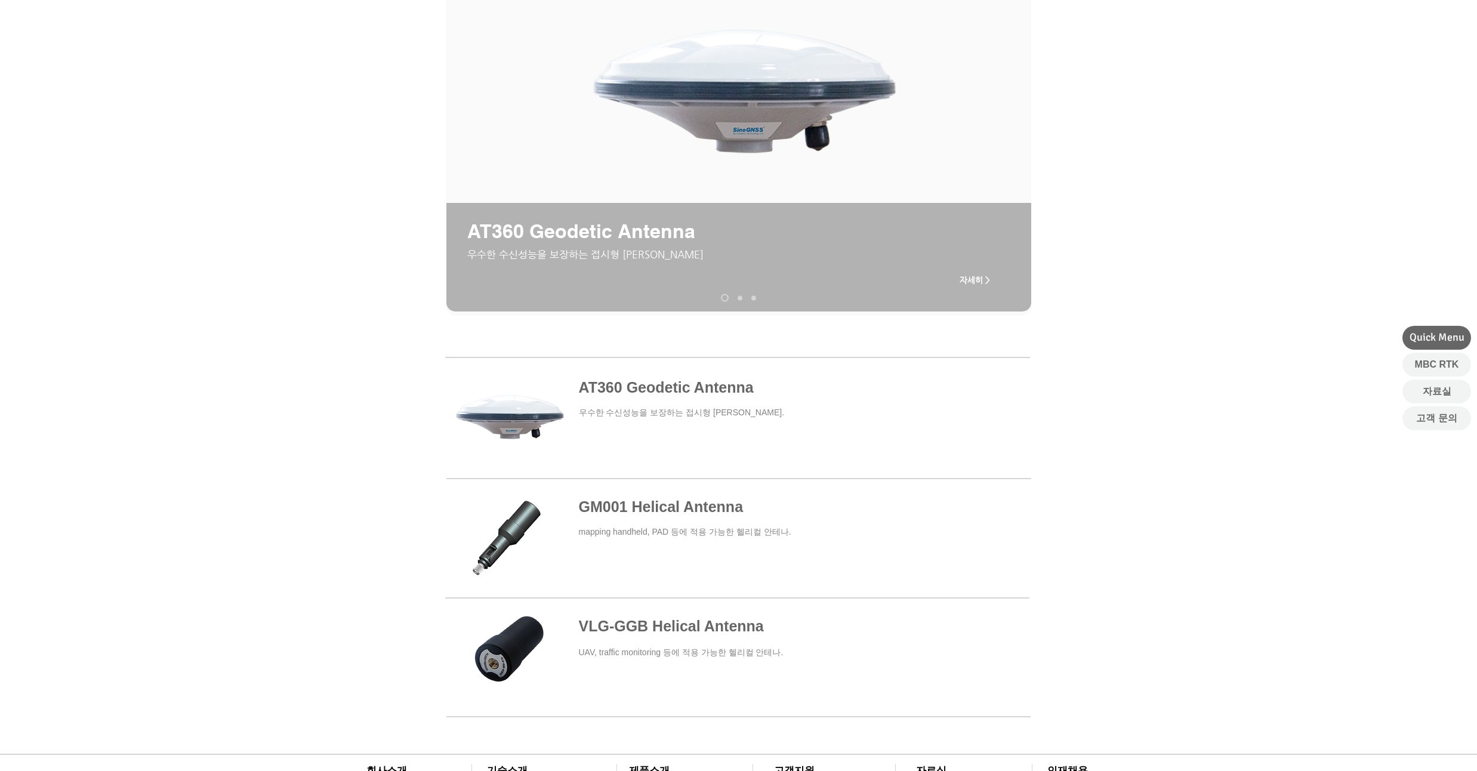
scroll to position [143, 0]
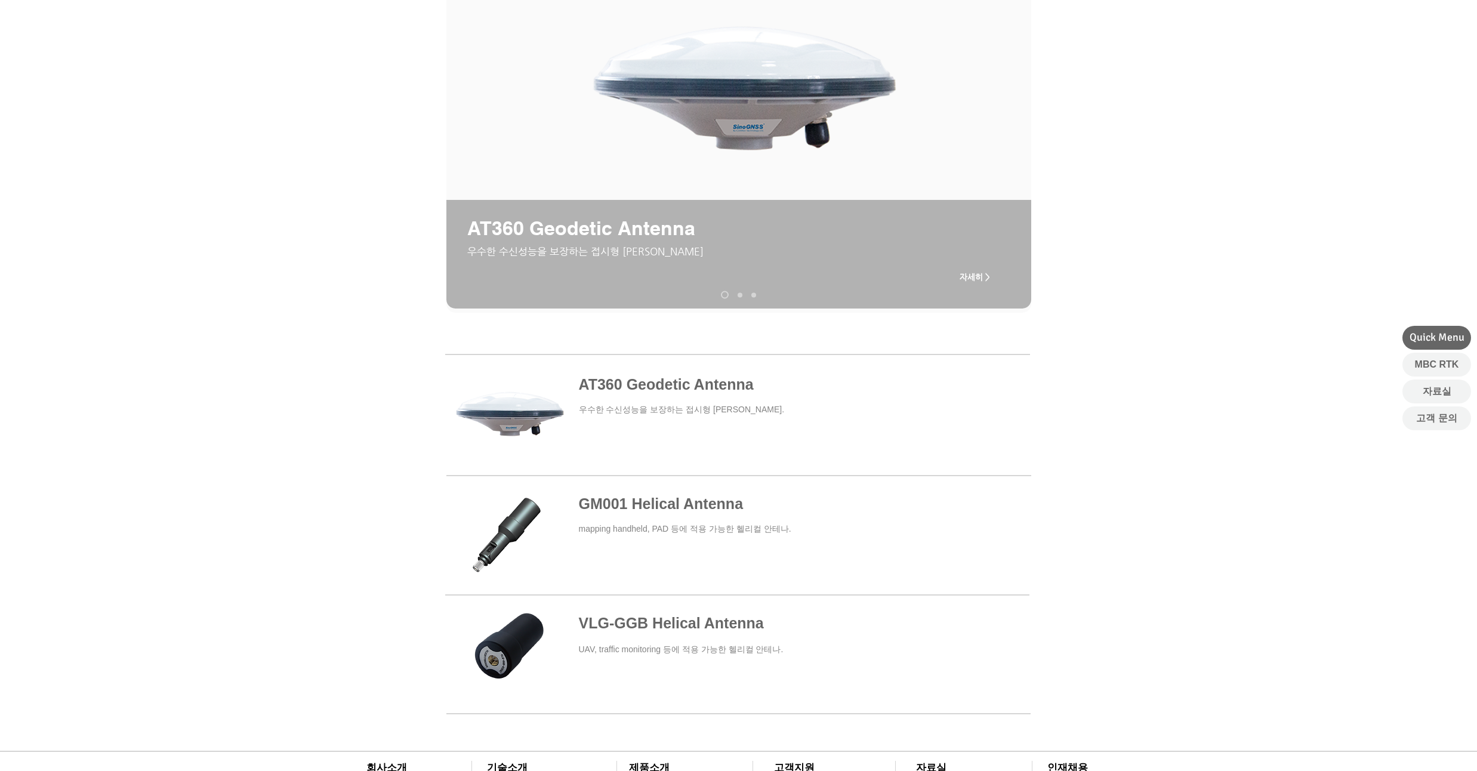
click at [643, 390] on span at bounding box center [737, 415] width 584 height 110
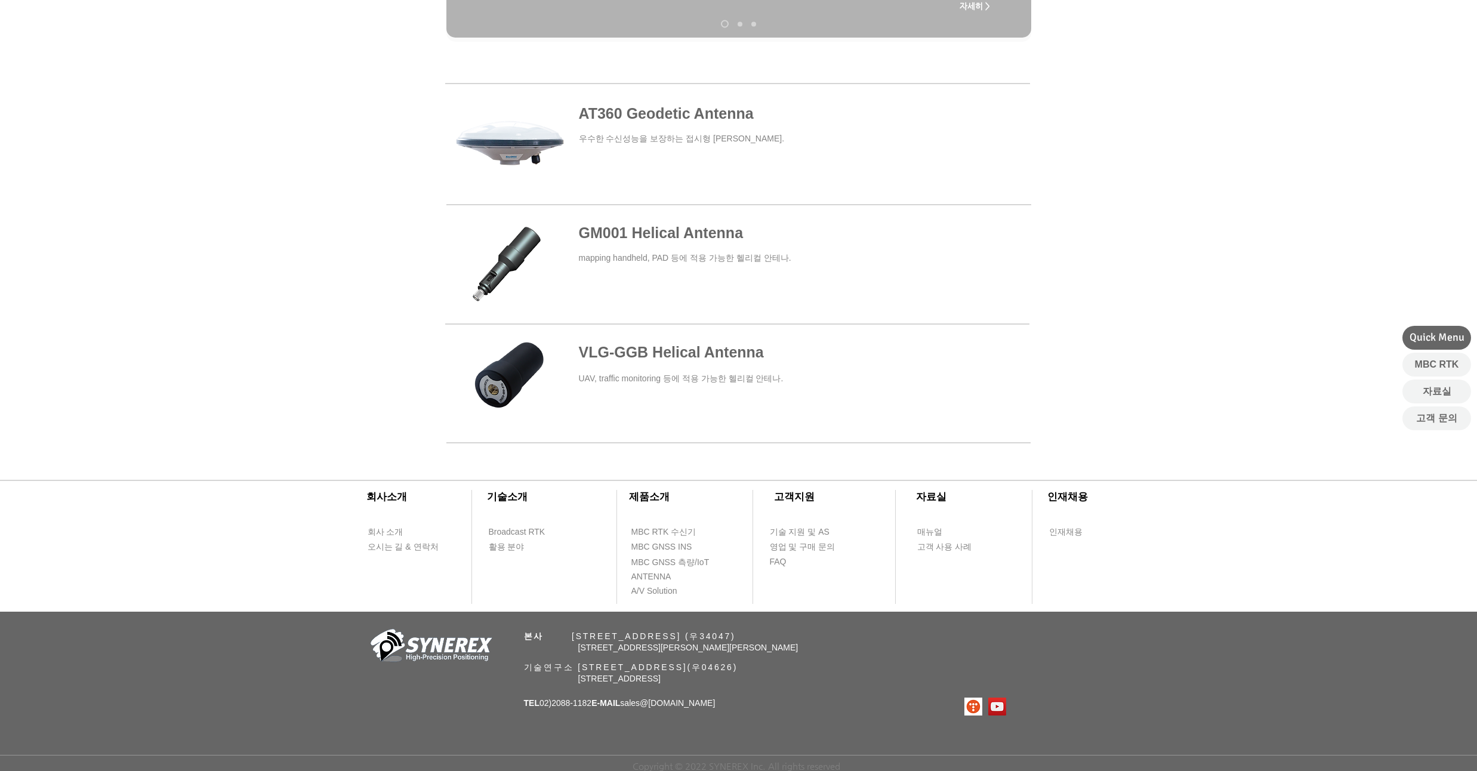
scroll to position [143, 0]
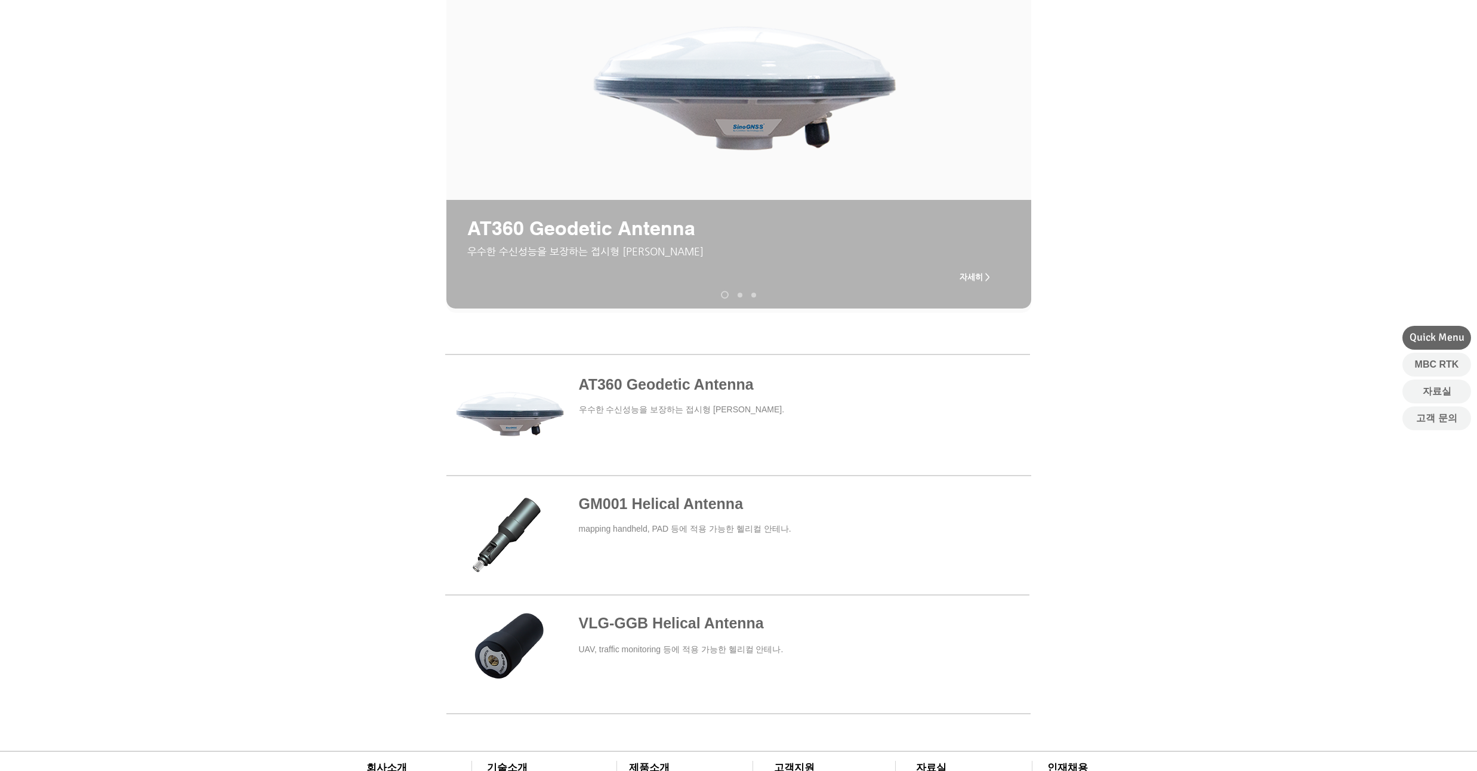
drag, startPoint x: 241, startPoint y: 320, endPoint x: 237, endPoint y: 294, distance: 26.0
click at [237, 294] on div "main content" at bounding box center [738, 186] width 1477 height 294
drag, startPoint x: 171, startPoint y: 306, endPoint x: 174, endPoint y: 286, distance: 20.5
click at [174, 286] on div "main content" at bounding box center [738, 186] width 1477 height 294
drag, startPoint x: 174, startPoint y: 286, endPoint x: 214, endPoint y: 272, distance: 41.7
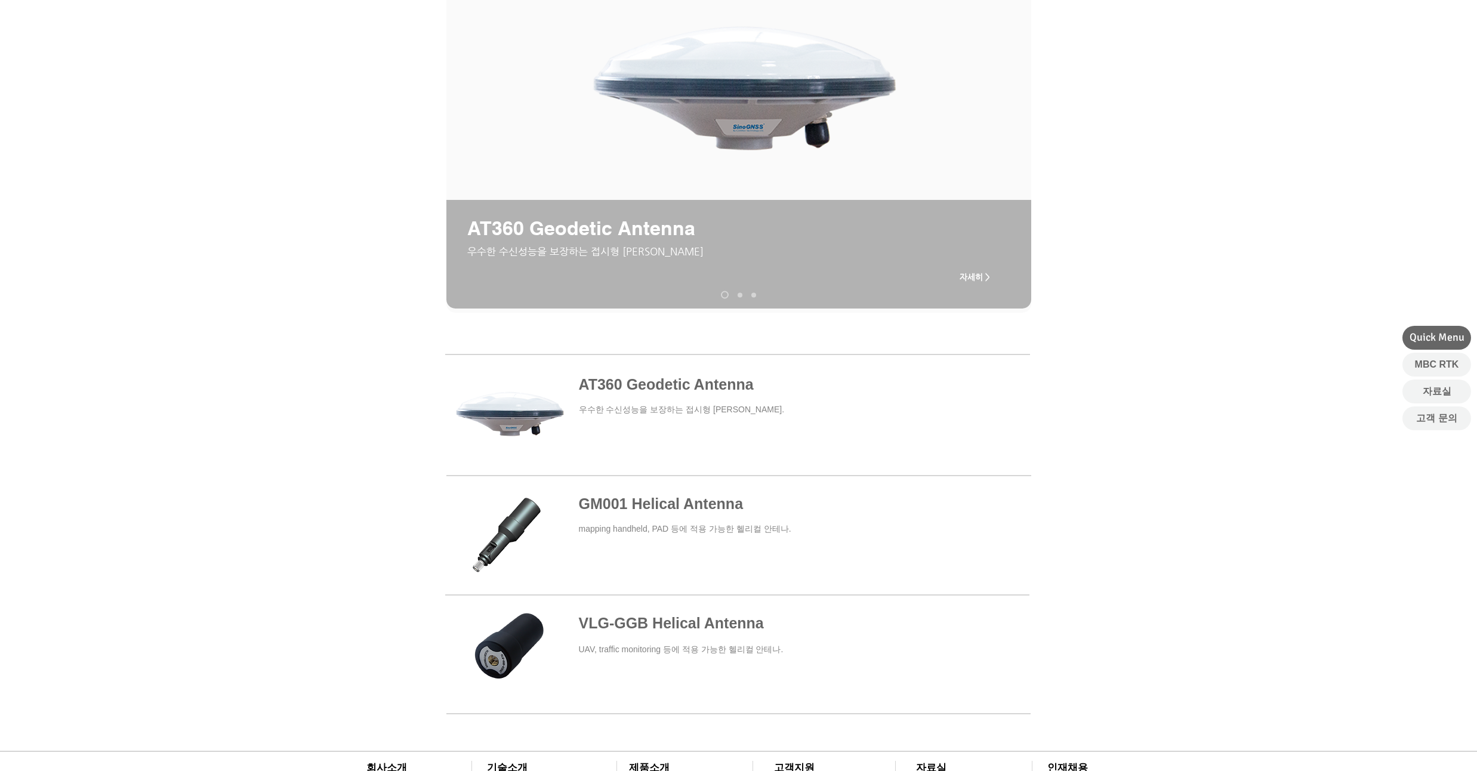
click at [189, 258] on div "main content" at bounding box center [738, 186] width 1477 height 294
click at [637, 503] on span at bounding box center [737, 534] width 584 height 105
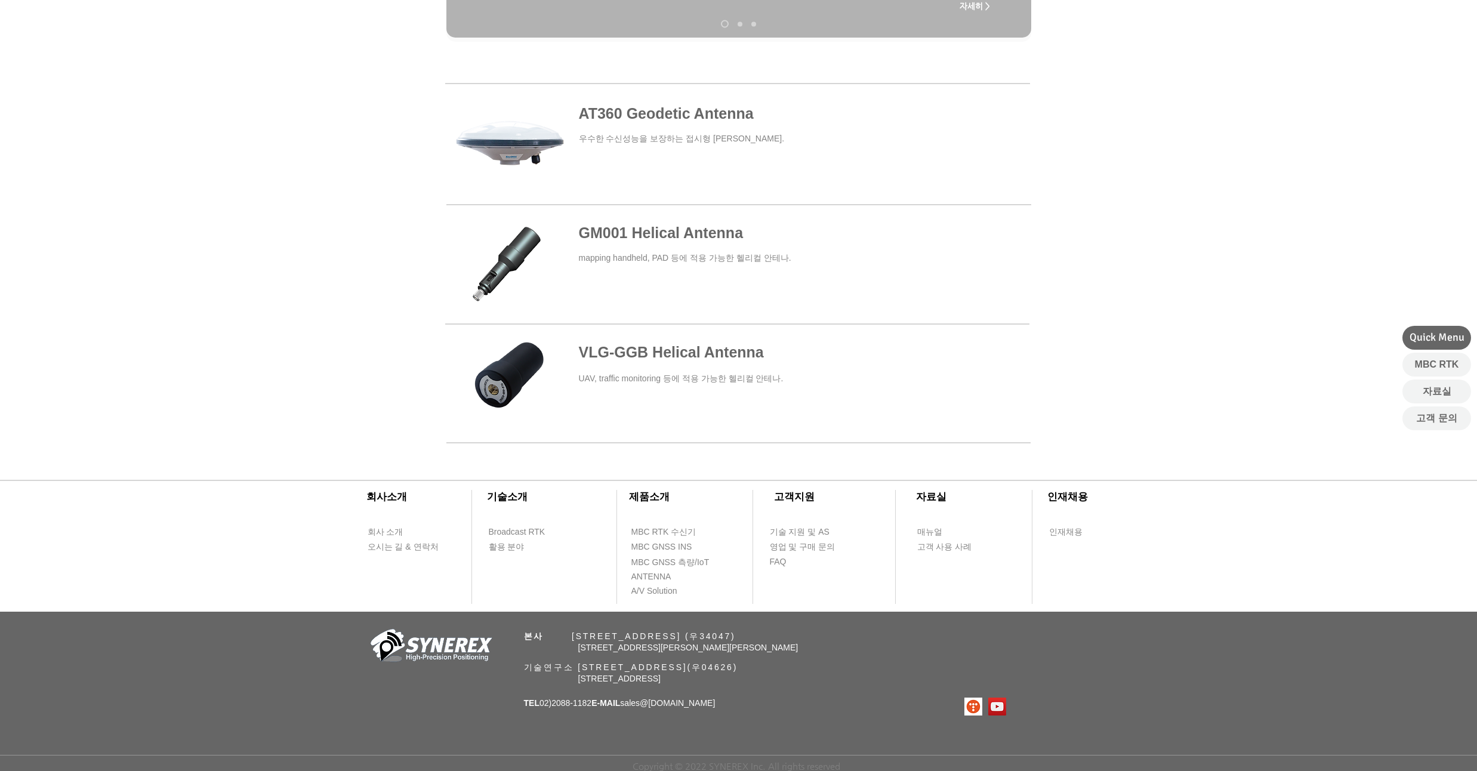
scroll to position [143, 0]
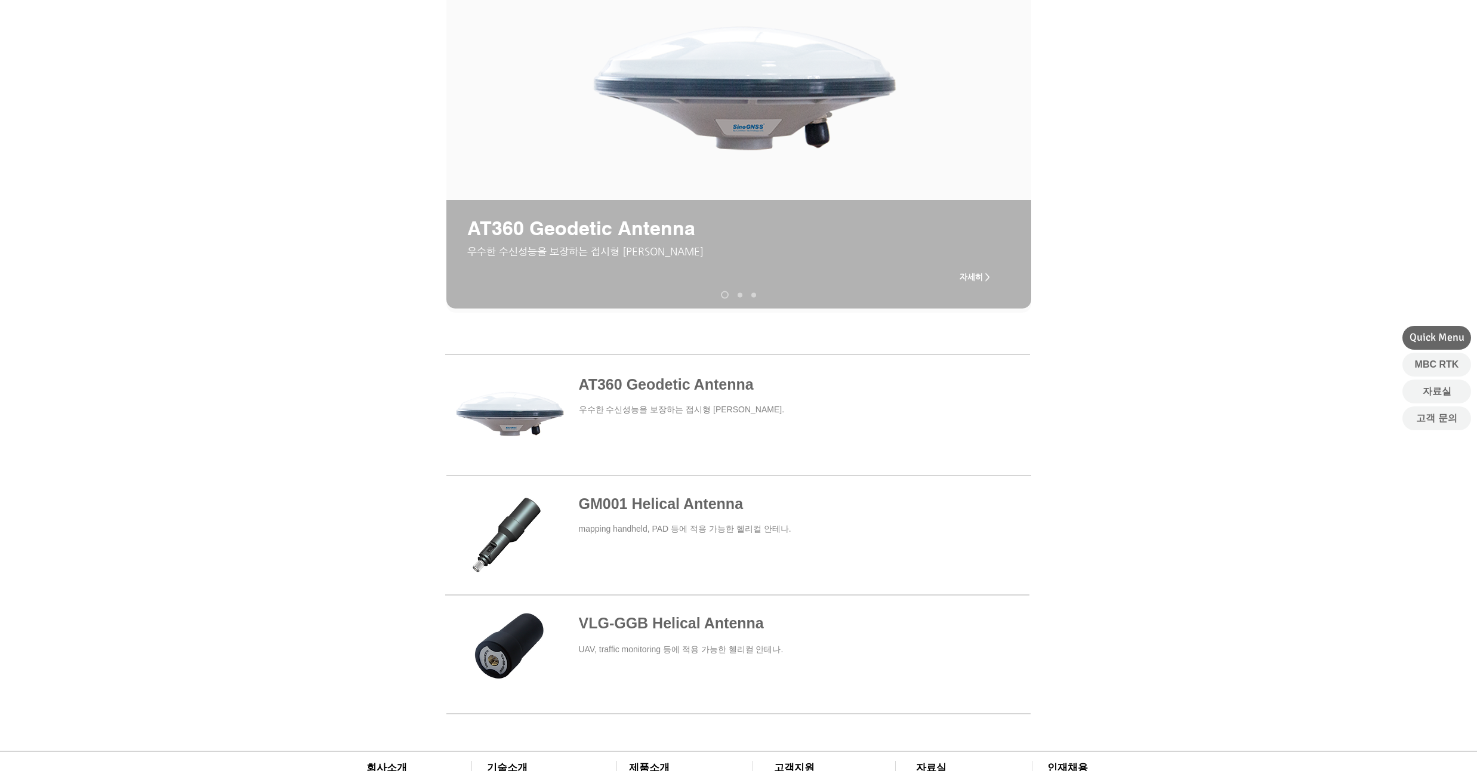
drag, startPoint x: 171, startPoint y: 230, endPoint x: 205, endPoint y: 170, distance: 69.5
click at [205, 170] on div "main content" at bounding box center [738, 186] width 1477 height 294
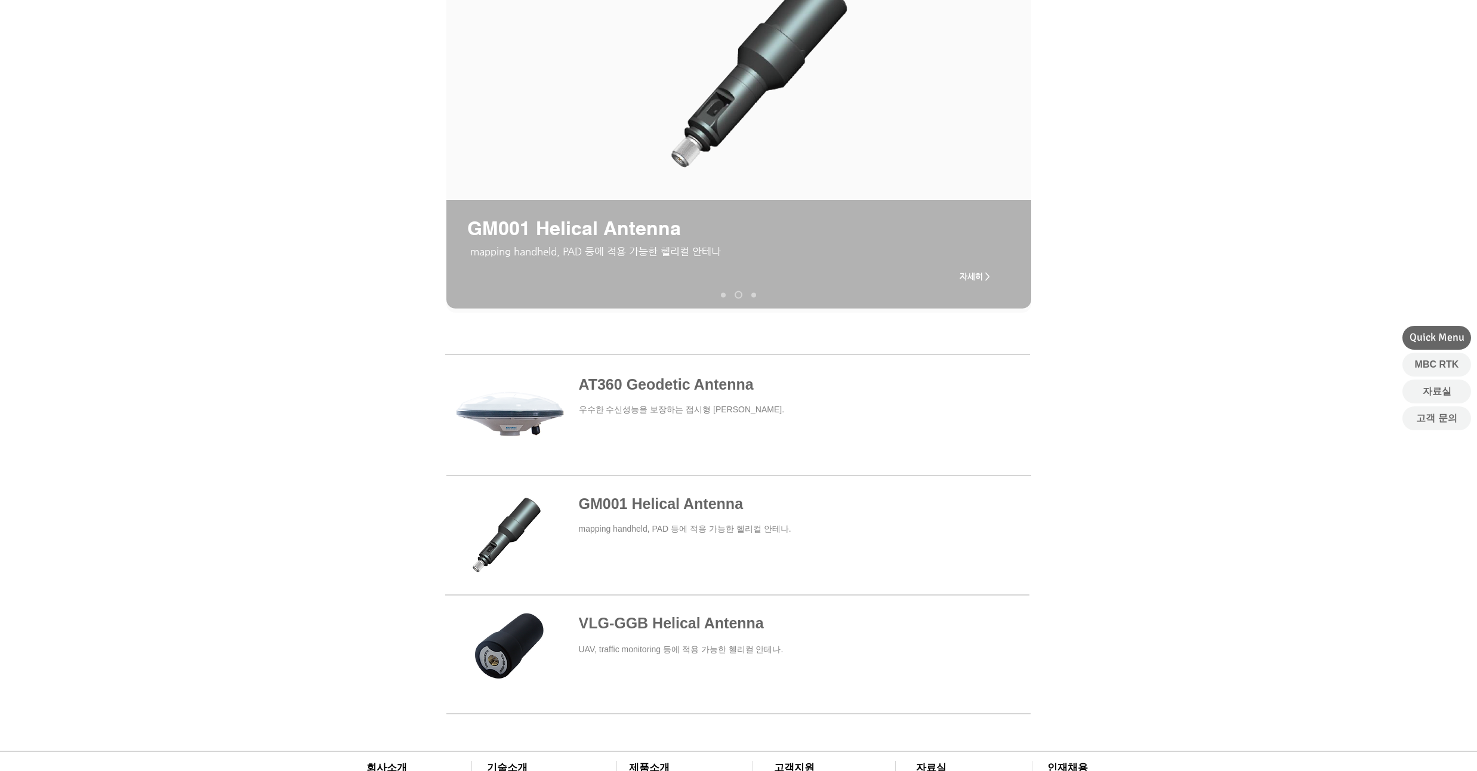
drag, startPoint x: 175, startPoint y: 224, endPoint x: 179, endPoint y: 193, distance: 31.8
click at [179, 193] on div "main content" at bounding box center [738, 186] width 1477 height 294
drag, startPoint x: 179, startPoint y: 193, endPoint x: 185, endPoint y: 173, distance: 21.2
click at [185, 173] on div "main content" at bounding box center [738, 186] width 1477 height 294
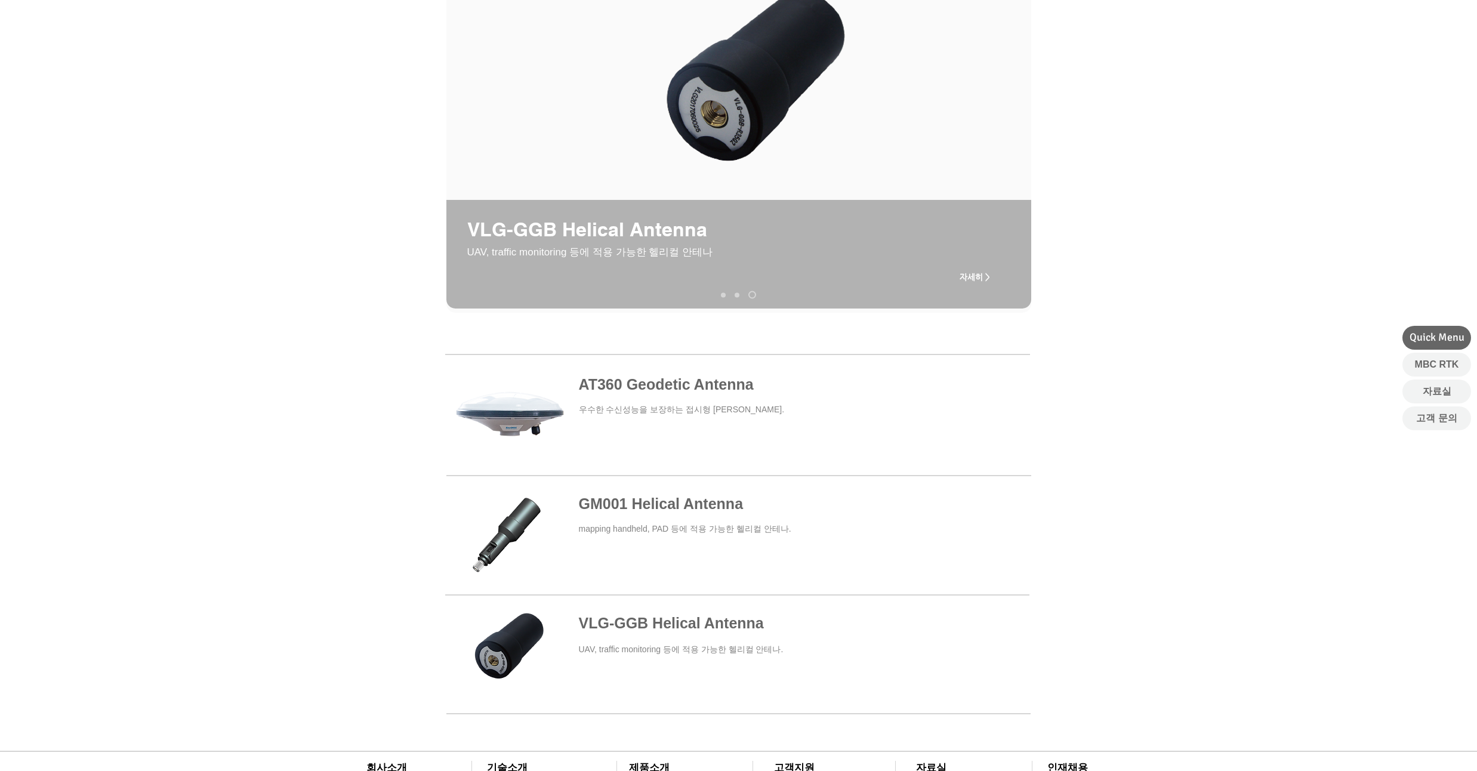
drag, startPoint x: 126, startPoint y: 214, endPoint x: 140, endPoint y: 175, distance: 41.4
click at [140, 175] on div "main content" at bounding box center [738, 186] width 1477 height 294
drag, startPoint x: 121, startPoint y: 199, endPoint x: 124, endPoint y: 168, distance: 31.2
click at [124, 168] on div "main content" at bounding box center [738, 186] width 1477 height 294
drag, startPoint x: 147, startPoint y: 162, endPoint x: 156, endPoint y: 130, distance: 32.9
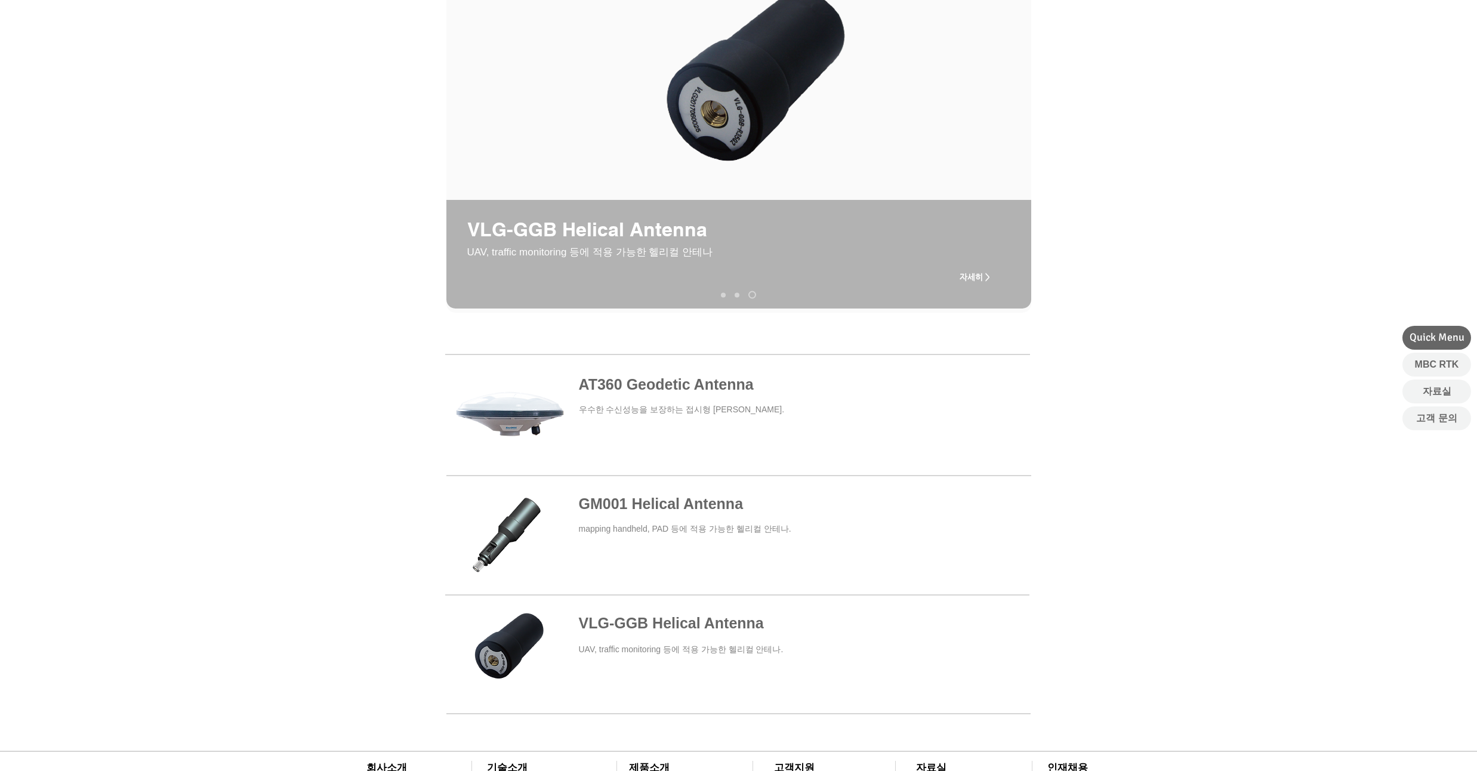
click at [155, 131] on div "main content" at bounding box center [738, 186] width 1477 height 294
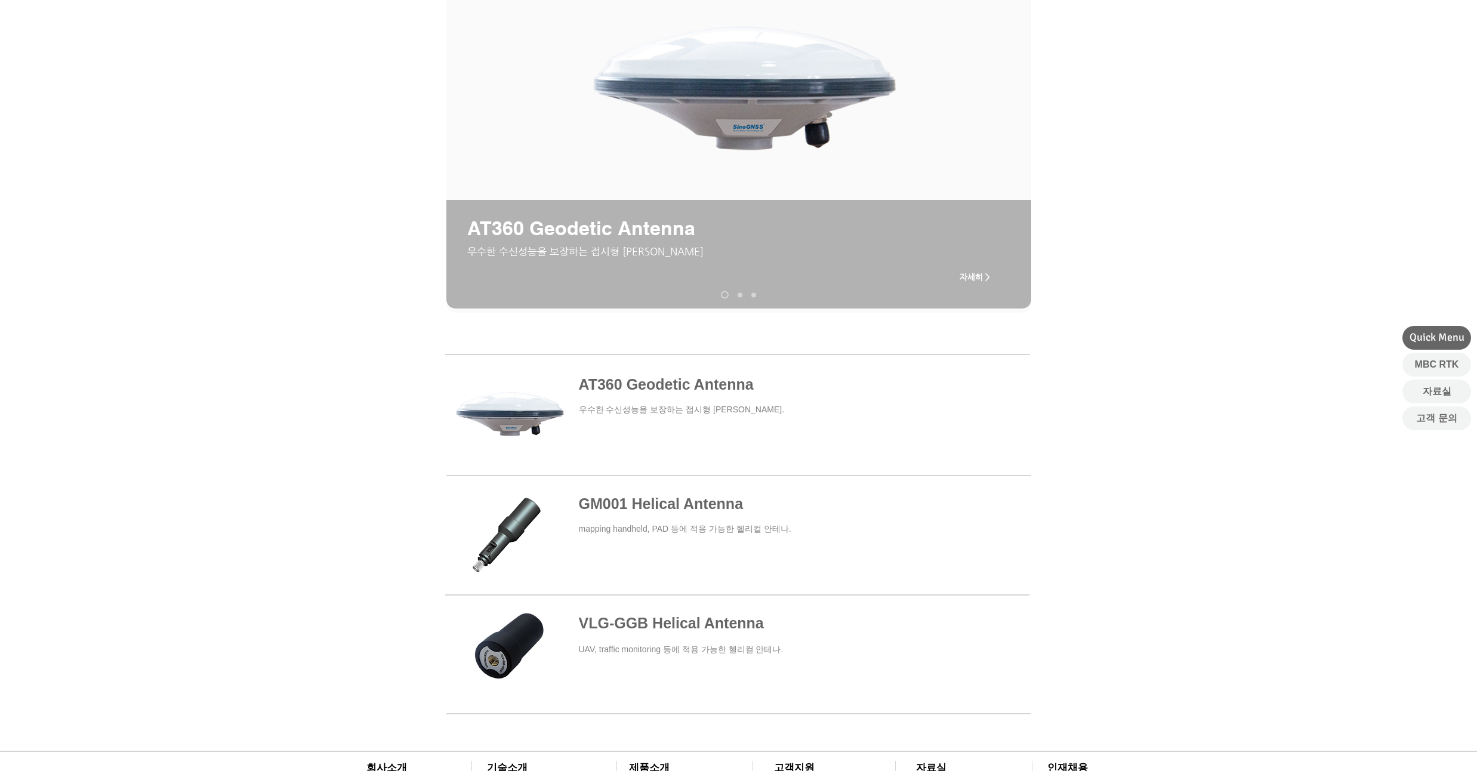
drag, startPoint x: 103, startPoint y: 164, endPoint x: 115, endPoint y: 133, distance: 32.5
click at [115, 133] on div "main content" at bounding box center [738, 186] width 1477 height 294
drag, startPoint x: 81, startPoint y: 178, endPoint x: 90, endPoint y: 152, distance: 27.4
click at [90, 152] on div "main content" at bounding box center [738, 186] width 1477 height 294
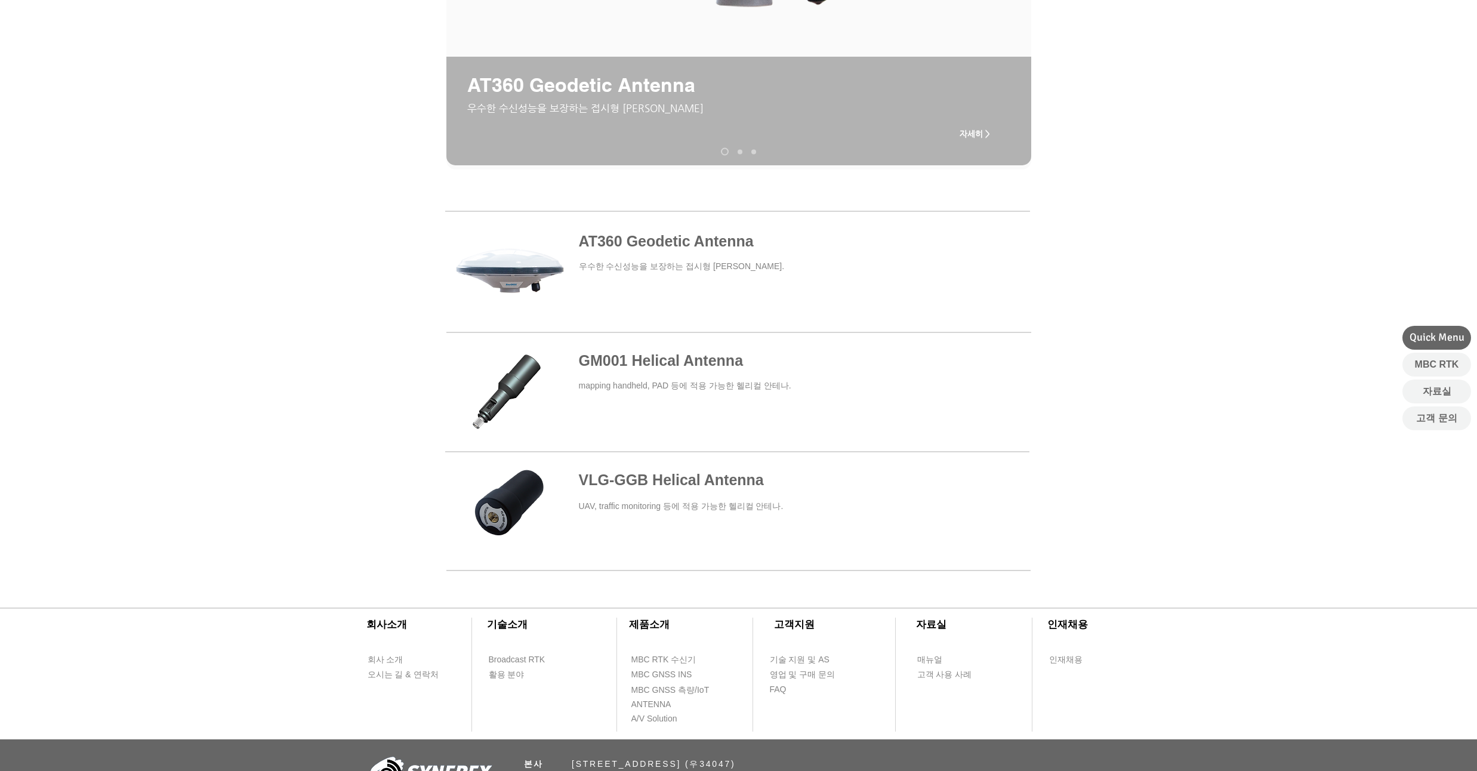
drag, startPoint x: 90, startPoint y: 152, endPoint x: 94, endPoint y: 145, distance: 8.3
click at [94, 145] on div "main content" at bounding box center [738, 43] width 1477 height 294
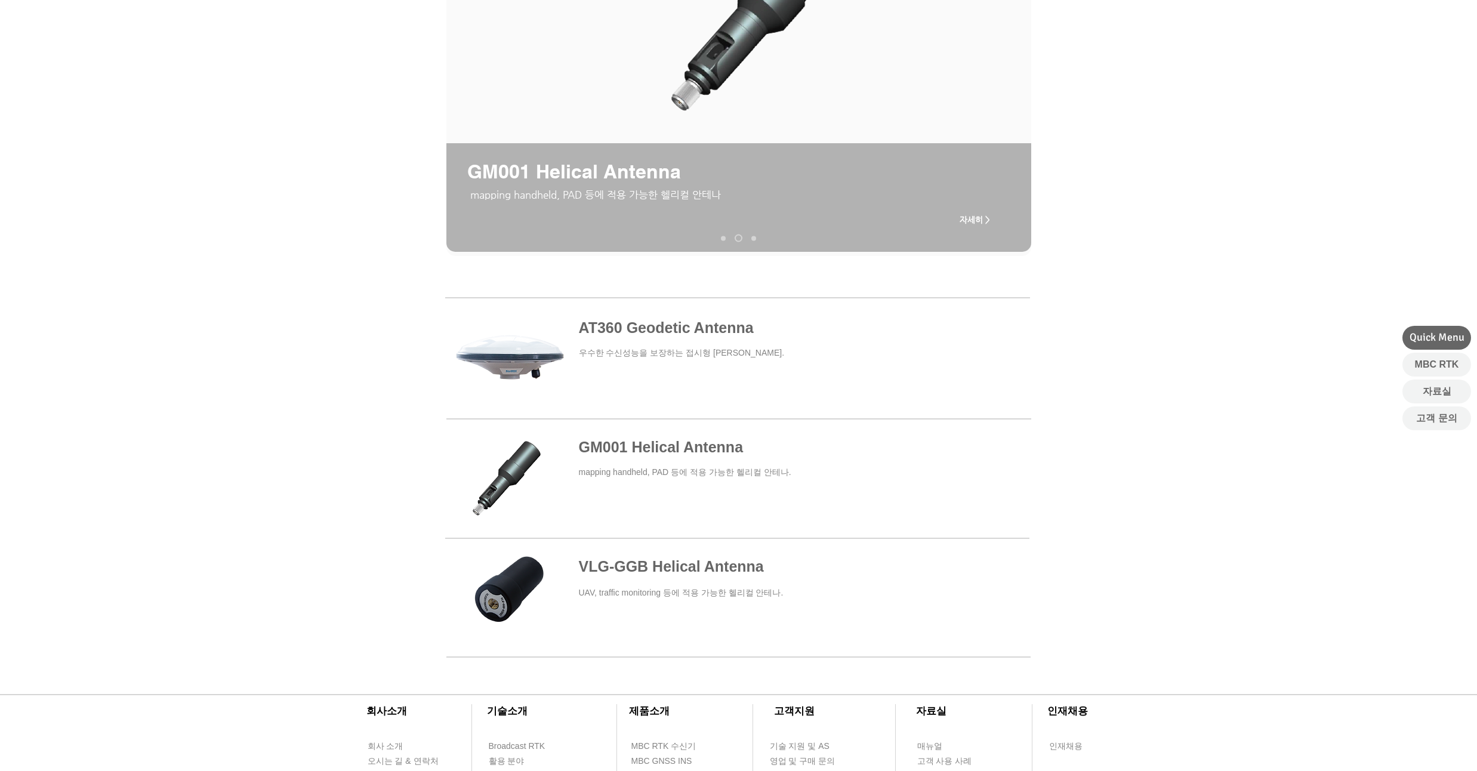
drag, startPoint x: 94, startPoint y: 145, endPoint x: 106, endPoint y: 105, distance: 41.6
click at [106, 105] on div "main content" at bounding box center [738, 130] width 1477 height 294
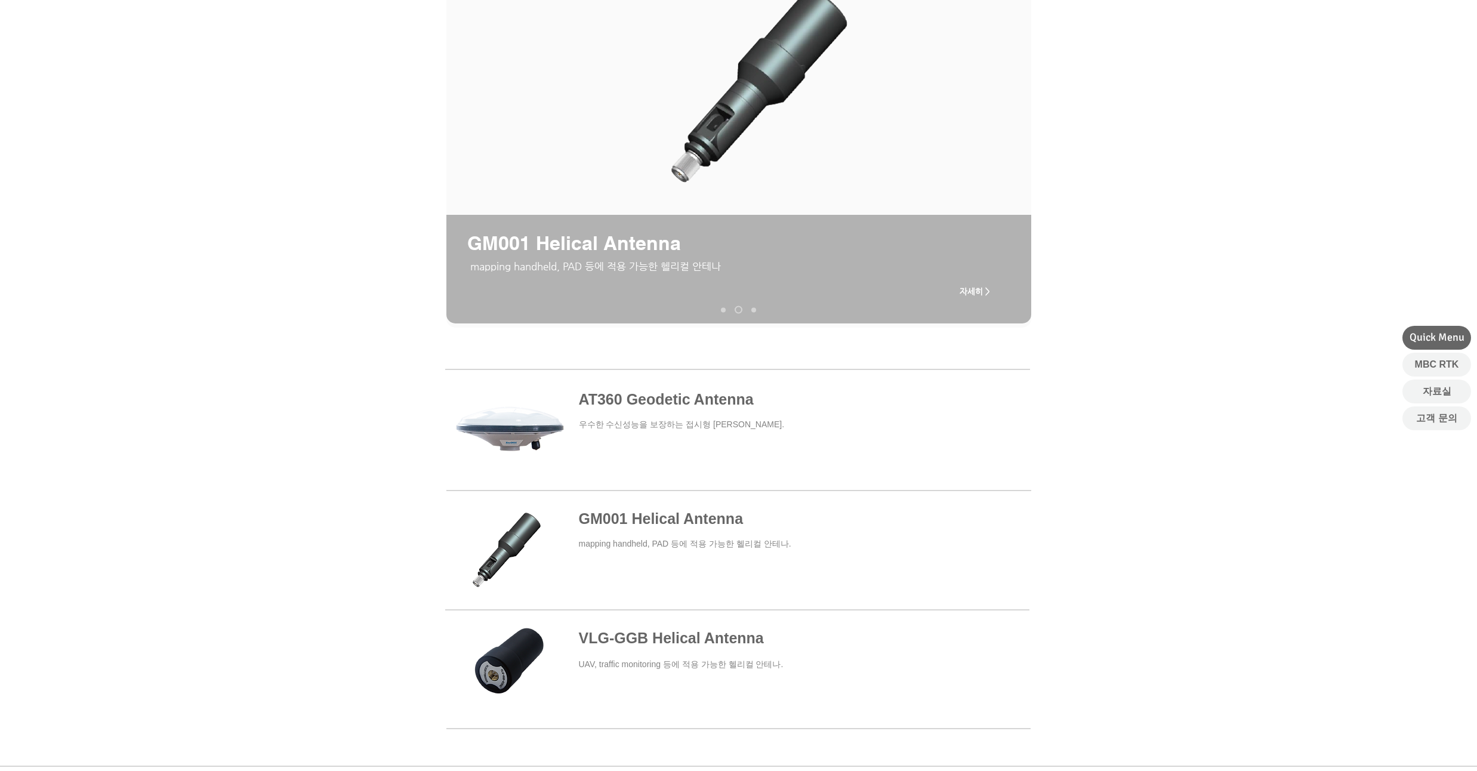
drag, startPoint x: 106, startPoint y: 105, endPoint x: 119, endPoint y: 67, distance: 39.8
click at [119, 67] on div "main content" at bounding box center [738, 201] width 1477 height 294
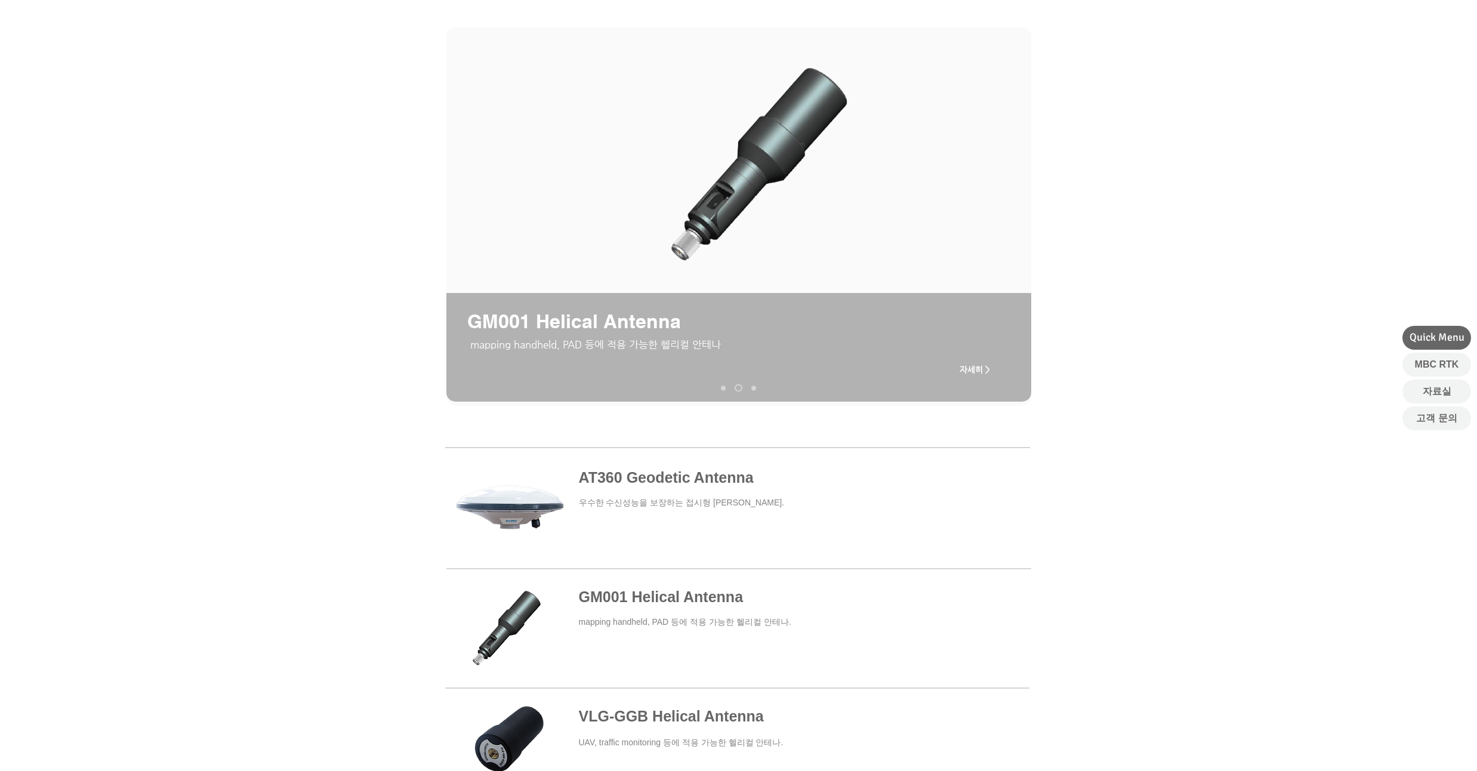
scroll to position [0, 0]
